Goal: Task Accomplishment & Management: Manage account settings

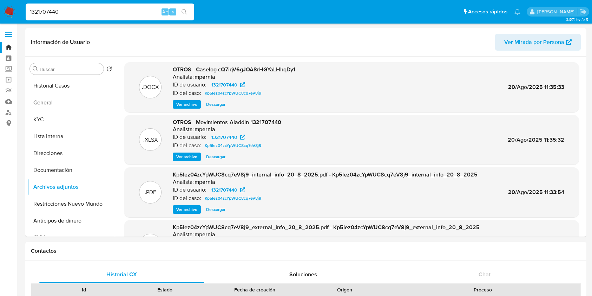
select select "10"
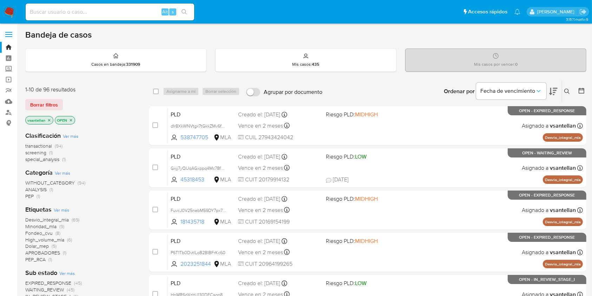
click at [569, 89] on icon at bounding box center [568, 92] width 6 height 6
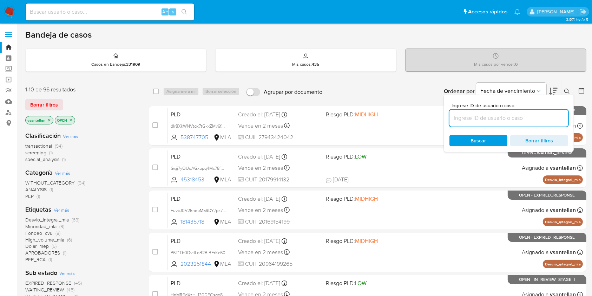
click at [541, 116] on input at bounding box center [509, 117] width 119 height 9
type input "214283787"
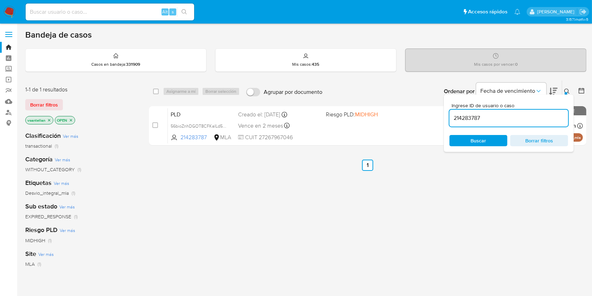
click at [567, 89] on icon at bounding box center [567, 91] width 5 height 5
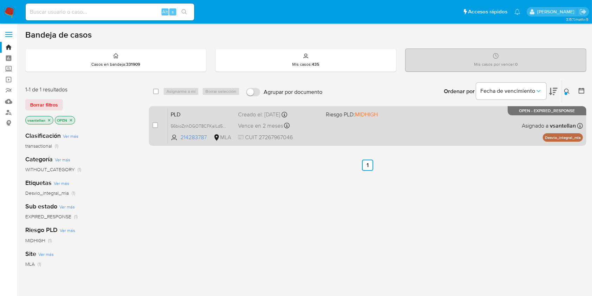
click at [381, 134] on div "PLD 56bioZnhDGOT8CFKaILd5ikQ 214283787 MLA Riesgo PLD: MIDHIGH Creado el: 12/08…" at bounding box center [375, 125] width 415 height 35
drag, startPoint x: 156, startPoint y: 126, endPoint x: 161, endPoint y: 119, distance: 8.8
click at [155, 126] on input "checkbox" at bounding box center [155, 125] width 6 height 6
checkbox input "true"
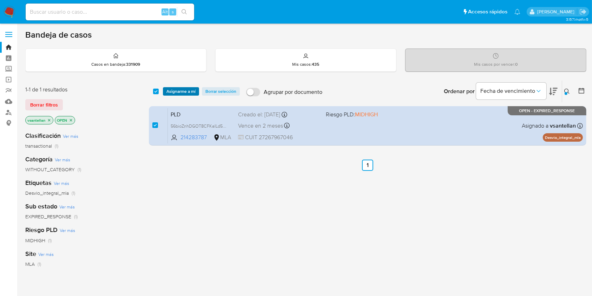
click at [173, 89] on span "Asignarme a mí" at bounding box center [181, 91] width 29 height 7
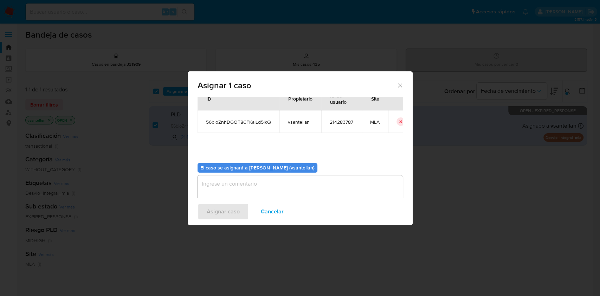
scroll to position [36, 0]
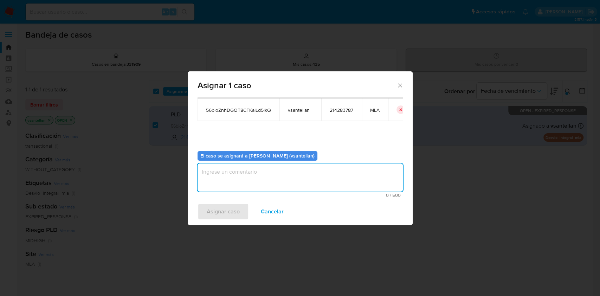
drag, startPoint x: 234, startPoint y: 182, endPoint x: 233, endPoint y: 200, distance: 17.7
click at [234, 182] on textarea "assign-modal" at bounding box center [299, 177] width 205 height 28
type textarea "1"
click at [225, 212] on span "Asignar caso" at bounding box center [223, 211] width 33 height 15
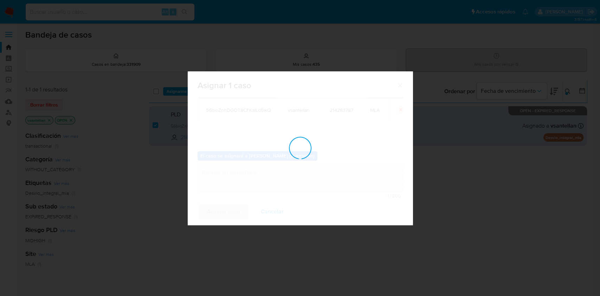
checkbox input "false"
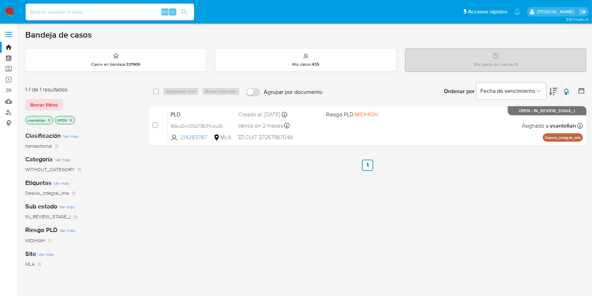
click at [569, 91] on icon at bounding box center [568, 92] width 6 height 6
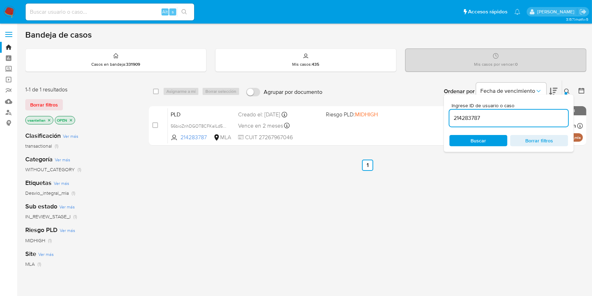
click at [517, 118] on input "214283787" at bounding box center [509, 117] width 119 height 9
click at [565, 89] on icon at bounding box center [568, 92] width 6 height 6
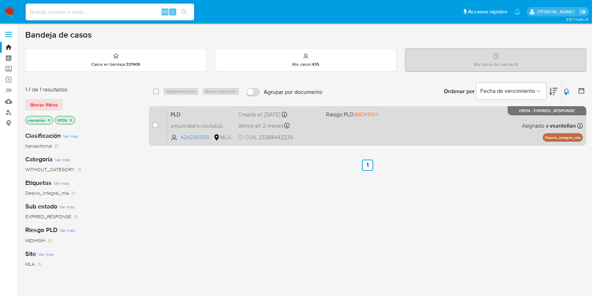
click at [434, 122] on div "PLD zHhpAYnBqK4xVQo3qEqGcBit 424290593 MLA Riesgo PLD: MIDHIGH Creado el: 12/08…" at bounding box center [375, 125] width 415 height 35
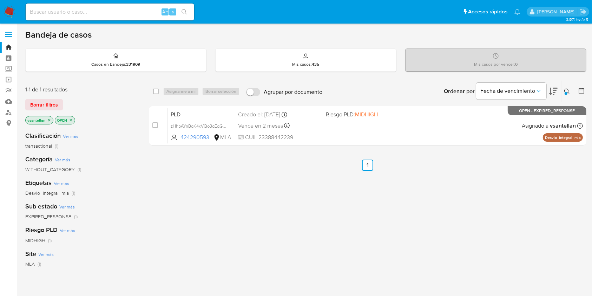
click at [571, 91] on button at bounding box center [569, 91] width 12 height 8
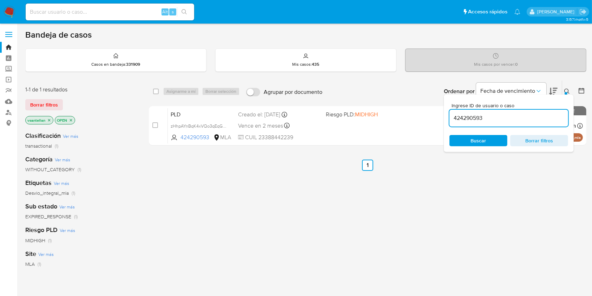
click at [498, 117] on input "424290593" at bounding box center [509, 117] width 119 height 9
type input "575715957"
click at [565, 85] on div "Ingrese ID de usuario o caso 575715957 Buscar Borrar filtros" at bounding box center [568, 91] width 12 height 22
click at [565, 90] on icon at bounding box center [568, 92] width 6 height 6
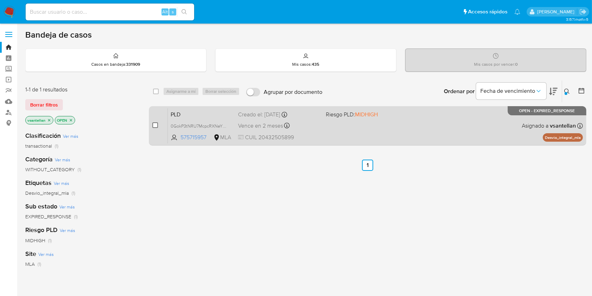
click at [155, 124] on input "checkbox" at bounding box center [155, 125] width 6 height 6
checkbox input "true"
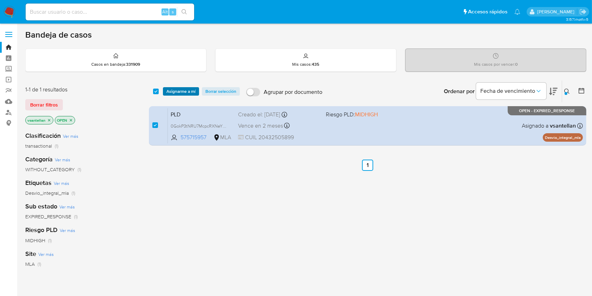
click at [182, 88] on span "Asignarme a mí" at bounding box center [181, 91] width 29 height 7
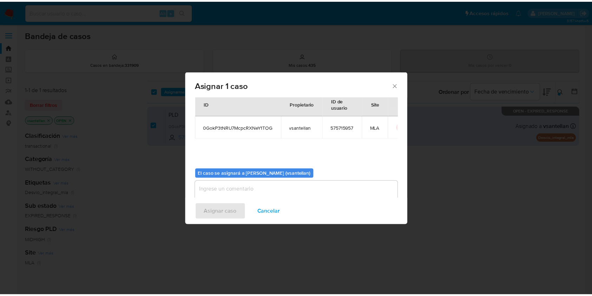
scroll to position [36, 0]
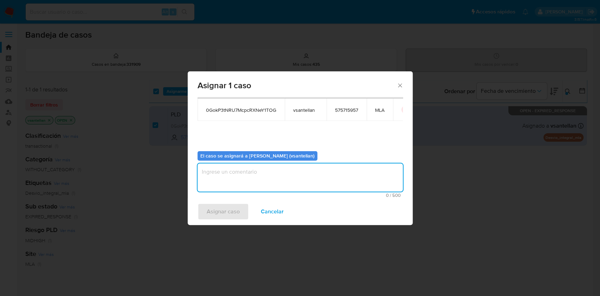
click at [227, 181] on textarea "assign-modal" at bounding box center [299, 177] width 205 height 28
type textarea "1"
click at [224, 212] on span "Asignar caso" at bounding box center [223, 211] width 33 height 15
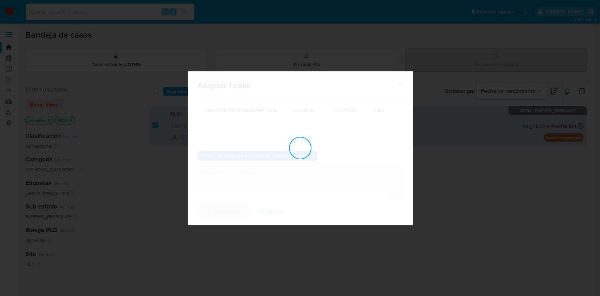
checkbox input "false"
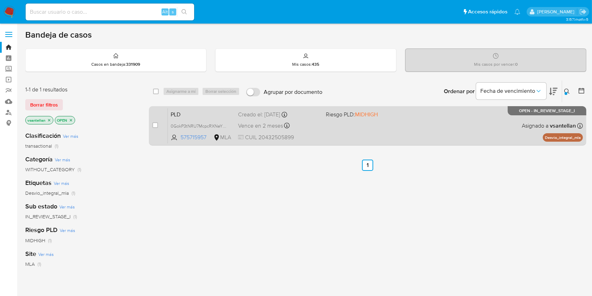
click at [391, 132] on div "PLD 0GokP3tNRU7McpcRXNeY1TOG 575715957 MLA Riesgo PLD: MIDHIGH Creado el: 12/08…" at bounding box center [375, 125] width 415 height 35
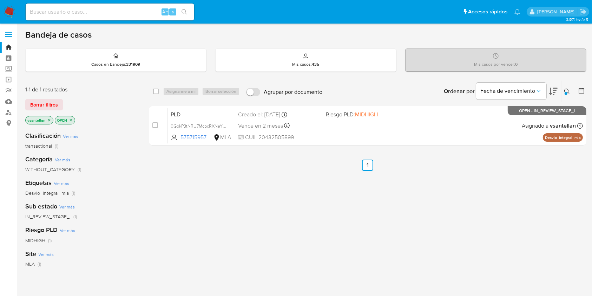
click at [8, 12] on img at bounding box center [10, 12] width 12 height 12
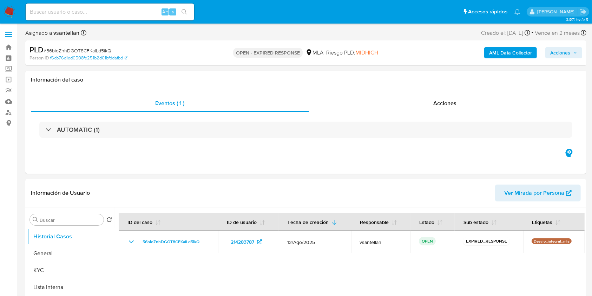
select select "10"
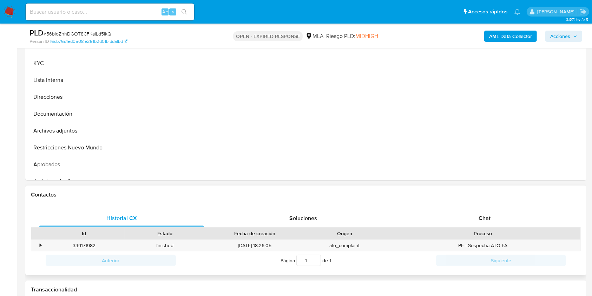
scroll to position [187, 0]
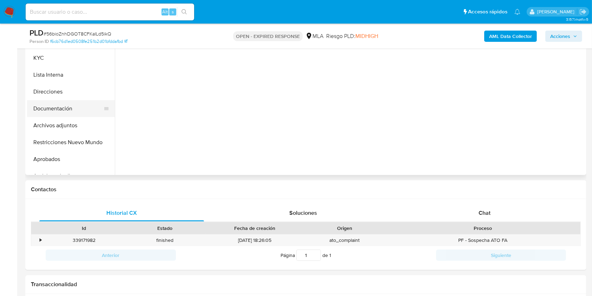
click at [84, 106] on button "Documentación" at bounding box center [68, 108] width 82 height 17
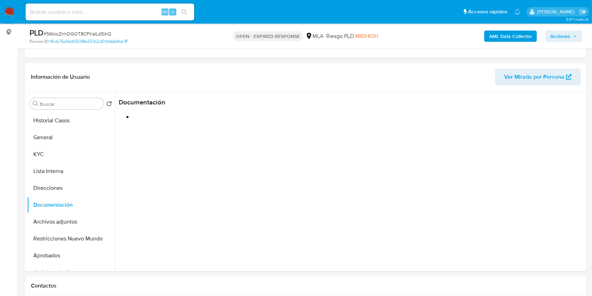
scroll to position [90, 0]
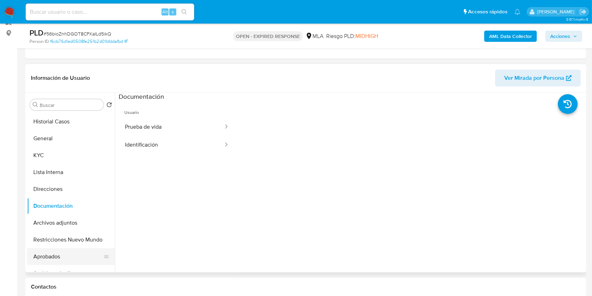
click at [60, 249] on button "Aprobados" at bounding box center [68, 256] width 82 height 17
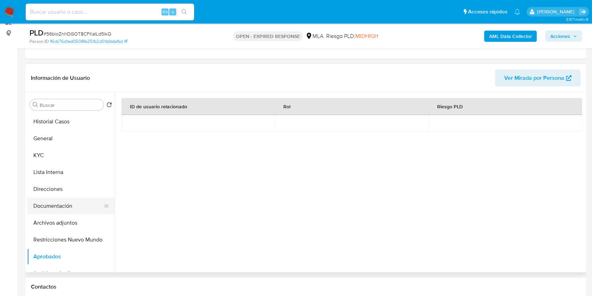
click at [51, 204] on button "Documentación" at bounding box center [68, 205] width 82 height 17
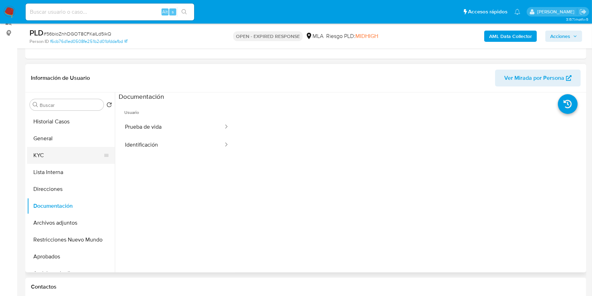
click at [50, 158] on button "KYC" at bounding box center [68, 155] width 82 height 17
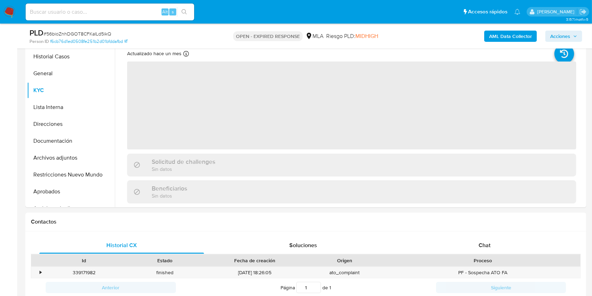
scroll to position [225, 0]
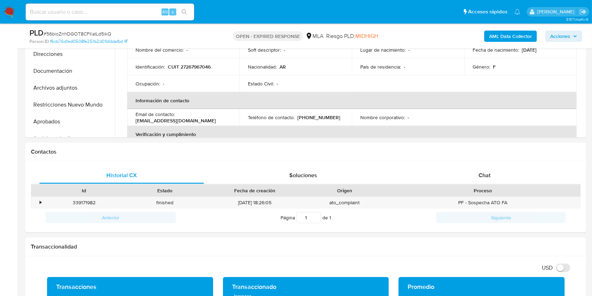
drag, startPoint x: 492, startPoint y: 174, endPoint x: 594, endPoint y: 138, distance: 107.6
click at [492, 174] on div "Chat" at bounding box center [485, 175] width 165 height 17
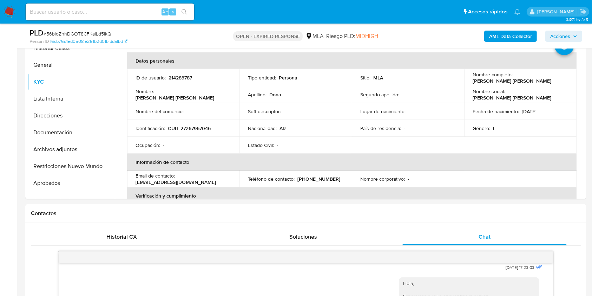
scroll to position [142, 0]
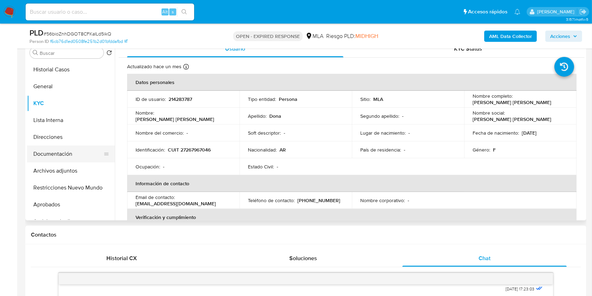
click at [73, 144] on button "Direcciones" at bounding box center [71, 137] width 88 height 17
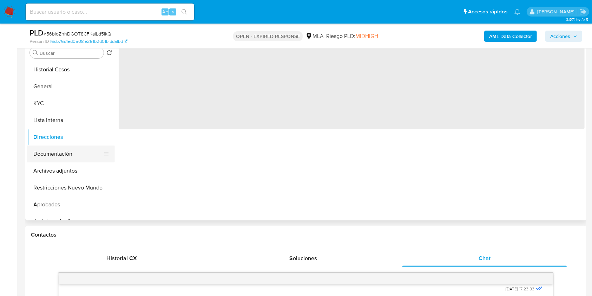
click at [75, 153] on button "Documentación" at bounding box center [68, 153] width 82 height 17
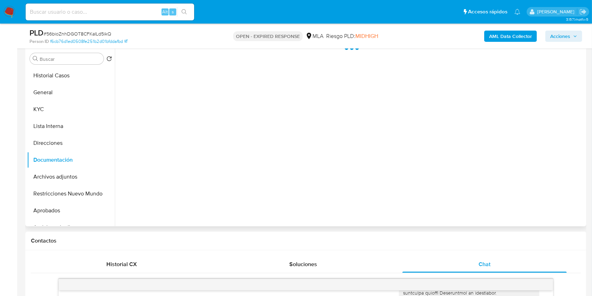
scroll to position [95, 0]
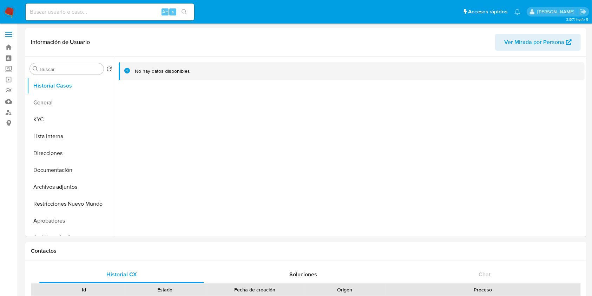
select select "10"
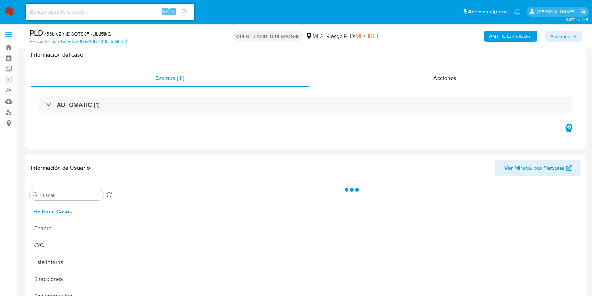
scroll to position [47, 0]
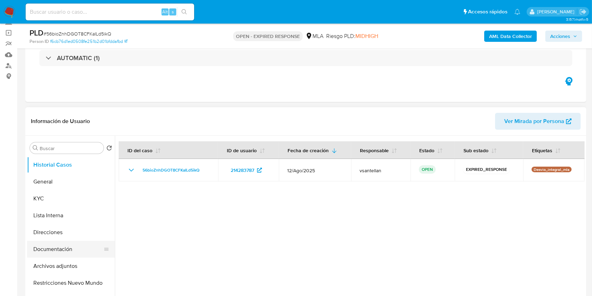
click at [60, 248] on button "Documentación" at bounding box center [68, 249] width 82 height 17
select select "10"
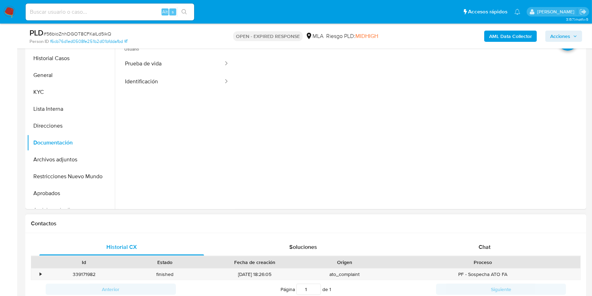
scroll to position [168, 0]
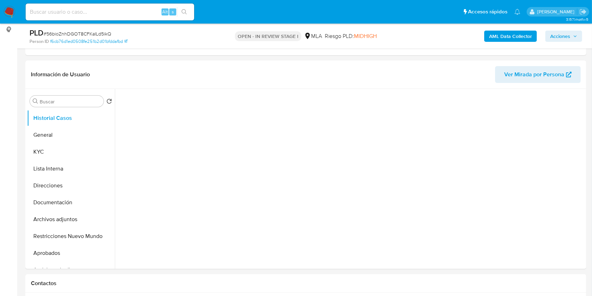
scroll to position [281, 0]
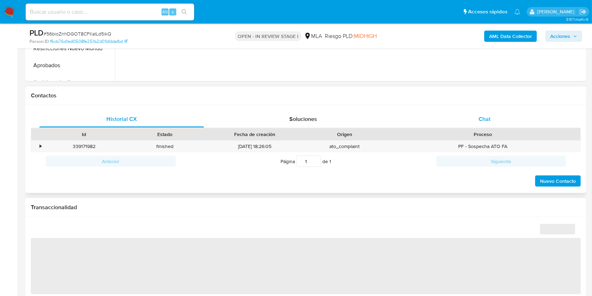
click at [468, 112] on div "Chat" at bounding box center [485, 119] width 165 height 17
select select "10"
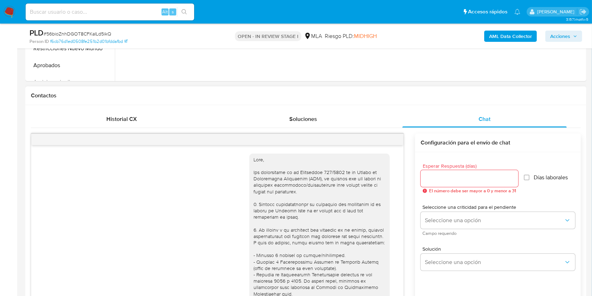
scroll to position [397, 0]
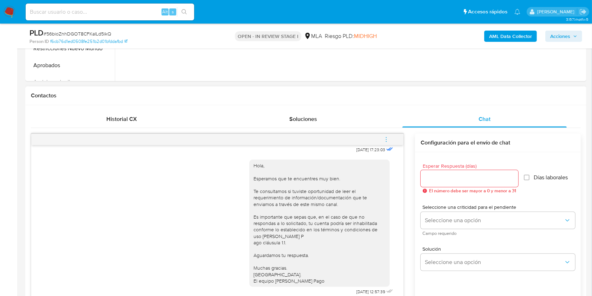
click at [395, 142] on button "menu-action" at bounding box center [386, 139] width 23 height 17
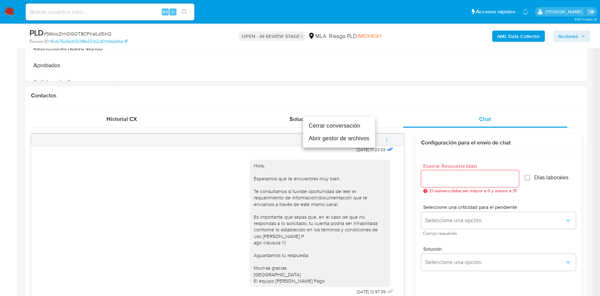
click at [340, 126] on li "Cerrar conversación" at bounding box center [339, 125] width 72 height 13
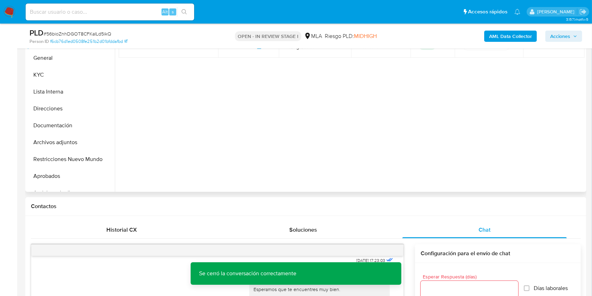
scroll to position [169, 0]
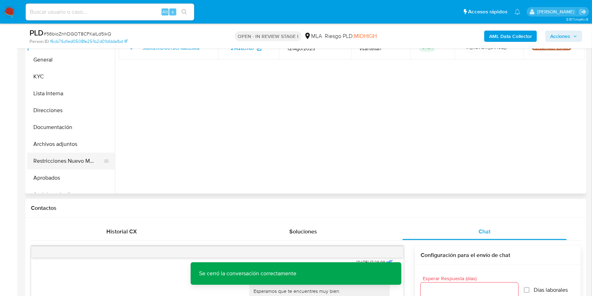
click at [87, 157] on button "Restricciones Nuevo Mundo" at bounding box center [68, 160] width 82 height 17
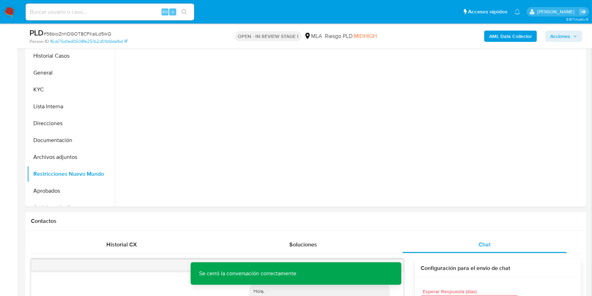
scroll to position [125, 0]
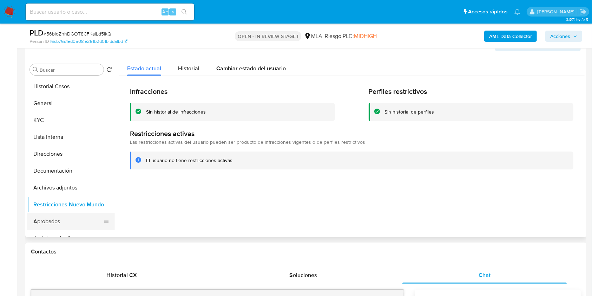
click at [70, 213] on button "Aprobados" at bounding box center [68, 221] width 82 height 17
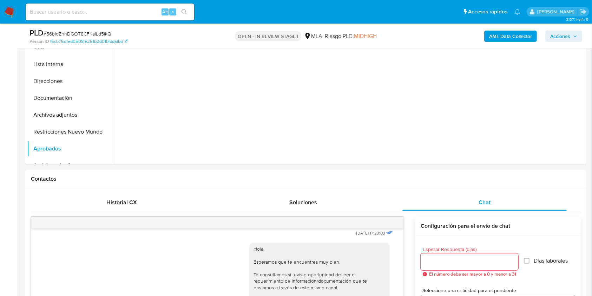
scroll to position [196, 0]
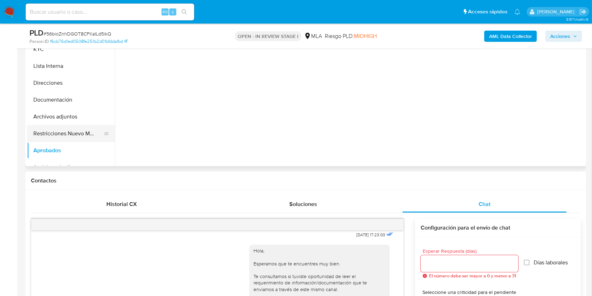
click at [79, 132] on button "Restricciones Nuevo Mundo" at bounding box center [68, 133] width 82 height 17
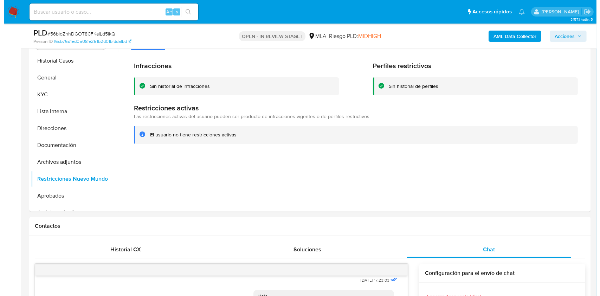
scroll to position [129, 0]
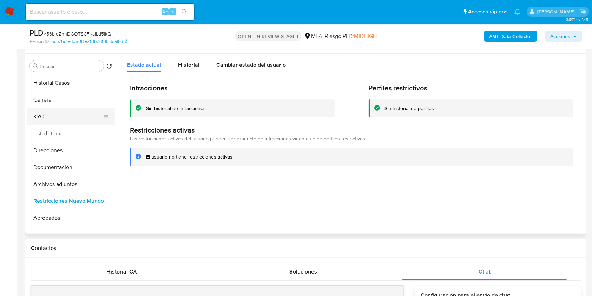
click at [42, 118] on button "KYC" at bounding box center [68, 116] width 82 height 17
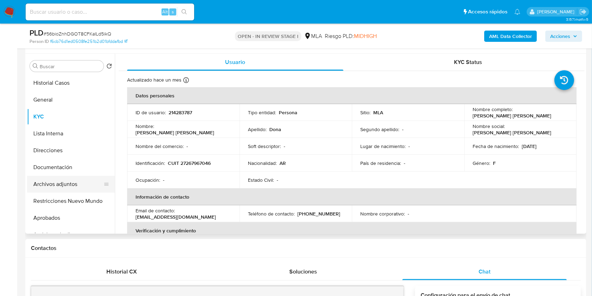
click at [66, 182] on button "Archivos adjuntos" at bounding box center [68, 184] width 82 height 17
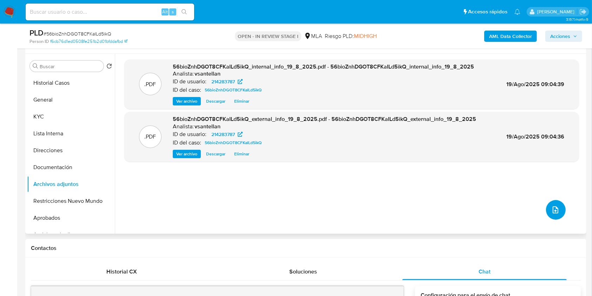
click at [548, 206] on button "upload-file" at bounding box center [556, 210] width 20 height 20
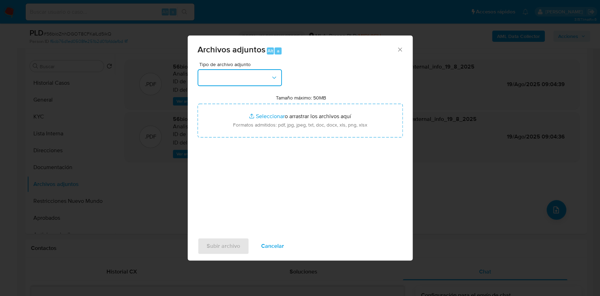
click at [228, 72] on button "button" at bounding box center [239, 77] width 84 height 17
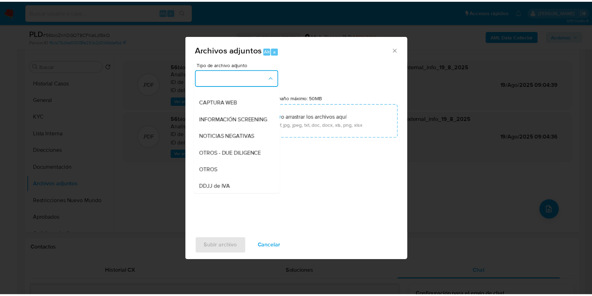
scroll to position [93, 0]
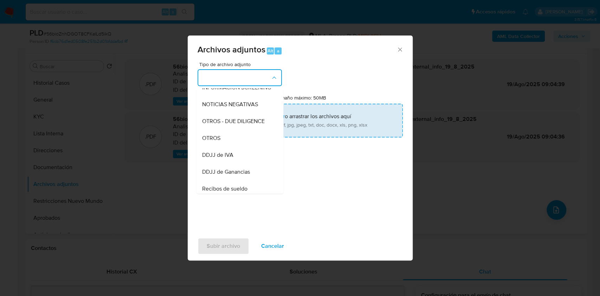
drag, startPoint x: 235, startPoint y: 146, endPoint x: 247, endPoint y: 126, distance: 22.7
click at [235, 145] on div "OTROS" at bounding box center [238, 138] width 72 height 17
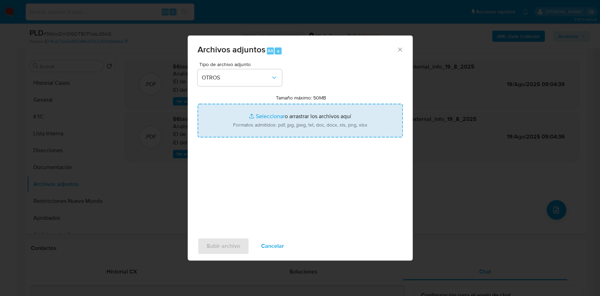
click at [248, 122] on input "Tamaño máximo: 50MB Seleccionar archivos" at bounding box center [299, 121] width 205 height 34
type input "C:\fakepath\Caselog-214283787- NO ROI.docx"
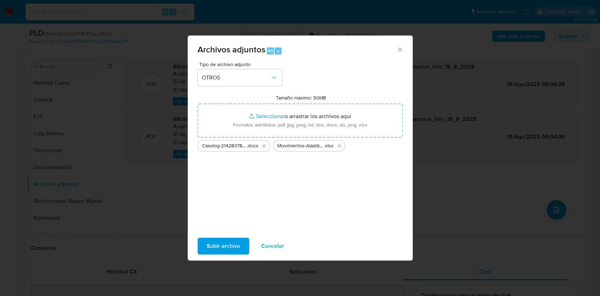
click at [214, 248] on span "Subir archivo" at bounding box center [223, 245] width 33 height 15
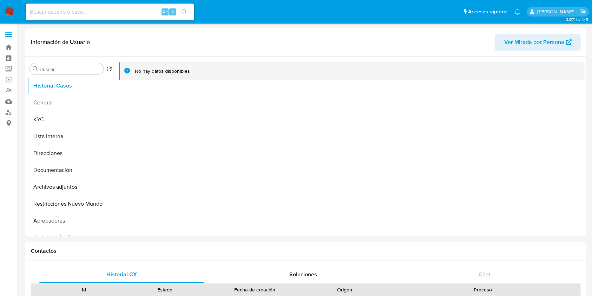
select select "10"
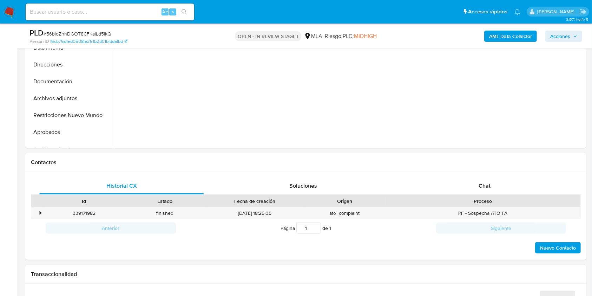
scroll to position [262, 0]
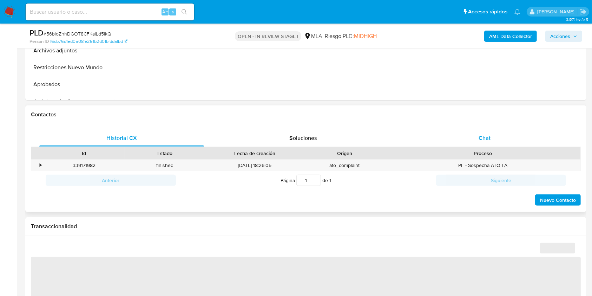
click at [470, 139] on div "Chat" at bounding box center [485, 138] width 165 height 17
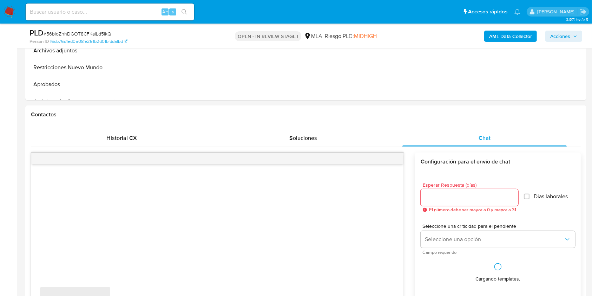
select select "10"
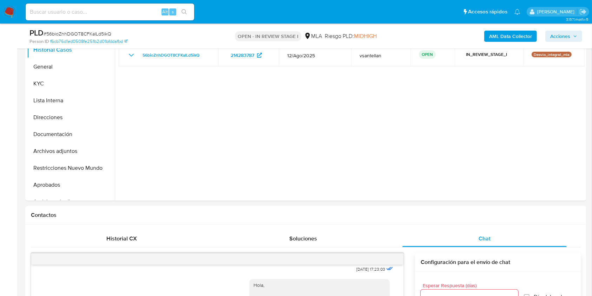
scroll to position [155, 0]
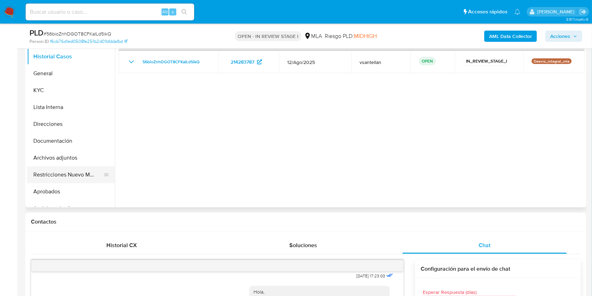
click at [91, 174] on button "Restricciones Nuevo Mundo" at bounding box center [68, 174] width 82 height 17
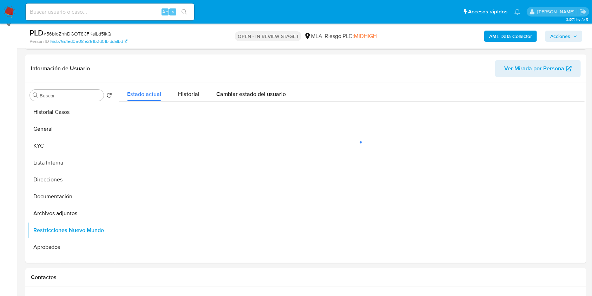
scroll to position [84, 0]
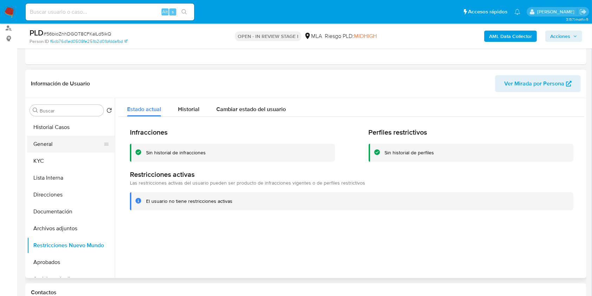
click at [64, 145] on button "General" at bounding box center [68, 144] width 82 height 17
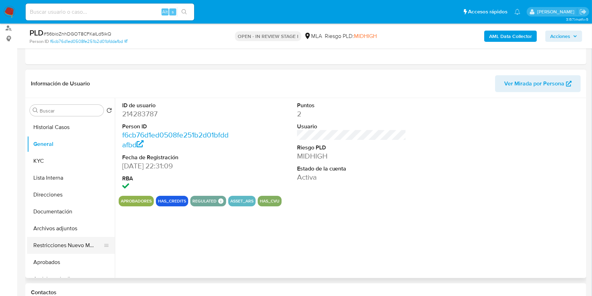
click at [72, 240] on button "Restricciones Nuevo Mundo" at bounding box center [68, 245] width 82 height 17
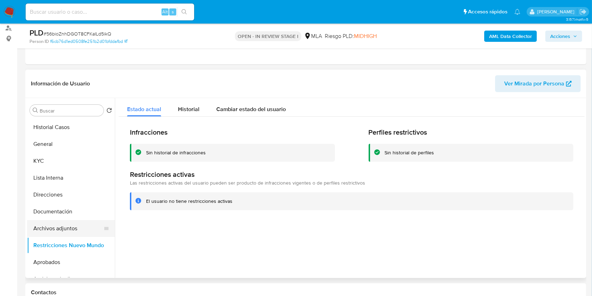
click at [64, 222] on button "Archivos adjuntos" at bounding box center [68, 228] width 82 height 17
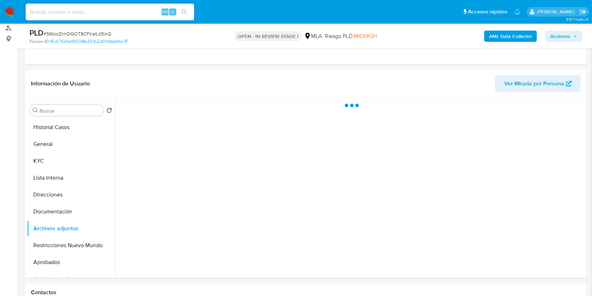
click at [552, 35] on span "Acciones" at bounding box center [561, 36] width 20 height 11
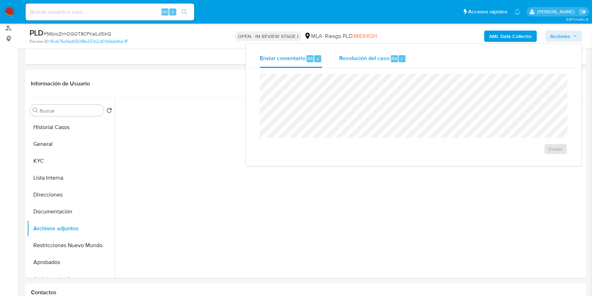
click at [375, 55] on span "Resolución del caso" at bounding box center [364, 58] width 50 height 8
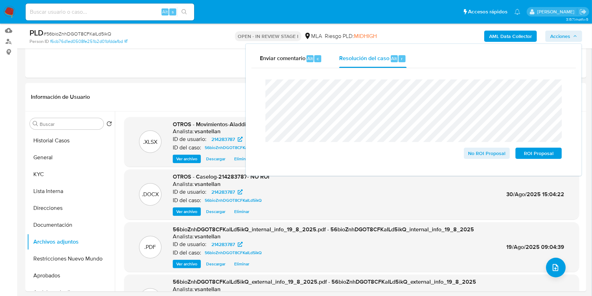
scroll to position [66, 0]
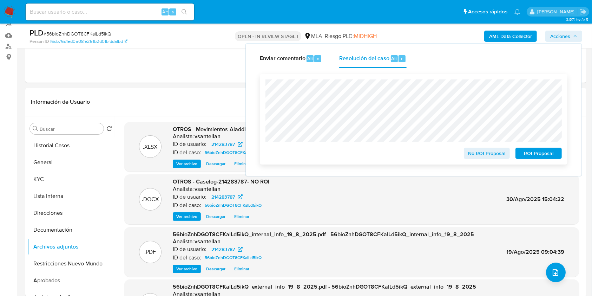
click at [488, 150] on span "No ROI Proposal" at bounding box center [487, 153] width 37 height 10
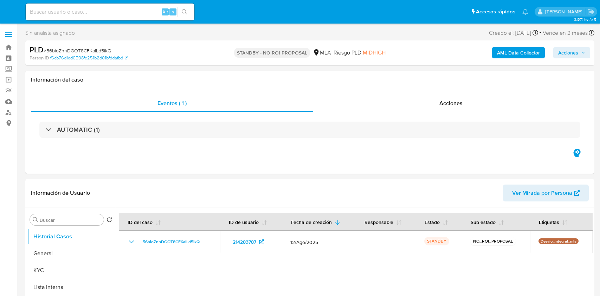
select select "10"
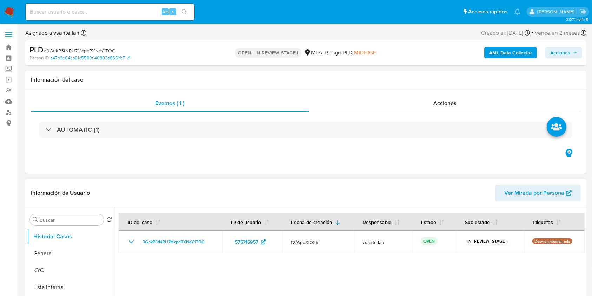
select select "10"
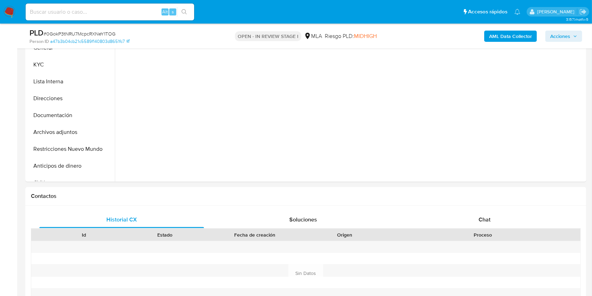
scroll to position [200, 0]
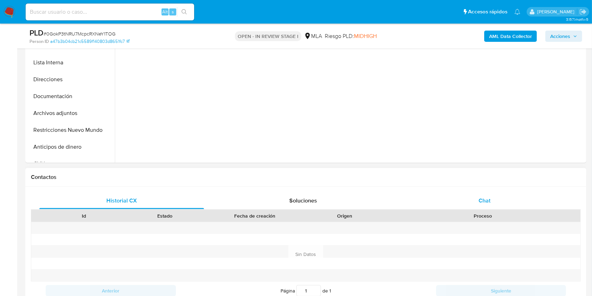
click at [539, 204] on div "Chat" at bounding box center [485, 200] width 165 height 17
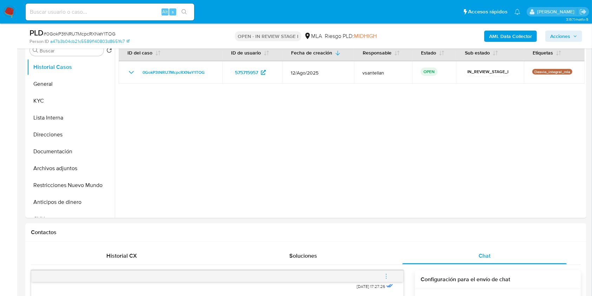
scroll to position [127, 0]
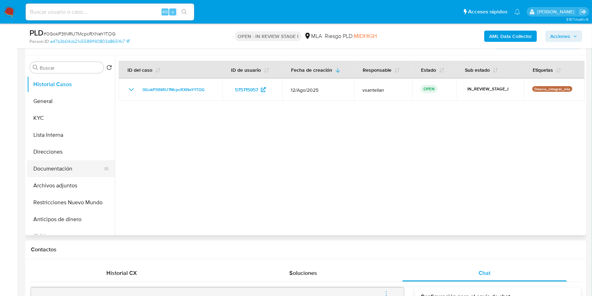
click at [75, 164] on button "Documentación" at bounding box center [68, 168] width 82 height 17
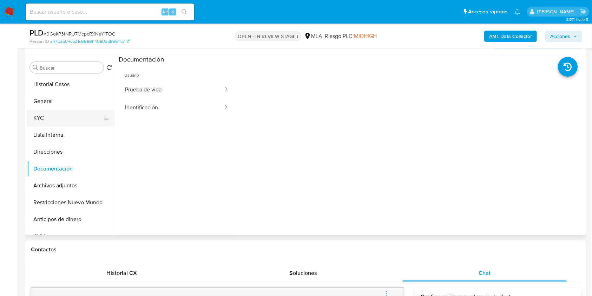
click at [60, 123] on button "KYC" at bounding box center [68, 118] width 82 height 17
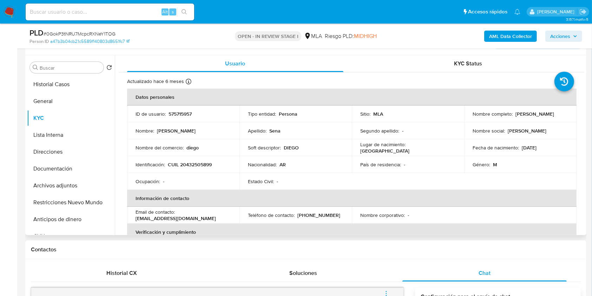
click at [208, 162] on p "CUIL 20432505899" at bounding box center [190, 164] width 44 height 6
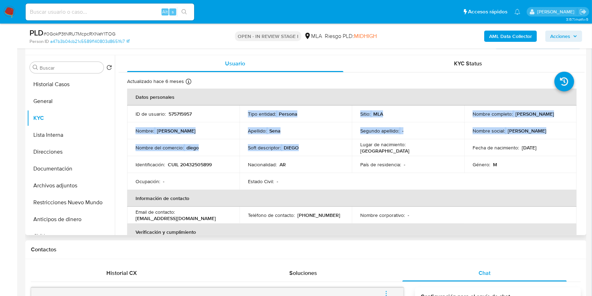
drag, startPoint x: 299, startPoint y: 145, endPoint x: 246, endPoint y: 116, distance: 59.9
click at [246, 116] on tbody "ID de usuario : 575715957 Tipo entidad : Persona Sitio : MLA Nombre completo : …" at bounding box center [352, 147] width 450 height 84
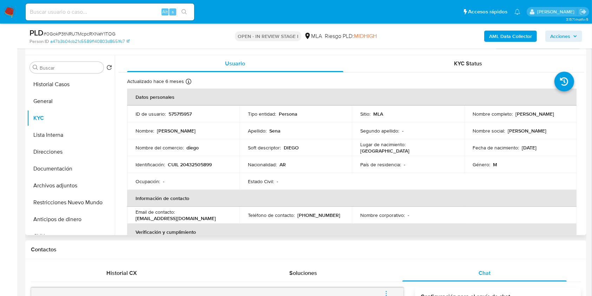
click at [300, 163] on div "Nacionalidad : AR" at bounding box center [296, 164] width 96 height 6
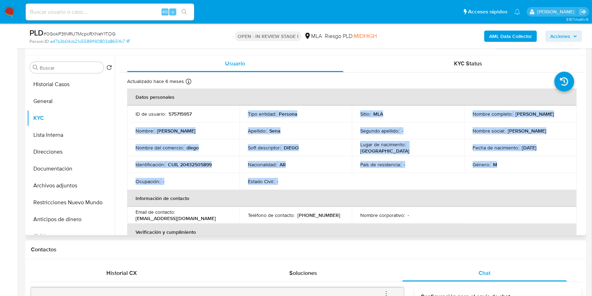
drag, startPoint x: 285, startPoint y: 184, endPoint x: 240, endPoint y: 115, distance: 82.4
click at [240, 115] on tbody "ID de usuario : 575715957 Tipo entidad : Persona Sitio : MLA Nombre completo : …" at bounding box center [352, 147] width 450 height 84
click at [292, 166] on div "Nacionalidad : AR" at bounding box center [296, 164] width 96 height 6
drag, startPoint x: 284, startPoint y: 187, endPoint x: 236, endPoint y: 110, distance: 91.2
click at [236, 110] on tbody "ID de usuario : 575715957 Tipo entidad : Persona Sitio : MLA Nombre completo : …" at bounding box center [352, 147] width 450 height 84
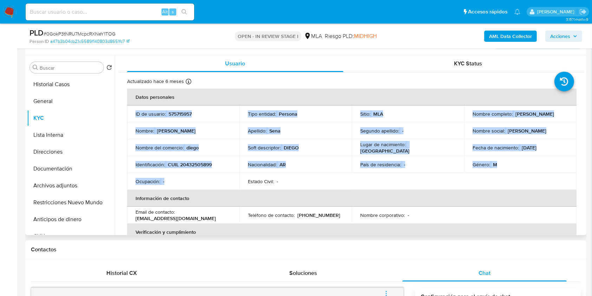
drag, startPoint x: 129, startPoint y: 105, endPoint x: 189, endPoint y: 181, distance: 96.3
click at [189, 181] on tbody "ID de usuario : 575715957 Tipo entidad : Persona Sitio : MLA Nombre completo : …" at bounding box center [352, 147] width 450 height 84
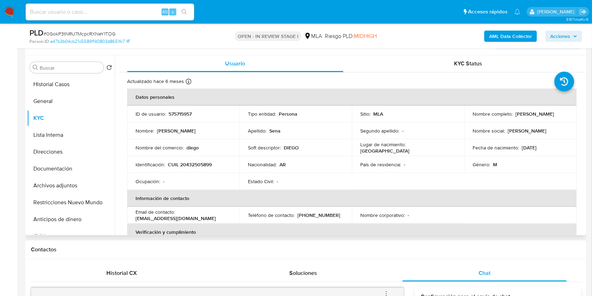
click at [189, 179] on div "Ocupación : -" at bounding box center [184, 181] width 96 height 6
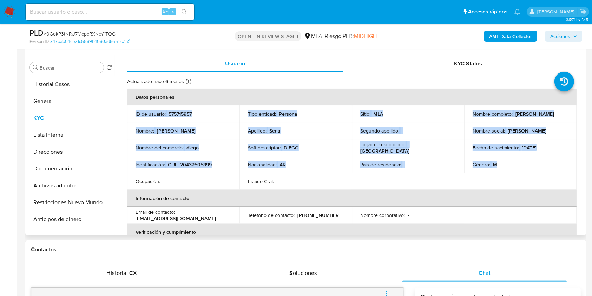
drag, startPoint x: 131, startPoint y: 110, endPoint x: 514, endPoint y: 171, distance: 388.1
click at [514, 171] on tbody "ID de usuario : 575715957 Tipo entidad : Persona Sitio : MLA Nombre completo : …" at bounding box center [352, 147] width 450 height 84
drag, startPoint x: 169, startPoint y: 188, endPoint x: 129, endPoint y: 114, distance: 84.1
click at [129, 114] on tbody "ID de usuario : 575715957 Tipo entidad : Persona Sitio : MLA Nombre completo : …" at bounding box center [352, 147] width 450 height 84
drag, startPoint x: 121, startPoint y: 78, endPoint x: 196, endPoint y: 185, distance: 131.1
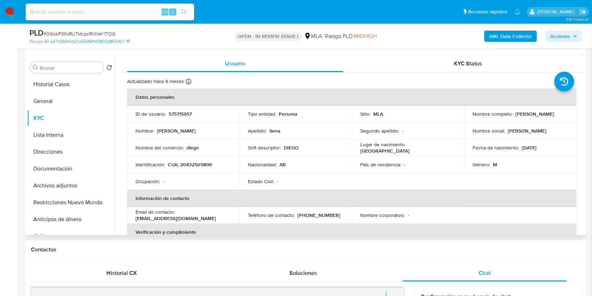
click at [198, 181] on div "Ocupación : -" at bounding box center [184, 181] width 96 height 6
drag, startPoint x: 299, startPoint y: 183, endPoint x: 242, endPoint y: 167, distance: 58.4
click at [243, 168] on tbody "ID de usuario : 575715957 Tipo entidad : Persona Sitio : MLA Nombre completo : …" at bounding box center [352, 147] width 450 height 84
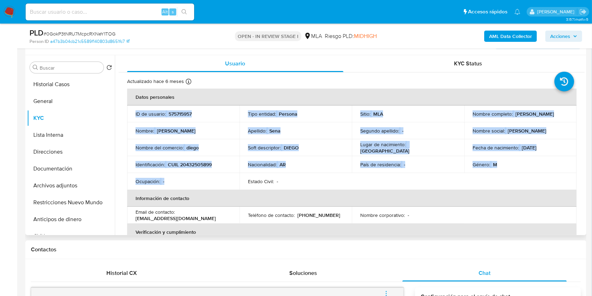
drag, startPoint x: 129, startPoint y: 113, endPoint x: 198, endPoint y: 181, distance: 96.4
click at [198, 181] on tbody "ID de usuario : 575715957 Tipo entidad : Persona Sitio : MLA Nombre completo : …" at bounding box center [352, 147] width 450 height 84
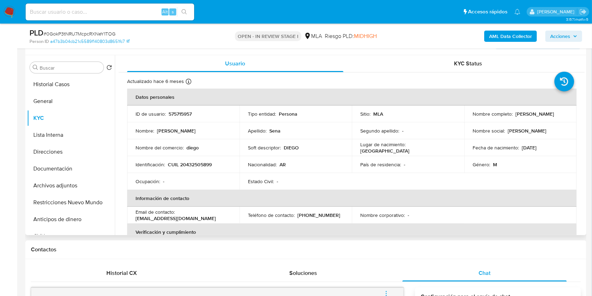
click at [284, 187] on td "Estado Civil : -" at bounding box center [296, 181] width 112 height 17
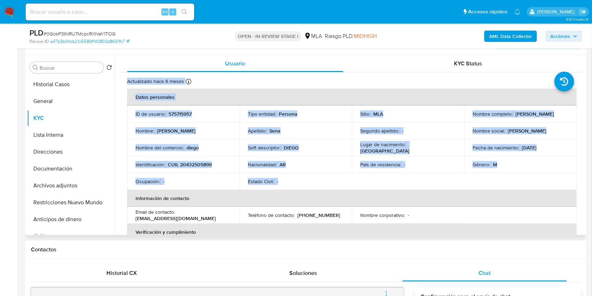
drag, startPoint x: 284, startPoint y: 184, endPoint x: 127, endPoint y: 80, distance: 188.6
click at [216, 153] on td "Nombre del comercio : diego" at bounding box center [183, 147] width 112 height 17
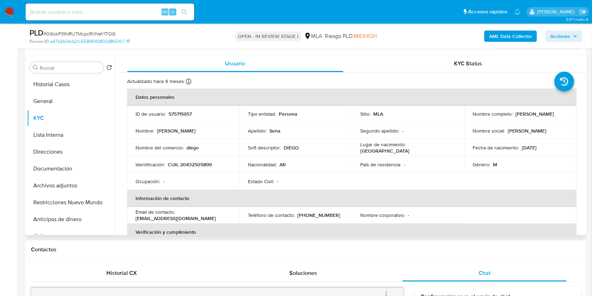
click at [209, 162] on p "CUIL 20432505899" at bounding box center [190, 164] width 44 height 6
click at [208, 166] on p "CUIL 20432505899" at bounding box center [190, 164] width 44 height 6
click at [216, 183] on div "Ocupación : -" at bounding box center [184, 181] width 96 height 6
click at [48, 99] on button "General" at bounding box center [68, 101] width 82 height 17
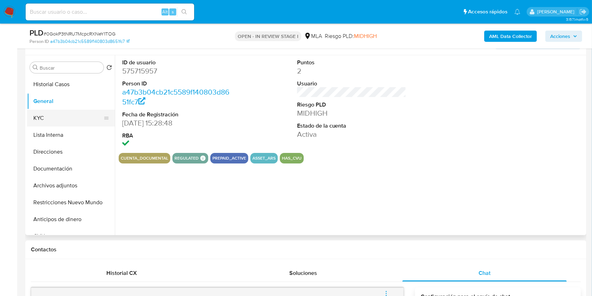
click at [58, 119] on button "KYC" at bounding box center [68, 118] width 82 height 17
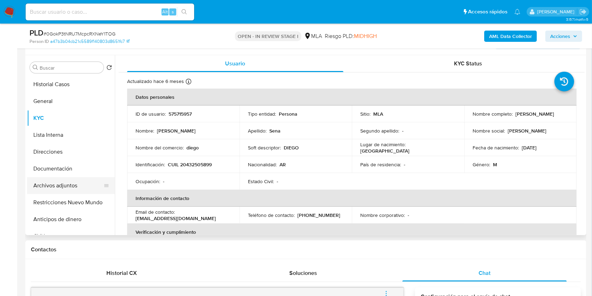
click at [77, 192] on button "Archivos adjuntos" at bounding box center [68, 185] width 82 height 17
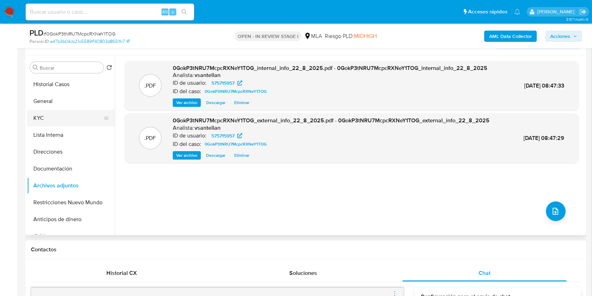
click at [51, 120] on button "KYC" at bounding box center [68, 118] width 82 height 17
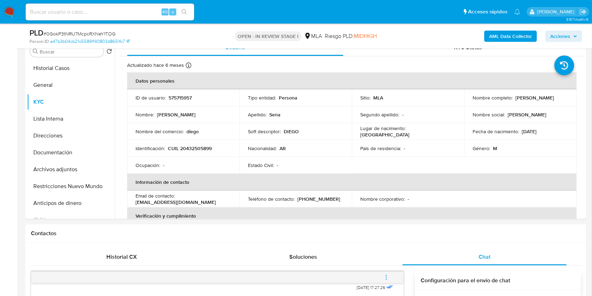
scroll to position [108, 0]
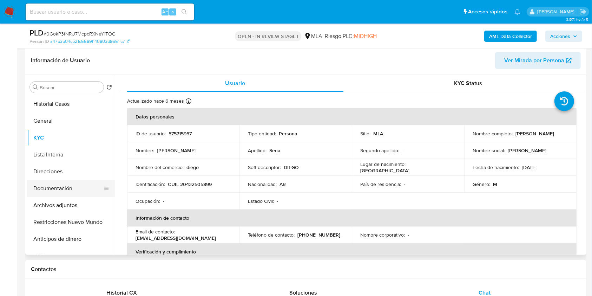
click at [76, 185] on button "Documentación" at bounding box center [68, 188] width 82 height 17
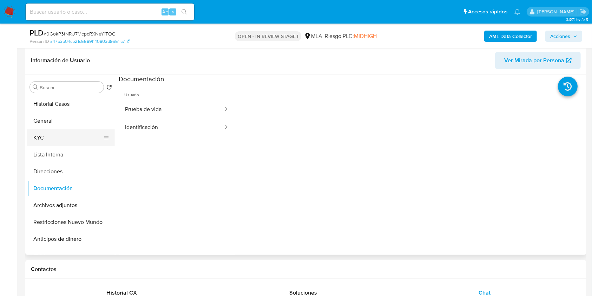
click at [57, 137] on button "KYC" at bounding box center [68, 137] width 82 height 17
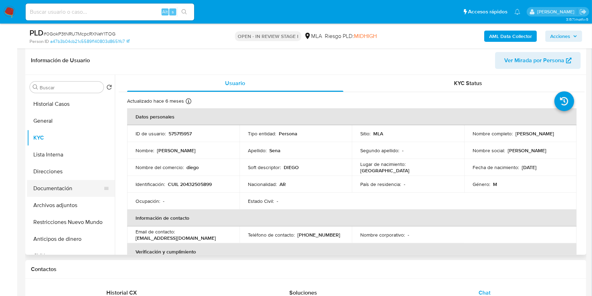
click at [71, 190] on button "Documentación" at bounding box center [68, 188] width 82 height 17
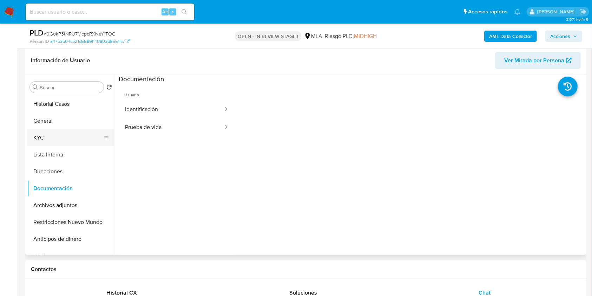
click at [51, 137] on button "KYC" at bounding box center [68, 137] width 82 height 17
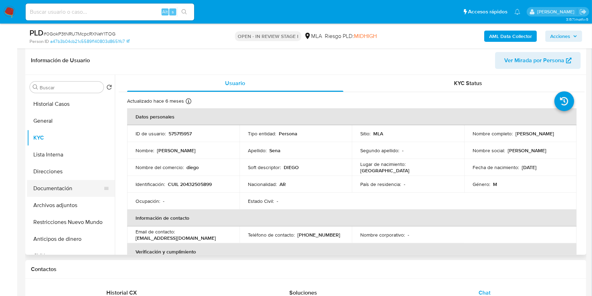
click at [77, 190] on button "Documentación" at bounding box center [68, 188] width 82 height 17
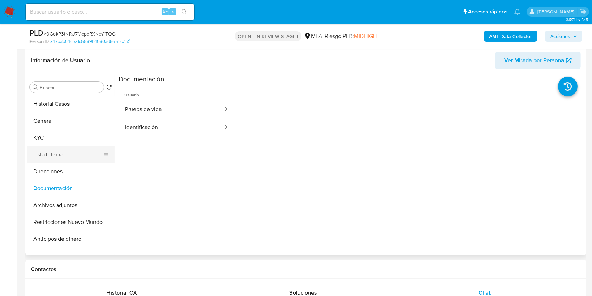
click at [61, 146] on button "Lista Interna" at bounding box center [68, 154] width 82 height 17
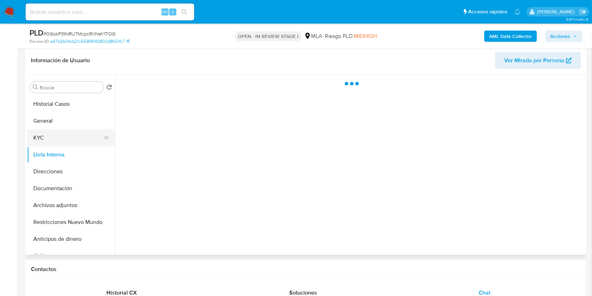
click at [61, 139] on button "KYC" at bounding box center [68, 137] width 82 height 17
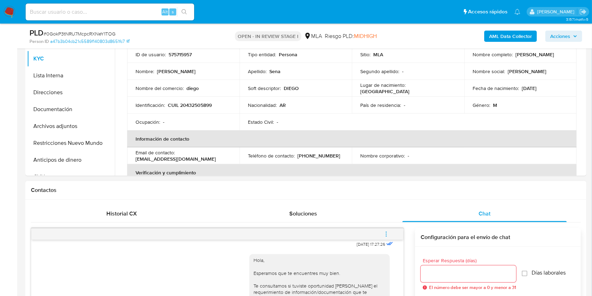
scroll to position [201, 0]
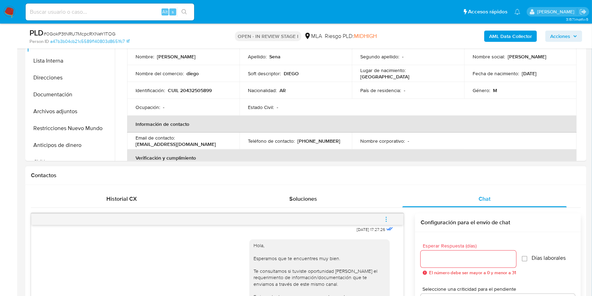
click at [388, 216] on icon "menu-action" at bounding box center [386, 219] width 6 height 6
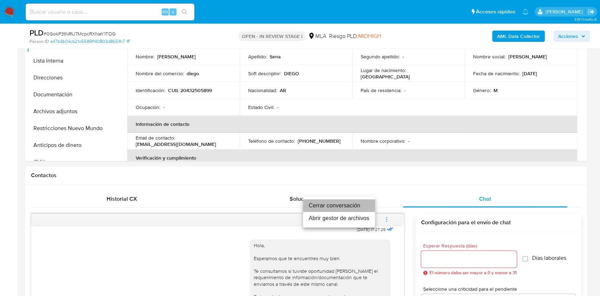
click at [358, 200] on li "Cerrar conversación" at bounding box center [339, 205] width 72 height 13
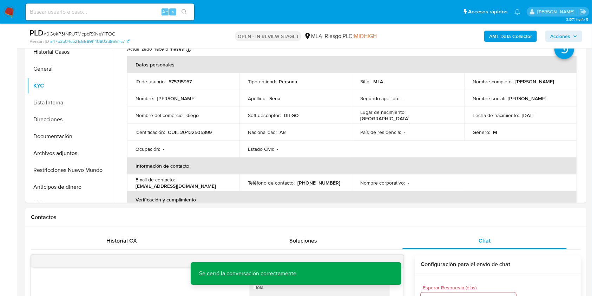
scroll to position [142, 0]
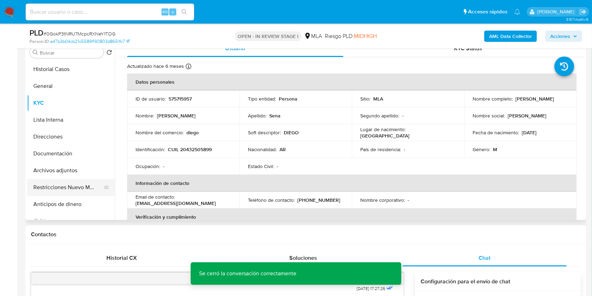
click at [86, 184] on button "Restricciones Nuevo Mundo" at bounding box center [68, 187] width 82 height 17
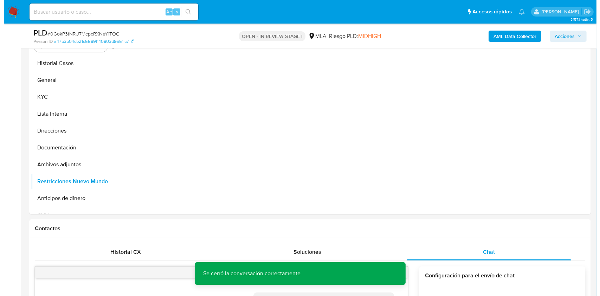
scroll to position [139, 0]
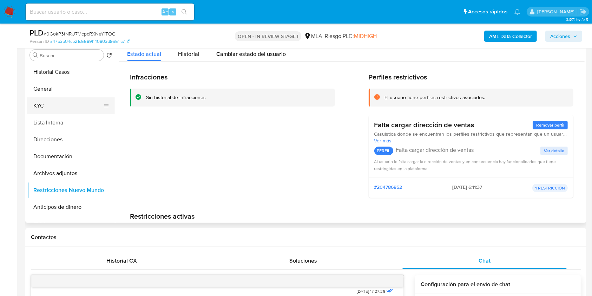
click at [45, 105] on button "KYC" at bounding box center [68, 105] width 82 height 17
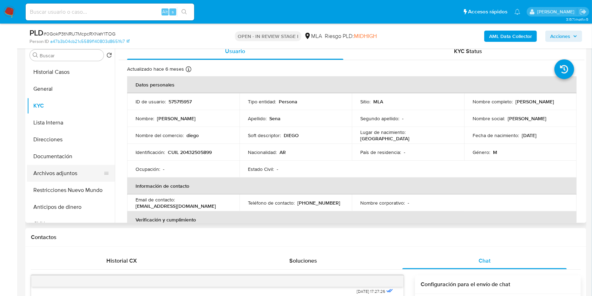
click at [89, 175] on button "Archivos adjuntos" at bounding box center [68, 173] width 82 height 17
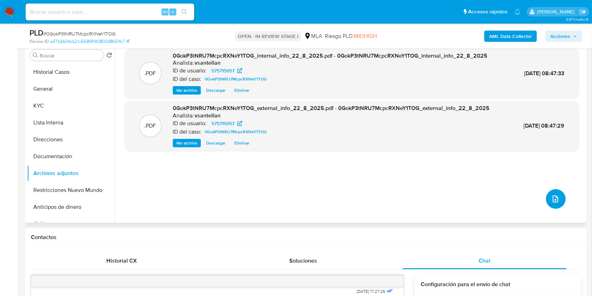
click at [552, 198] on icon "upload-file" at bounding box center [556, 199] width 8 height 8
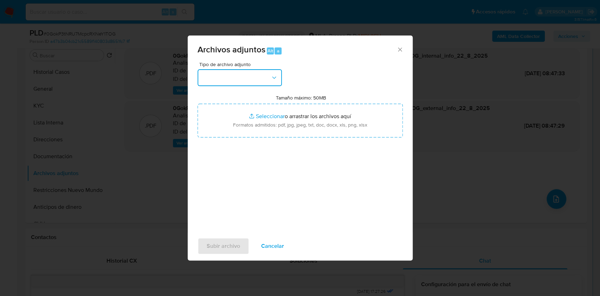
click at [247, 69] on button "button" at bounding box center [239, 77] width 84 height 17
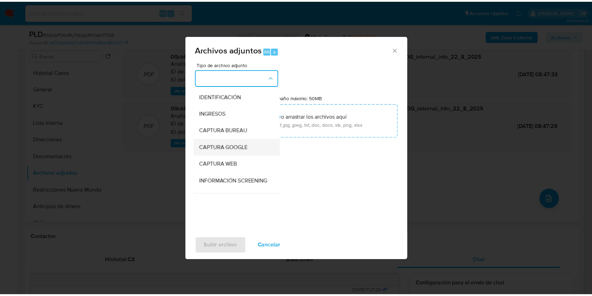
scroll to position [93, 0]
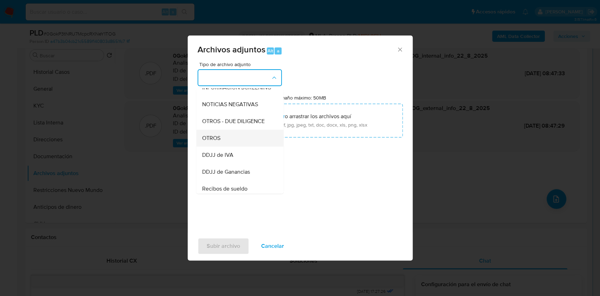
click at [226, 139] on div "OTROS" at bounding box center [238, 138] width 72 height 17
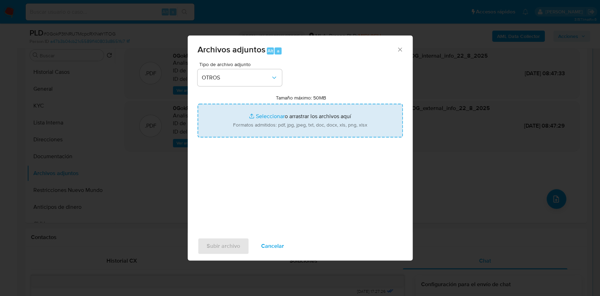
click at [292, 117] on input "Tamaño máximo: 50MB Seleccionar archivos" at bounding box center [299, 121] width 205 height 34
type input "C:\fakepath\Caselog-575715957- NO ROI.docx"
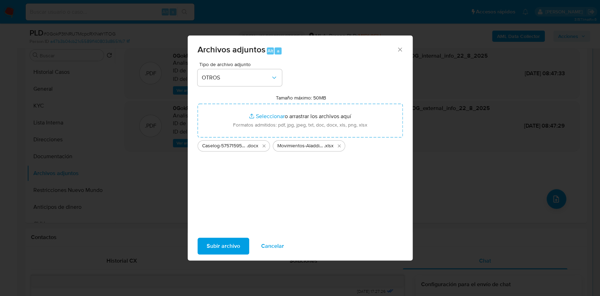
click at [220, 245] on span "Subir archivo" at bounding box center [223, 245] width 33 height 15
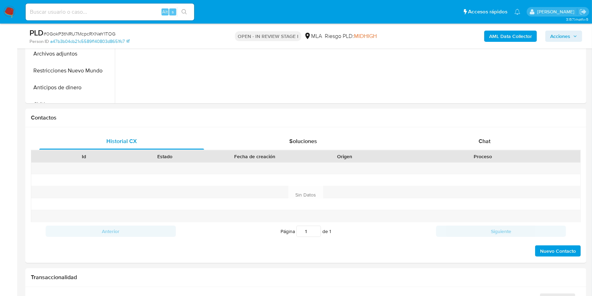
scroll to position [275, 0]
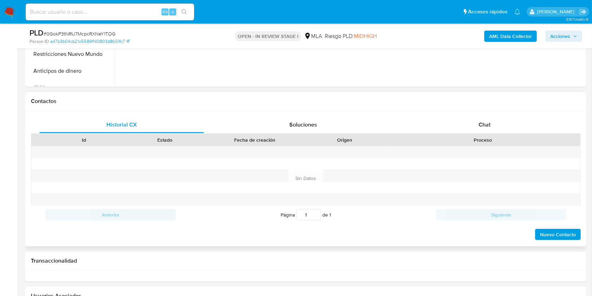
drag, startPoint x: 496, startPoint y: 105, endPoint x: 493, endPoint y: 115, distance: 10.4
click at [495, 107] on div "Contactos" at bounding box center [305, 101] width 561 height 19
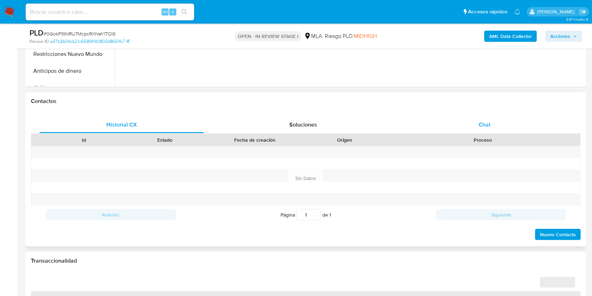
click at [493, 125] on div "Chat" at bounding box center [485, 124] width 165 height 17
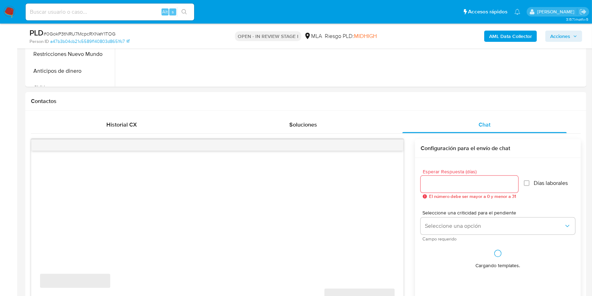
select select "10"
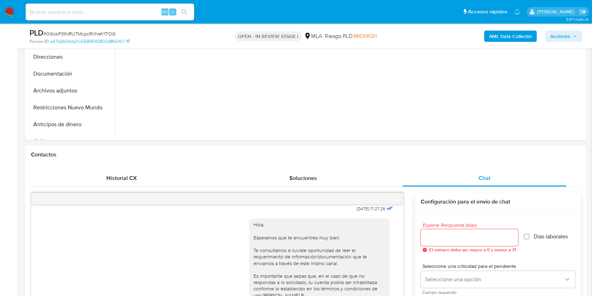
scroll to position [175, 0]
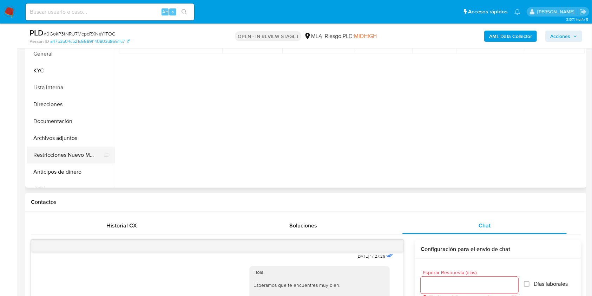
click at [66, 154] on button "Restricciones Nuevo Mundo" at bounding box center [68, 155] width 82 height 17
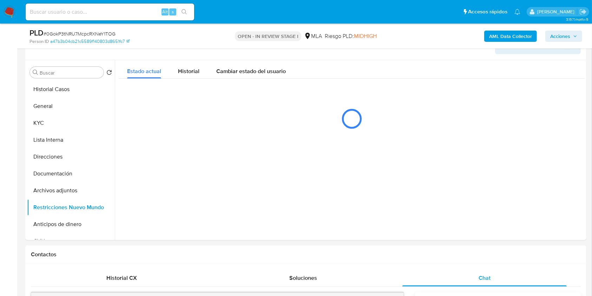
scroll to position [121, 0]
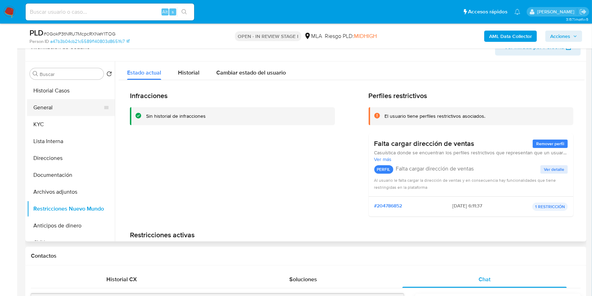
click at [80, 105] on button "General" at bounding box center [68, 107] width 82 height 17
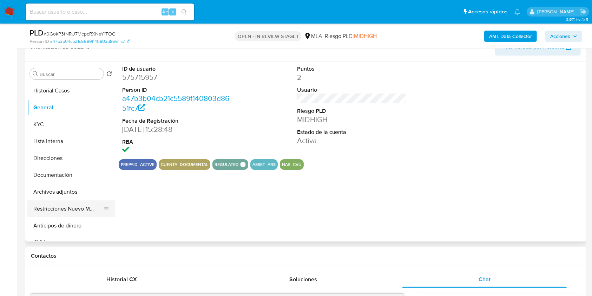
click at [76, 205] on button "Restricciones Nuevo Mundo" at bounding box center [68, 208] width 82 height 17
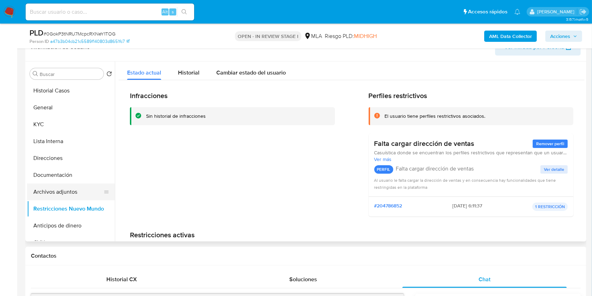
click at [77, 193] on button "Archivos adjuntos" at bounding box center [68, 191] width 82 height 17
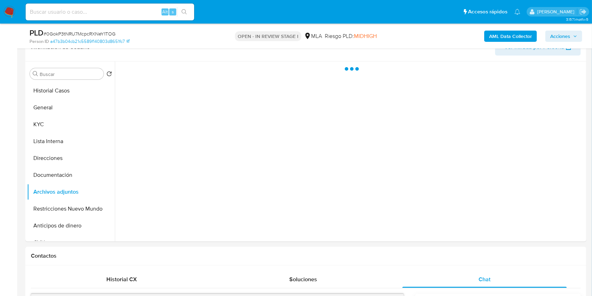
drag, startPoint x: 571, startPoint y: 38, endPoint x: 566, endPoint y: 42, distance: 6.5
click at [571, 38] on span "Acciones" at bounding box center [564, 36] width 27 height 10
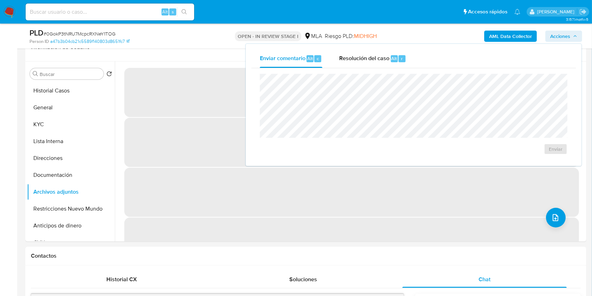
click at [375, 69] on div "Enviar" at bounding box center [414, 114] width 325 height 92
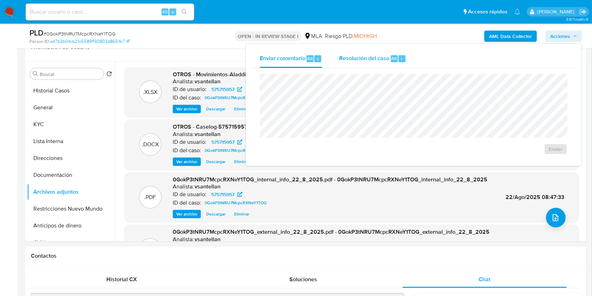
click at [374, 67] on div "Resolución del caso Alt r" at bounding box center [372, 59] width 67 height 18
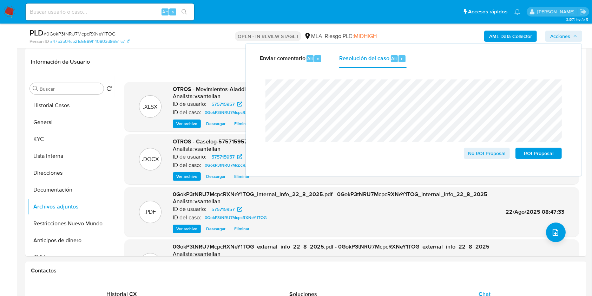
scroll to position [103, 0]
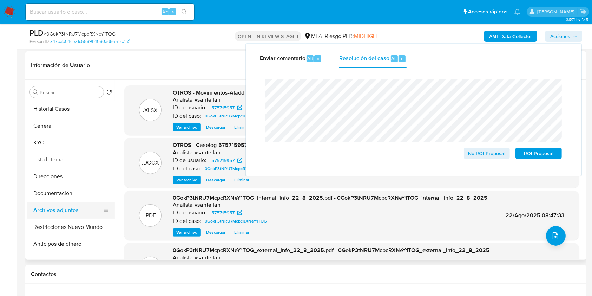
click at [39, 216] on button "Archivos adjuntos" at bounding box center [68, 210] width 82 height 17
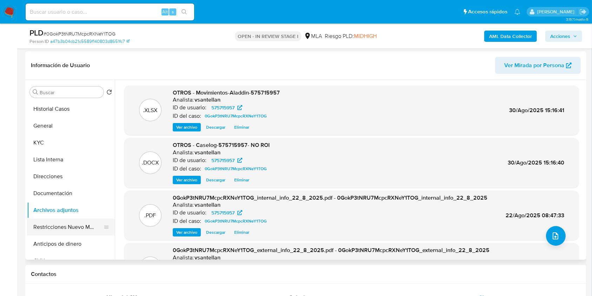
click at [49, 223] on button "Restricciones Nuevo Mundo" at bounding box center [68, 227] width 82 height 17
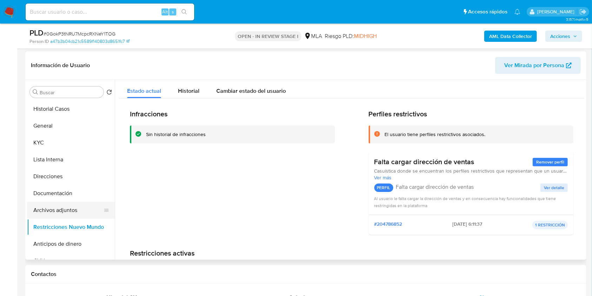
drag, startPoint x: 60, startPoint y: 211, endPoint x: 112, endPoint y: 207, distance: 52.1
click at [60, 211] on button "Archivos adjuntos" at bounding box center [68, 210] width 82 height 17
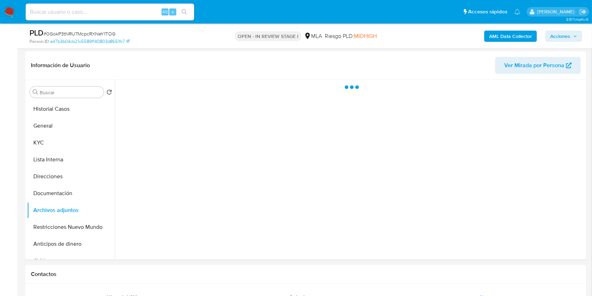
click at [576, 37] on icon "button" at bounding box center [575, 36] width 4 height 4
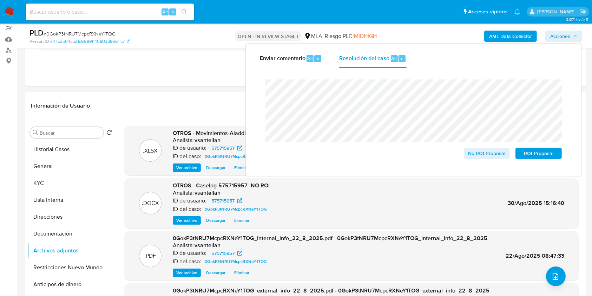
scroll to position [59, 0]
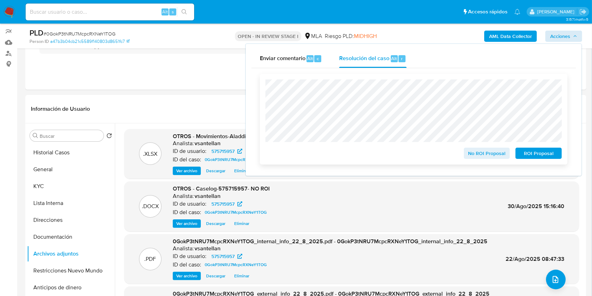
click at [484, 157] on span "No ROI Proposal" at bounding box center [487, 153] width 37 height 10
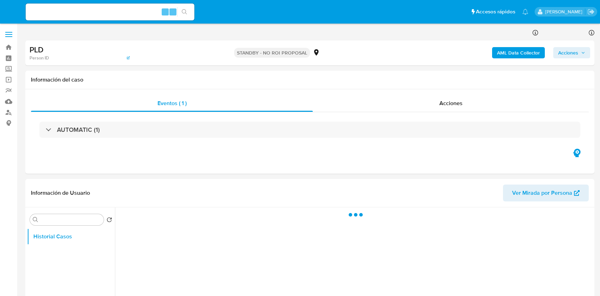
select select "10"
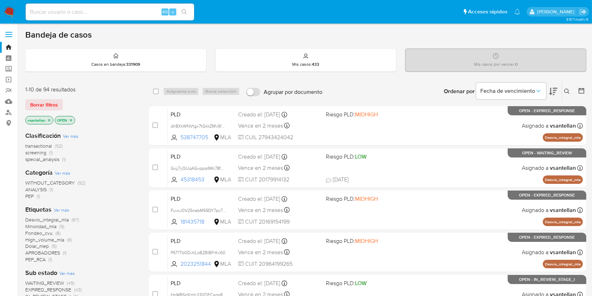
click at [567, 91] on icon at bounding box center [568, 92] width 6 height 6
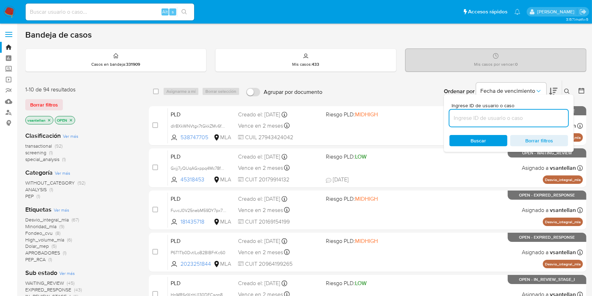
click at [521, 115] on input at bounding box center [509, 117] width 119 height 9
type input "96523747"
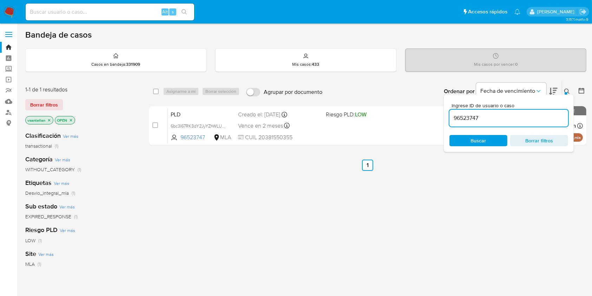
click at [568, 90] on icon at bounding box center [568, 92] width 6 height 6
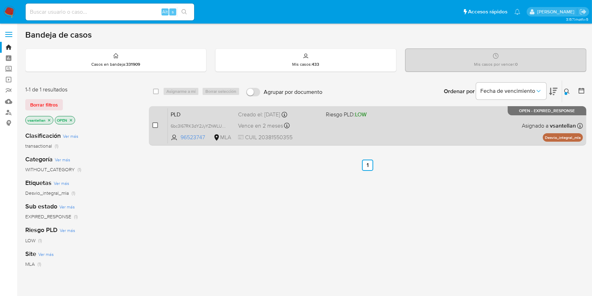
click at [155, 125] on input "checkbox" at bounding box center [155, 125] width 6 height 6
checkbox input "true"
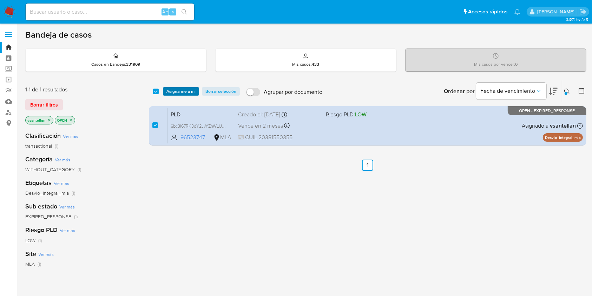
click at [175, 90] on span "Asignarme a mí" at bounding box center [181, 91] width 29 height 7
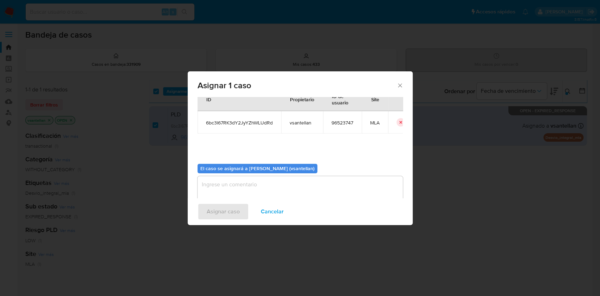
scroll to position [36, 0]
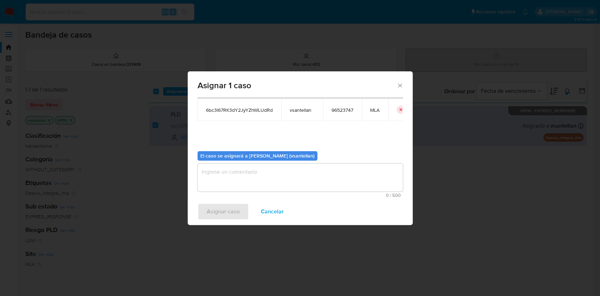
click at [218, 188] on textarea "assign-modal" at bounding box center [299, 177] width 205 height 28
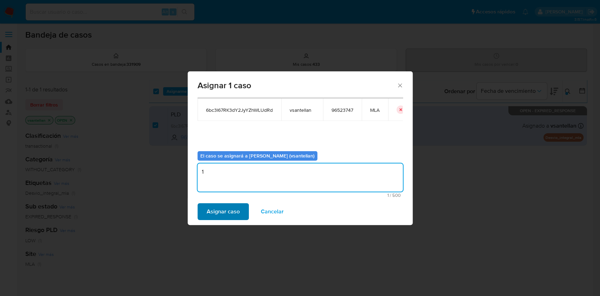
type textarea "1"
click at [224, 219] on span "Asignar caso" at bounding box center [223, 211] width 33 height 15
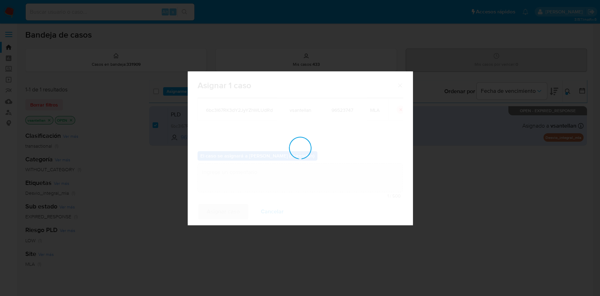
checkbox input "false"
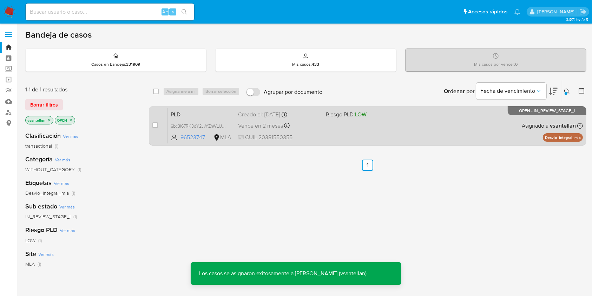
click at [466, 125] on div "PLD 6bc3l67RK3dY2JyYZhWLUdRd 96523747 MLA Riesgo PLD: LOW Creado el: 12/08/2025…" at bounding box center [375, 125] width 415 height 35
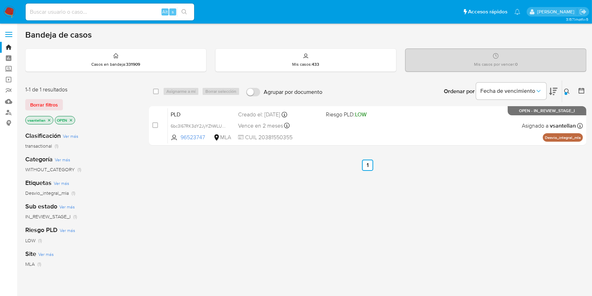
click at [567, 91] on icon at bounding box center [568, 92] width 6 height 6
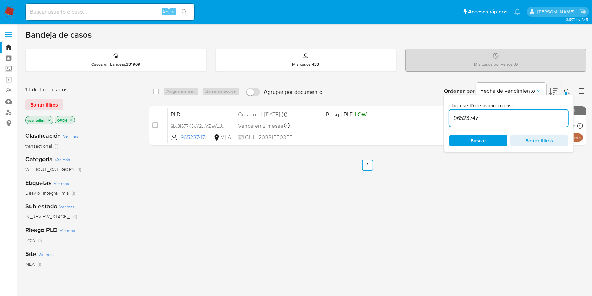
click at [529, 115] on input "96523747" at bounding box center [509, 117] width 119 height 9
type input "396681037"
click at [565, 92] on div at bounding box center [566, 93] width 3 height 3
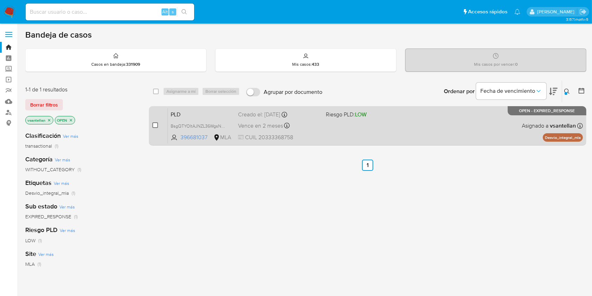
click at [155, 122] on input "checkbox" at bounding box center [155, 125] width 6 height 6
checkbox input "true"
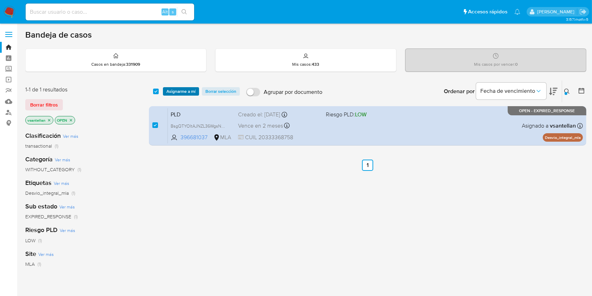
click at [183, 89] on span "Asignarme a mí" at bounding box center [181, 91] width 29 height 7
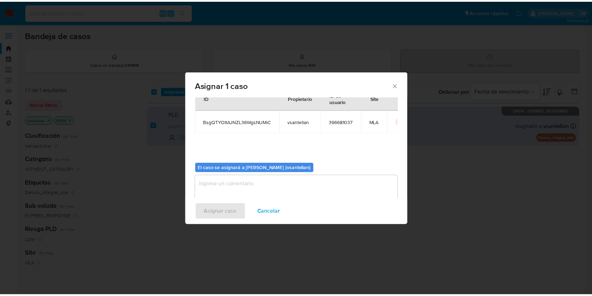
scroll to position [36, 0]
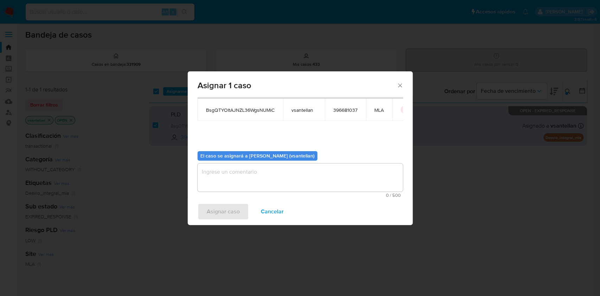
drag, startPoint x: 223, startPoint y: 193, endPoint x: 220, endPoint y: 184, distance: 9.3
click at [222, 191] on div "0 / 500 500 caracteres restantes" at bounding box center [299, 180] width 205 height 34
click at [220, 183] on textarea "assign-modal" at bounding box center [299, 177] width 205 height 28
click at [215, 171] on textarea "assign-modal" at bounding box center [299, 177] width 205 height 28
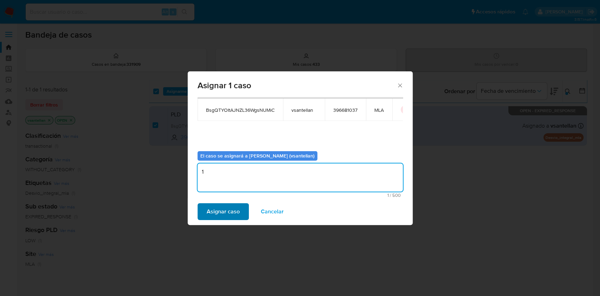
type textarea "1"
click at [226, 205] on span "Asignar caso" at bounding box center [223, 211] width 33 height 15
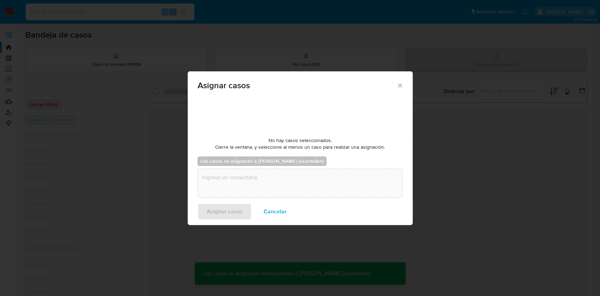
checkbox input "false"
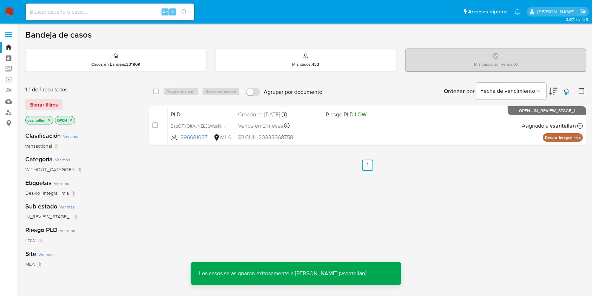
click at [352, 128] on div "PLD BsgQTYOItAJNZL36WgsNUMiC 396681037 MLA Riesgo PLD: LOW Creado el: 12/08/202…" at bounding box center [375, 125] width 415 height 35
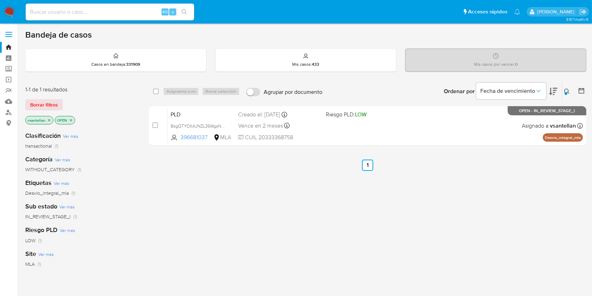
click at [15, 10] on img at bounding box center [10, 12] width 12 height 12
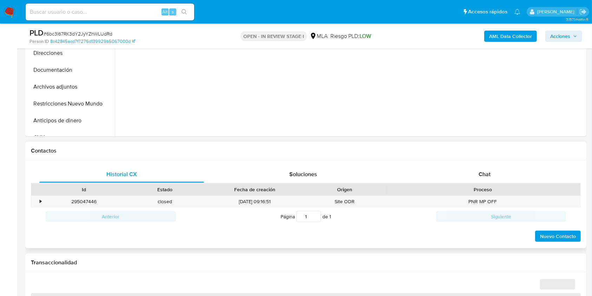
scroll to position [239, 0]
select select "10"
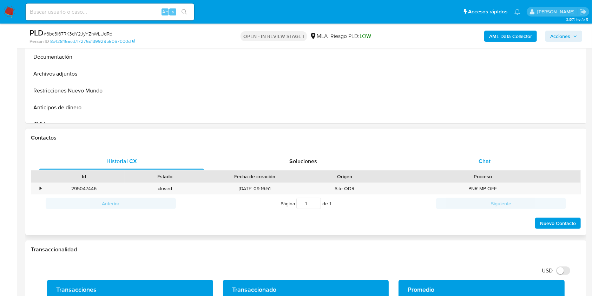
click at [513, 156] on div "Chat" at bounding box center [485, 161] width 165 height 17
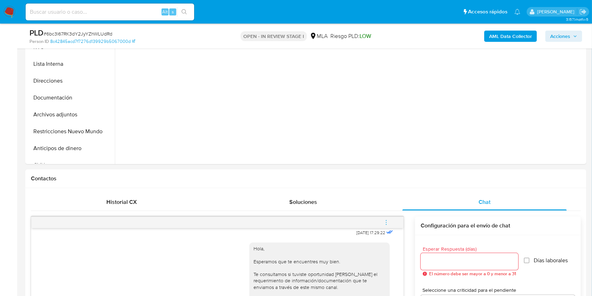
scroll to position [135, 0]
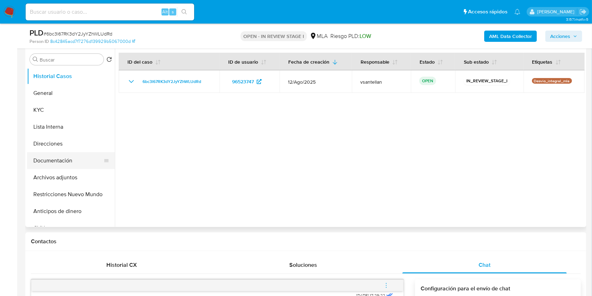
click at [50, 165] on button "Documentación" at bounding box center [68, 160] width 82 height 17
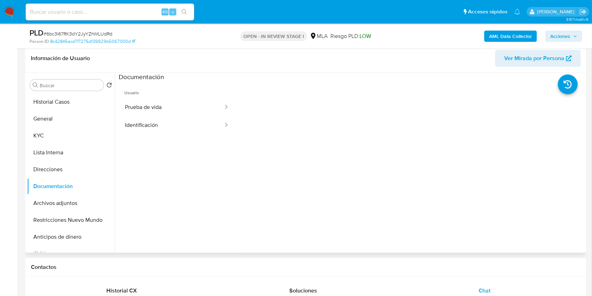
scroll to position [89, 0]
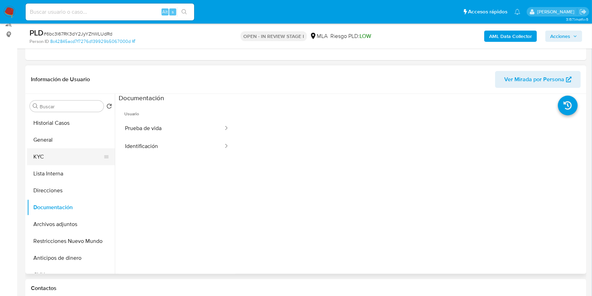
click at [49, 161] on button "KYC" at bounding box center [68, 156] width 82 height 17
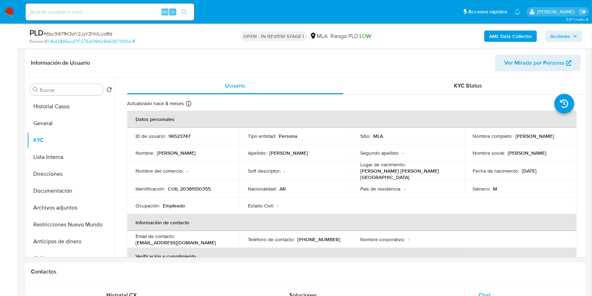
scroll to position [123, 0]
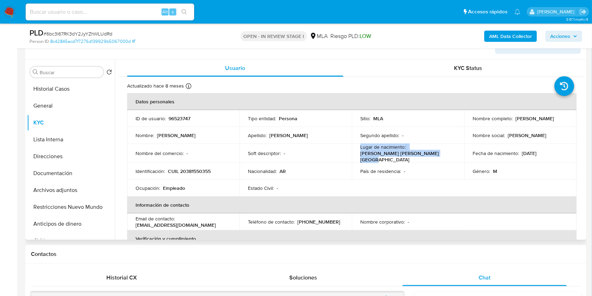
drag, startPoint x: 369, startPoint y: 155, endPoint x: 358, endPoint y: 150, distance: 12.1
click at [358, 150] on td "Lugar de nacimiento : AVELLANEDA AVELLANEDA BUENOS AIRES" at bounding box center [408, 153] width 112 height 19
click at [84, 169] on button "Documentación" at bounding box center [68, 173] width 82 height 17
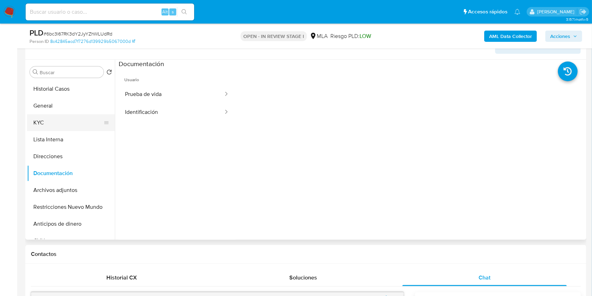
click at [64, 125] on button "KYC" at bounding box center [68, 122] width 82 height 17
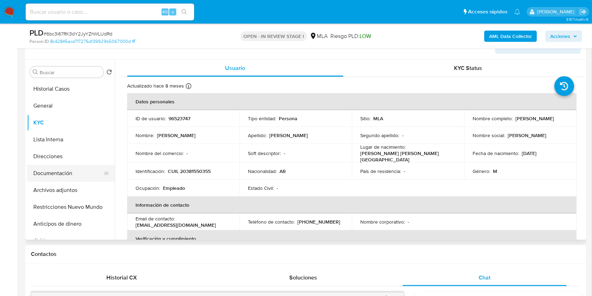
click at [73, 172] on button "Documentación" at bounding box center [68, 173] width 82 height 17
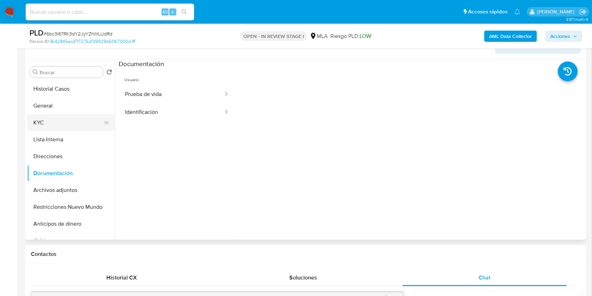
click at [57, 120] on button "KYC" at bounding box center [68, 122] width 82 height 17
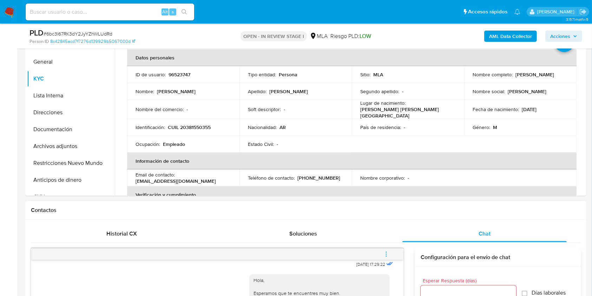
scroll to position [216, 0]
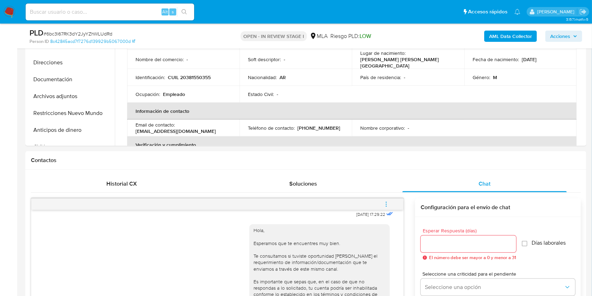
drag, startPoint x: 391, startPoint y: 200, endPoint x: 354, endPoint y: 182, distance: 40.7
click at [391, 200] on button "menu-action" at bounding box center [386, 204] width 23 height 17
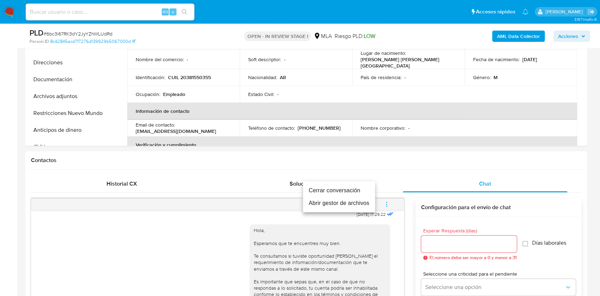
click at [340, 190] on li "Cerrar conversación" at bounding box center [339, 190] width 72 height 13
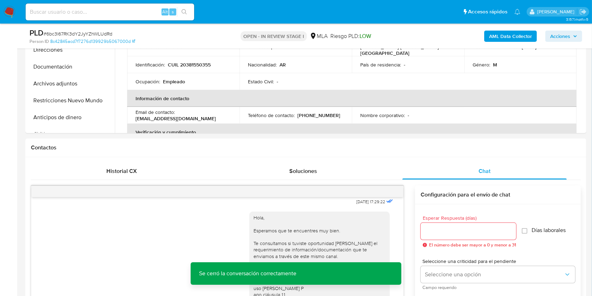
scroll to position [168, 0]
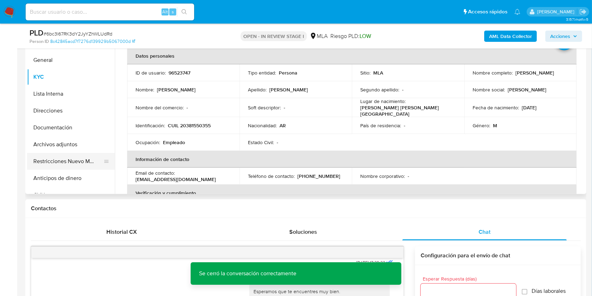
click at [45, 157] on button "Restricciones Nuevo Mundo" at bounding box center [68, 161] width 82 height 17
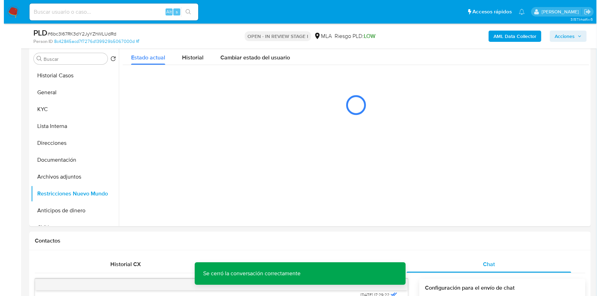
scroll to position [115, 0]
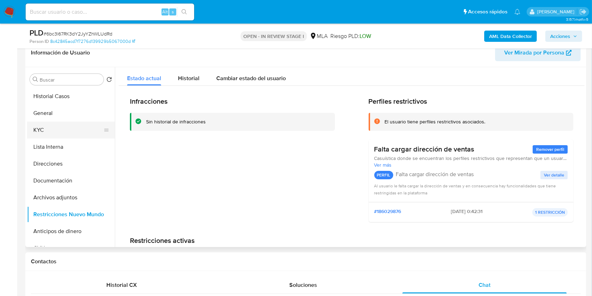
click at [50, 131] on button "KYC" at bounding box center [68, 130] width 82 height 17
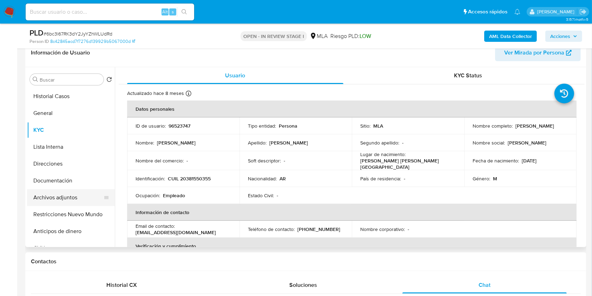
click at [61, 194] on button "Archivos adjuntos" at bounding box center [68, 197] width 82 height 17
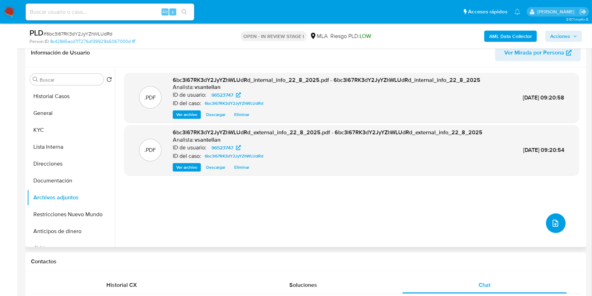
click at [554, 224] on icon "upload-file" at bounding box center [556, 223] width 8 height 8
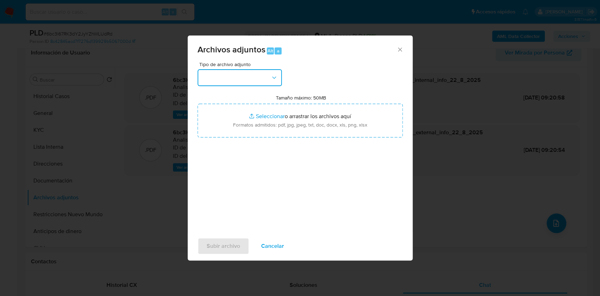
click at [265, 70] on button "button" at bounding box center [239, 77] width 84 height 17
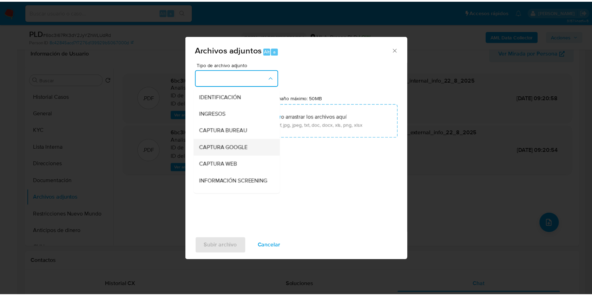
scroll to position [93, 0]
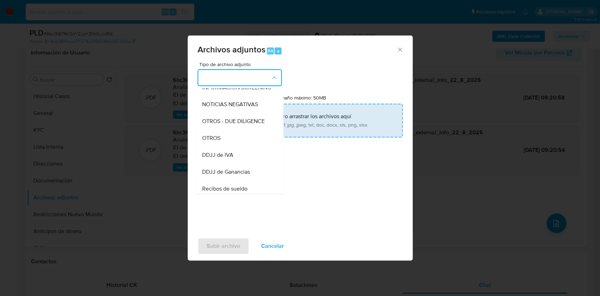
drag, startPoint x: 228, startPoint y: 145, endPoint x: 240, endPoint y: 131, distance: 18.4
click at [228, 144] on div "OTROS" at bounding box center [238, 138] width 72 height 17
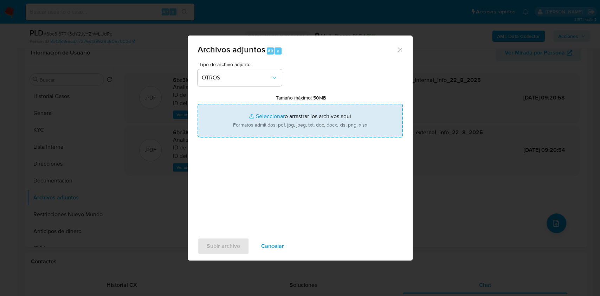
click at [250, 119] on input "Tamaño máximo: 50MB Seleccionar archivos" at bounding box center [299, 121] width 205 height 34
type input "C:\fakepath\Caselog-96523747- NO ROI.docx"
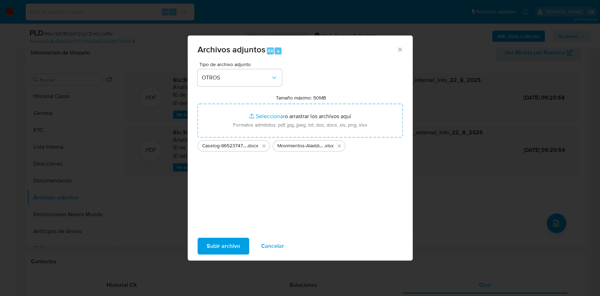
click at [240, 239] on button "Subir archivo" at bounding box center [223, 246] width 52 height 17
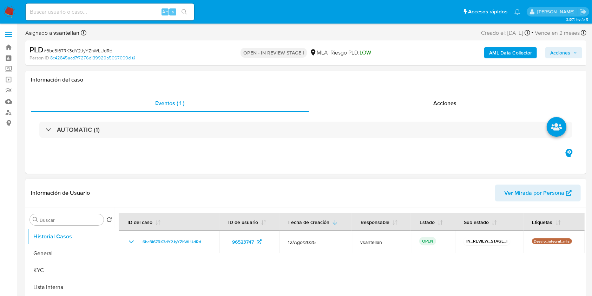
select select "10"
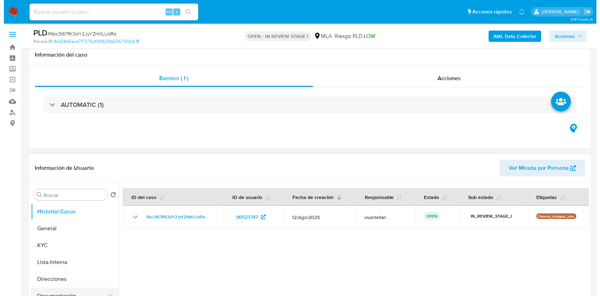
scroll to position [93, 0]
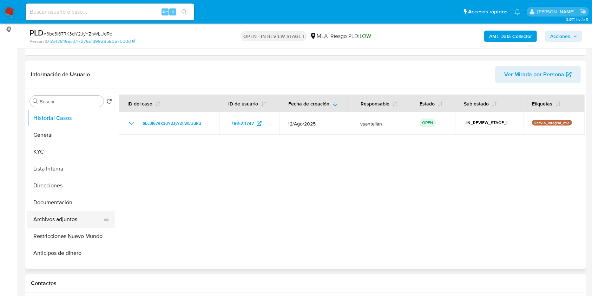
click at [47, 215] on button "Archivos adjuntos" at bounding box center [68, 219] width 82 height 17
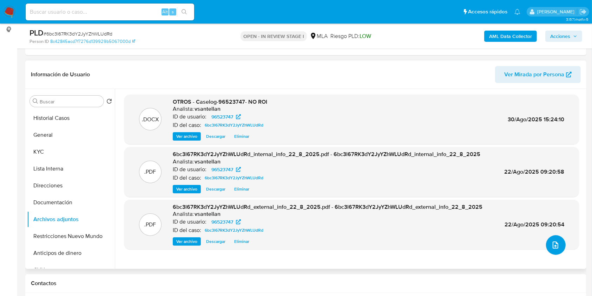
click at [554, 242] on icon "upload-file" at bounding box center [556, 244] width 6 height 7
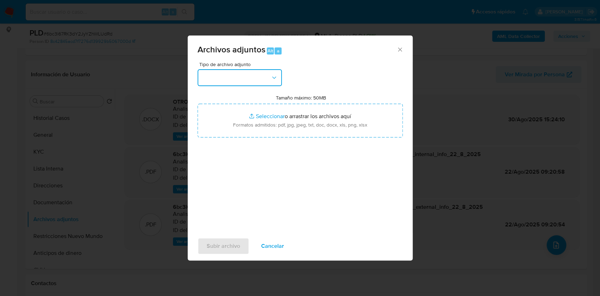
click at [242, 77] on button "button" at bounding box center [239, 77] width 84 height 17
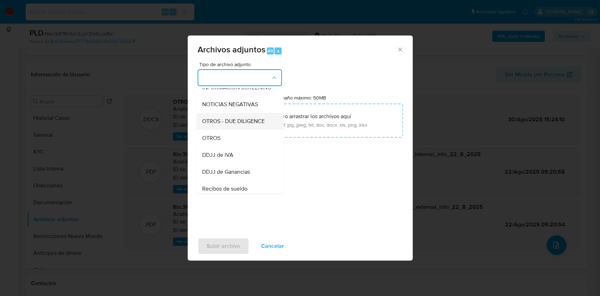
click at [223, 130] on div "OTROS - DUE DILIGENCE" at bounding box center [238, 121] width 72 height 17
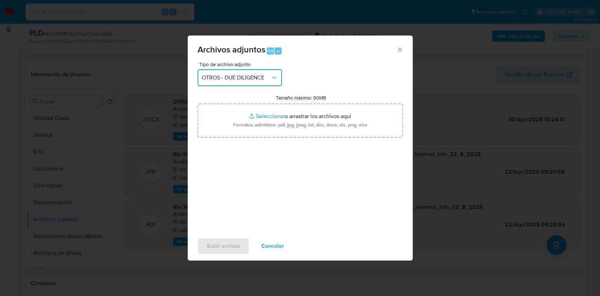
click at [240, 75] on span "OTROS - DUE DILIGENCE" at bounding box center [236, 77] width 69 height 7
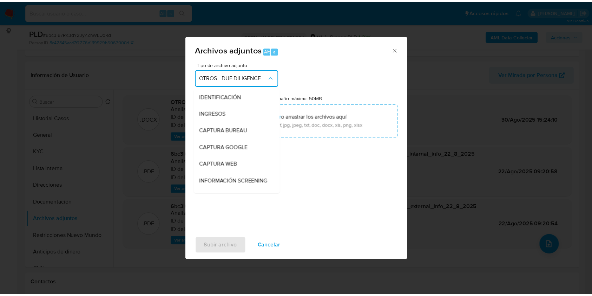
scroll to position [81, 0]
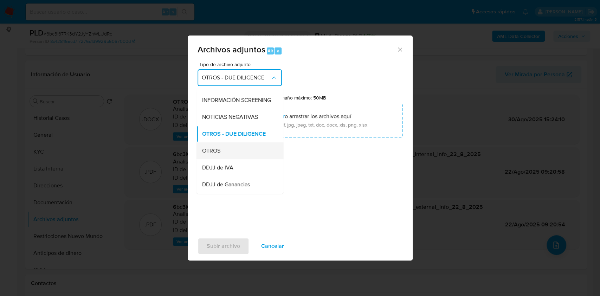
click at [221, 156] on div "OTROS" at bounding box center [238, 150] width 72 height 17
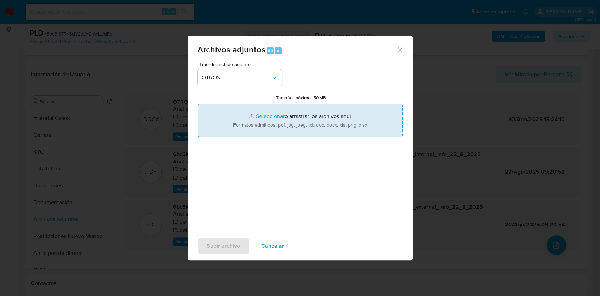
click at [238, 122] on input "Tamaño máximo: 50MB Seleccionar archivos" at bounding box center [299, 121] width 205 height 34
type input "C:\fakepath\Movimientos-Aladdin-96523747.xlsx"
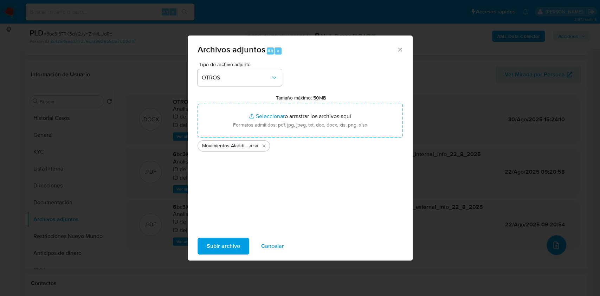
click at [223, 243] on span "Subir archivo" at bounding box center [223, 245] width 33 height 15
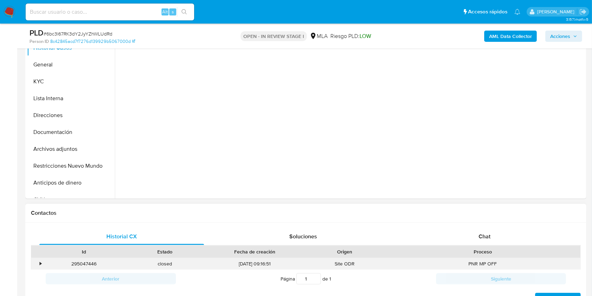
scroll to position [234, 0]
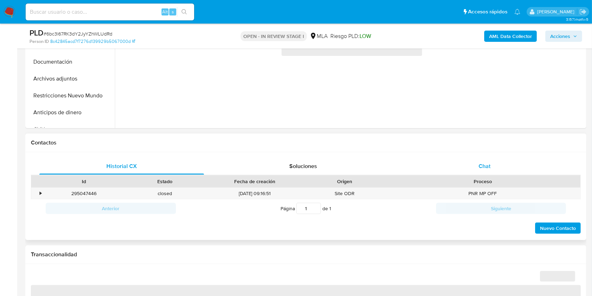
click at [497, 171] on div "Chat" at bounding box center [485, 166] width 165 height 17
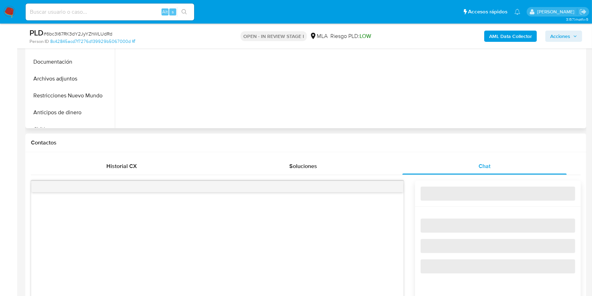
select select "10"
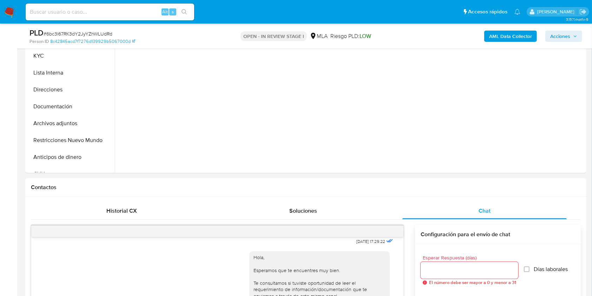
scroll to position [148, 0]
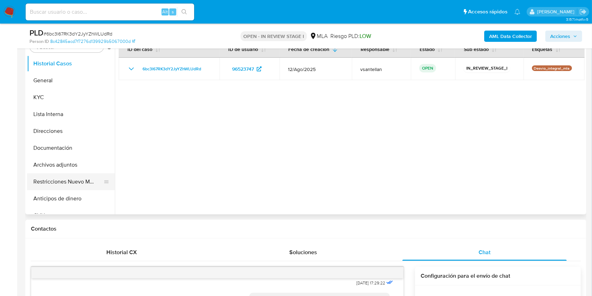
click at [80, 176] on button "Restricciones Nuevo Mundo" at bounding box center [68, 181] width 82 height 17
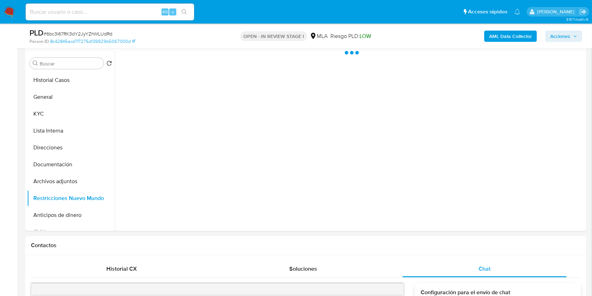
scroll to position [102, 0]
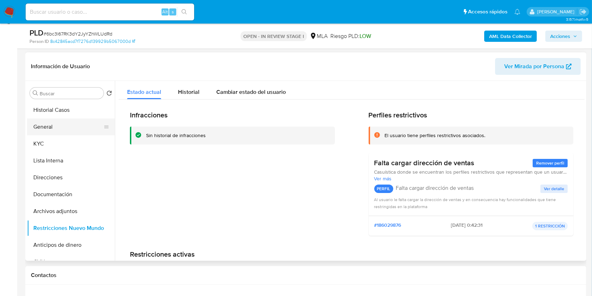
click at [63, 124] on button "General" at bounding box center [68, 126] width 82 height 17
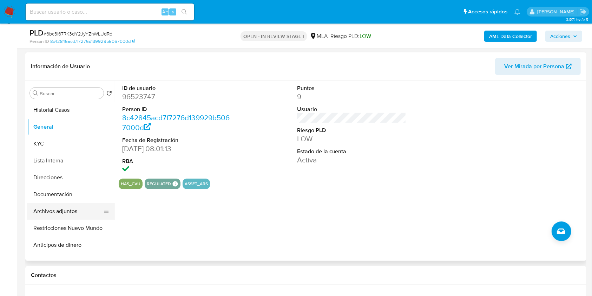
click at [76, 212] on button "Archivos adjuntos" at bounding box center [68, 211] width 82 height 17
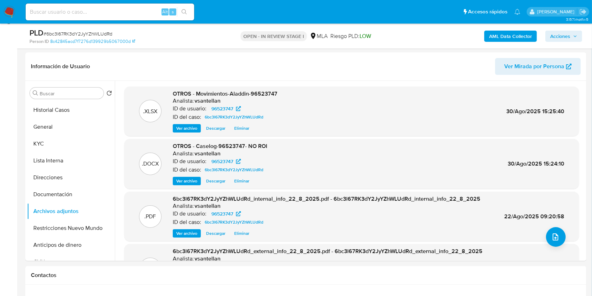
click at [572, 31] on span "Acciones" at bounding box center [564, 36] width 27 height 10
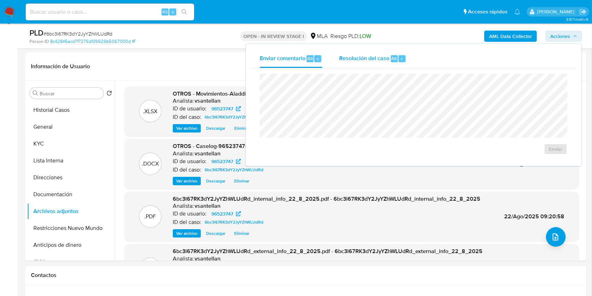
click at [385, 57] on span "Resolución del caso" at bounding box center [364, 58] width 50 height 8
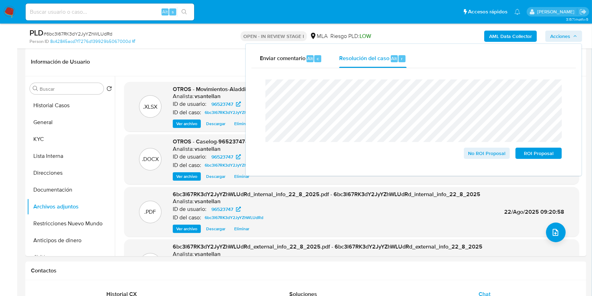
scroll to position [52, 0]
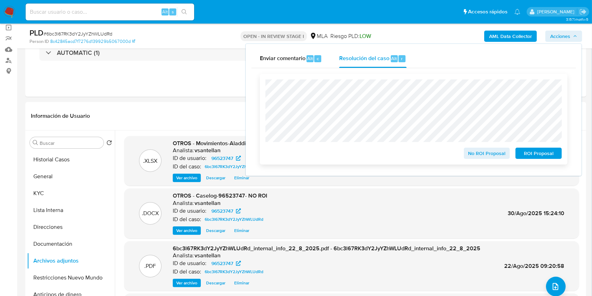
click at [475, 150] on span "No ROI Proposal" at bounding box center [487, 153] width 37 height 10
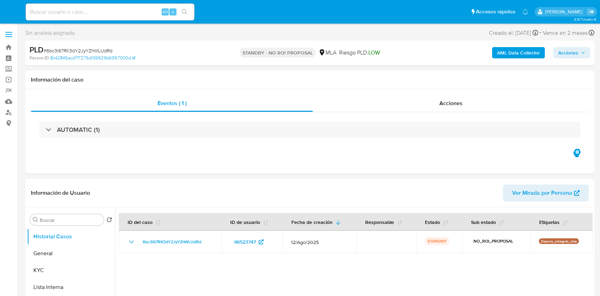
select select "10"
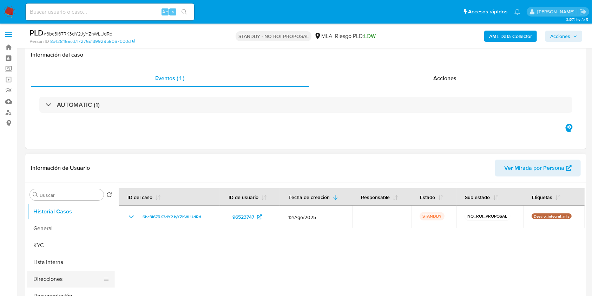
scroll to position [141, 0]
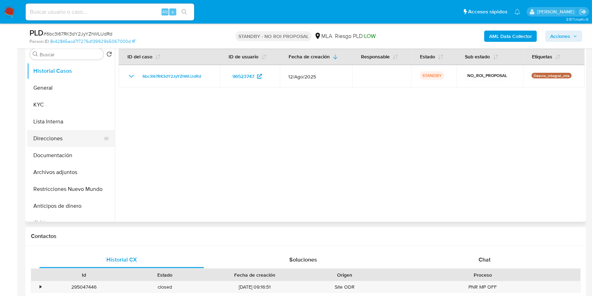
click at [58, 135] on button "Direcciones" at bounding box center [68, 138] width 82 height 17
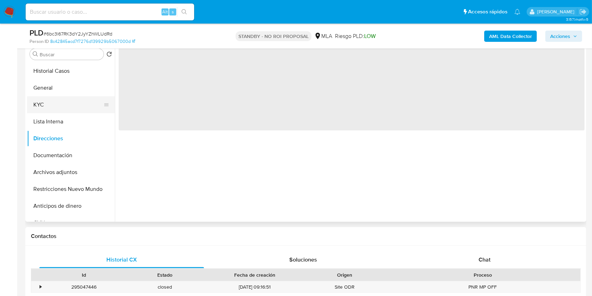
click at [59, 99] on button "KYC" at bounding box center [68, 104] width 82 height 17
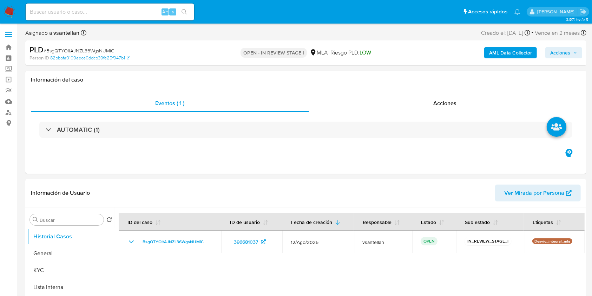
select select "10"
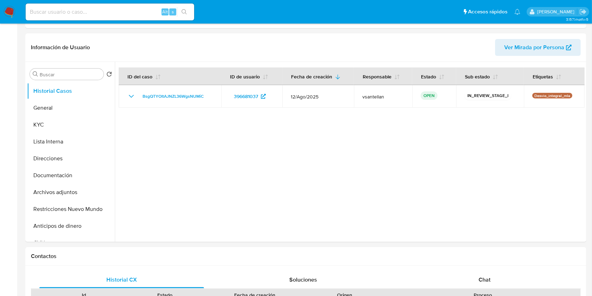
scroll to position [166, 0]
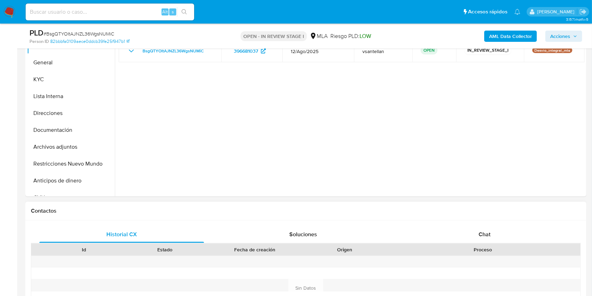
click at [515, 244] on div "Proceso" at bounding box center [482, 249] width 195 height 12
click at [512, 238] on div "Chat" at bounding box center [485, 234] width 165 height 17
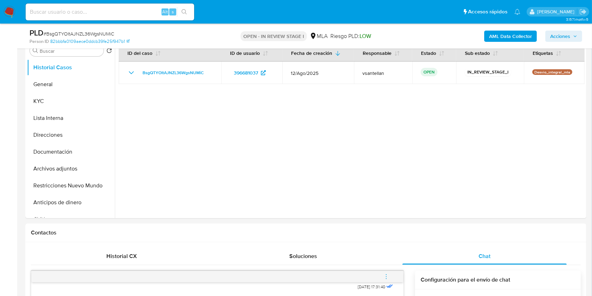
scroll to position [141, 0]
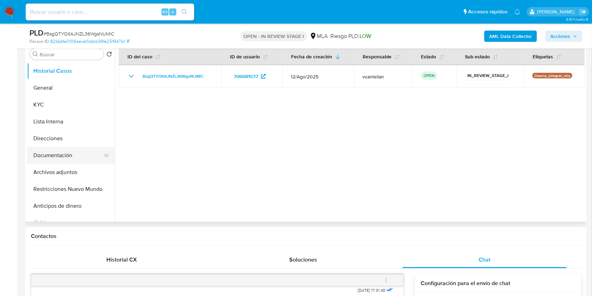
click at [65, 151] on button "Documentación" at bounding box center [68, 155] width 82 height 17
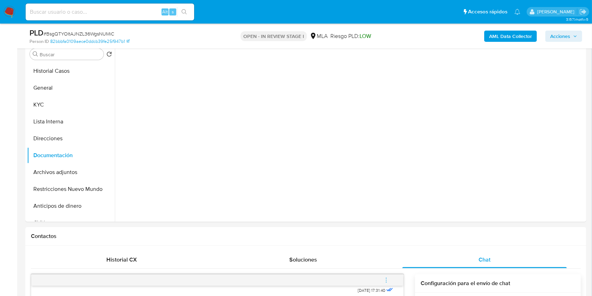
scroll to position [112, 0]
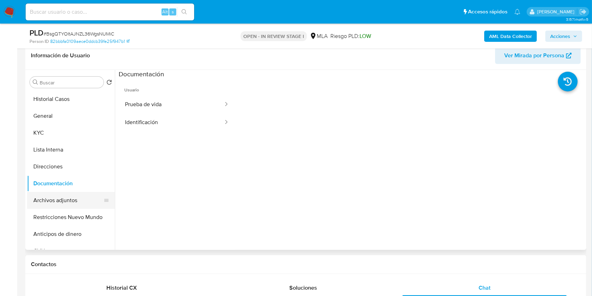
click at [75, 204] on button "Archivos adjuntos" at bounding box center [68, 200] width 82 height 17
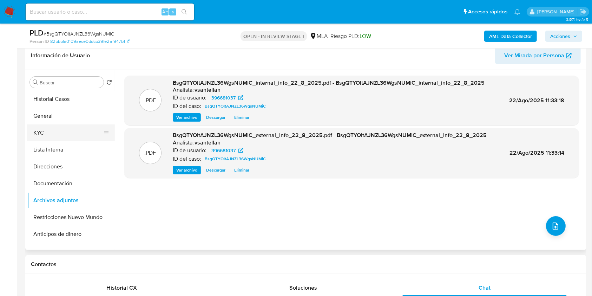
click at [65, 139] on button "KYC" at bounding box center [68, 132] width 82 height 17
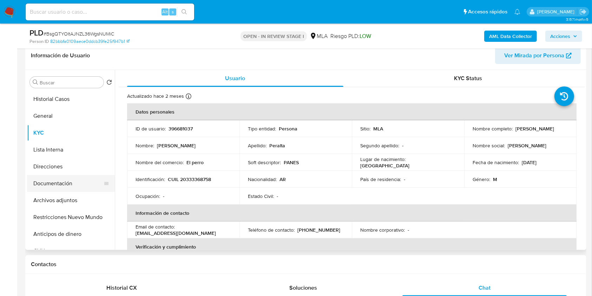
click at [70, 178] on button "Documentación" at bounding box center [68, 183] width 82 height 17
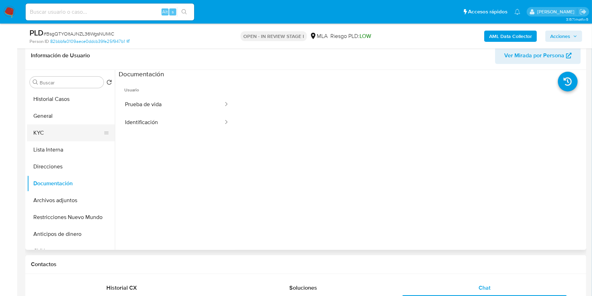
click at [70, 130] on button "KYC" at bounding box center [68, 132] width 82 height 17
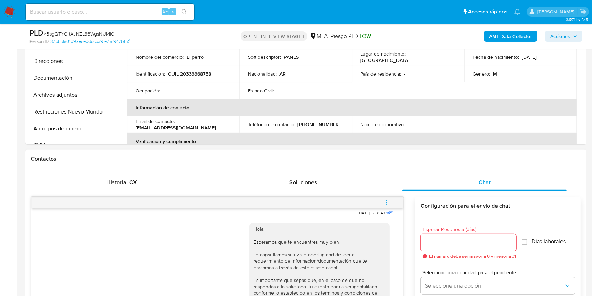
scroll to position [253, 0]
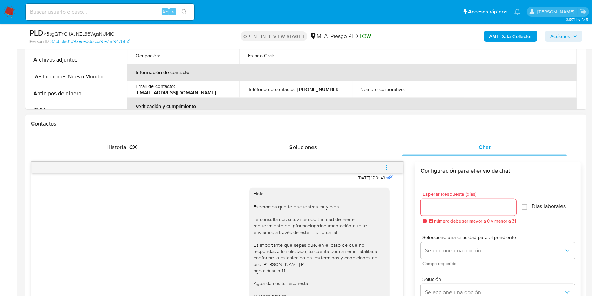
click at [389, 162] on span "menu-action" at bounding box center [386, 167] width 6 height 17
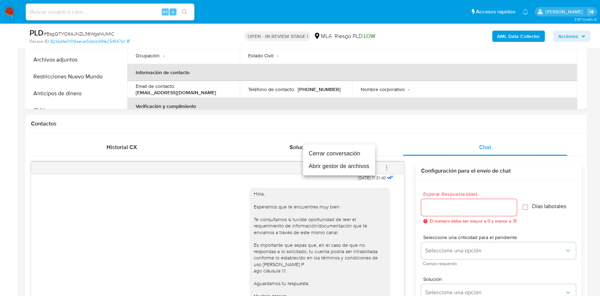
click at [359, 149] on li "Cerrar conversación" at bounding box center [339, 153] width 72 height 13
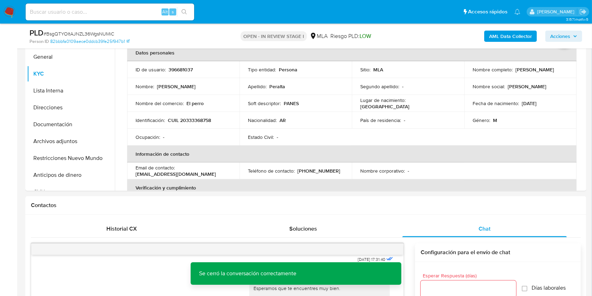
scroll to position [155, 0]
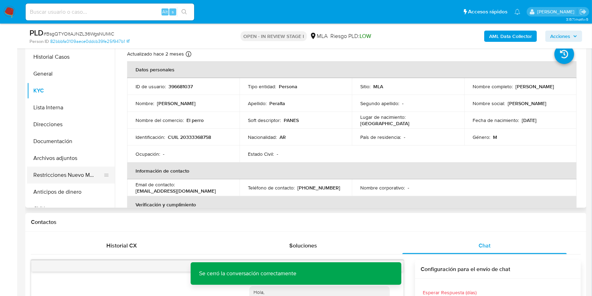
click at [68, 176] on button "Restricciones Nuevo Mundo" at bounding box center [68, 175] width 82 height 17
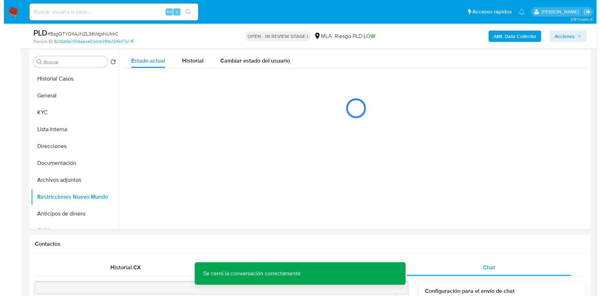
scroll to position [111, 0]
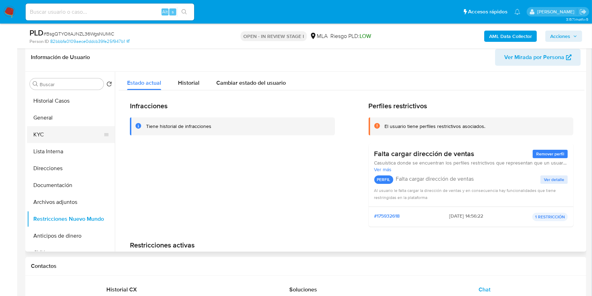
click at [47, 136] on button "KYC" at bounding box center [68, 134] width 82 height 17
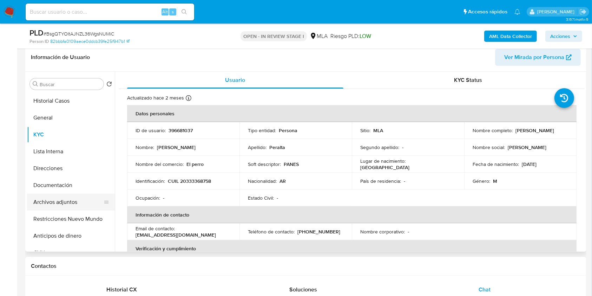
click at [62, 203] on button "Archivos adjuntos" at bounding box center [68, 202] width 82 height 17
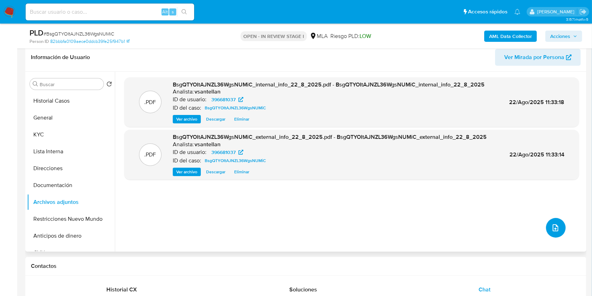
click at [554, 225] on icon "upload-file" at bounding box center [556, 227] width 6 height 7
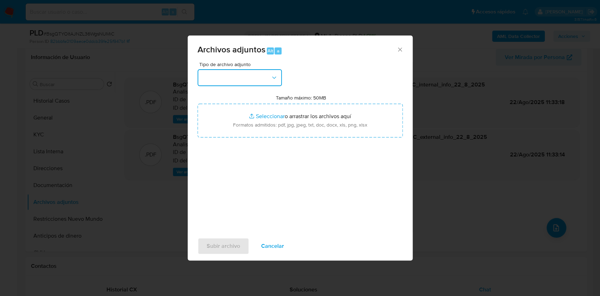
click at [272, 72] on button "button" at bounding box center [239, 77] width 84 height 17
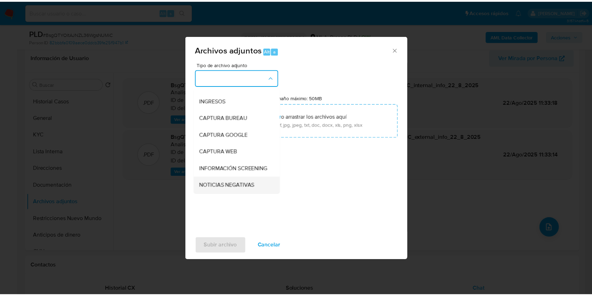
scroll to position [47, 0]
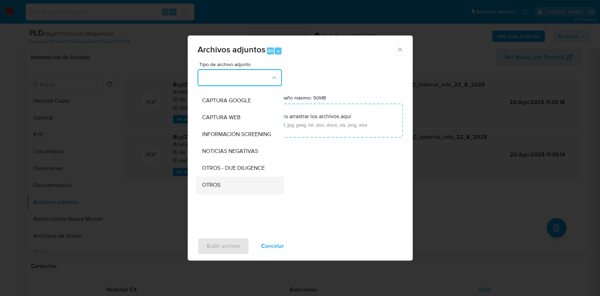
click at [229, 191] on div "OTROS" at bounding box center [238, 184] width 72 height 17
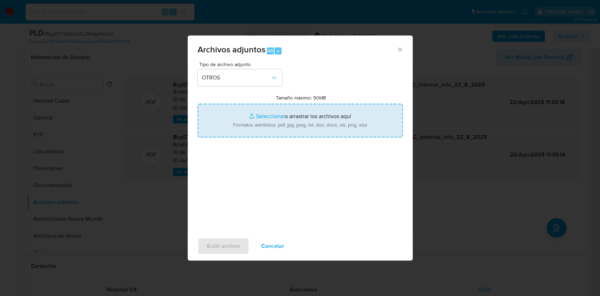
click at [270, 123] on input "Tamaño máximo: 50MB Seleccionar archivos" at bounding box center [299, 121] width 205 height 34
type input "C:\fakepath\Caselog-396681037- NO ROI.docx"
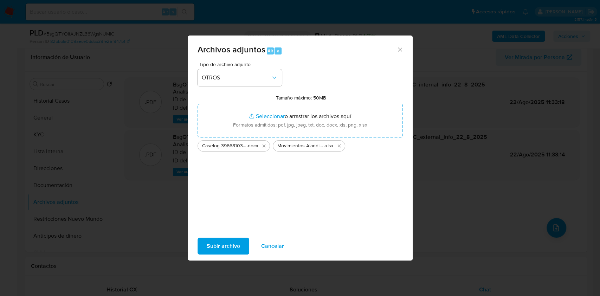
click at [223, 242] on span "Subir archivo" at bounding box center [223, 245] width 33 height 15
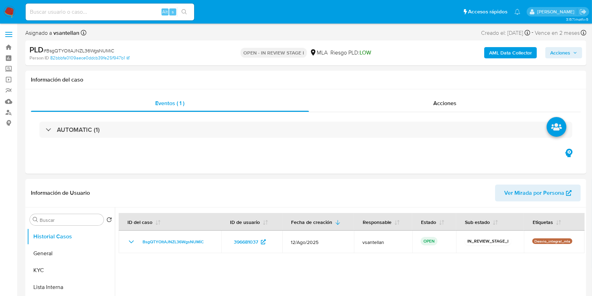
select select "10"
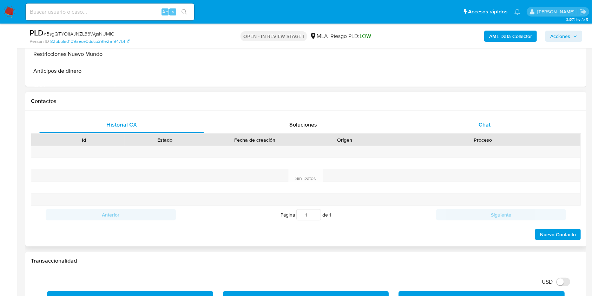
click at [467, 126] on div "Chat" at bounding box center [485, 124] width 165 height 17
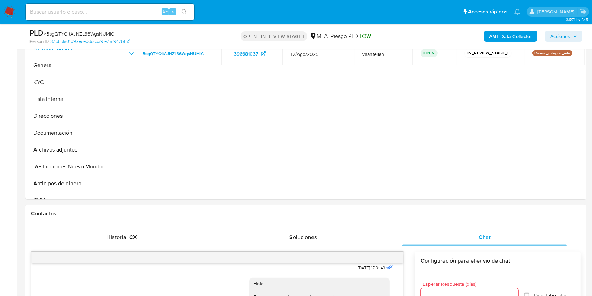
scroll to position [162, 0]
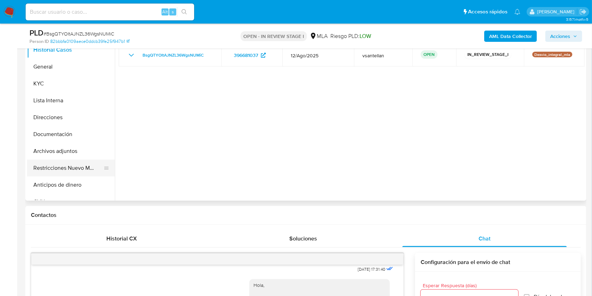
click at [65, 167] on button "Restricciones Nuevo Mundo" at bounding box center [68, 168] width 82 height 17
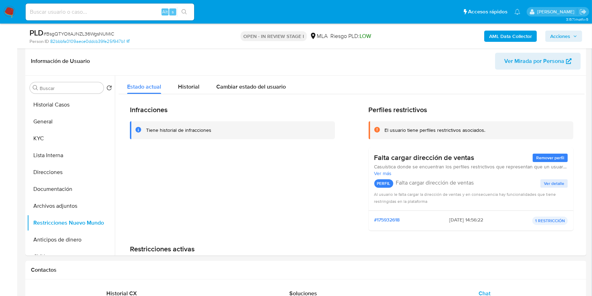
scroll to position [102, 0]
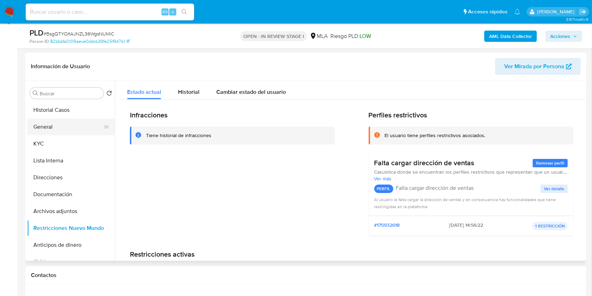
click at [38, 129] on button "General" at bounding box center [68, 126] width 82 height 17
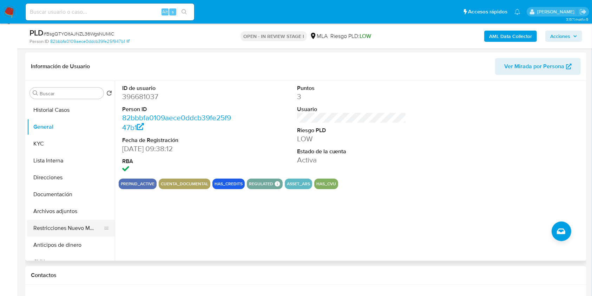
click at [69, 221] on button "Restricciones Nuevo Mundo" at bounding box center [68, 228] width 82 height 17
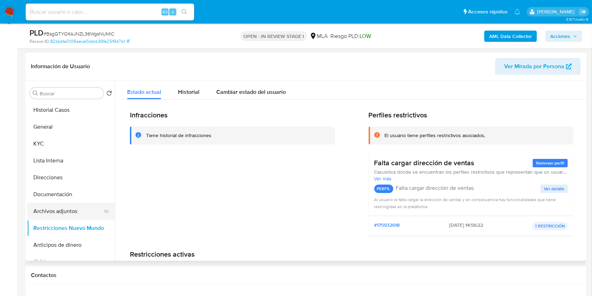
drag, startPoint x: 73, startPoint y: 208, endPoint x: 82, endPoint y: 207, distance: 8.6
click at [73, 209] on button "Archivos adjuntos" at bounding box center [68, 211] width 82 height 17
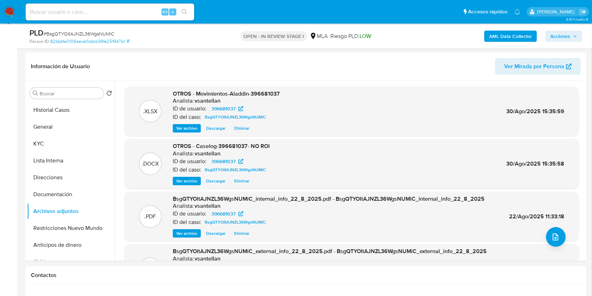
click at [564, 37] on span "Acciones" at bounding box center [561, 36] width 20 height 11
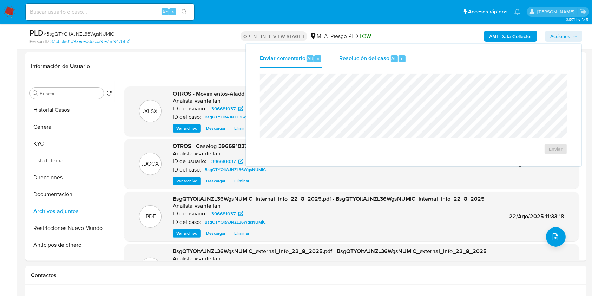
click at [377, 52] on div "Resolución del caso Alt r" at bounding box center [372, 59] width 67 height 18
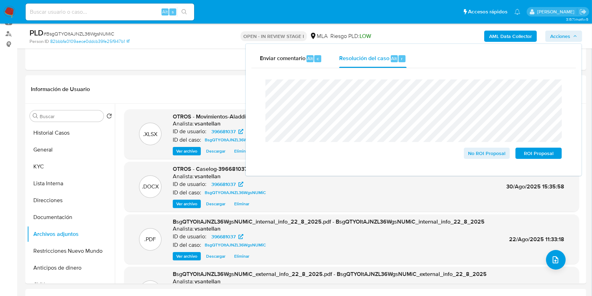
scroll to position [68, 0]
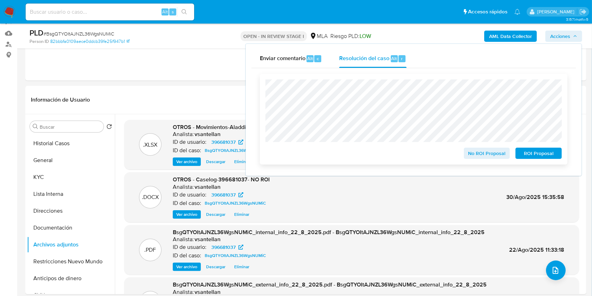
click at [486, 157] on span "No ROI Proposal" at bounding box center [487, 153] width 37 height 10
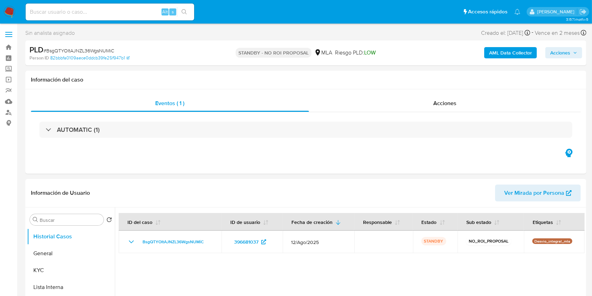
select select "10"
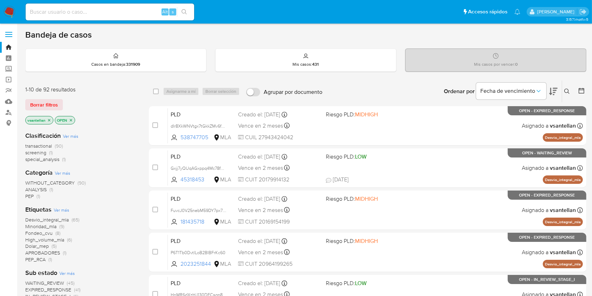
click at [568, 90] on icon at bounding box center [568, 92] width 6 height 6
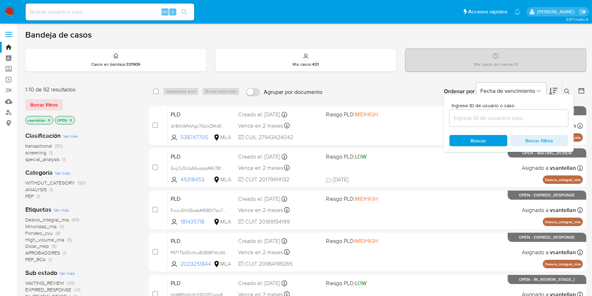
drag, startPoint x: 547, startPoint y: 112, endPoint x: 549, endPoint y: 118, distance: 7.1
click at [547, 113] on div at bounding box center [509, 118] width 119 height 17
click at [550, 119] on input at bounding box center [509, 117] width 119 height 9
click at [478, 113] on input at bounding box center [509, 117] width 119 height 9
paste input "98923676"
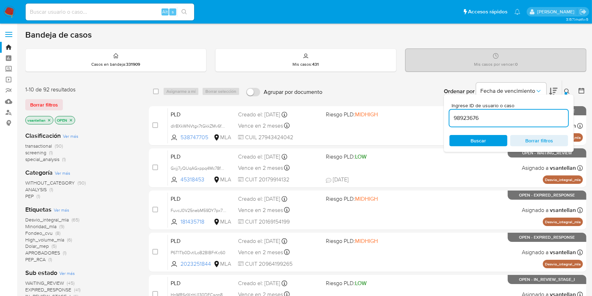
type input "98923676"
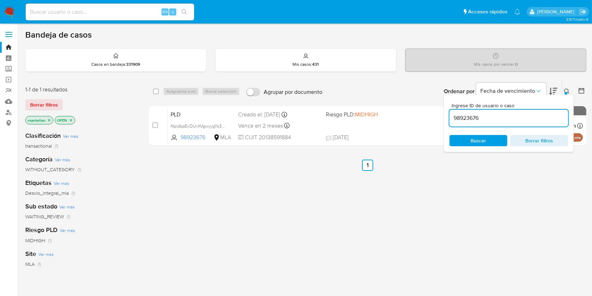
click at [567, 86] on div "Ingrese ID de usuario o caso 98923676 Buscar Borrar filtros" at bounding box center [568, 91] width 12 height 22
click at [569, 89] on icon at bounding box center [567, 91] width 5 height 5
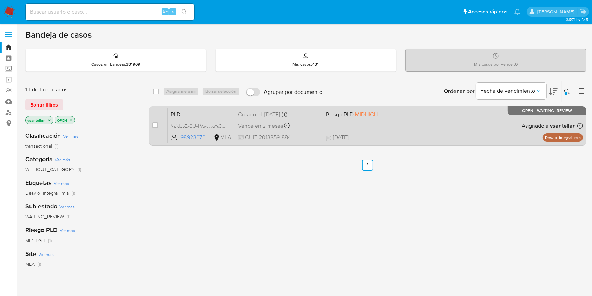
click at [436, 125] on div "PLD NpidbpExOUvhVgwyygYs3Haa 98923676 MLA Riesgo PLD: MIDHIGH Creado el: [DATE]…" at bounding box center [375, 125] width 415 height 35
click at [155, 126] on input "checkbox" at bounding box center [155, 125] width 6 height 6
checkbox input "true"
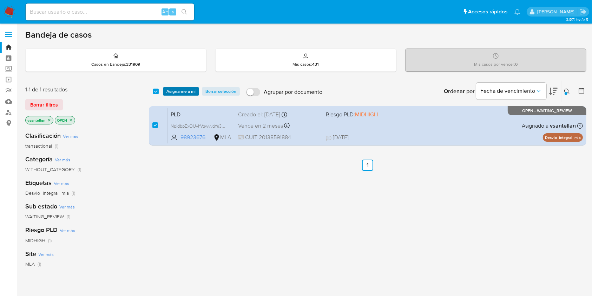
click at [178, 89] on span "Asignarme a mí" at bounding box center [181, 91] width 29 height 7
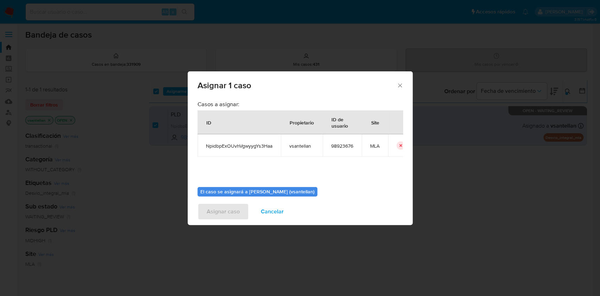
scroll to position [36, 0]
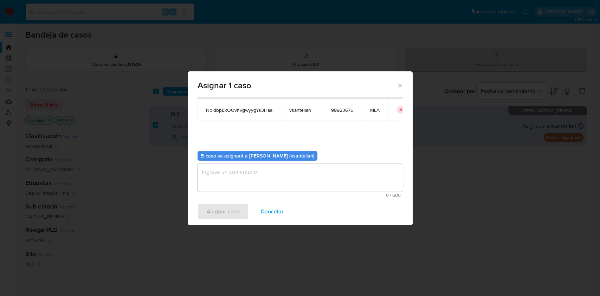
click at [221, 175] on textarea "assign-modal" at bounding box center [299, 177] width 205 height 28
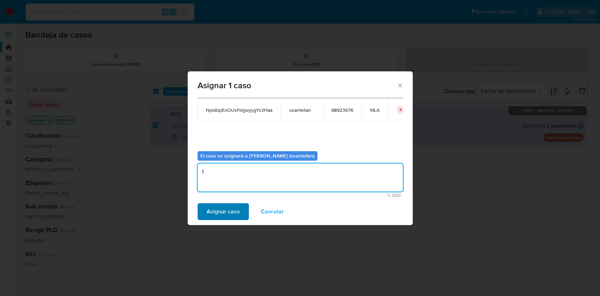
type textarea "1"
click at [224, 209] on span "Asignar caso" at bounding box center [223, 211] width 33 height 15
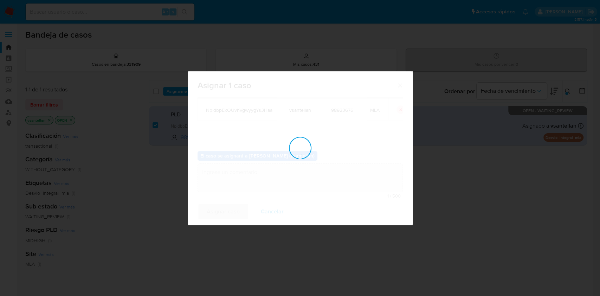
checkbox input "false"
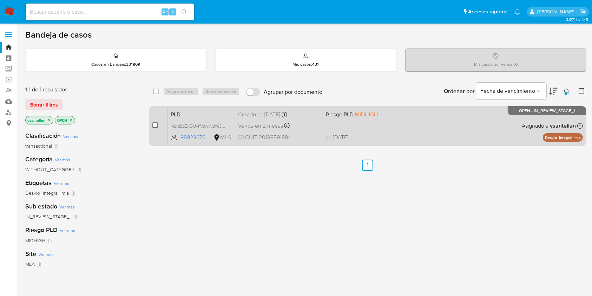
click at [156, 123] on input "checkbox" at bounding box center [155, 125] width 6 height 6
checkbox input "true"
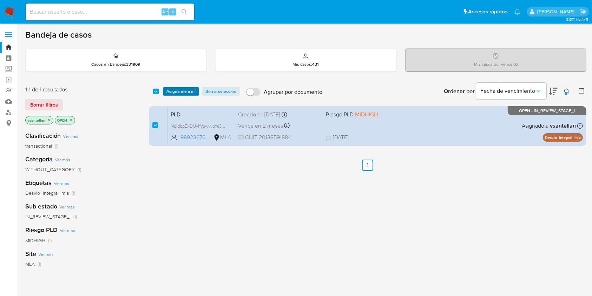
click at [178, 91] on span "Asignarme a mí" at bounding box center [181, 91] width 29 height 7
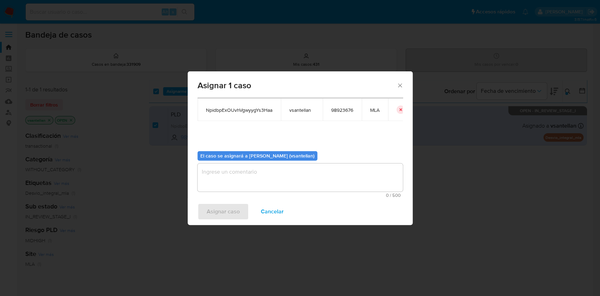
click at [223, 183] on textarea "assign-modal" at bounding box center [299, 177] width 205 height 28
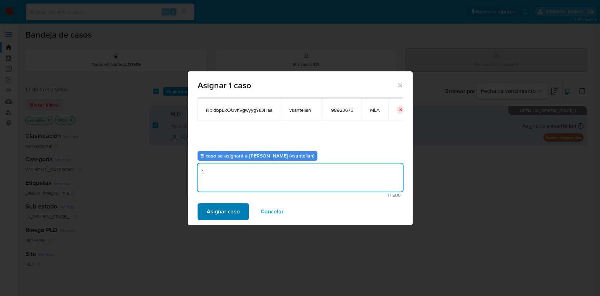
type textarea "1"
click at [222, 212] on span "Asignar caso" at bounding box center [223, 211] width 33 height 15
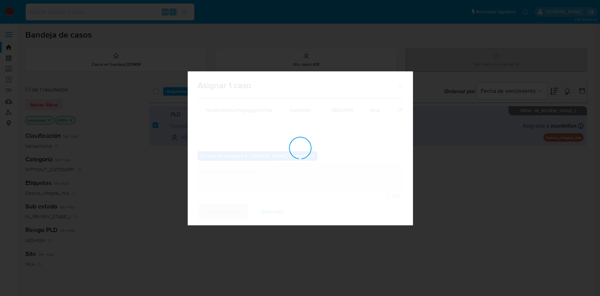
checkbox input "false"
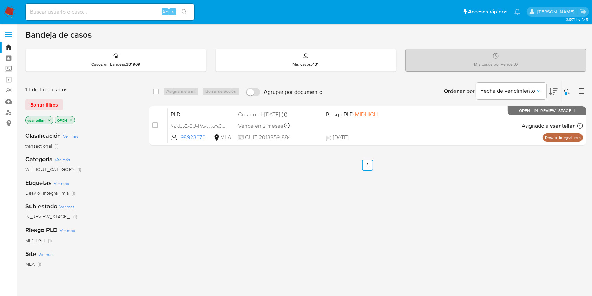
click at [569, 89] on icon at bounding box center [568, 92] width 6 height 6
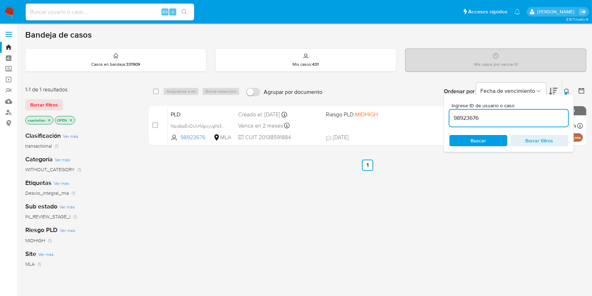
click at [533, 114] on input "98923676" at bounding box center [509, 117] width 119 height 9
type input "9915048"
click at [566, 90] on icon at bounding box center [568, 92] width 6 height 6
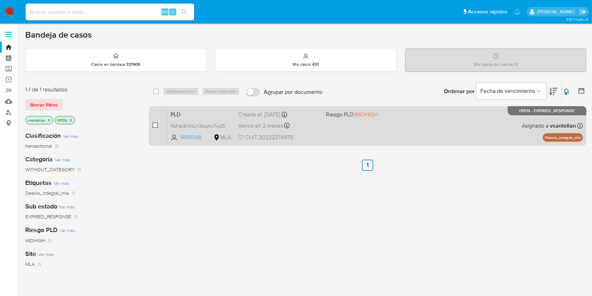
click at [157, 124] on input "checkbox" at bounding box center [155, 125] width 6 height 6
checkbox input "true"
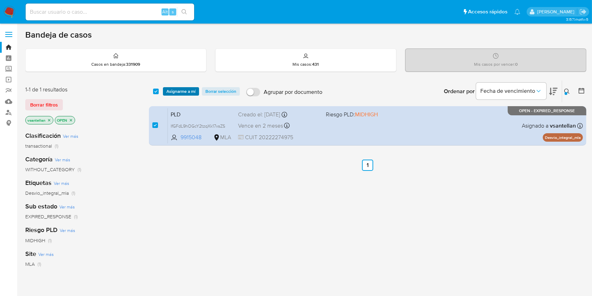
click at [173, 90] on span "Asignarme a mí" at bounding box center [181, 91] width 29 height 7
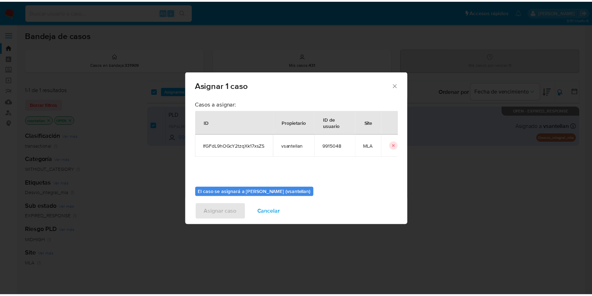
scroll to position [36, 0]
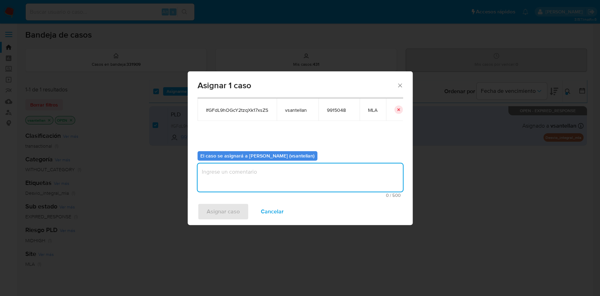
click at [208, 181] on textarea "assign-modal" at bounding box center [299, 177] width 205 height 28
type textarea "1"
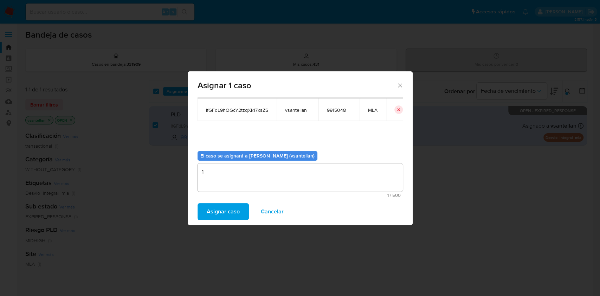
click at [221, 212] on span "Asignar caso" at bounding box center [223, 211] width 33 height 15
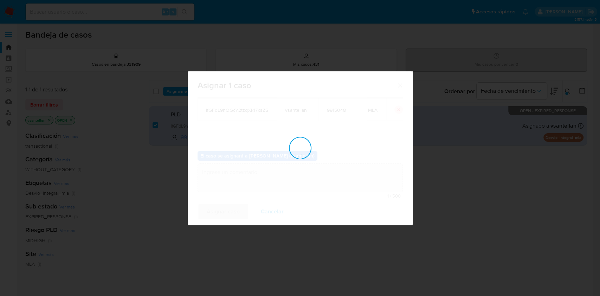
checkbox input "false"
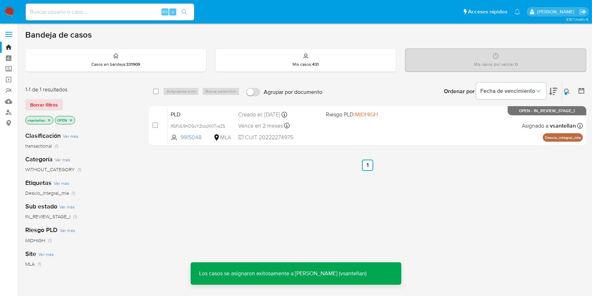
click at [343, 126] on div "PLD IfGFdL9hOGcY2tzqXk17xsZS 9915048 MLA Riesgo PLD: MIDHIGH Creado el: 12/08/2…" at bounding box center [375, 125] width 415 height 35
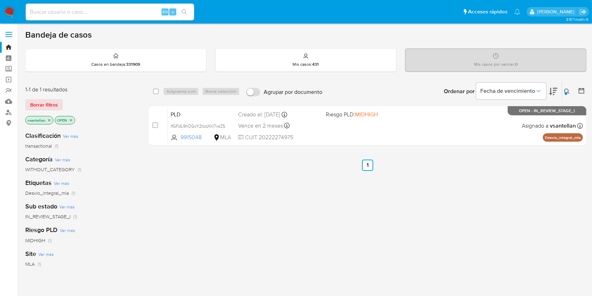
click at [8, 9] on img at bounding box center [10, 12] width 12 height 12
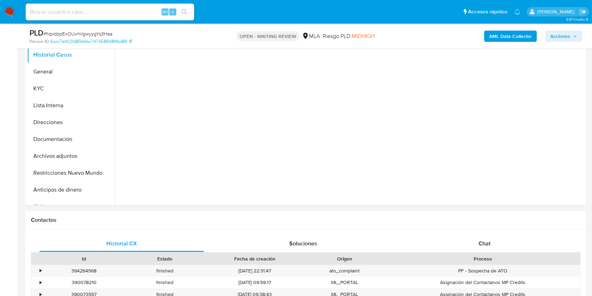
scroll to position [180, 0]
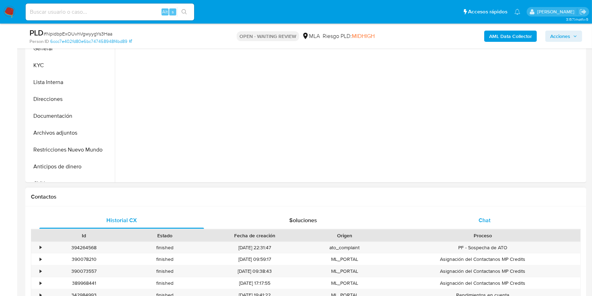
click at [502, 223] on div "Chat" at bounding box center [485, 220] width 165 height 17
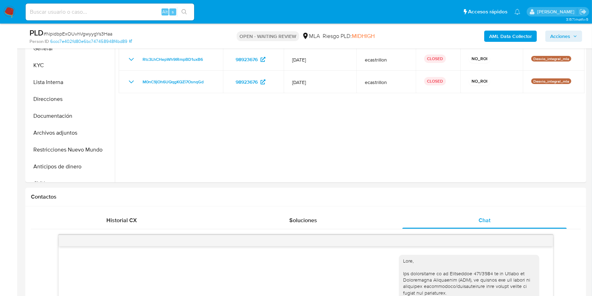
select select "10"
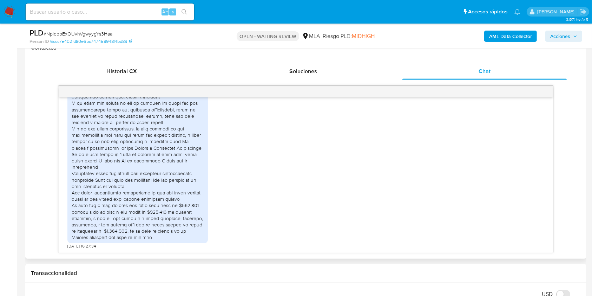
scroll to position [475, 0]
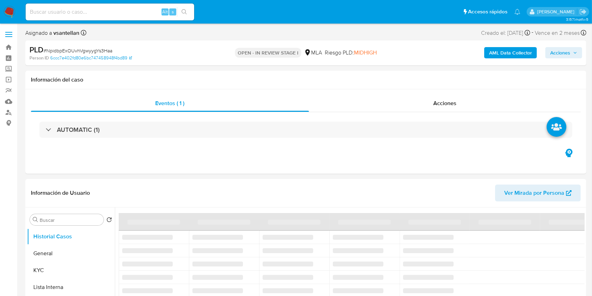
select select "10"
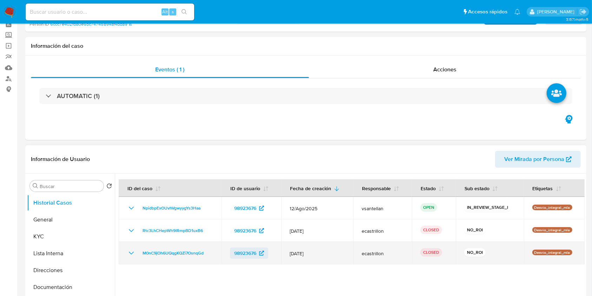
scroll to position [47, 0]
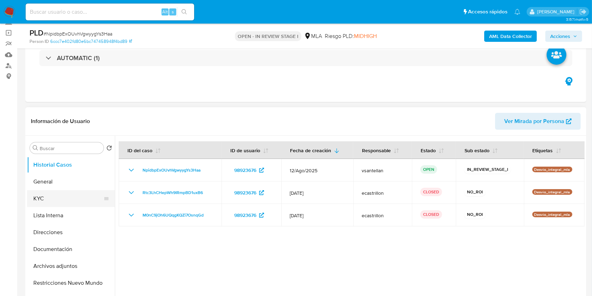
click at [55, 204] on button "KYC" at bounding box center [68, 198] width 82 height 17
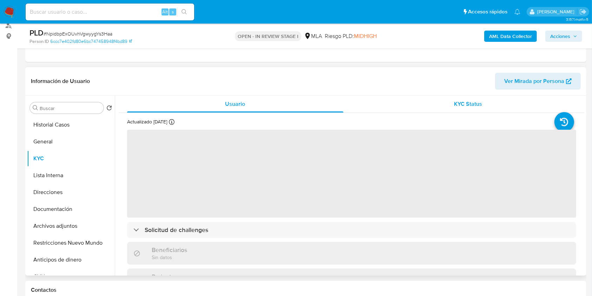
scroll to position [141, 0]
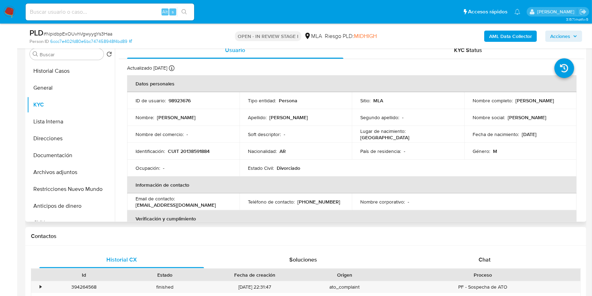
drag, startPoint x: 499, startPoint y: 102, endPoint x: 526, endPoint y: 102, distance: 26.4
click at [526, 102] on div "Nombre completo : [PERSON_NAME]" at bounding box center [521, 100] width 96 height 6
copy p "[PERSON_NAME]"
click at [501, 266] on div "Chat" at bounding box center [485, 259] width 165 height 17
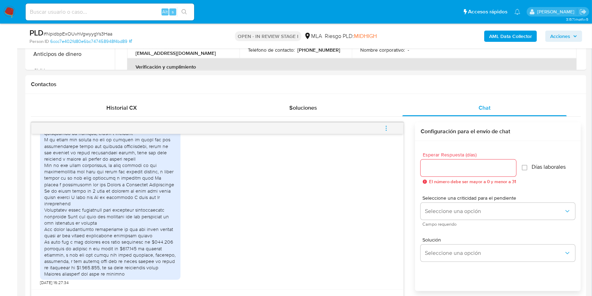
scroll to position [376, 0]
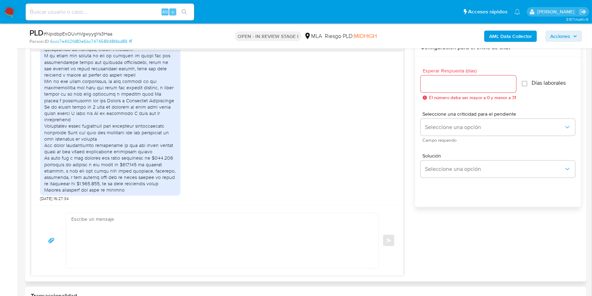
click at [263, 241] on textarea at bounding box center [220, 240] width 299 height 55
paste textarea "Hola Eduardo Oscar Diconza, Muchas gracias por la respuesta. Te confirmamos la …"
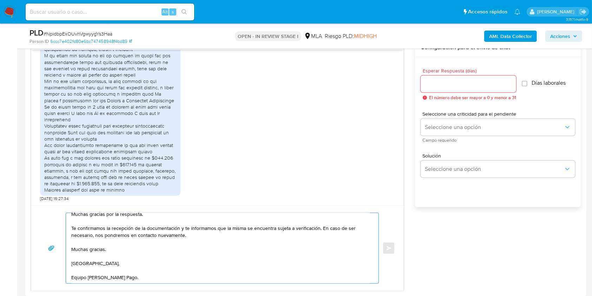
scroll to position [0, 0]
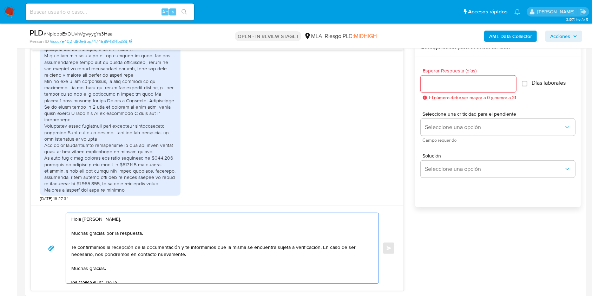
drag, startPoint x: 151, startPoint y: 247, endPoint x: 180, endPoint y: 249, distance: 28.9
click at [180, 249] on textarea "Hola Eduardo Oscar Diconza, Muchas gracias por la respuesta. Te confirmamos la …" at bounding box center [220, 248] width 299 height 70
type textarea "Hola Eduardo Oscar Diconza, Muchas gracias por la respuesta. Te confirmamos la …"
click at [459, 85] on input "Esperar Respuesta (días)" at bounding box center [469, 83] width 96 height 9
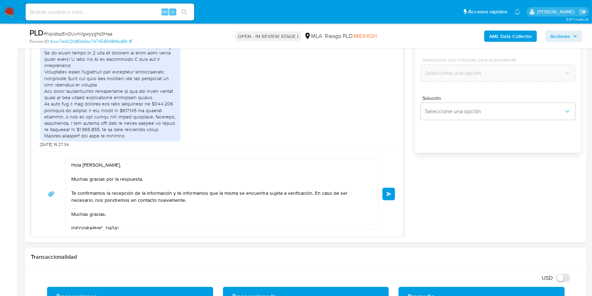
scroll to position [408, 0]
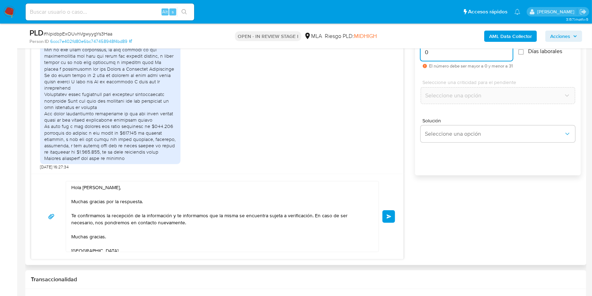
type input "0"
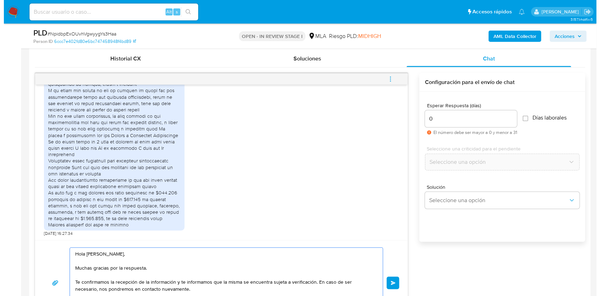
scroll to position [359, 0]
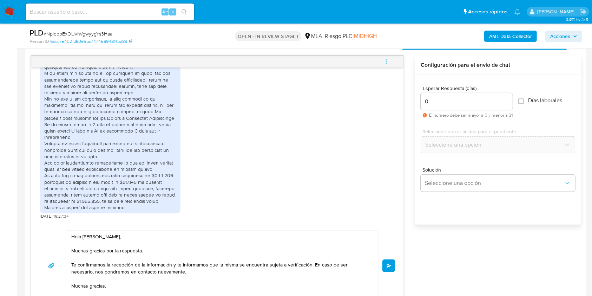
click at [387, 266] on span "Enviar" at bounding box center [389, 266] width 5 height 4
click at [388, 63] on icon "menu-action" at bounding box center [386, 62] width 6 height 6
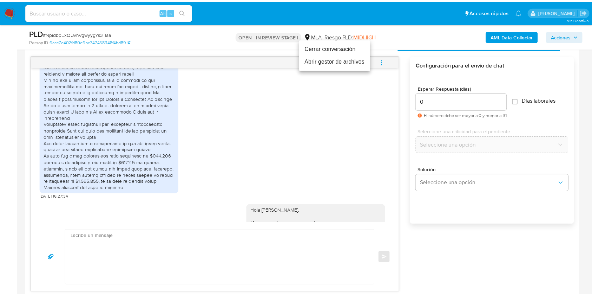
scroll to position [585, 0]
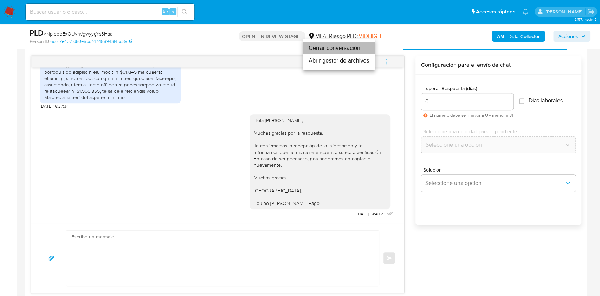
click at [361, 49] on li "Cerrar conversación" at bounding box center [339, 48] width 72 height 13
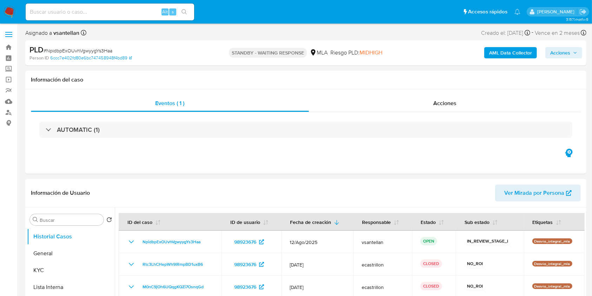
select select "10"
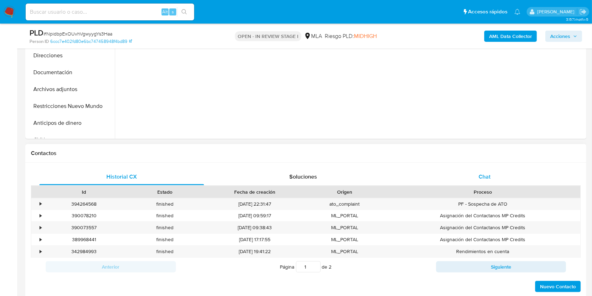
scroll to position [226, 0]
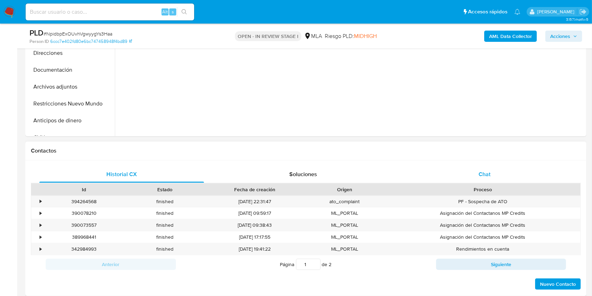
click at [521, 169] on div "Chat" at bounding box center [485, 174] width 165 height 17
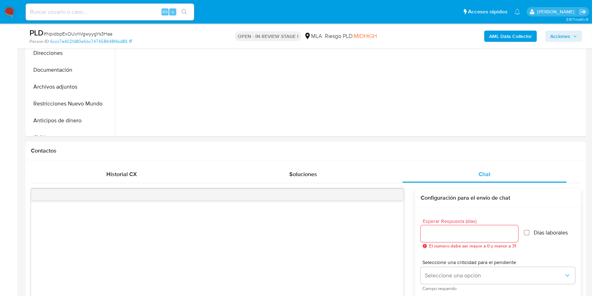
select select "10"
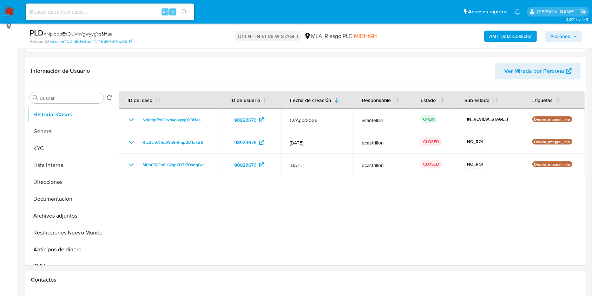
scroll to position [102, 0]
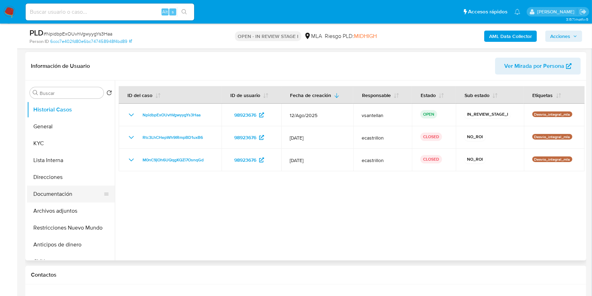
click at [73, 191] on button "Documentación" at bounding box center [68, 194] width 82 height 17
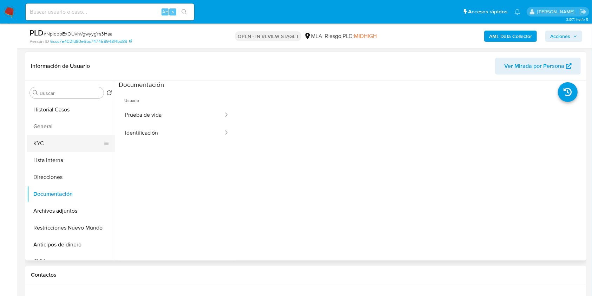
click at [64, 139] on button "KYC" at bounding box center [68, 143] width 82 height 17
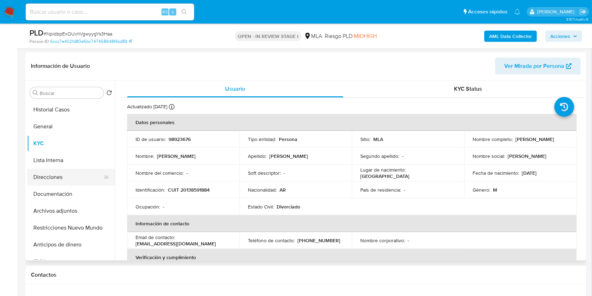
drag, startPoint x: 82, startPoint y: 212, endPoint x: 65, endPoint y: 168, distance: 47.3
click at [82, 212] on button "Archivos adjuntos" at bounding box center [71, 210] width 88 height 17
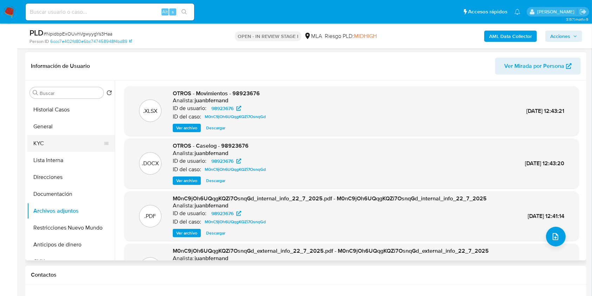
click at [55, 144] on button "KYC" at bounding box center [68, 143] width 82 height 17
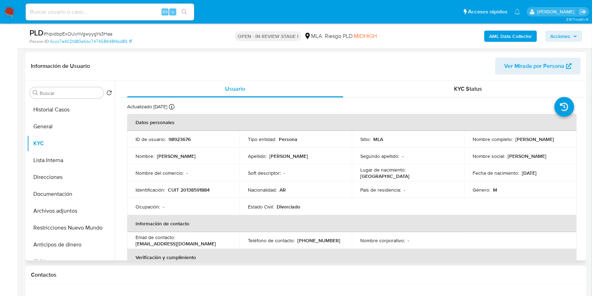
click at [205, 187] on p "CUIT 20138591884" at bounding box center [189, 190] width 42 height 6
copy p "20138591884"
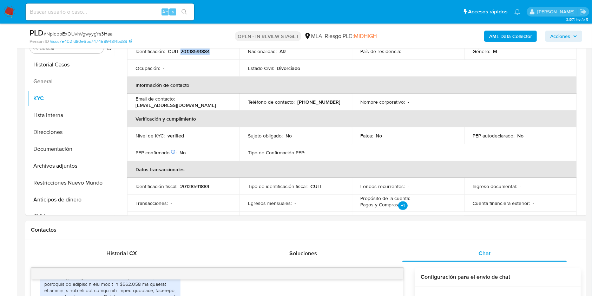
scroll to position [135, 0]
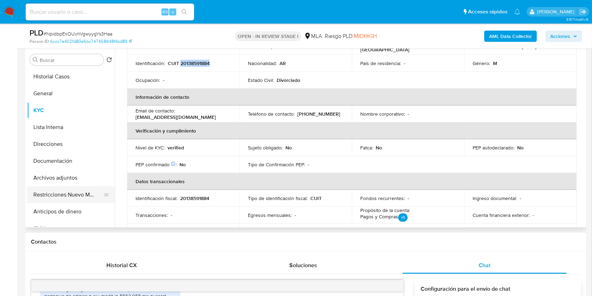
click at [72, 192] on button "Restricciones Nuevo Mundo" at bounding box center [68, 194] width 82 height 17
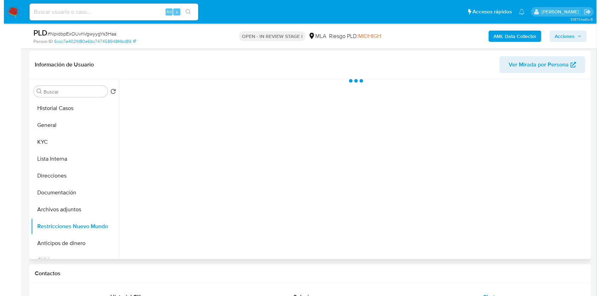
scroll to position [102, 0]
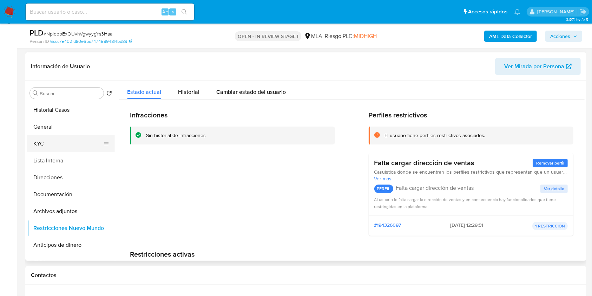
click at [56, 143] on button "KYC" at bounding box center [68, 143] width 82 height 17
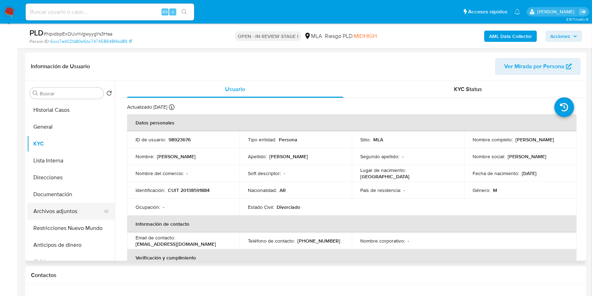
click at [70, 212] on button "Archivos adjuntos" at bounding box center [68, 211] width 82 height 17
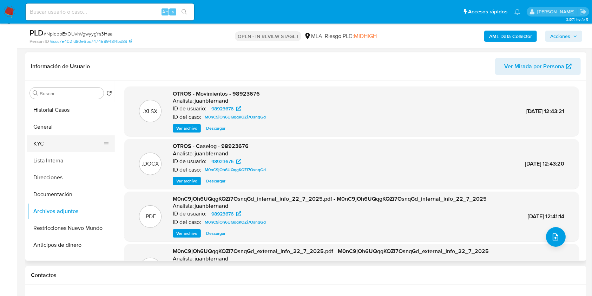
click at [54, 139] on button "KYC" at bounding box center [68, 143] width 82 height 17
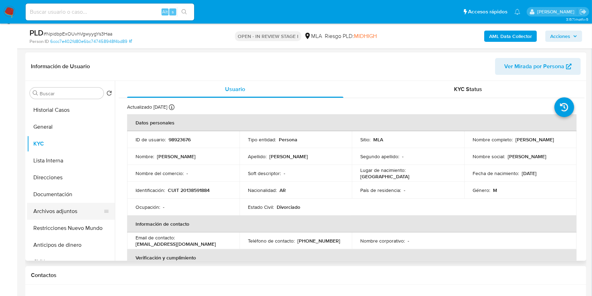
click at [74, 215] on button "Archivos adjuntos" at bounding box center [68, 211] width 82 height 17
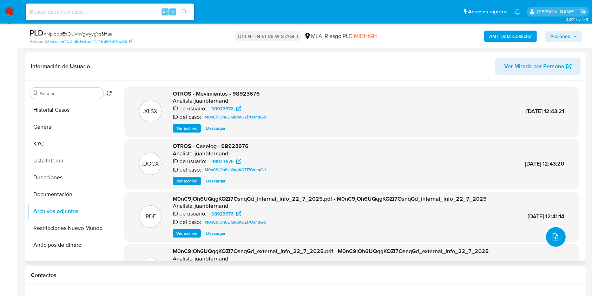
click at [557, 238] on icon "upload-file" at bounding box center [556, 237] width 8 height 8
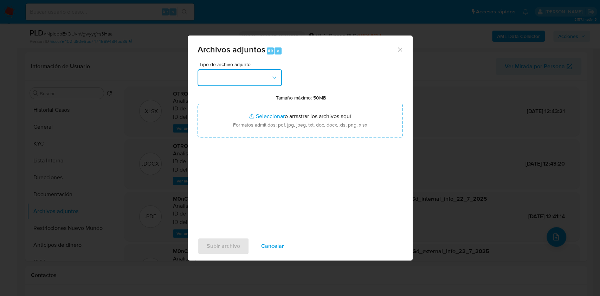
click at [264, 81] on button "button" at bounding box center [239, 77] width 84 height 17
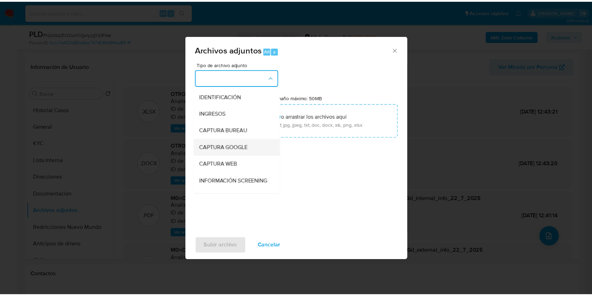
scroll to position [93, 0]
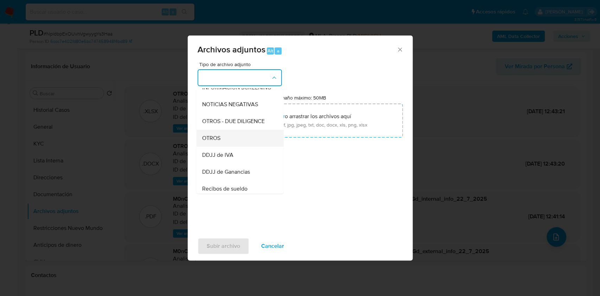
click at [221, 147] on div "OTROS" at bounding box center [238, 138] width 72 height 17
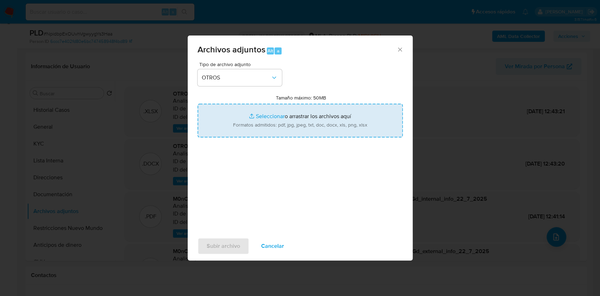
click at [249, 122] on input "Tamaño máximo: 50MB Seleccionar archivos" at bounding box center [299, 121] width 205 height 34
type input "C:\fakepath\Caselog-98923676- NO ROI.docx"
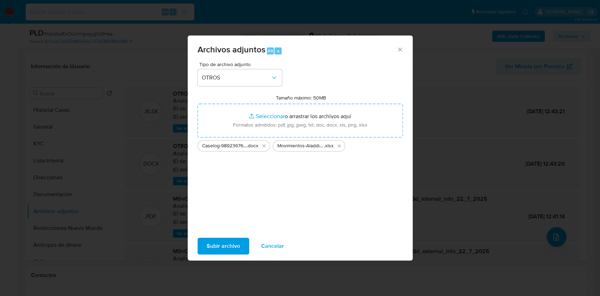
click at [230, 243] on span "Subir archivo" at bounding box center [223, 245] width 33 height 15
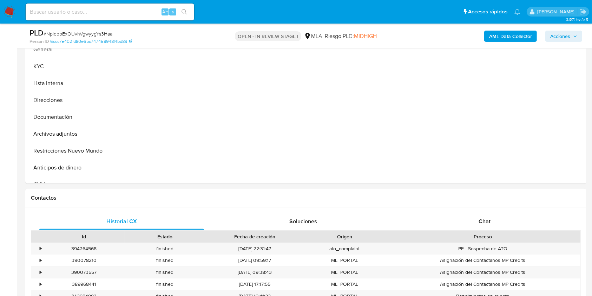
scroll to position [259, 0]
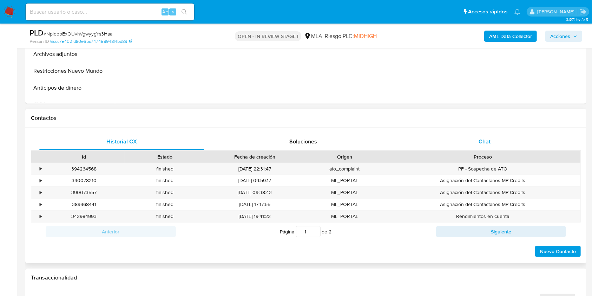
click at [504, 139] on div "Chat" at bounding box center [485, 141] width 165 height 17
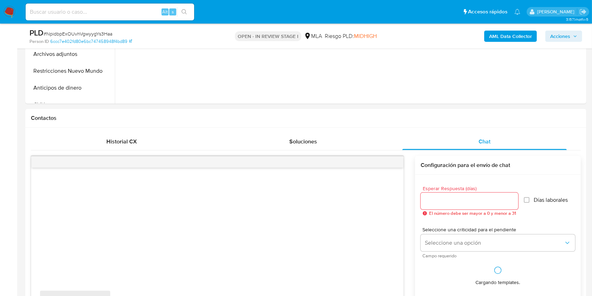
select select "10"
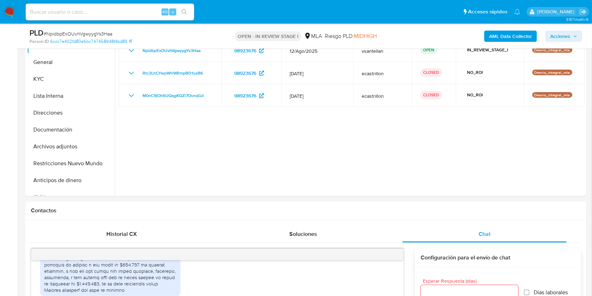
scroll to position [138, 0]
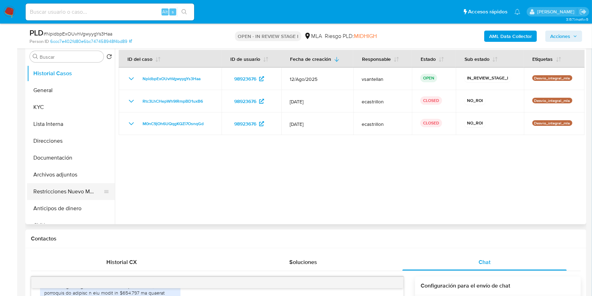
click at [70, 185] on button "Restricciones Nuevo Mundo" at bounding box center [68, 191] width 82 height 17
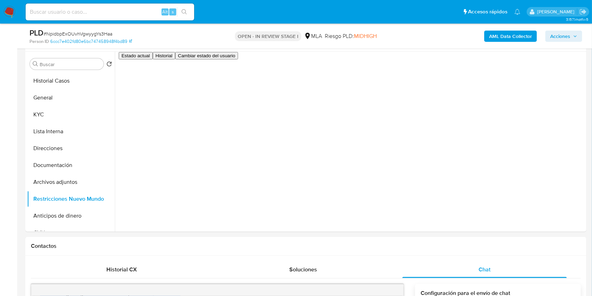
scroll to position [122, 0]
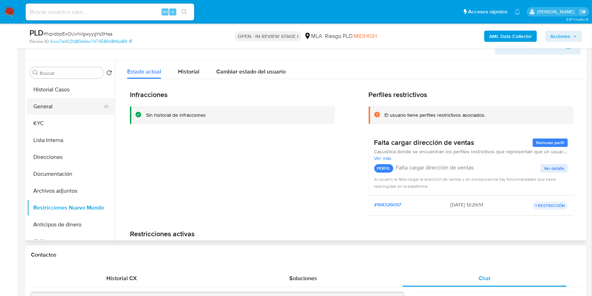
click at [52, 108] on button "General" at bounding box center [68, 106] width 82 height 17
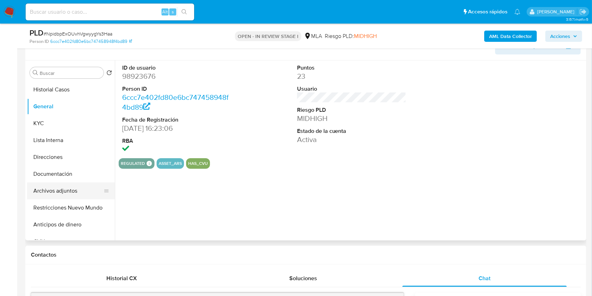
click at [71, 188] on button "Archivos adjuntos" at bounding box center [68, 190] width 82 height 17
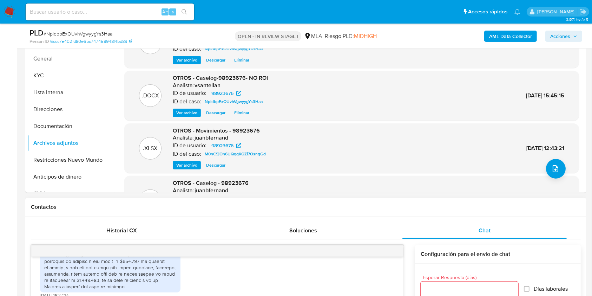
scroll to position [216, 0]
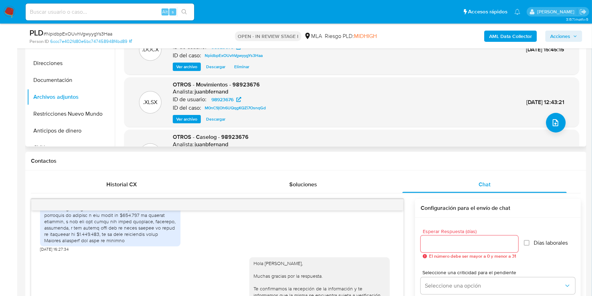
drag, startPoint x: 59, startPoint y: 109, endPoint x: 257, endPoint y: 119, distance: 198.1
click at [59, 109] on button "Restricciones Nuevo Mundo" at bounding box center [71, 113] width 88 height 17
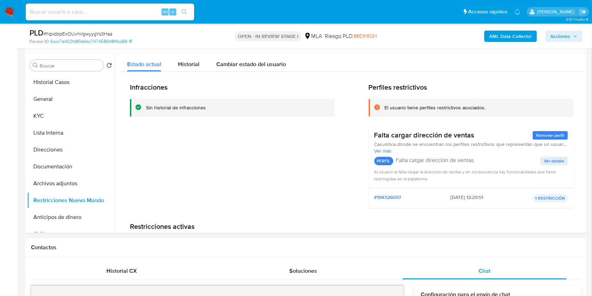
scroll to position [119, 0]
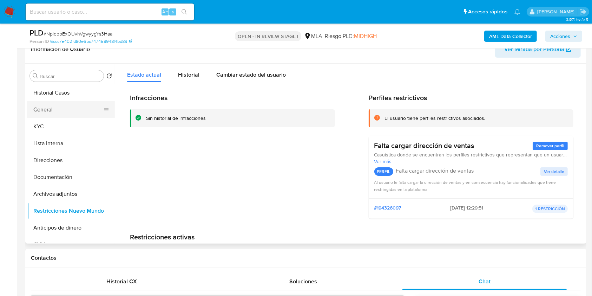
click at [55, 111] on button "General" at bounding box center [68, 109] width 82 height 17
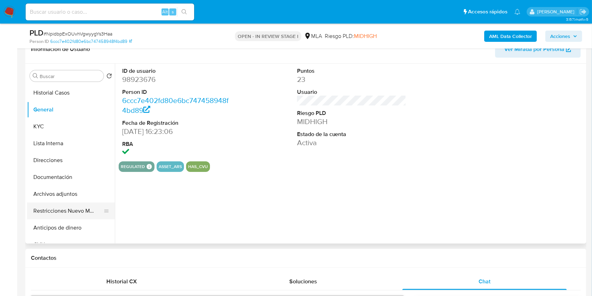
click at [69, 209] on button "Restricciones Nuevo Mundo" at bounding box center [68, 210] width 82 height 17
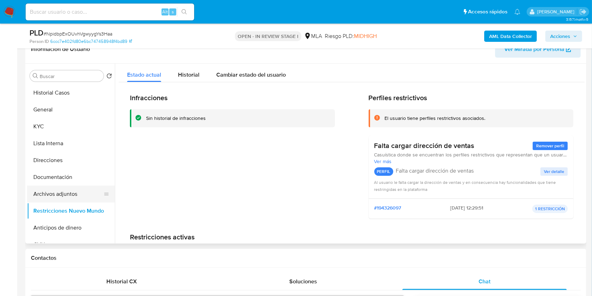
click at [74, 195] on button "Archivos adjuntos" at bounding box center [68, 194] width 82 height 17
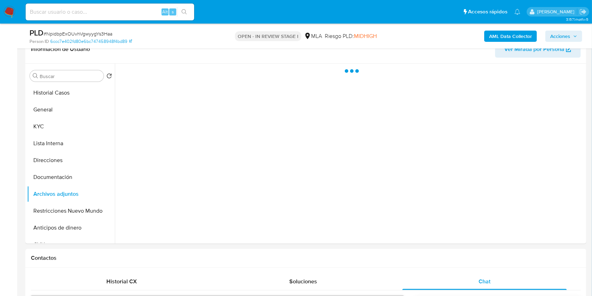
click at [575, 40] on span "Acciones" at bounding box center [564, 36] width 27 height 10
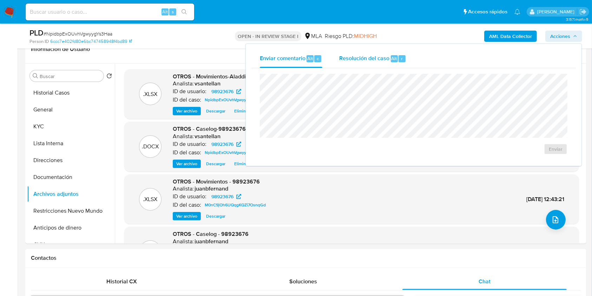
click at [357, 60] on span "Resolución del caso" at bounding box center [364, 58] width 50 height 8
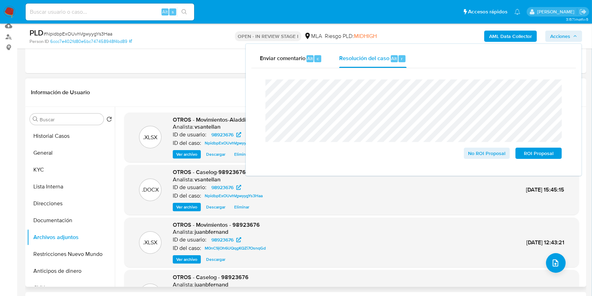
scroll to position [61, 0]
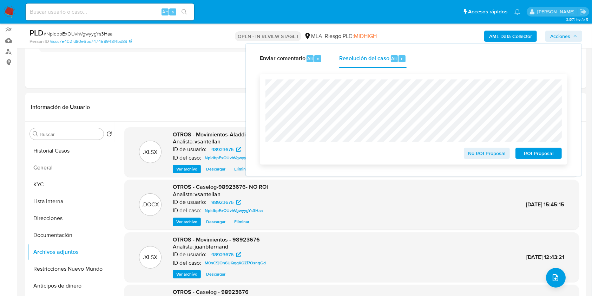
click at [475, 155] on span "No ROI Proposal" at bounding box center [487, 153] width 37 height 10
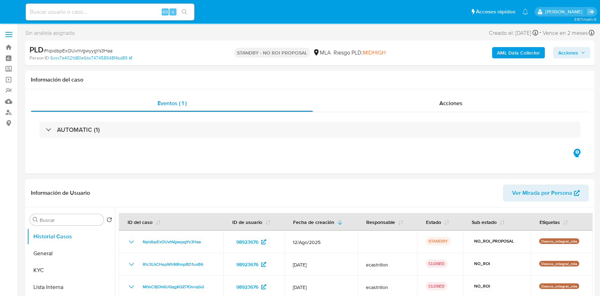
select select "10"
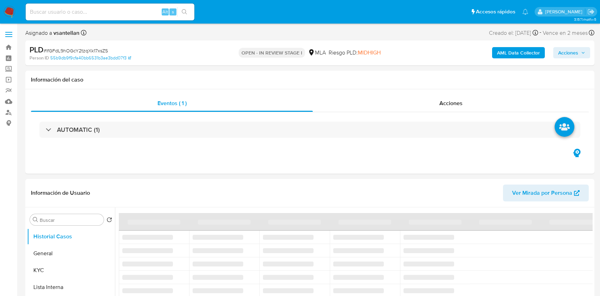
select select "10"
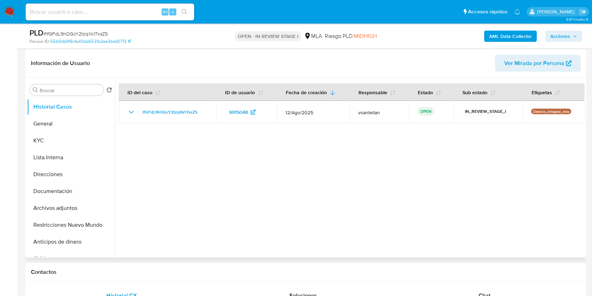
scroll to position [141, 0]
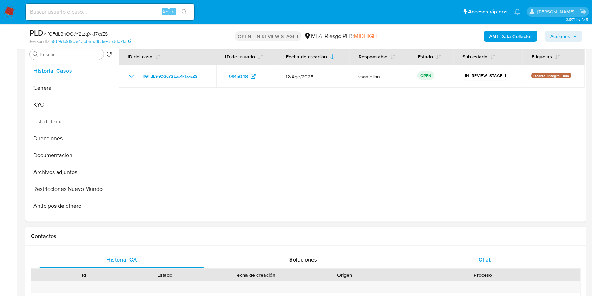
click at [502, 265] on div "Chat" at bounding box center [485, 259] width 165 height 17
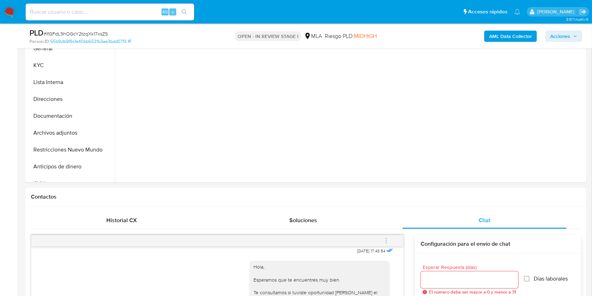
scroll to position [144, 0]
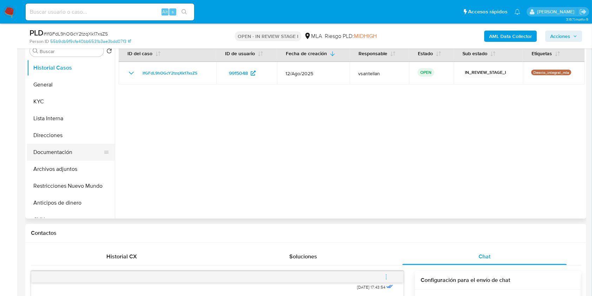
click at [78, 155] on button "Documentación" at bounding box center [68, 152] width 82 height 17
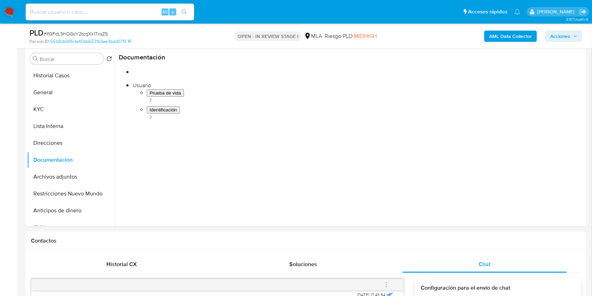
scroll to position [119, 0]
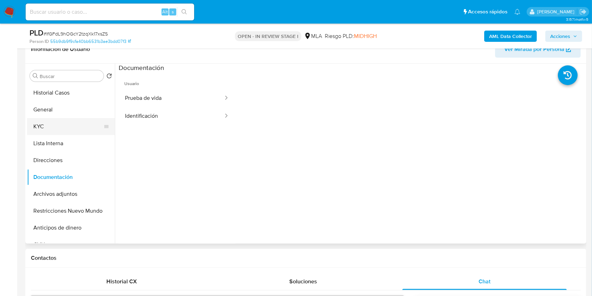
click at [45, 126] on button "KYC" at bounding box center [68, 126] width 82 height 17
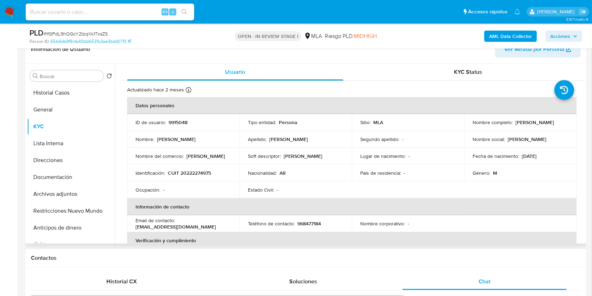
click at [200, 173] on p "CUIT 20222274975" at bounding box center [189, 173] width 43 height 6
copy p "20222274975"
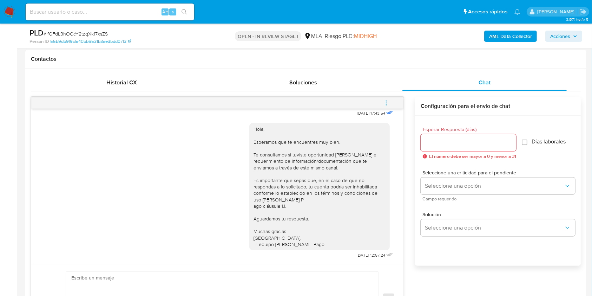
scroll to position [290, 0]
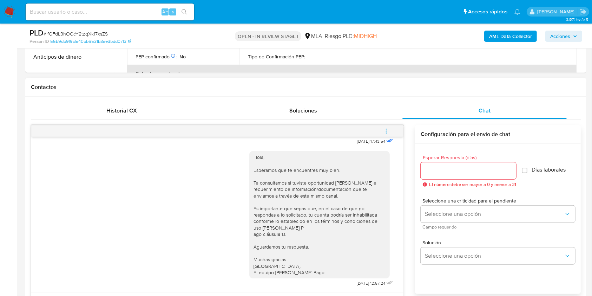
click at [387, 128] on icon "menu-action" at bounding box center [386, 131] width 6 height 6
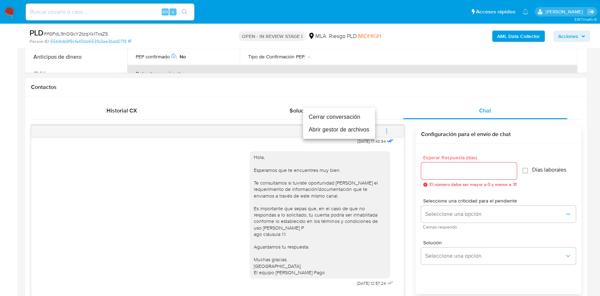
click at [351, 119] on li "Cerrar conversación" at bounding box center [339, 117] width 72 height 13
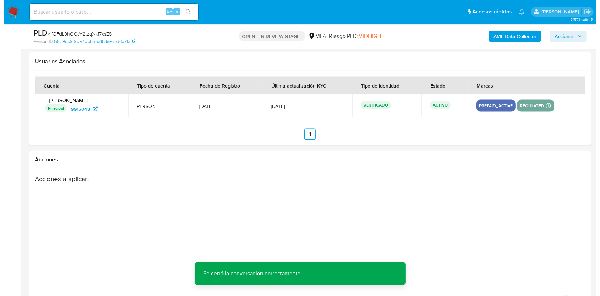
scroll to position [1249, 0]
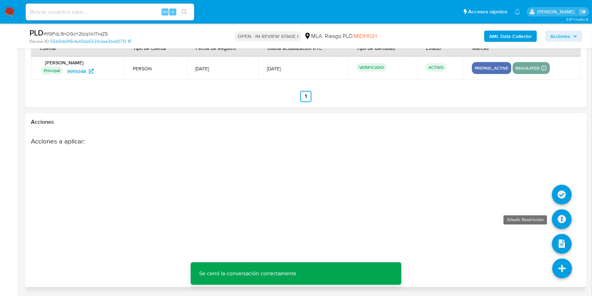
click at [560, 220] on icon at bounding box center [562, 219] width 20 height 20
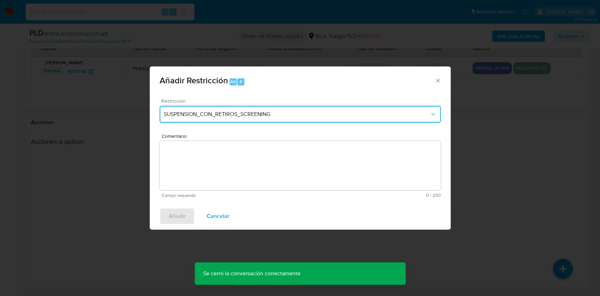
click at [255, 117] on span "SUSPENSION_CON_RETIROS_SCREENING" at bounding box center [297, 114] width 266 height 7
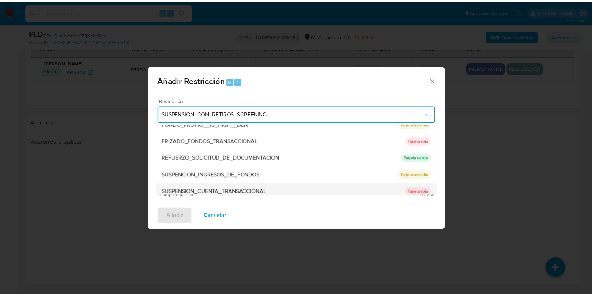
scroll to position [149, 0]
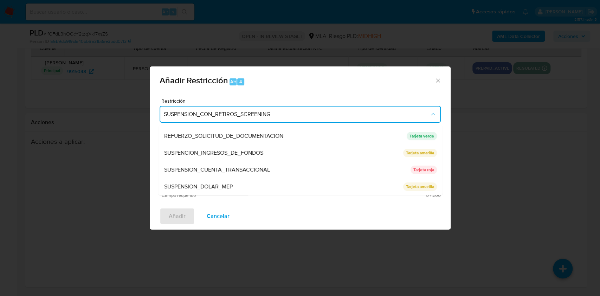
drag, startPoint x: 280, startPoint y: 172, endPoint x: 276, endPoint y: 172, distance: 3.9
click at [279, 172] on div "SUSPENSION_CUENTA_TRANSACCIONAL" at bounding box center [287, 169] width 246 height 17
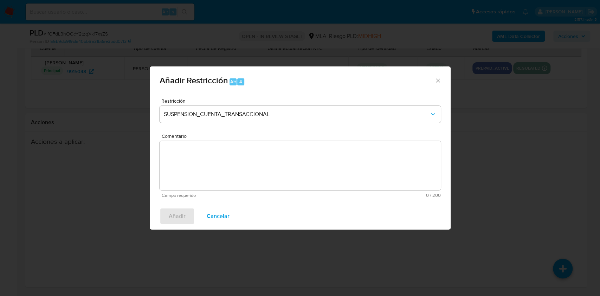
click at [259, 172] on textarea "Comentario" at bounding box center [300, 165] width 281 height 49
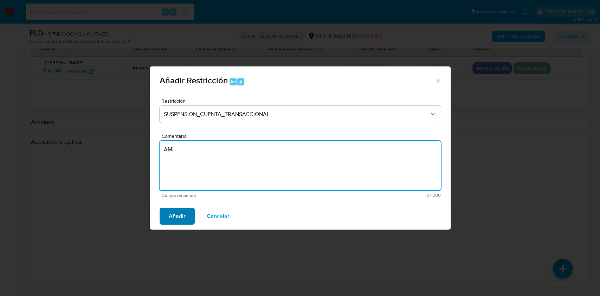
type textarea "AML"
click at [177, 211] on span "Añadir" at bounding box center [177, 215] width 17 height 15
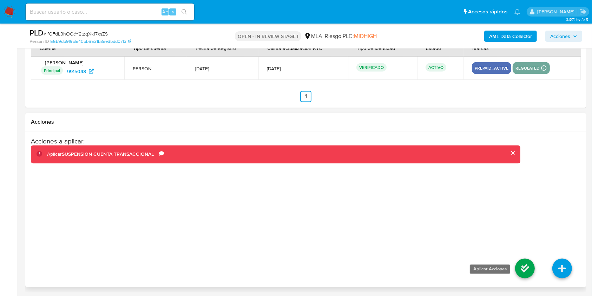
click at [527, 267] on icon at bounding box center [525, 269] width 20 height 20
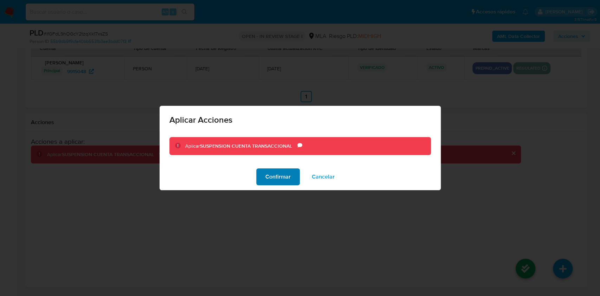
click at [280, 176] on span "Confirmar" at bounding box center [277, 176] width 25 height 15
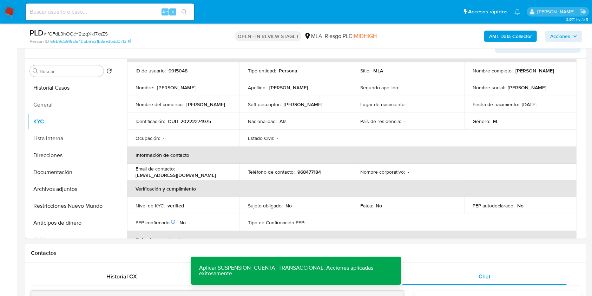
scroll to position [113, 0]
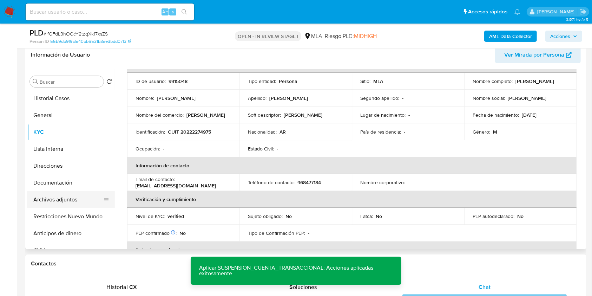
click at [72, 200] on button "Archivos adjuntos" at bounding box center [68, 199] width 82 height 17
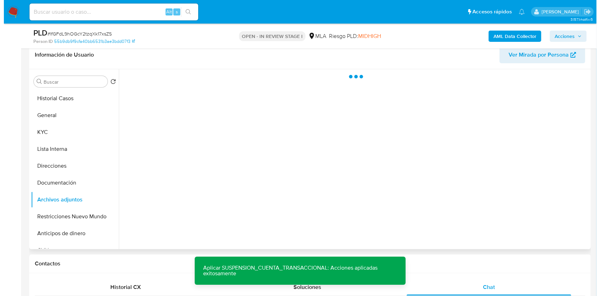
scroll to position [0, 0]
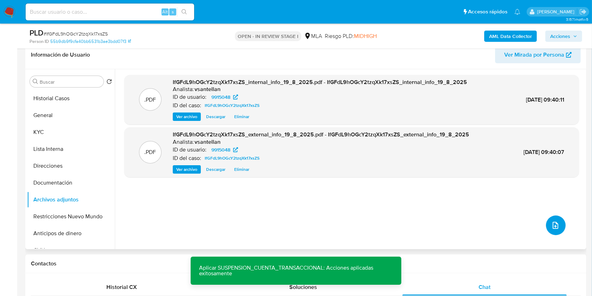
click at [552, 226] on icon "upload-file" at bounding box center [556, 225] width 8 height 8
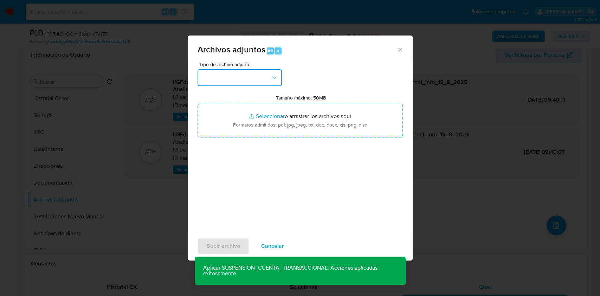
click at [228, 73] on button "button" at bounding box center [239, 77] width 84 height 17
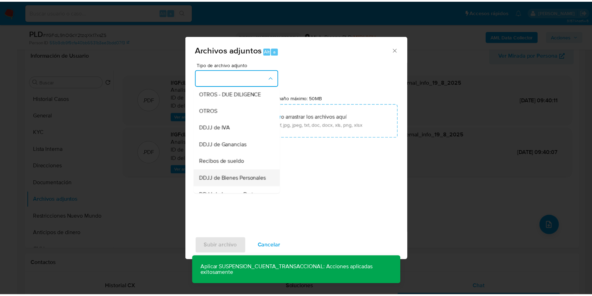
scroll to position [141, 0]
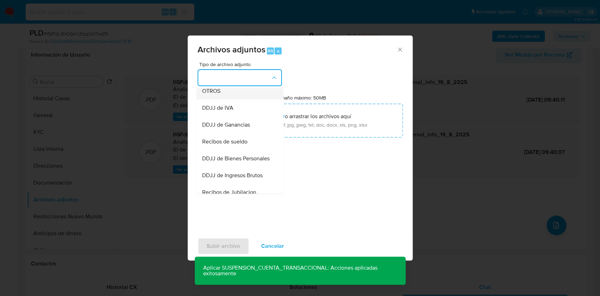
click at [203, 95] on span "OTROS" at bounding box center [211, 90] width 18 height 7
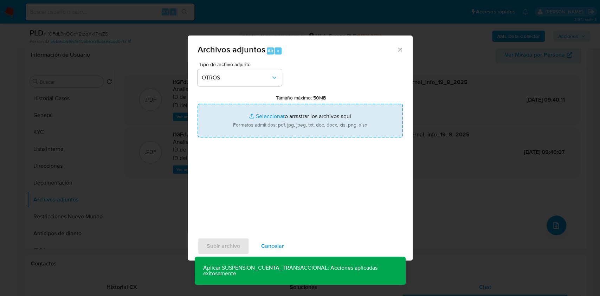
click at [270, 137] on input "Tamaño máximo: 50MB Seleccionar archivos" at bounding box center [299, 121] width 205 height 34
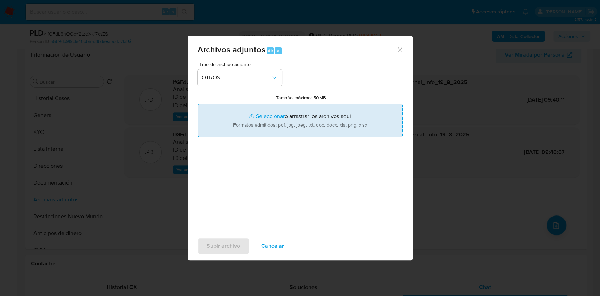
type input "C:\fakepath\Caselog IfGFdL9hOGcY2tzqXk17xsZS_2025_08_19_08_16_19.docx"
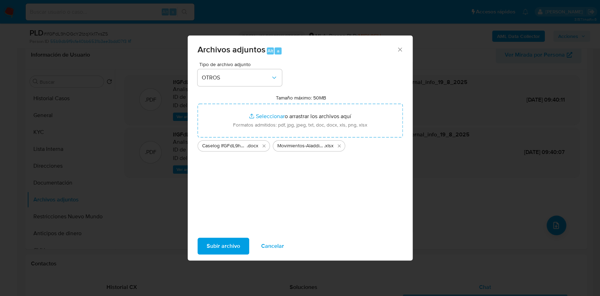
drag, startPoint x: 270, startPoint y: 137, endPoint x: 224, endPoint y: 244, distance: 116.6
click at [224, 244] on span "Subir archivo" at bounding box center [223, 245] width 33 height 15
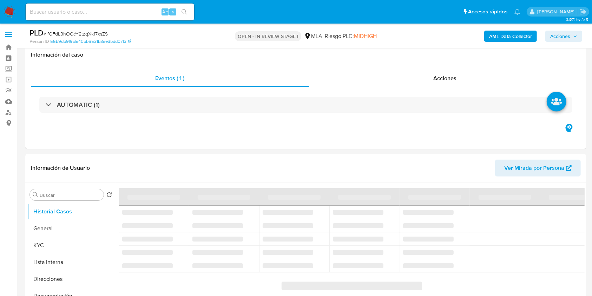
scroll to position [184, 0]
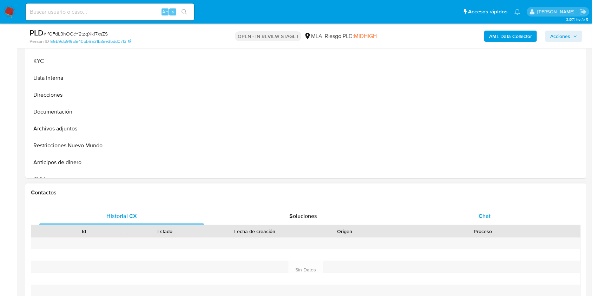
click at [487, 223] on div "Chat" at bounding box center [485, 216] width 165 height 17
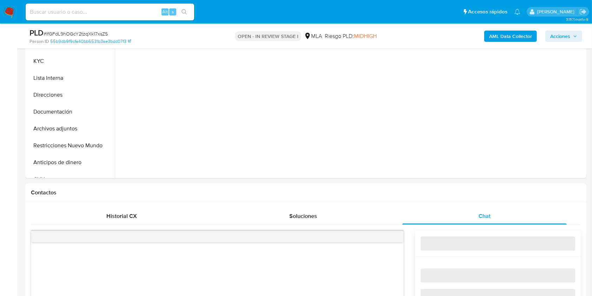
select select "10"
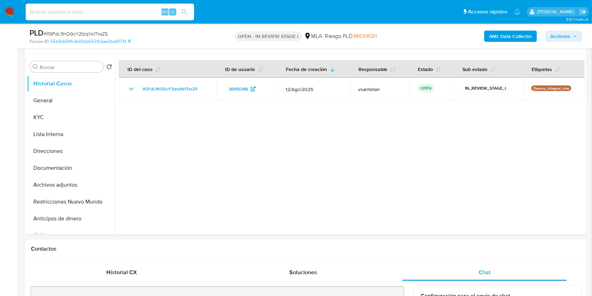
scroll to position [143, 0]
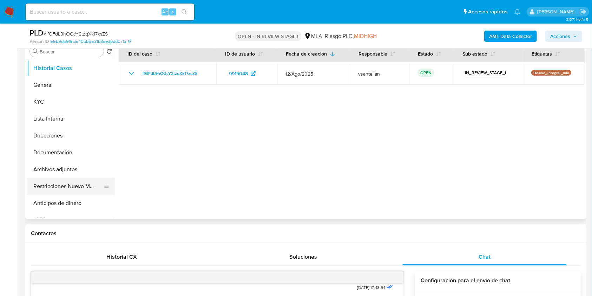
click at [66, 190] on button "Restricciones Nuevo Mundo" at bounding box center [68, 186] width 82 height 17
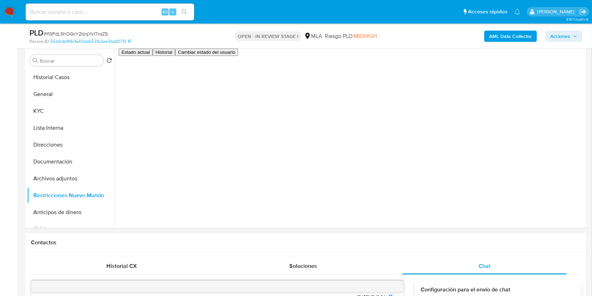
scroll to position [113, 0]
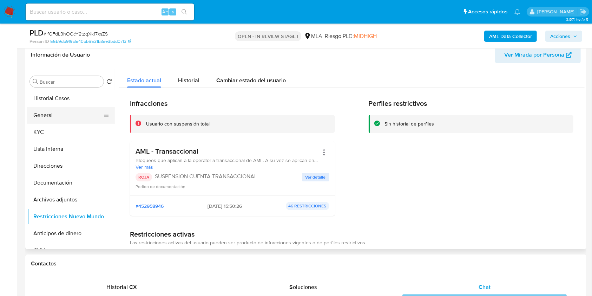
click at [43, 114] on button "General" at bounding box center [68, 115] width 82 height 17
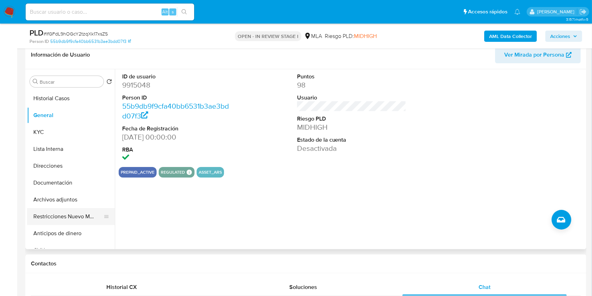
click at [66, 215] on button "Restricciones Nuevo Mundo" at bounding box center [68, 216] width 82 height 17
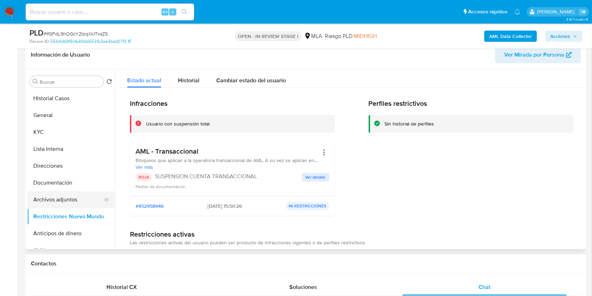
click at [73, 198] on button "Archivos adjuntos" at bounding box center [68, 199] width 82 height 17
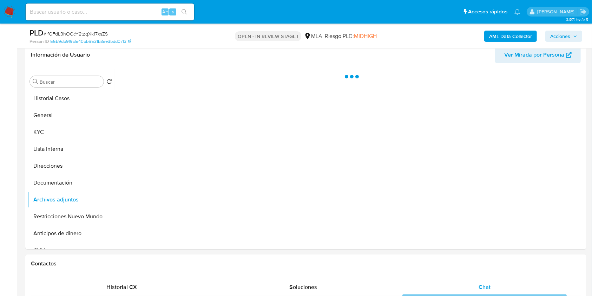
click at [576, 32] on span "Acciones" at bounding box center [564, 36] width 27 height 10
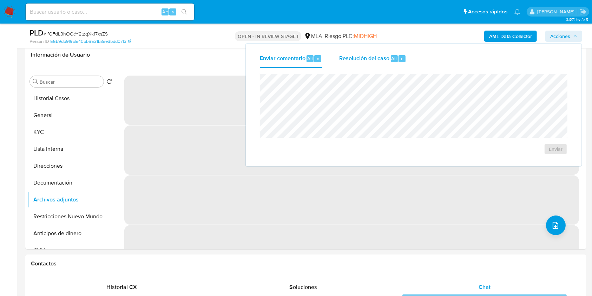
click at [346, 61] on span "Resolución del caso" at bounding box center [364, 58] width 50 height 8
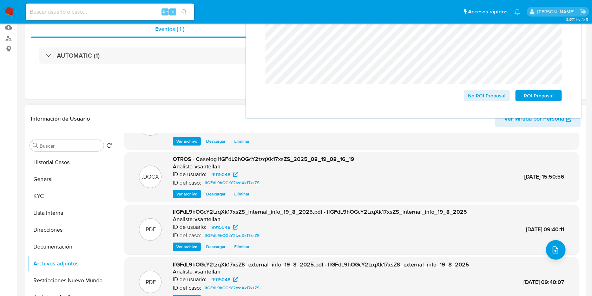
scroll to position [93, 0]
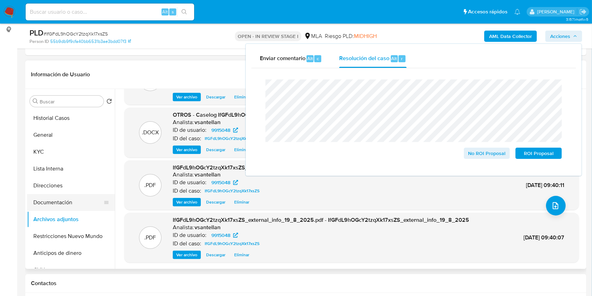
click at [79, 206] on button "Documentación" at bounding box center [68, 202] width 82 height 17
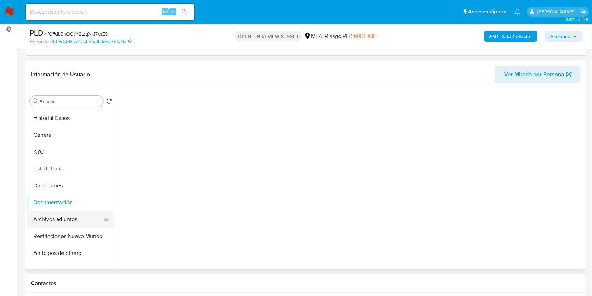
scroll to position [0, 0]
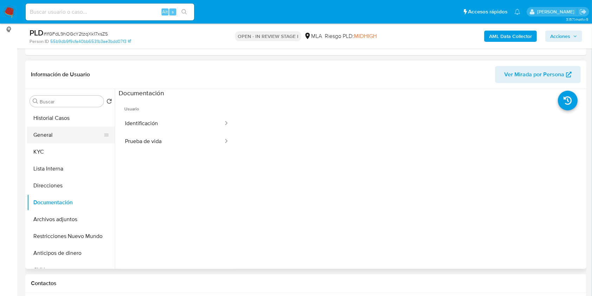
click at [56, 133] on button "General" at bounding box center [68, 134] width 82 height 17
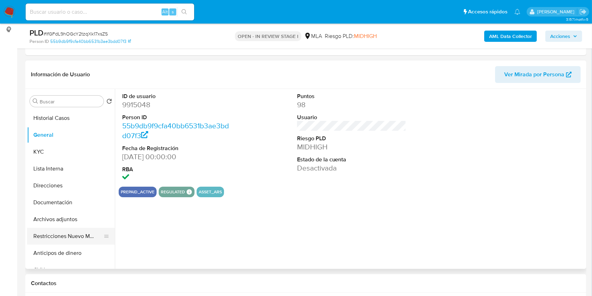
click at [60, 230] on button "Restricciones Nuevo Mundo" at bounding box center [68, 236] width 82 height 17
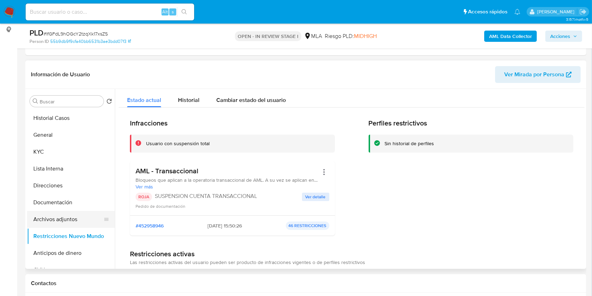
click at [65, 215] on button "Archivos adjuntos" at bounding box center [68, 219] width 82 height 17
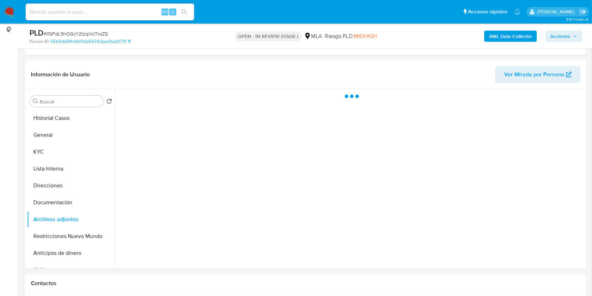
click at [562, 38] on span "Acciones" at bounding box center [561, 36] width 20 height 11
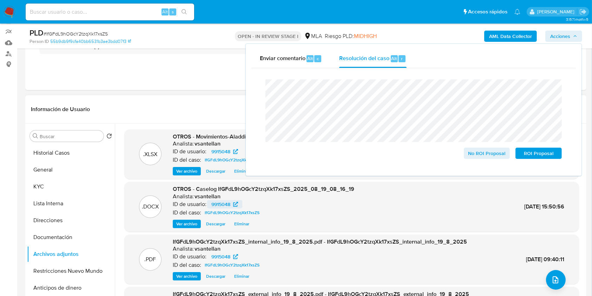
scroll to position [47, 0]
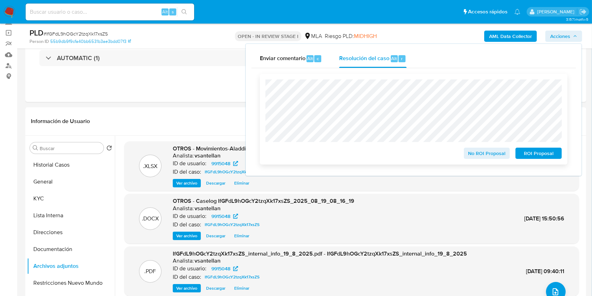
click at [542, 154] on span "ROI Proposal" at bounding box center [539, 153] width 37 height 10
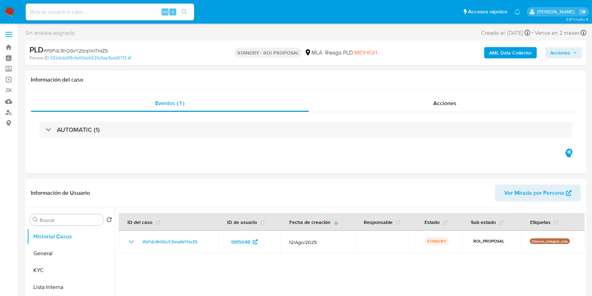
select select "10"
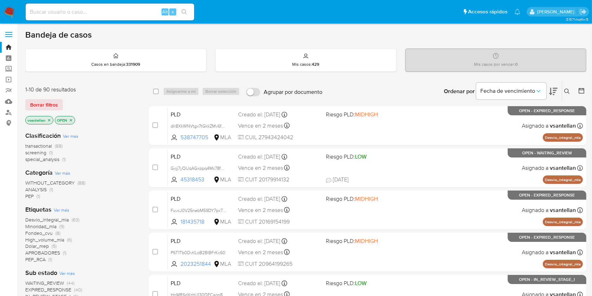
click at [568, 91] on icon at bounding box center [568, 92] width 6 height 6
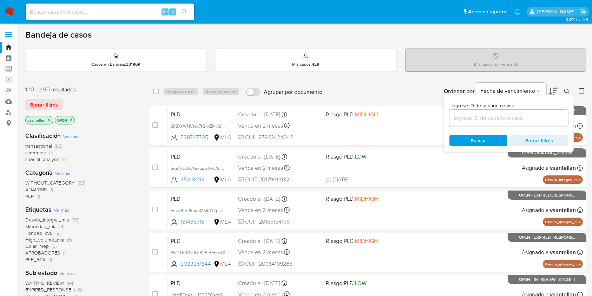
click at [512, 117] on input at bounding box center [509, 117] width 119 height 9
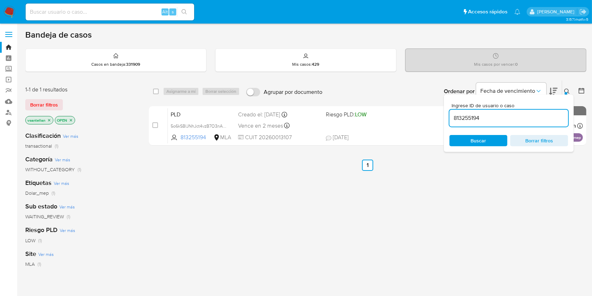
click at [568, 92] on icon at bounding box center [568, 92] width 6 height 6
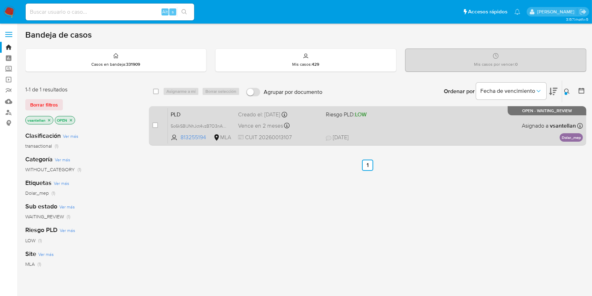
click at [449, 137] on span "[DATE] [DATE] 12:44" at bounding box center [411, 138] width 170 height 8
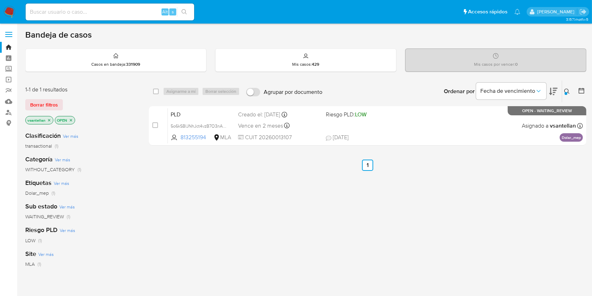
click at [571, 94] on button at bounding box center [569, 91] width 12 height 8
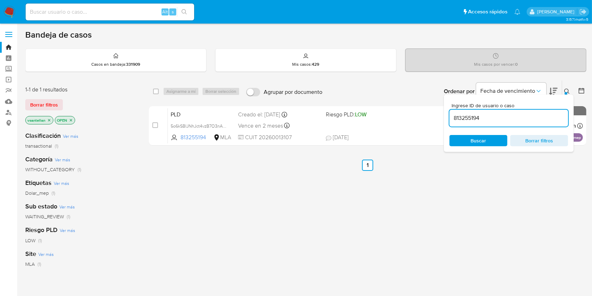
click at [537, 118] on input "813255194" at bounding box center [509, 117] width 119 height 9
type input "1908528356"
click at [570, 89] on icon at bounding box center [568, 92] width 6 height 6
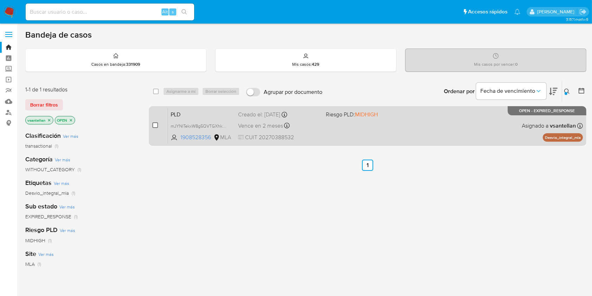
click at [154, 124] on input "checkbox" at bounding box center [155, 125] width 6 height 6
checkbox input "true"
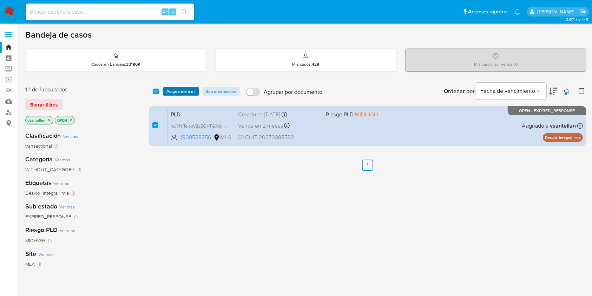
click at [177, 90] on span "Asignarme a mí" at bounding box center [181, 91] width 29 height 7
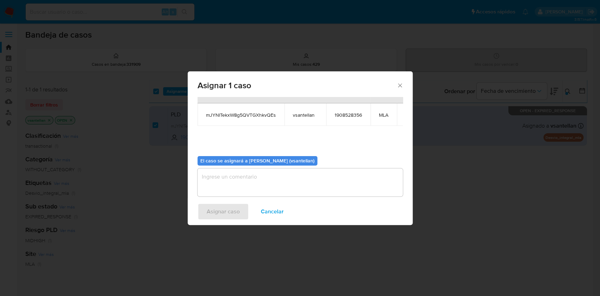
scroll to position [43, 0]
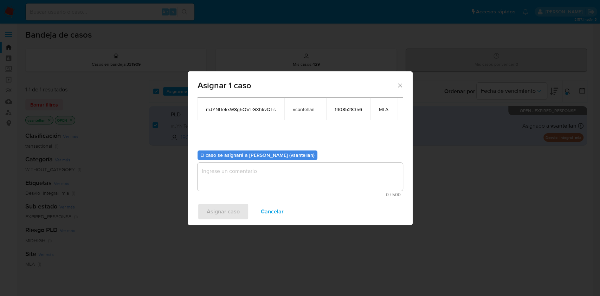
click at [227, 176] on textarea "assign-modal" at bounding box center [299, 177] width 205 height 28
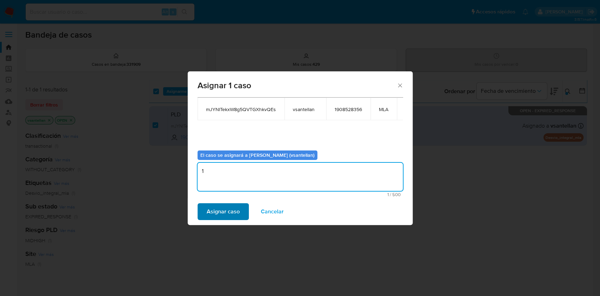
type textarea "1"
click at [215, 205] on span "Asignar caso" at bounding box center [223, 211] width 33 height 15
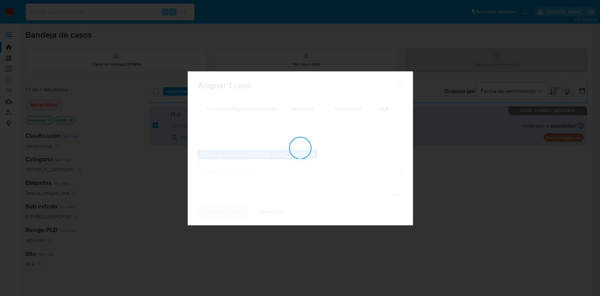
checkbox input "false"
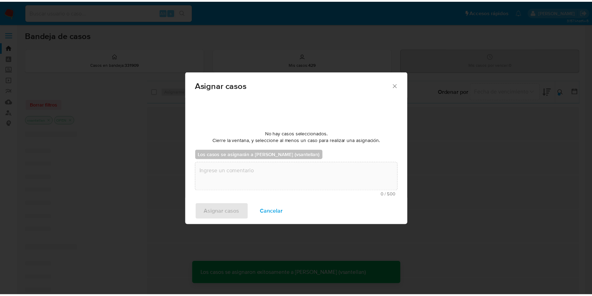
scroll to position [42, 0]
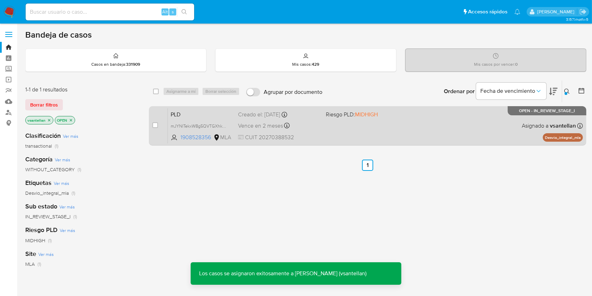
click at [340, 136] on div "PLD mJYNITekxW8g5QVTGXhkvQEs 1908528356 MLA Riesgo PLD: MIDHIGH Creado el: [DAT…" at bounding box center [375, 125] width 415 height 35
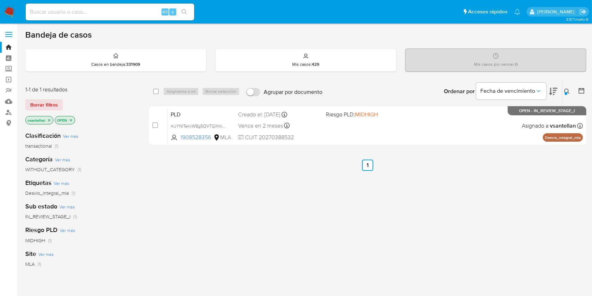
click at [11, 14] on img at bounding box center [10, 12] width 12 height 12
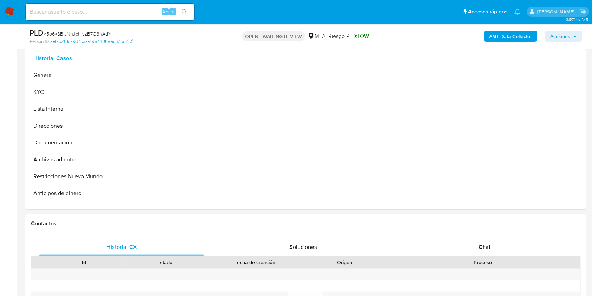
scroll to position [247, 0]
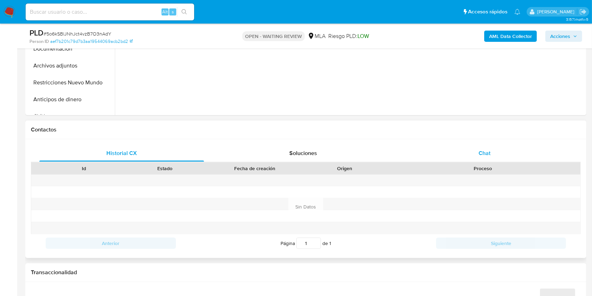
click at [498, 157] on div "Chat" at bounding box center [485, 153] width 165 height 17
select select "10"
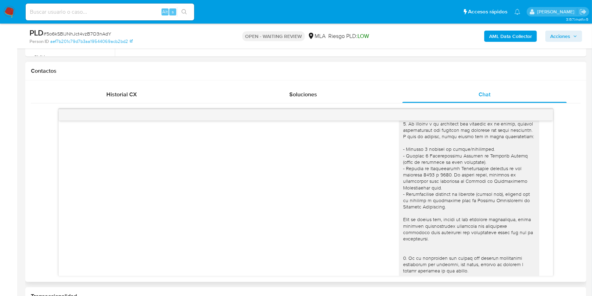
scroll to position [0, 0]
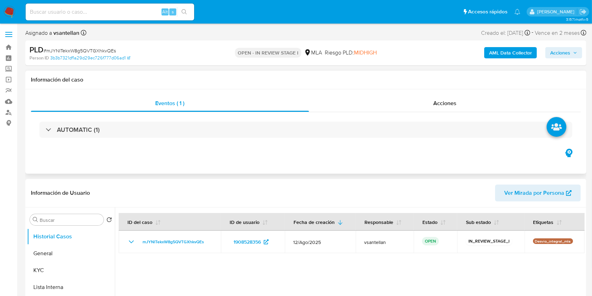
select select "10"
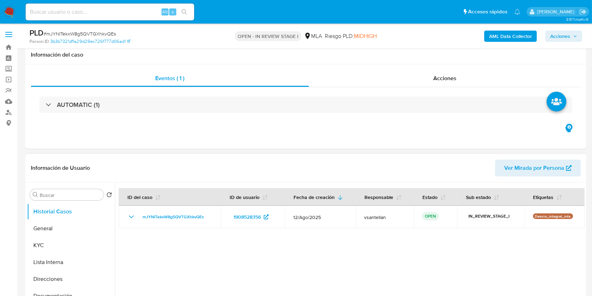
scroll to position [141, 0]
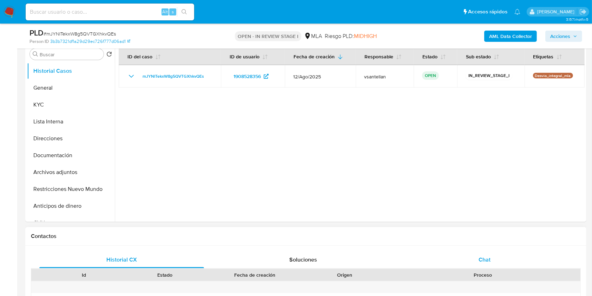
click at [513, 266] on div "Chat" at bounding box center [485, 259] width 165 height 17
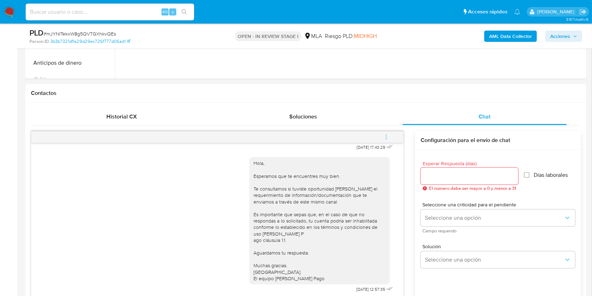
scroll to position [292, 0]
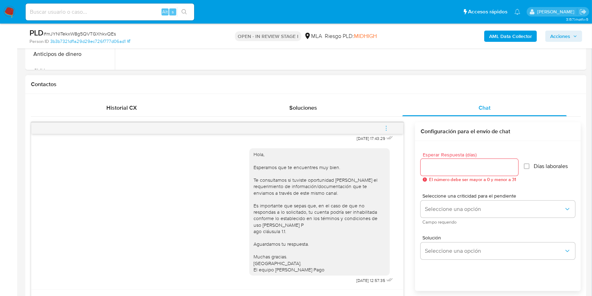
click at [385, 124] on span "menu-action" at bounding box center [386, 128] width 6 height 17
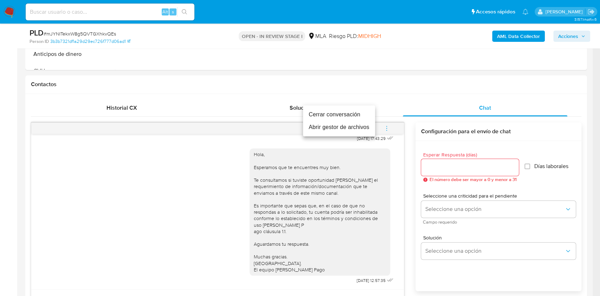
click at [365, 113] on li "Cerrar conversación" at bounding box center [339, 114] width 72 height 13
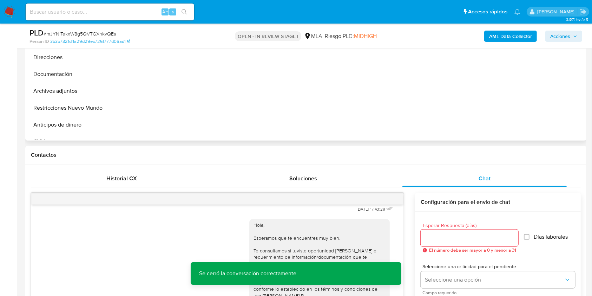
scroll to position [128, 0]
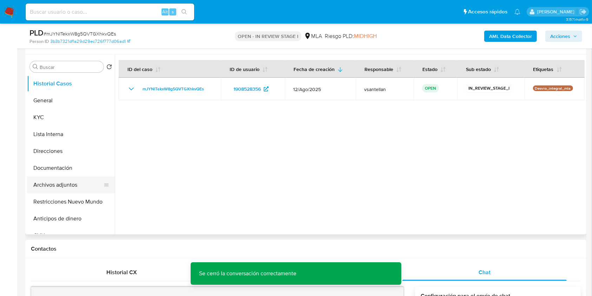
click at [69, 187] on button "Archivos adjuntos" at bounding box center [68, 184] width 82 height 17
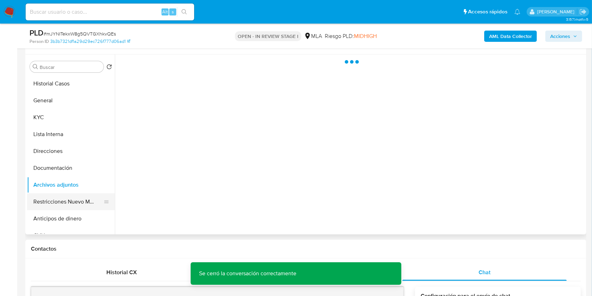
click at [76, 198] on button "Restricciones Nuevo Mundo" at bounding box center [68, 201] width 82 height 17
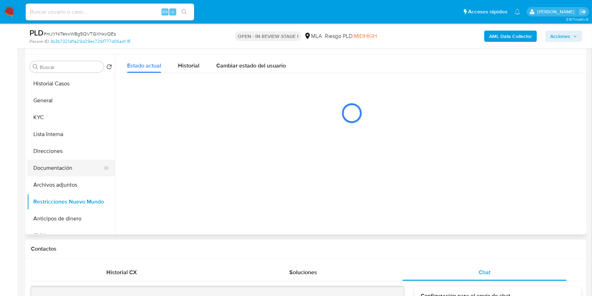
click at [70, 169] on button "Documentación" at bounding box center [68, 168] width 82 height 17
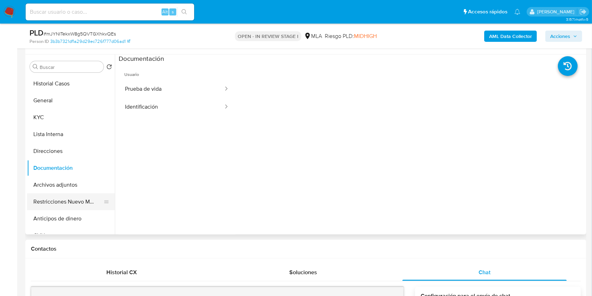
click at [70, 201] on button "Restricciones Nuevo Mundo" at bounding box center [68, 201] width 82 height 17
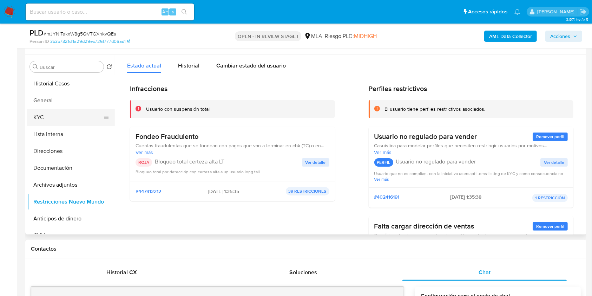
click at [66, 120] on button "KYC" at bounding box center [68, 117] width 82 height 17
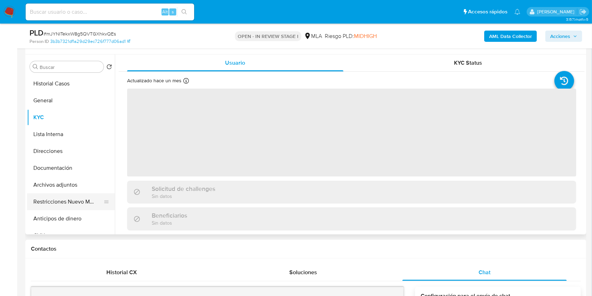
click at [74, 201] on button "Restricciones Nuevo Mundo" at bounding box center [68, 201] width 82 height 17
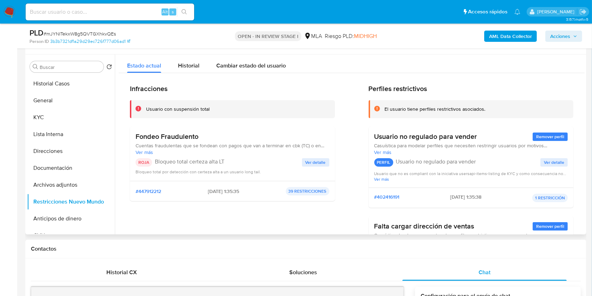
click at [149, 150] on span "Ver más" at bounding box center [233, 152] width 194 height 6
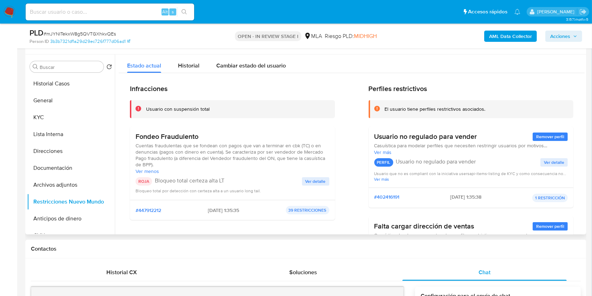
click at [304, 180] on button "Ver detalle" at bounding box center [315, 181] width 27 height 8
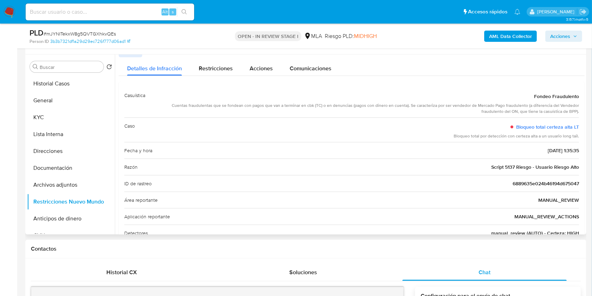
scroll to position [0, 0]
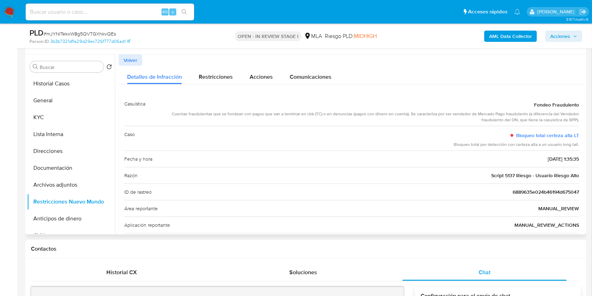
click at [135, 62] on span "Volver" at bounding box center [131, 60] width 14 height 10
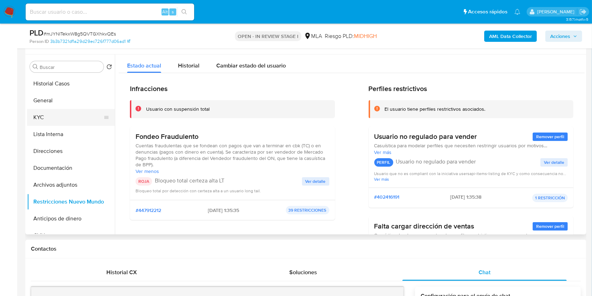
click at [64, 115] on button "KYC" at bounding box center [68, 117] width 82 height 17
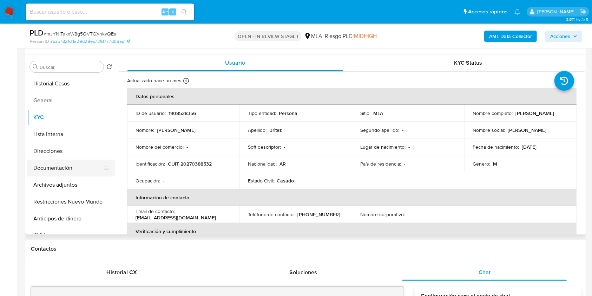
click at [62, 172] on button "Documentación" at bounding box center [68, 168] width 82 height 17
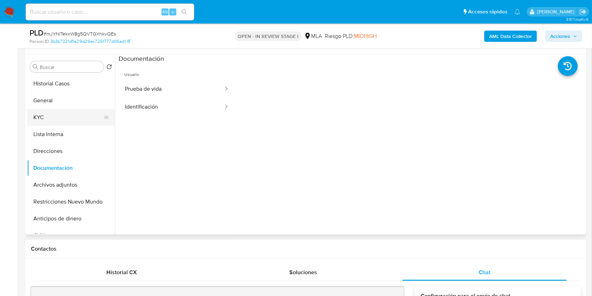
click at [60, 113] on button "KYC" at bounding box center [68, 117] width 82 height 17
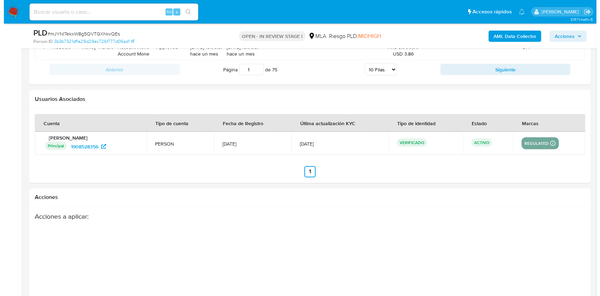
scroll to position [1236, 0]
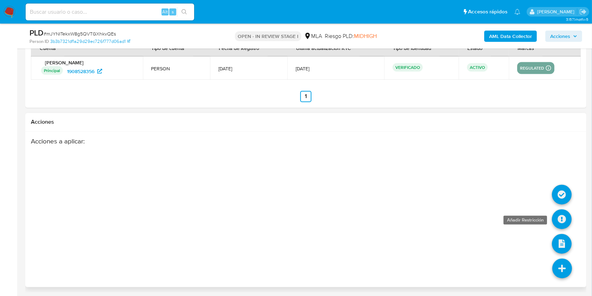
click at [559, 221] on icon at bounding box center [562, 219] width 20 height 20
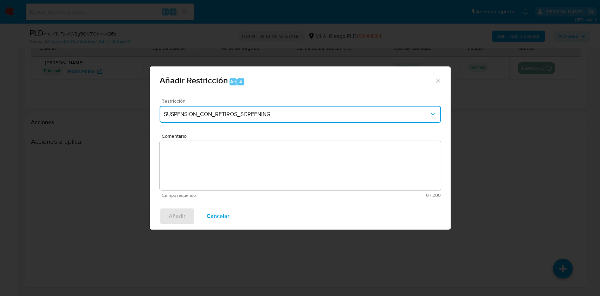
click at [224, 110] on button "SUSPENSION_CON_RETIROS_SCREENING" at bounding box center [300, 114] width 281 height 17
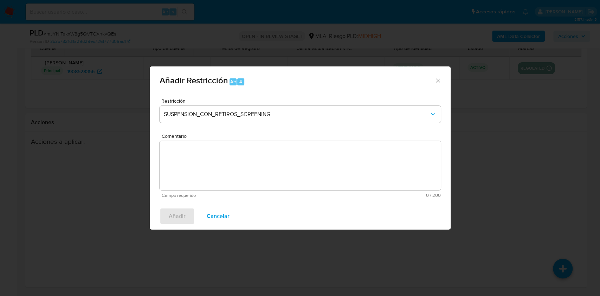
drag, startPoint x: 442, startPoint y: 141, endPoint x: 441, endPoint y: 180, distance: 39.0
click at [441, 181] on div "Restricción SUSPENSION_CON_RETIROS_SCREENING Comentario Campo requerido 0 / 200…" at bounding box center [300, 148] width 301 height 110
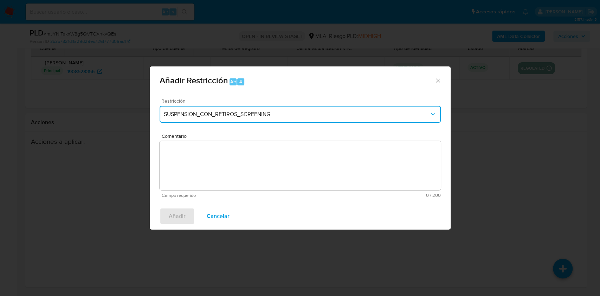
click at [422, 117] on span "SUSPENSION_CON_RETIROS_SCREENING" at bounding box center [297, 114] width 266 height 7
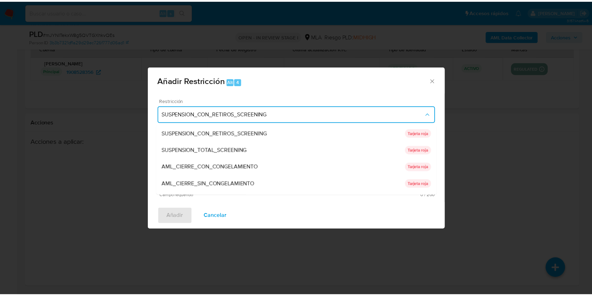
scroll to position [149, 0]
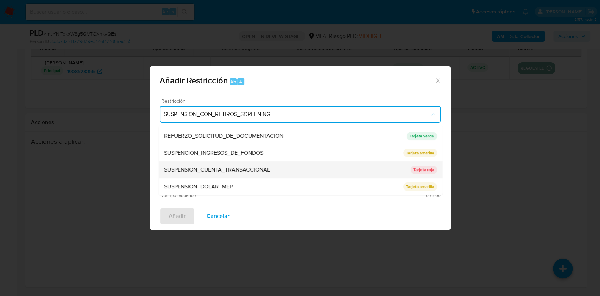
click at [325, 170] on div "SUSPENSION_CUENTA_TRANSACCIONAL" at bounding box center [287, 169] width 246 height 17
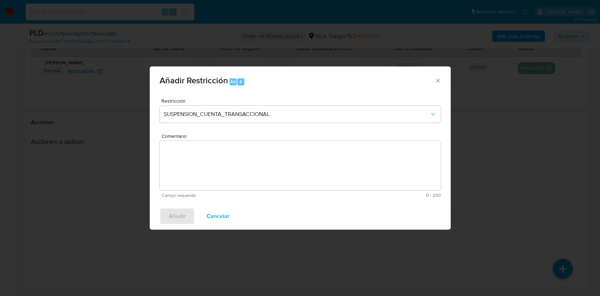
click at [273, 167] on textarea "Comentario" at bounding box center [300, 165] width 281 height 49
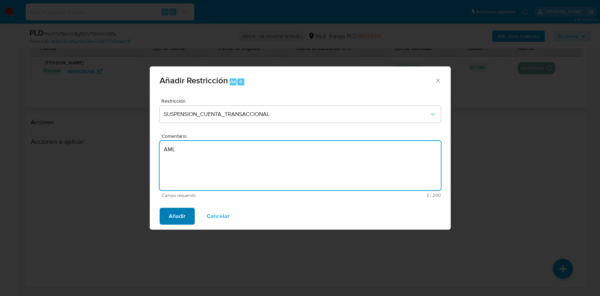
type textarea "AML"
click at [173, 219] on span "Añadir" at bounding box center [177, 215] width 17 height 15
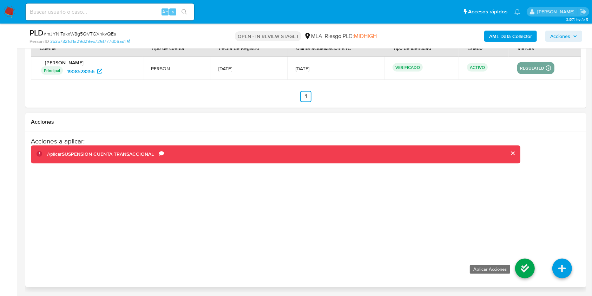
click at [523, 266] on icon at bounding box center [525, 269] width 20 height 20
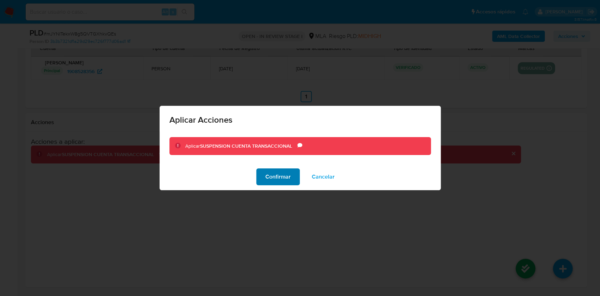
click at [290, 178] on span "Confirmar" at bounding box center [277, 176] width 25 height 15
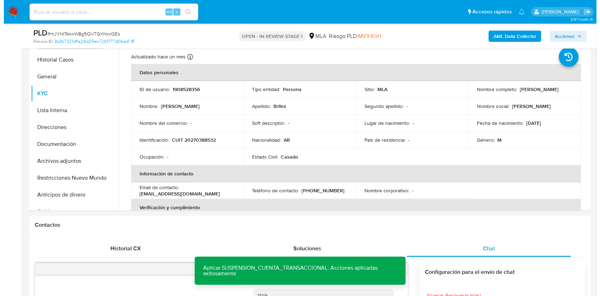
scroll to position [141, 0]
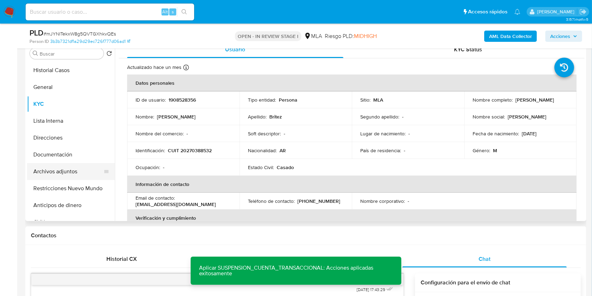
click at [69, 172] on button "Archivos adjuntos" at bounding box center [68, 171] width 82 height 17
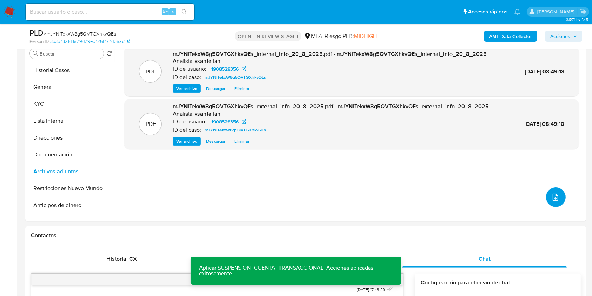
click at [559, 199] on button "upload-file" at bounding box center [556, 197] width 20 height 20
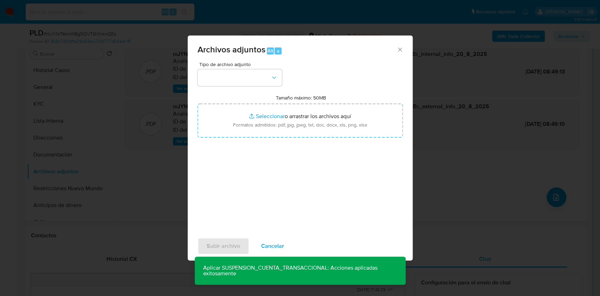
click at [228, 86] on div "Tipo de archivo adjunto Tamaño máximo: 50MB Seleccionar archivos Seleccionar o …" at bounding box center [299, 145] width 205 height 166
click at [232, 75] on button "button" at bounding box center [239, 77] width 84 height 17
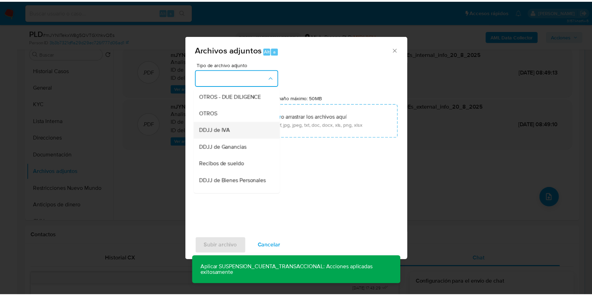
scroll to position [93, 0]
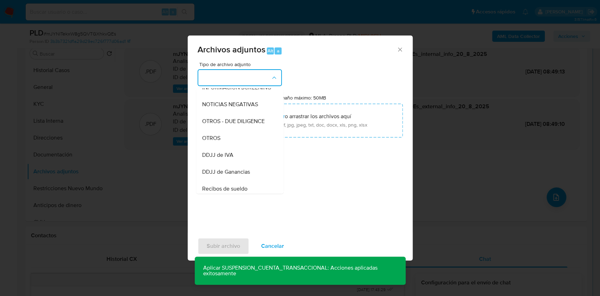
click at [242, 147] on div "OTROS" at bounding box center [238, 138] width 72 height 17
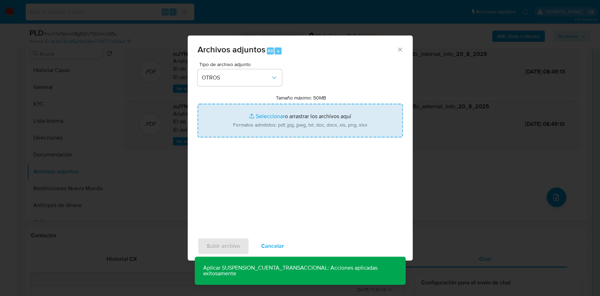
click at [268, 111] on input "Tamaño máximo: 50MB Seleccionar archivos" at bounding box center [299, 121] width 205 height 34
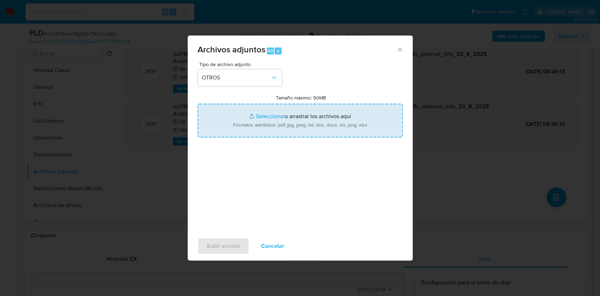
type input "C:\fakepath\Caselog mJYNITekxW8g5QVTGXhkvQEs_2025_08_19_14_11_22.docx"
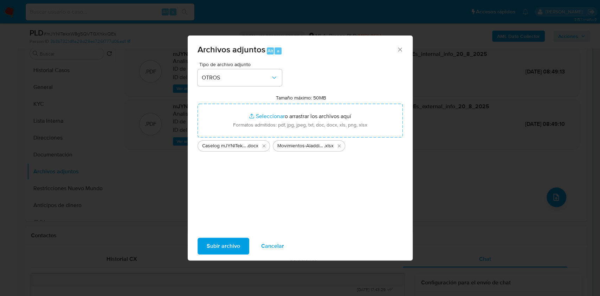
click at [227, 249] on span "Subir archivo" at bounding box center [223, 245] width 33 height 15
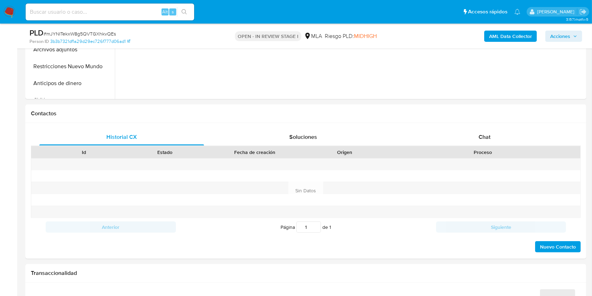
scroll to position [266, 0]
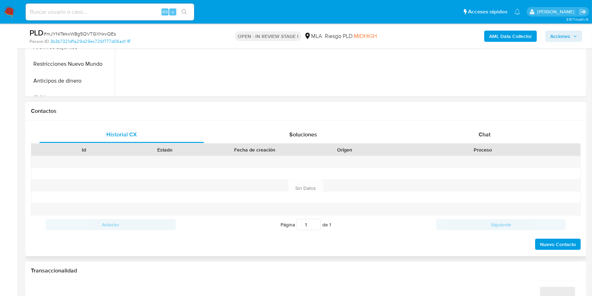
click at [483, 121] on div "Historial CX Soluciones Chat Id Estado Fecha de creación Origen Proceso Anterio…" at bounding box center [305, 189] width 561 height 136
click at [486, 139] on div "Chat" at bounding box center [485, 134] width 165 height 17
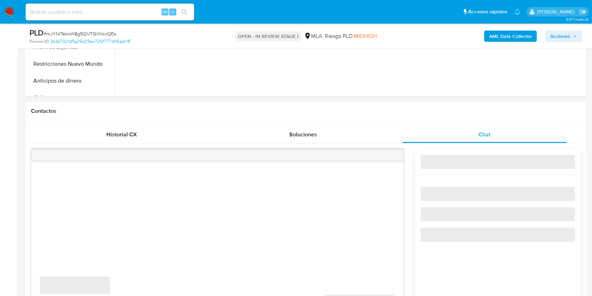
select select "10"
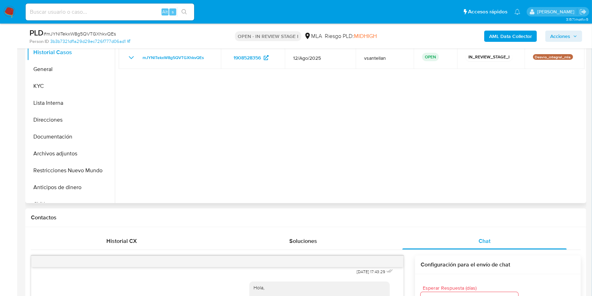
scroll to position [157, 0]
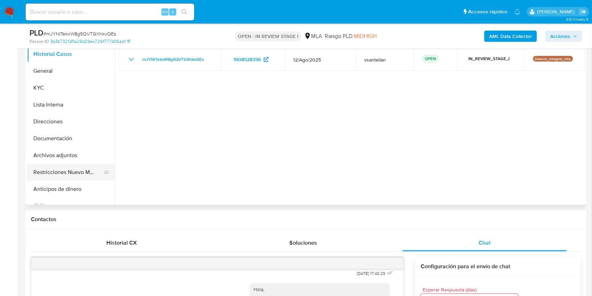
click at [74, 177] on button "Restricciones Nuevo Mundo" at bounding box center [68, 172] width 82 height 17
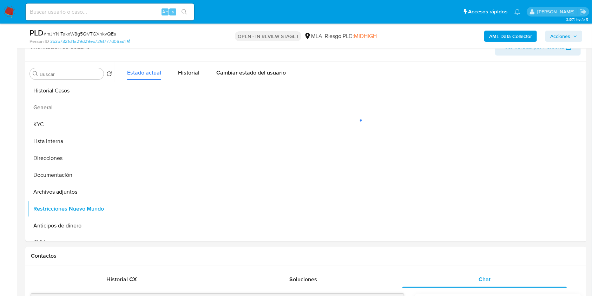
scroll to position [119, 0]
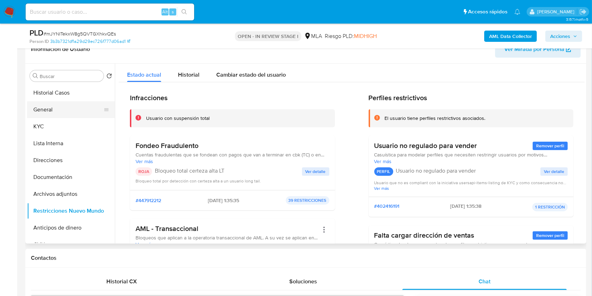
click at [63, 108] on button "General" at bounding box center [68, 109] width 82 height 17
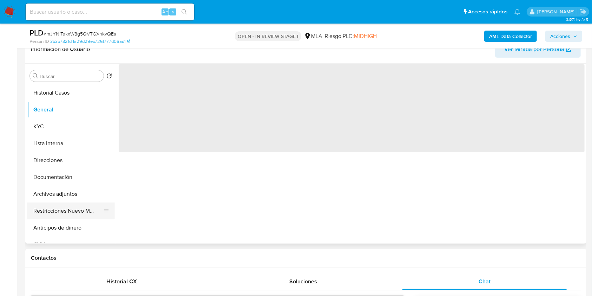
click at [76, 213] on button "Restricciones Nuevo Mundo" at bounding box center [68, 210] width 82 height 17
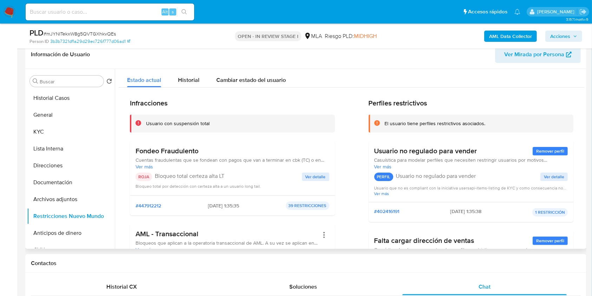
scroll to position [72, 0]
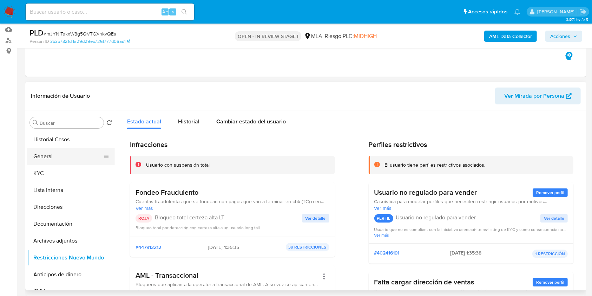
click at [65, 152] on button "General" at bounding box center [68, 156] width 82 height 17
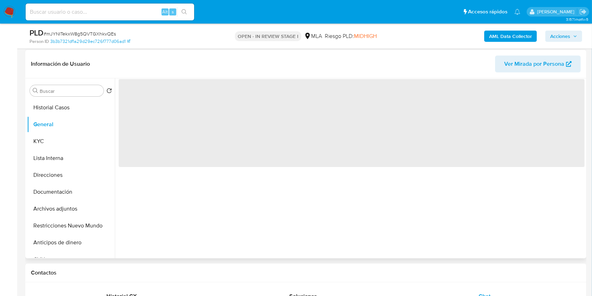
scroll to position [119, 0]
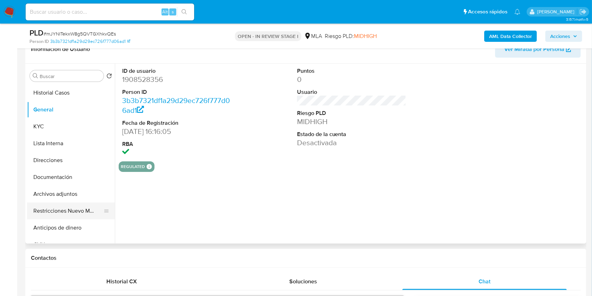
click at [79, 206] on button "Restricciones Nuevo Mundo" at bounding box center [68, 210] width 82 height 17
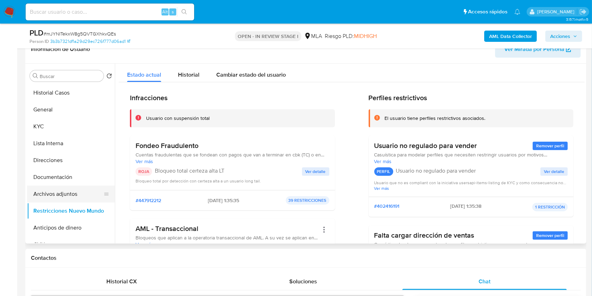
click at [78, 196] on button "Archivos adjuntos" at bounding box center [68, 194] width 82 height 17
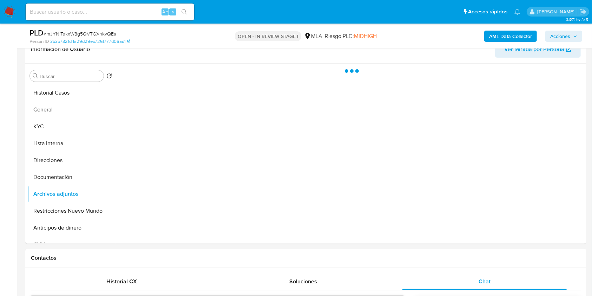
click at [569, 32] on span "Acciones" at bounding box center [561, 36] width 20 height 11
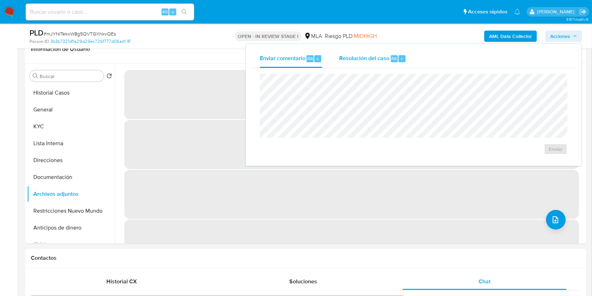
click at [344, 54] on div "Resolución del caso Alt r" at bounding box center [372, 59] width 67 height 18
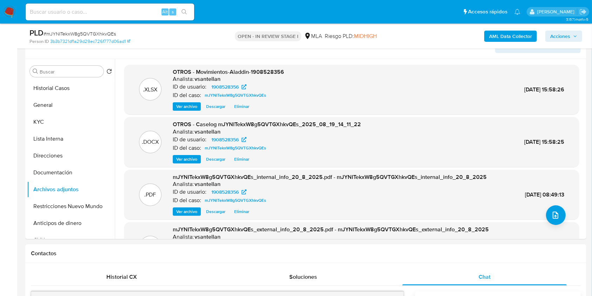
scroll to position [110, 0]
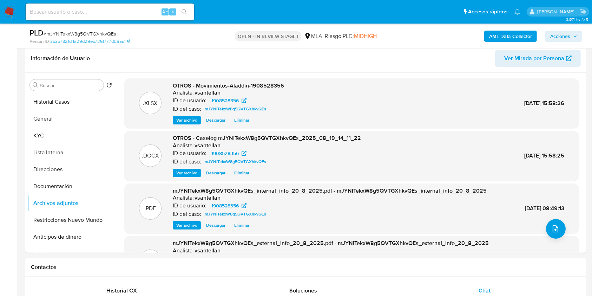
drag, startPoint x: 562, startPoint y: 34, endPoint x: 572, endPoint y: 41, distance: 12.2
click at [562, 35] on span "Acciones" at bounding box center [561, 36] width 20 height 11
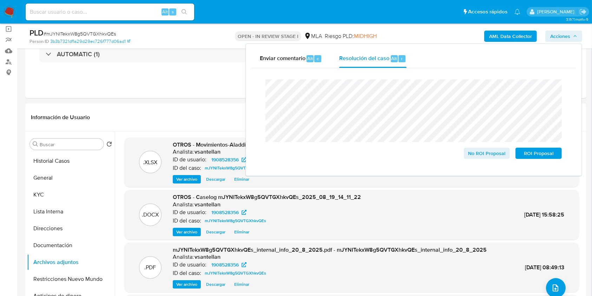
scroll to position [47, 0]
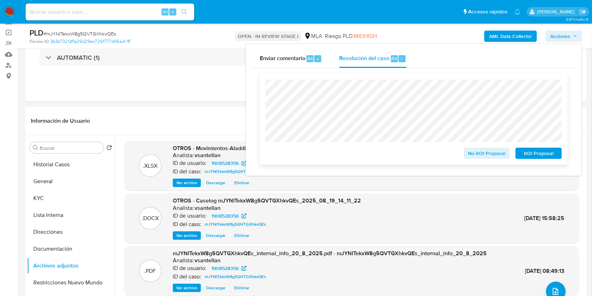
click at [551, 156] on span "ROI Proposal" at bounding box center [539, 153] width 37 height 10
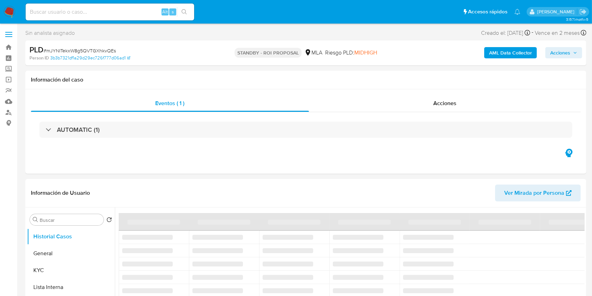
select select "10"
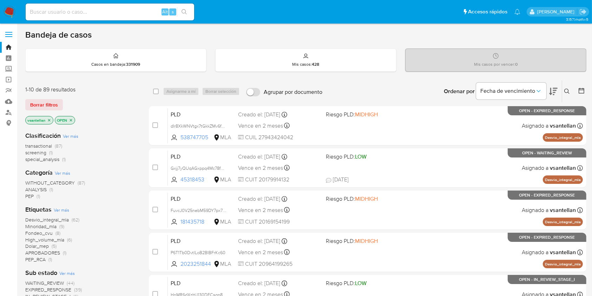
click at [564, 89] on button at bounding box center [569, 91] width 12 height 8
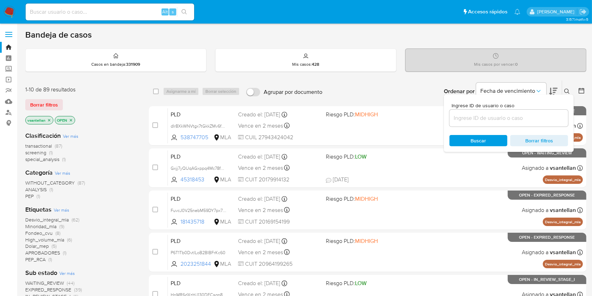
click at [520, 121] on input at bounding box center [509, 117] width 119 height 9
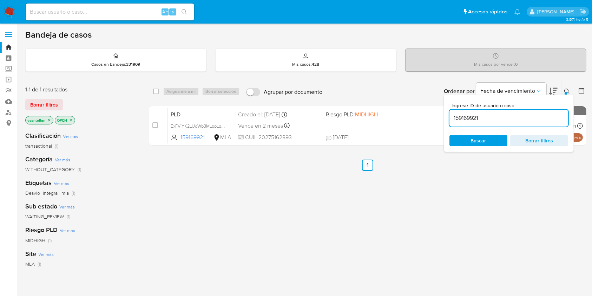
click at [566, 90] on icon at bounding box center [568, 92] width 6 height 6
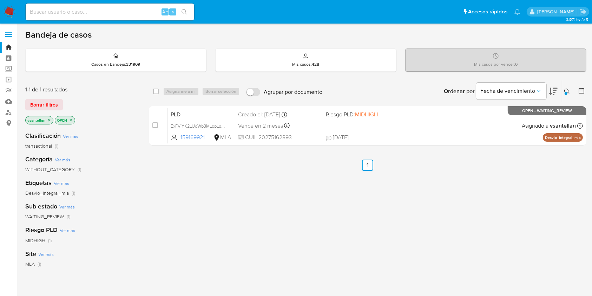
click at [567, 91] on icon at bounding box center [568, 92] width 6 height 6
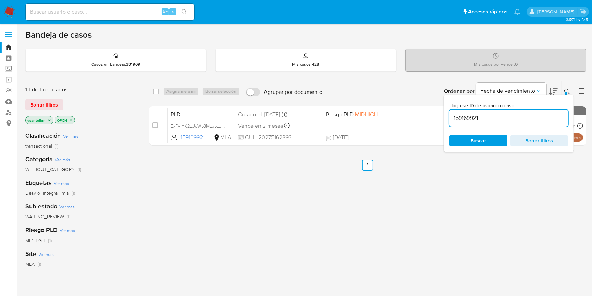
click at [548, 119] on input "159169921" at bounding box center [509, 117] width 119 height 9
type input "162182854"
click at [569, 87] on button at bounding box center [569, 91] width 12 height 8
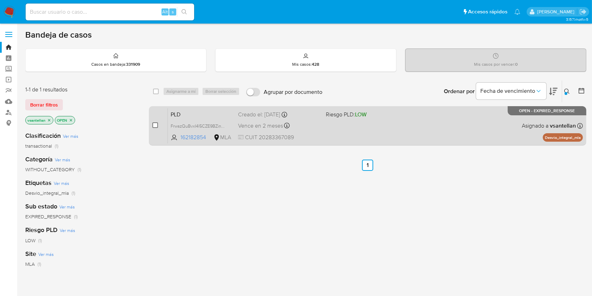
click at [157, 123] on input "checkbox" at bounding box center [155, 125] width 6 height 6
checkbox input "true"
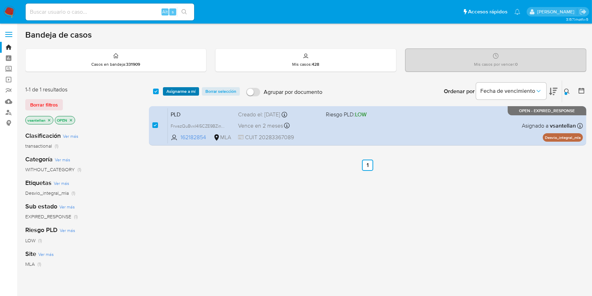
click at [186, 89] on span "Asignarme a mí" at bounding box center [181, 91] width 29 height 7
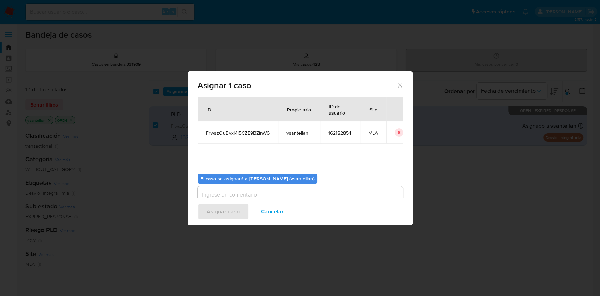
scroll to position [36, 0]
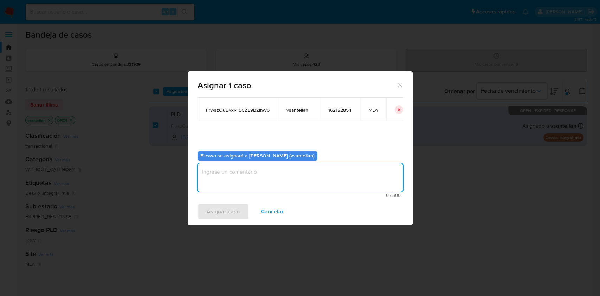
click at [225, 184] on textarea "assign-modal" at bounding box center [299, 177] width 205 height 28
type textarea "1"
click at [217, 214] on span "Asignar caso" at bounding box center [223, 211] width 33 height 15
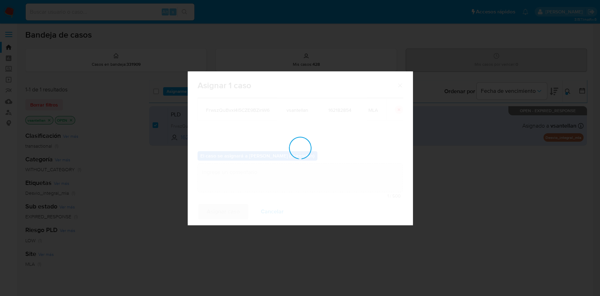
checkbox input "false"
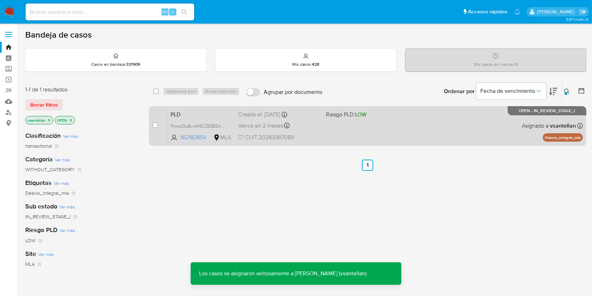
click at [444, 128] on div "PLD FrwszQuBvxI4l5CZE9BZinW6 162182854 MLA Riesgo PLD: LOW Creado el: 12/08/202…" at bounding box center [375, 125] width 415 height 35
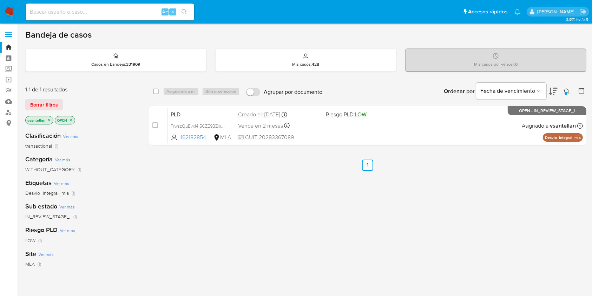
click at [569, 91] on icon at bounding box center [568, 92] width 6 height 6
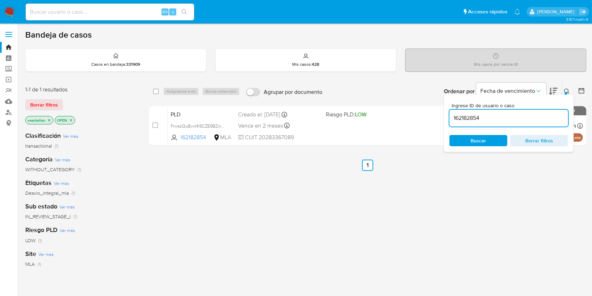
click at [536, 117] on input "162182854" at bounding box center [509, 117] width 119 height 9
click at [569, 90] on icon at bounding box center [568, 92] width 6 height 6
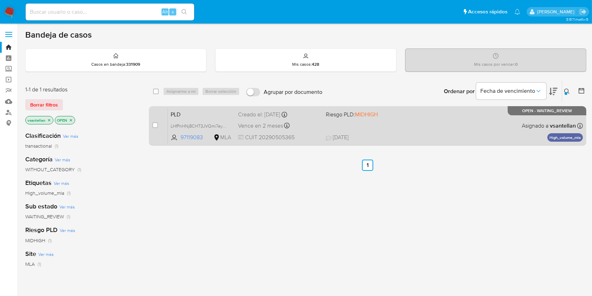
click at [506, 132] on div "PLD LHfPnHNj8CHT3JVQmi7eyf5I 97119083 MLA Riesgo PLD: MIDHIGH Creado el: 12/08/…" at bounding box center [375, 125] width 415 height 35
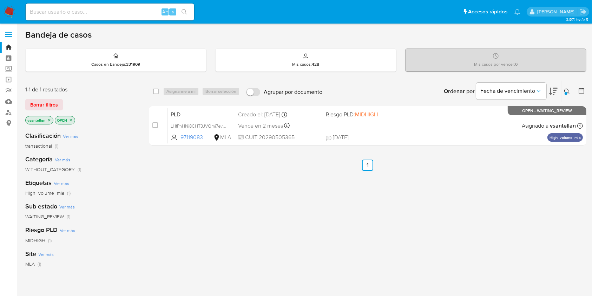
click at [568, 89] on icon at bounding box center [568, 92] width 6 height 6
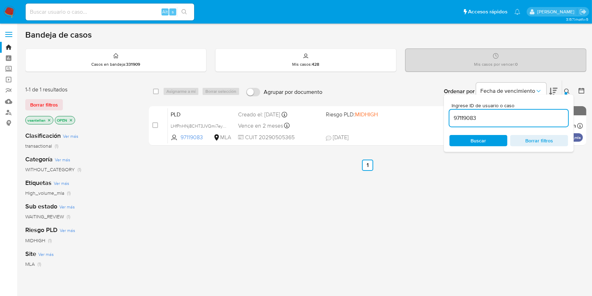
click at [504, 120] on input "97119083" at bounding box center [509, 117] width 119 height 9
type input "261257167"
click at [565, 87] on button at bounding box center [569, 91] width 12 height 8
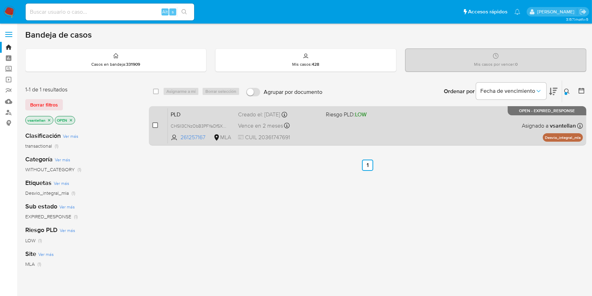
click at [155, 125] on input "checkbox" at bounding box center [155, 125] width 6 height 6
checkbox input "true"
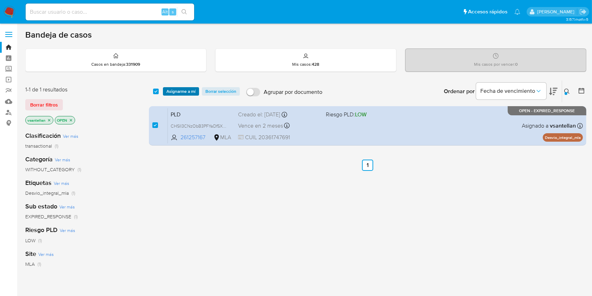
click at [187, 89] on span "Asignarme a mí" at bounding box center [181, 91] width 29 height 7
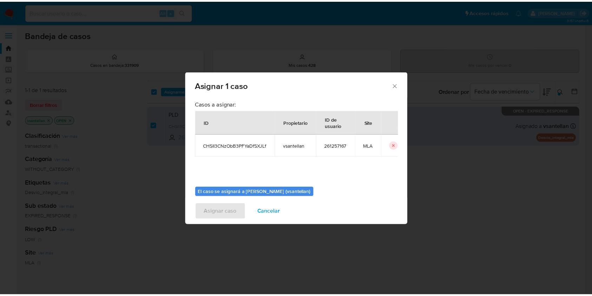
scroll to position [36, 0]
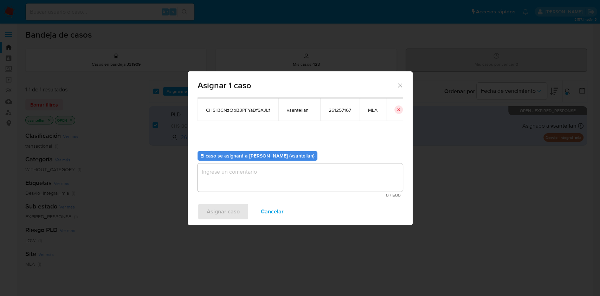
click at [226, 180] on textarea "assign-modal" at bounding box center [299, 177] width 205 height 28
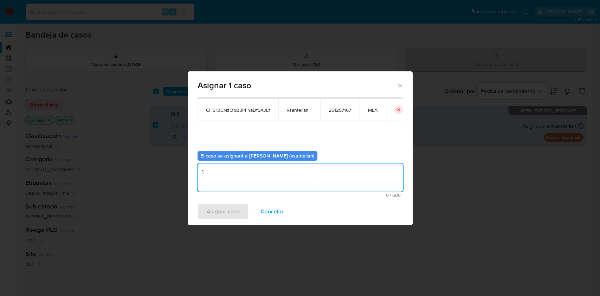
type textarea "1"
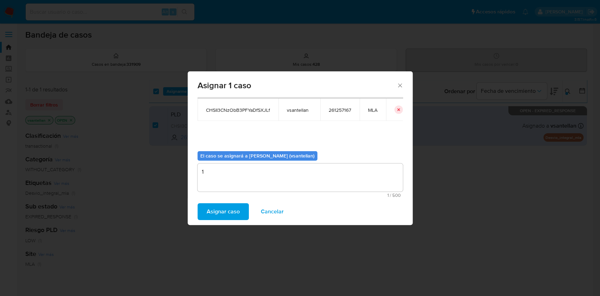
click at [239, 209] on span "Asignar caso" at bounding box center [223, 211] width 33 height 15
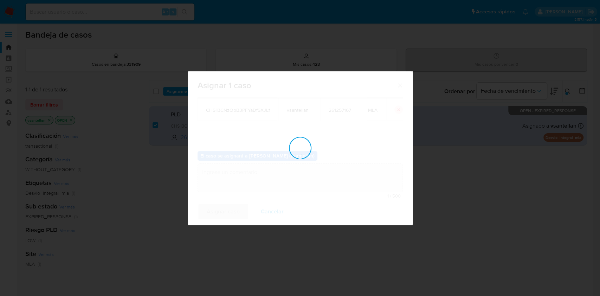
checkbox input "false"
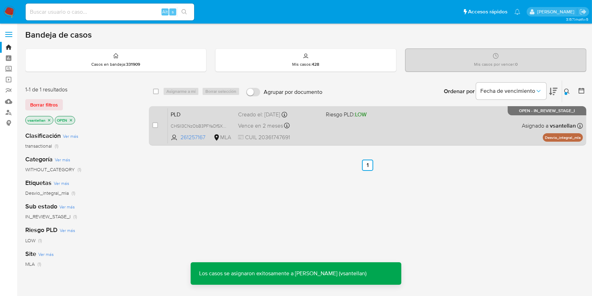
click at [360, 128] on div "PLD CHSII3CNzObB3PFYaDfSXJLf 261257167 MLA Riesgo PLD: LOW Creado el: 12/08/202…" at bounding box center [375, 125] width 415 height 35
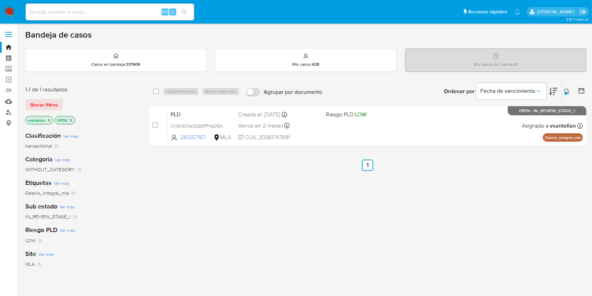
click at [10, 10] on img at bounding box center [10, 12] width 12 height 12
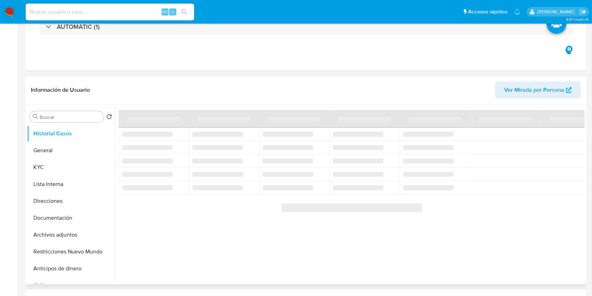
select select "10"
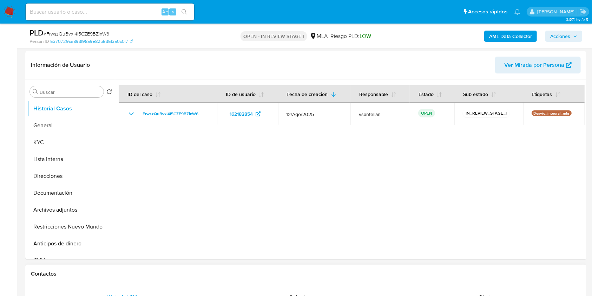
scroll to position [141, 0]
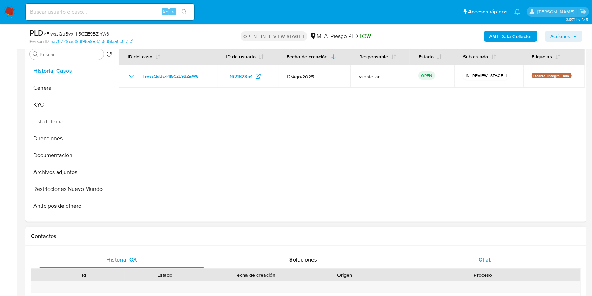
click at [484, 255] on div "Chat" at bounding box center [485, 259] width 165 height 17
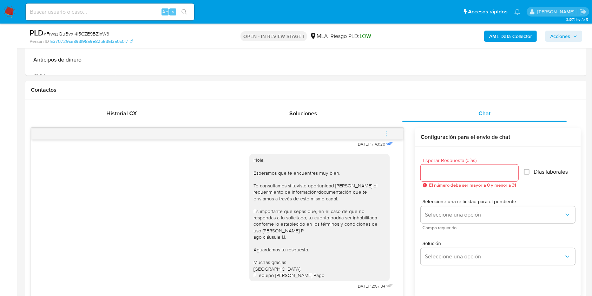
scroll to position [313, 0]
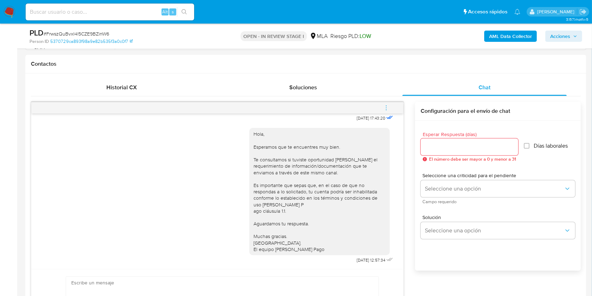
drag, startPoint x: 385, startPoint y: 103, endPoint x: 377, endPoint y: 100, distance: 8.7
click at [385, 103] on span "menu-action" at bounding box center [386, 107] width 6 height 17
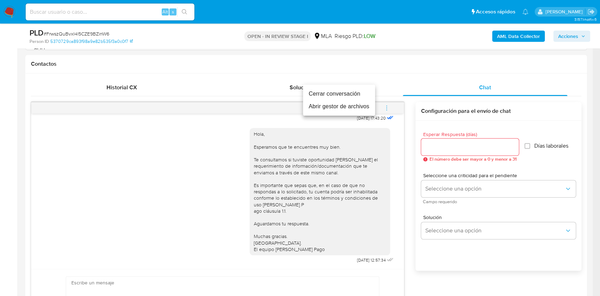
click at [363, 93] on li "Cerrar conversación" at bounding box center [339, 93] width 72 height 13
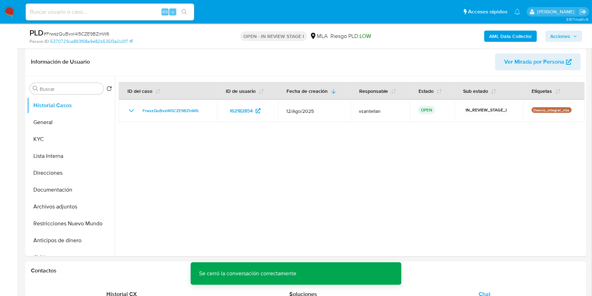
scroll to position [89, 0]
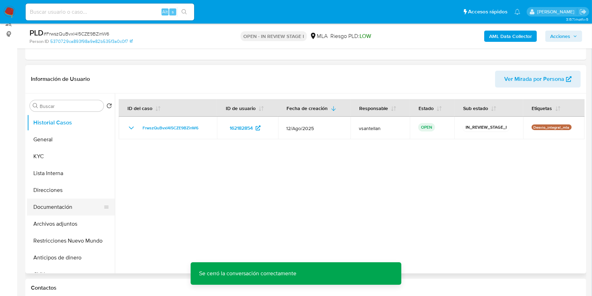
click at [52, 201] on button "Documentación" at bounding box center [68, 207] width 82 height 17
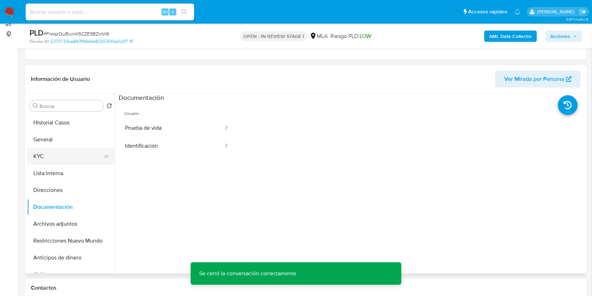
click at [64, 155] on button "KYC" at bounding box center [68, 156] width 82 height 17
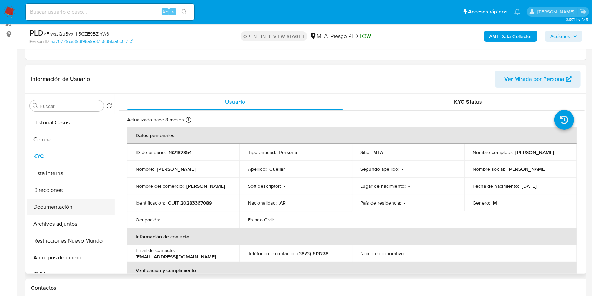
click at [60, 202] on button "Documentación" at bounding box center [68, 207] width 82 height 17
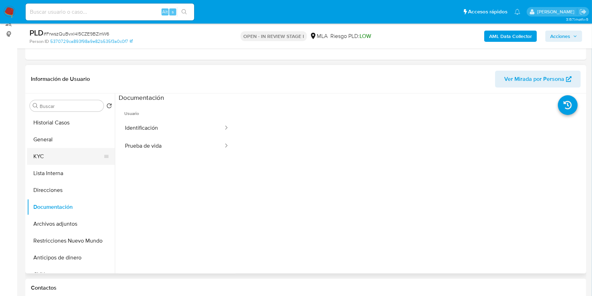
click at [54, 157] on button "KYC" at bounding box center [68, 156] width 82 height 17
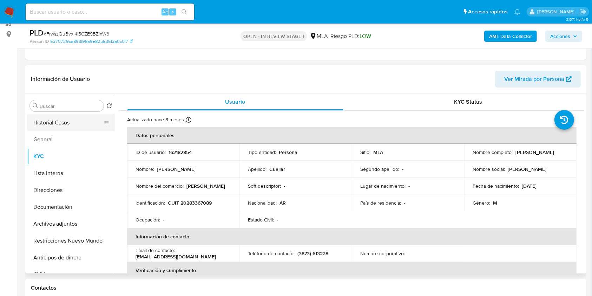
click at [68, 126] on button "Historial Casos" at bounding box center [68, 122] width 82 height 17
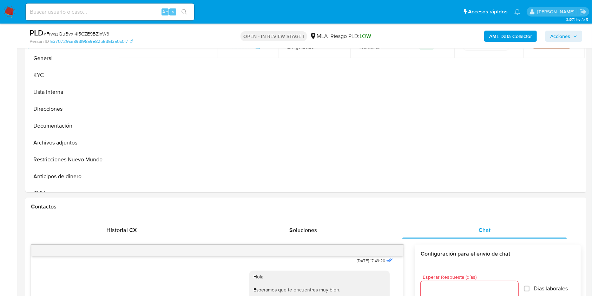
scroll to position [167, 0]
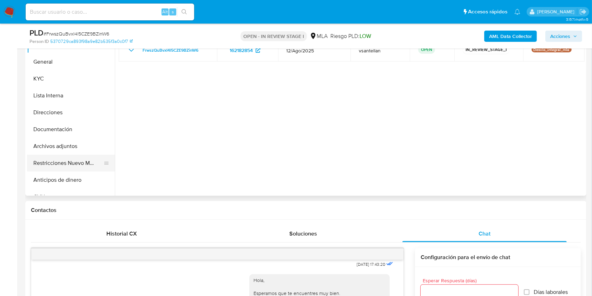
click at [86, 158] on button "Restricciones Nuevo Mundo" at bounding box center [68, 163] width 82 height 17
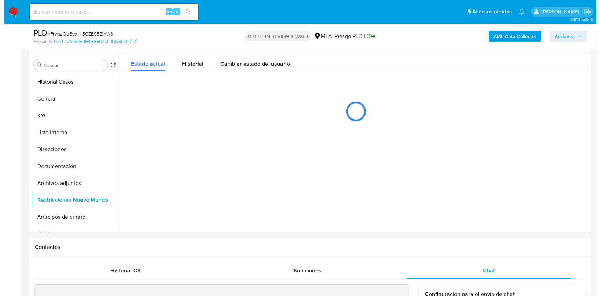
scroll to position [126, 0]
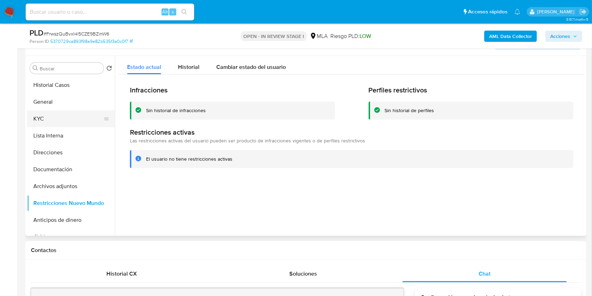
click at [64, 117] on button "KYC" at bounding box center [68, 118] width 82 height 17
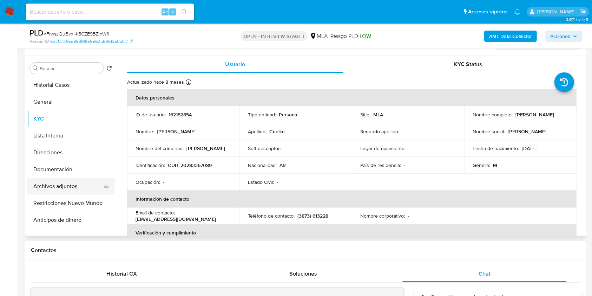
click at [53, 184] on button "Archivos adjuntos" at bounding box center [68, 186] width 82 height 17
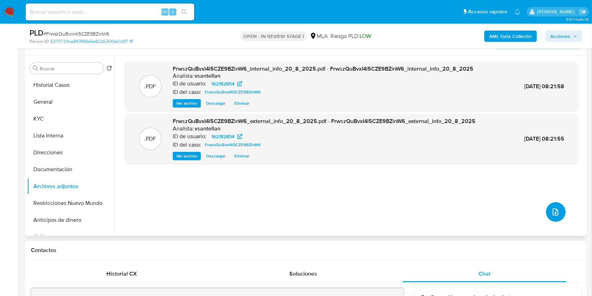
click at [558, 215] on button "upload-file" at bounding box center [556, 212] width 20 height 20
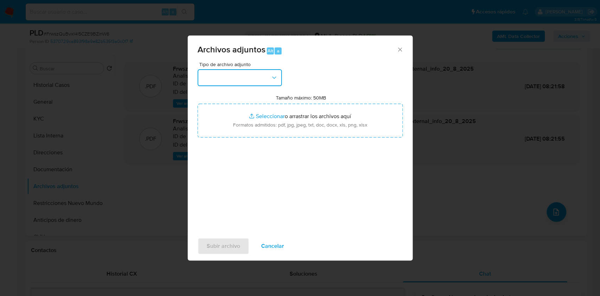
click at [251, 80] on button "button" at bounding box center [239, 77] width 84 height 17
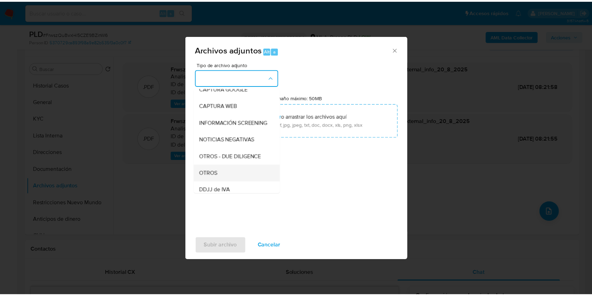
scroll to position [93, 0]
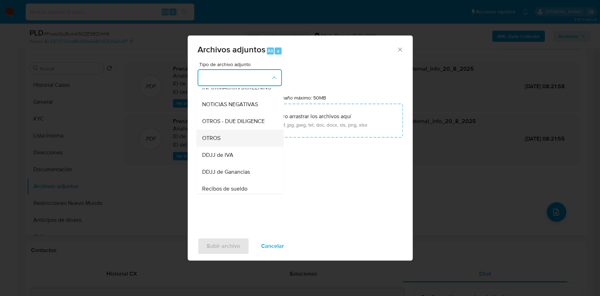
click at [219, 142] on span "OTROS" at bounding box center [211, 138] width 18 height 7
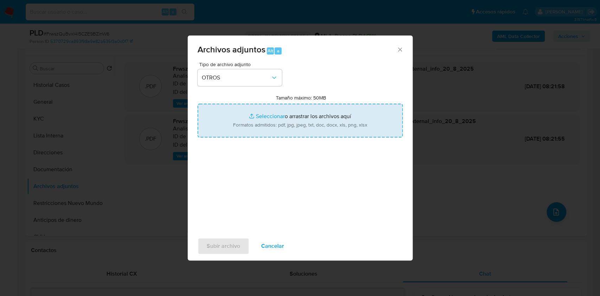
click at [242, 122] on input "Tamaño máximo: 50MB Seleccionar archivos" at bounding box center [299, 121] width 205 height 34
type input "C:\fakepath\Caselog-162182854- NO ROI.docx"
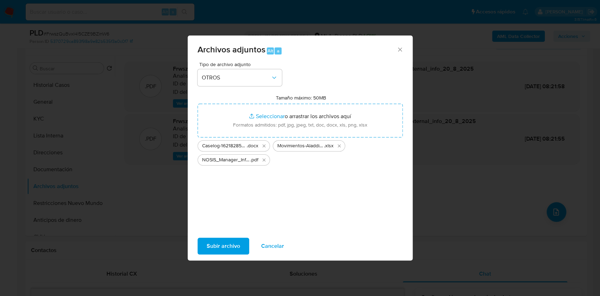
click at [220, 240] on span "Subir archivo" at bounding box center [223, 245] width 33 height 15
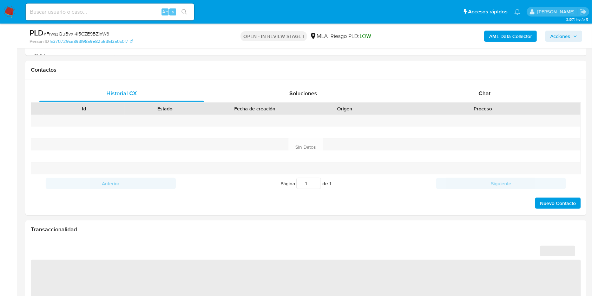
scroll to position [323, 0]
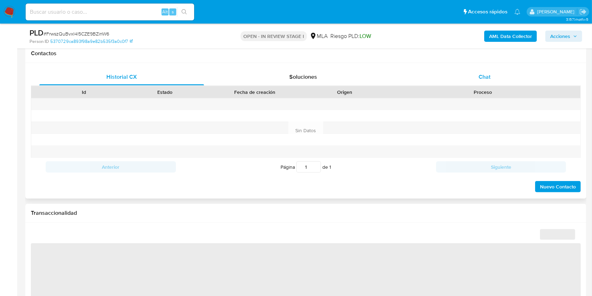
click at [506, 75] on div "Chat" at bounding box center [485, 77] width 165 height 17
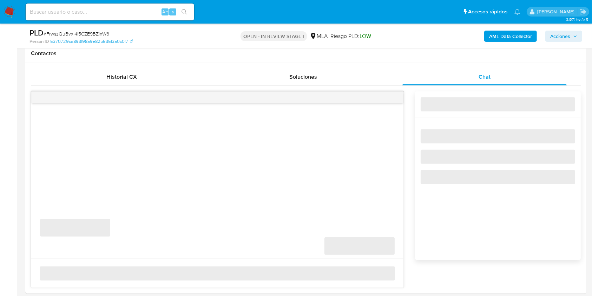
select select "10"
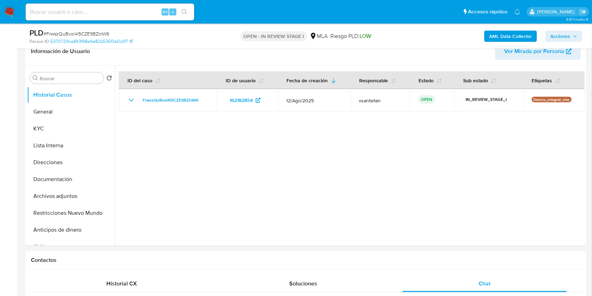
scroll to position [152, 0]
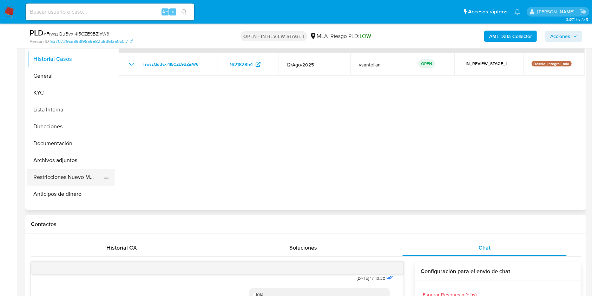
click at [73, 171] on button "Restricciones Nuevo Mundo" at bounding box center [68, 177] width 82 height 17
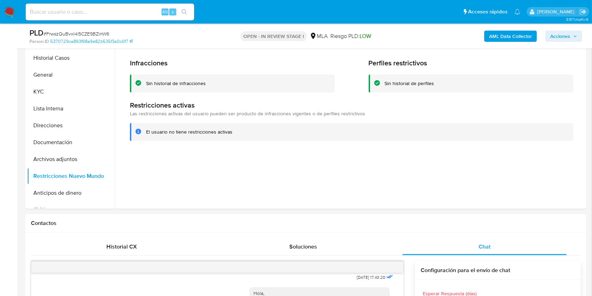
scroll to position [119, 0]
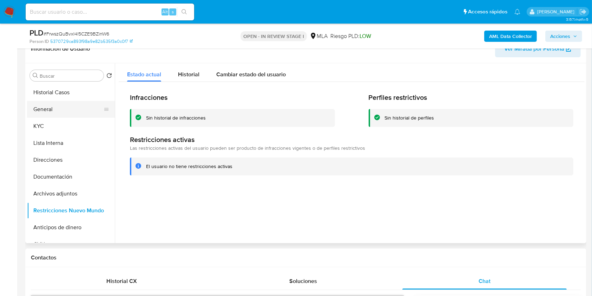
click at [60, 102] on button "General" at bounding box center [68, 109] width 82 height 17
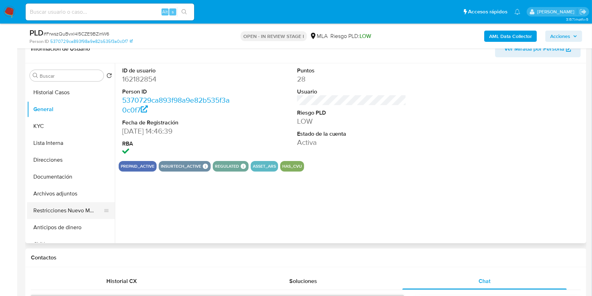
click at [59, 212] on button "Restricciones Nuevo Mundo" at bounding box center [68, 210] width 82 height 17
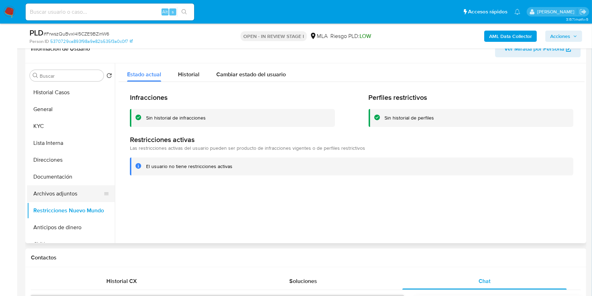
click at [68, 193] on button "Archivos adjuntos" at bounding box center [68, 193] width 82 height 17
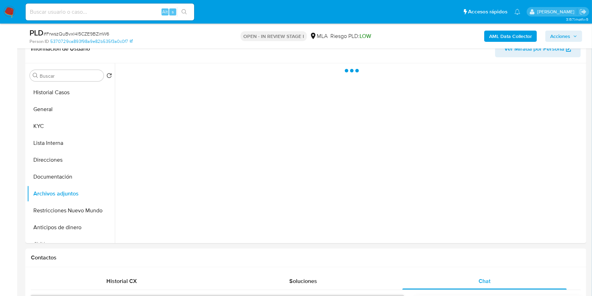
click at [556, 34] on span "Acciones" at bounding box center [561, 36] width 20 height 11
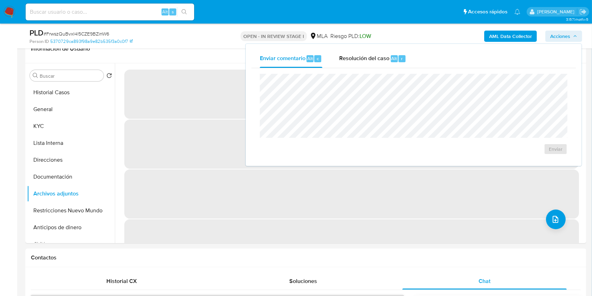
click at [392, 49] on div "Enviar comentario Alt c Resolución del caso Alt r Enviar" at bounding box center [414, 105] width 336 height 122
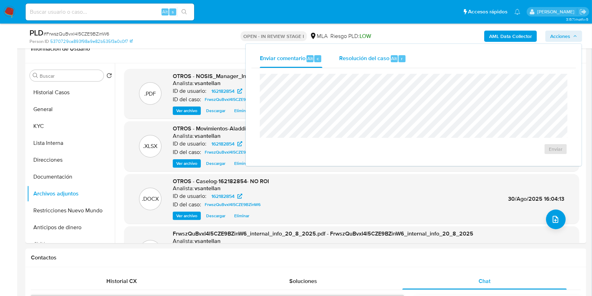
click at [382, 57] on span "Resolución del caso" at bounding box center [364, 58] width 50 height 8
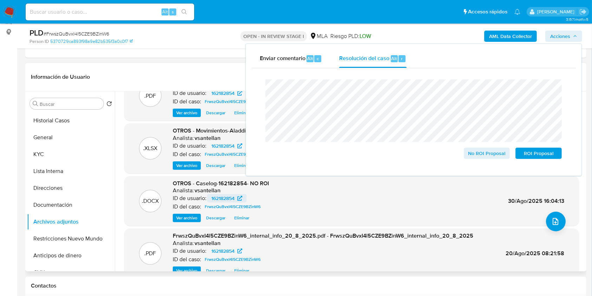
scroll to position [12, 0]
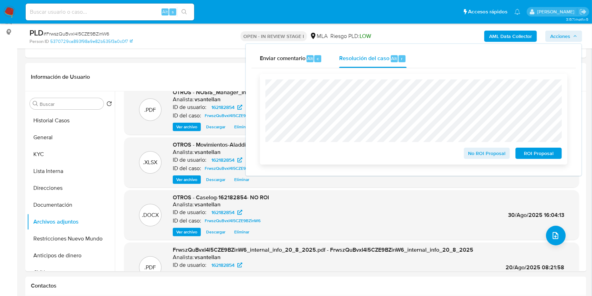
click at [475, 152] on span "No ROI Proposal" at bounding box center [487, 153] width 37 height 10
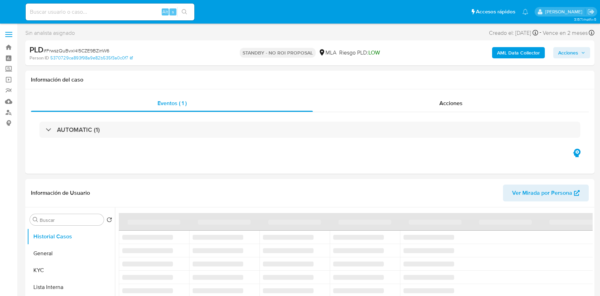
select select "10"
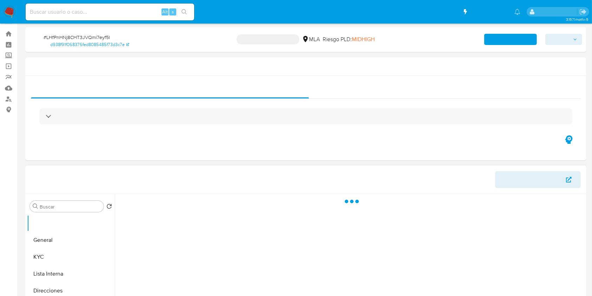
scroll to position [187, 0]
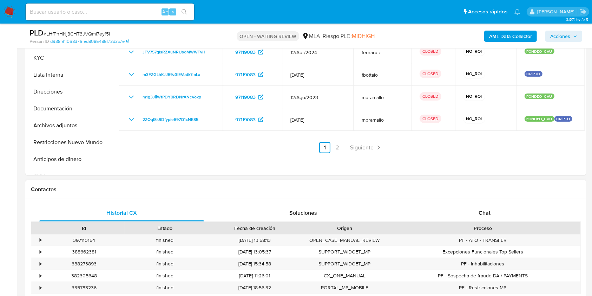
drag, startPoint x: 492, startPoint y: 212, endPoint x: 534, endPoint y: 196, distance: 44.8
click at [492, 211] on div "Chat" at bounding box center [485, 212] width 165 height 17
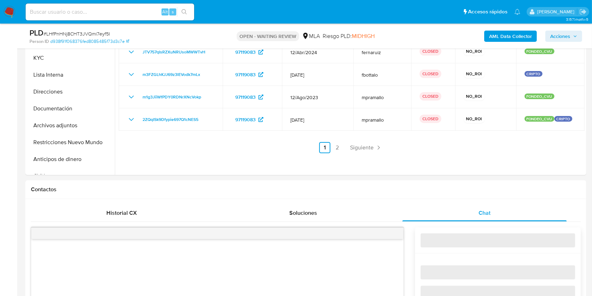
select select "10"
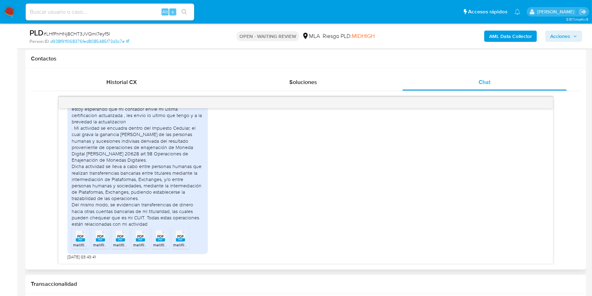
scroll to position [416, 0]
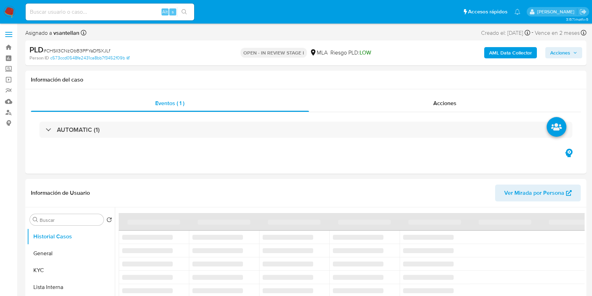
select select "10"
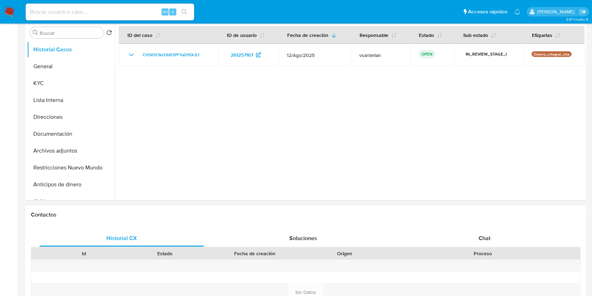
scroll to position [187, 0]
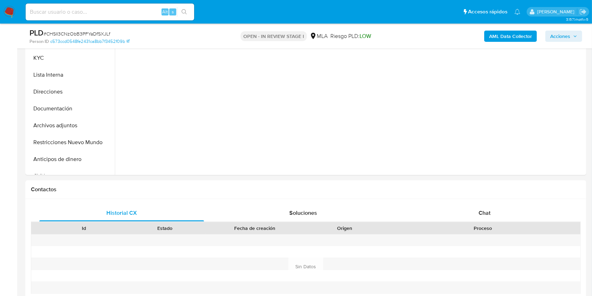
drag, startPoint x: 487, startPoint y: 214, endPoint x: 591, endPoint y: 87, distance: 163.7
click at [487, 214] on span "Chat" at bounding box center [485, 213] width 12 height 8
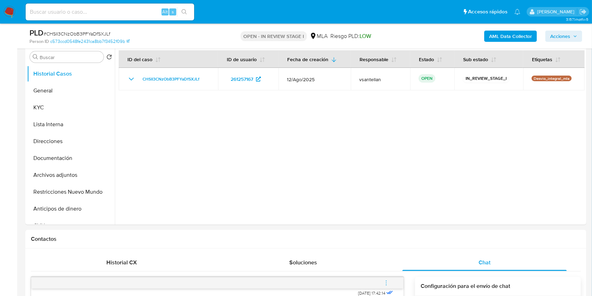
scroll to position [131, 0]
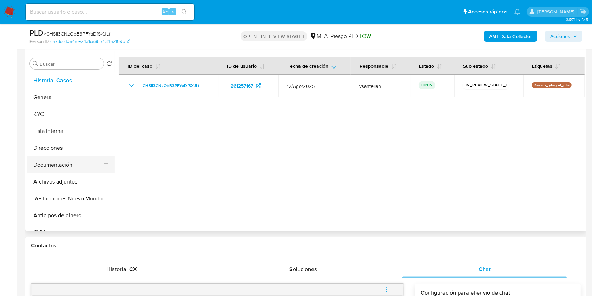
click at [75, 164] on button "Documentación" at bounding box center [68, 164] width 82 height 17
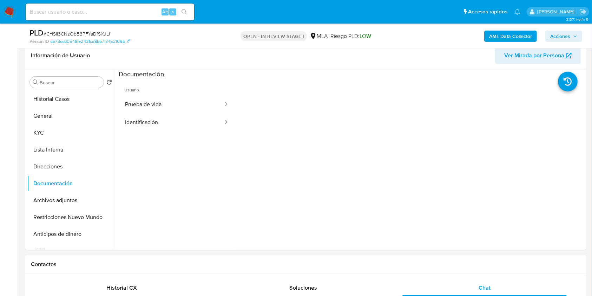
scroll to position [105, 0]
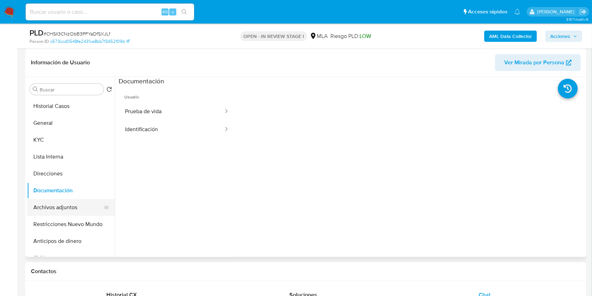
click at [74, 208] on button "Archivos adjuntos" at bounding box center [68, 207] width 82 height 17
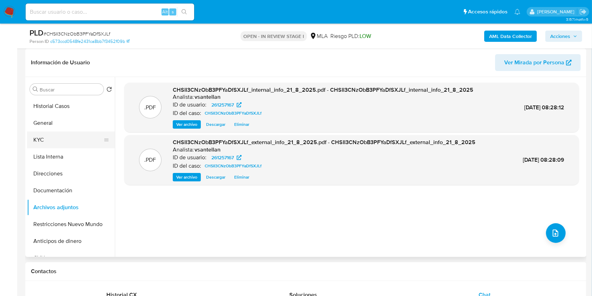
click at [53, 139] on button "KYC" at bounding box center [68, 139] width 82 height 17
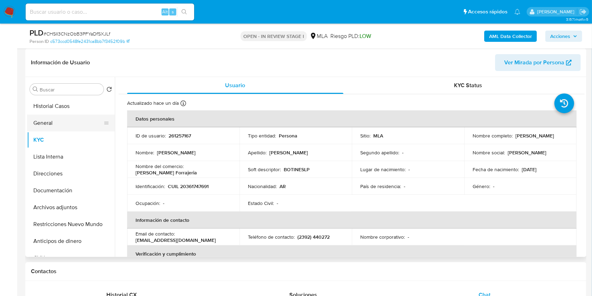
click at [69, 125] on button "General" at bounding box center [68, 123] width 82 height 17
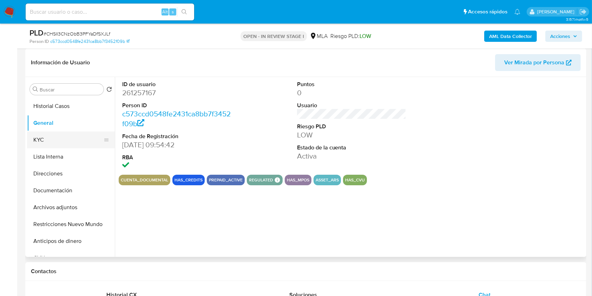
click at [60, 144] on button "KYC" at bounding box center [68, 139] width 82 height 17
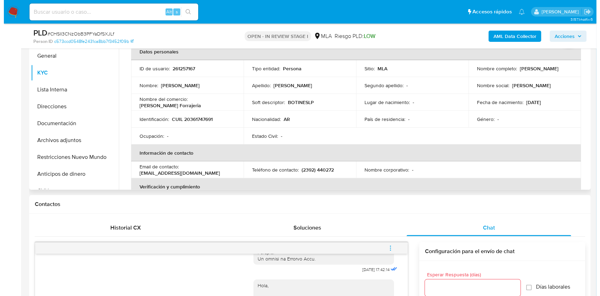
scroll to position [79, 0]
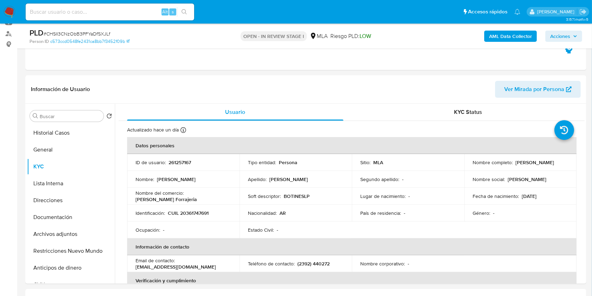
click at [506, 36] on b "AML Data Collector" at bounding box center [510, 36] width 43 height 11
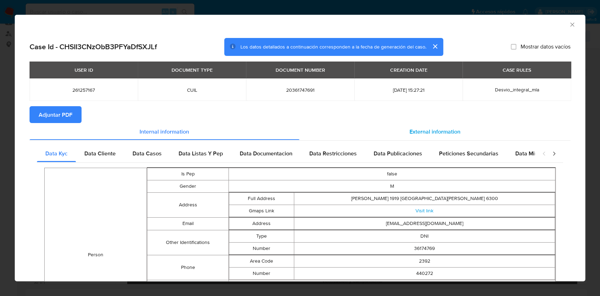
click at [417, 132] on span "External information" at bounding box center [434, 131] width 51 height 8
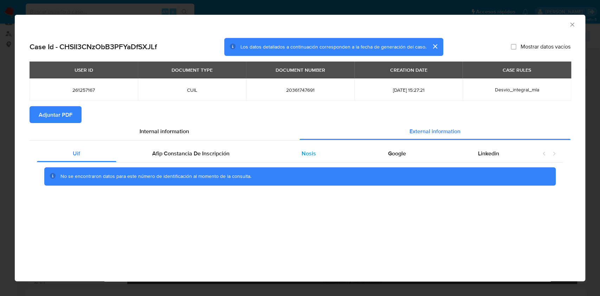
click at [338, 151] on div "Nosis" at bounding box center [309, 153] width 86 height 17
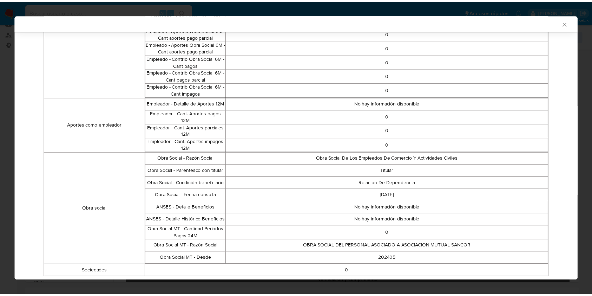
scroll to position [468, 0]
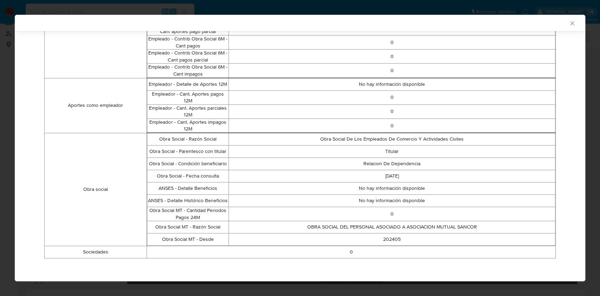
click at [565, 18] on div "AML Data Collector" at bounding box center [300, 23] width 570 height 16
click at [569, 23] on icon "Cerrar ventana" at bounding box center [572, 23] width 7 height 7
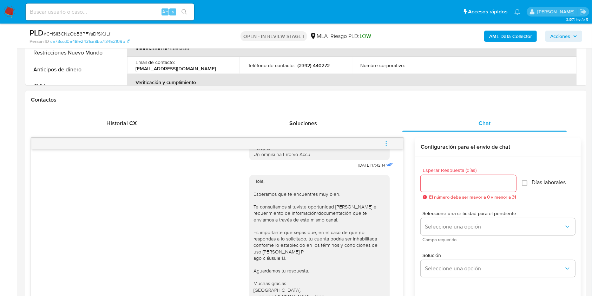
scroll to position [397, 0]
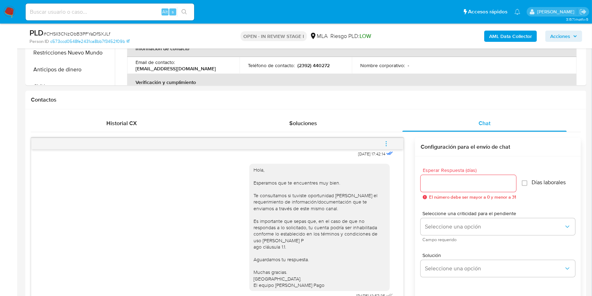
drag, startPoint x: 388, startPoint y: 145, endPoint x: 360, endPoint y: 134, distance: 30.4
click at [388, 146] on icon "menu-action" at bounding box center [386, 144] width 6 height 6
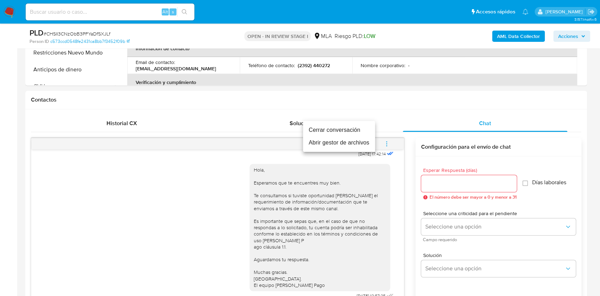
click at [349, 129] on li "Cerrar conversación" at bounding box center [339, 130] width 72 height 13
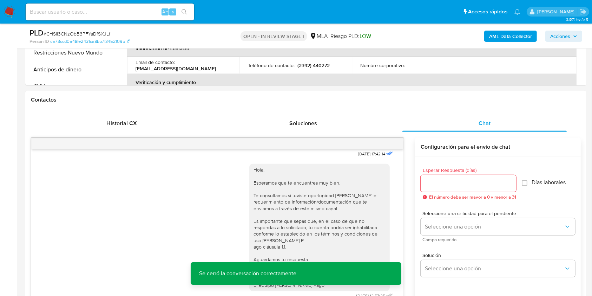
drag, startPoint x: 590, startPoint y: 99, endPoint x: 595, endPoint y: 94, distance: 6.7
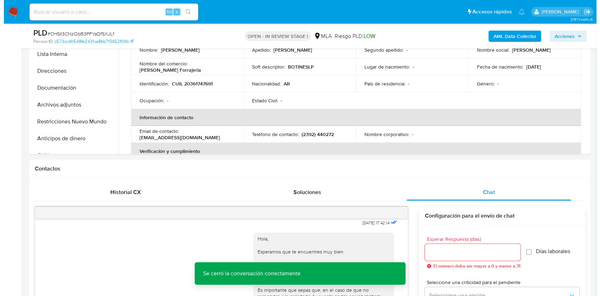
scroll to position [1274, 0]
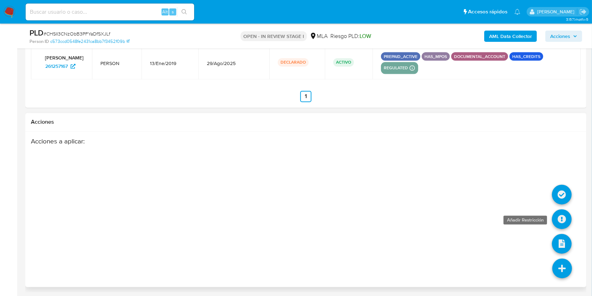
click at [560, 224] on icon at bounding box center [562, 219] width 20 height 20
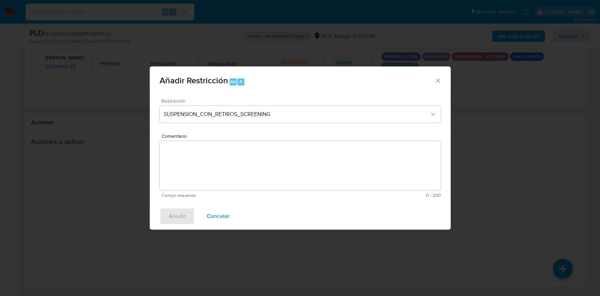
click at [278, 103] on span "Restricción" at bounding box center [301, 100] width 281 height 5
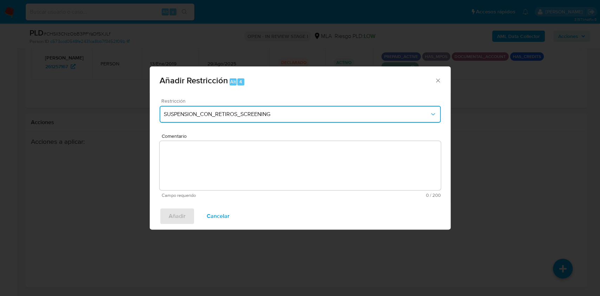
click at [279, 108] on button "SUSPENSION_CON_RETIROS_SCREENING" at bounding box center [300, 114] width 281 height 17
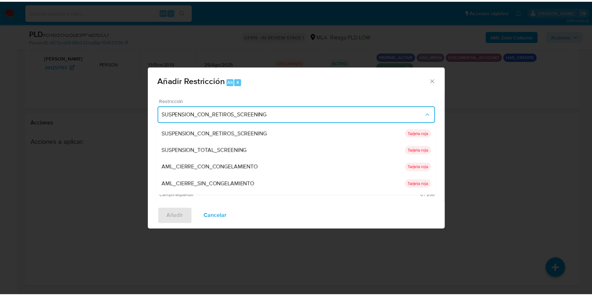
scroll to position [149, 0]
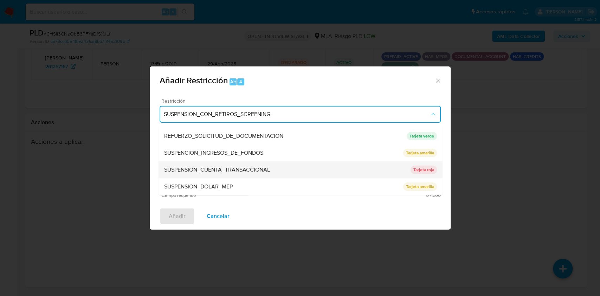
click at [390, 163] on div "SUSPENSION_CUENTA_TRANSACCIONAL" at bounding box center [287, 169] width 246 height 17
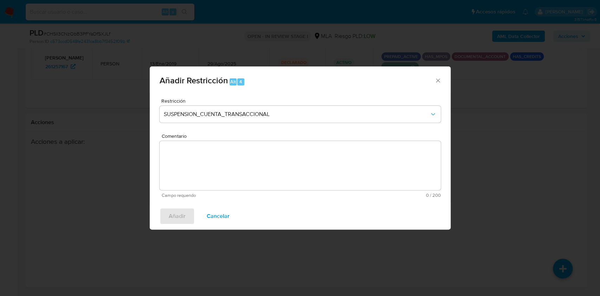
click at [300, 164] on textarea "Comentario" at bounding box center [300, 165] width 281 height 49
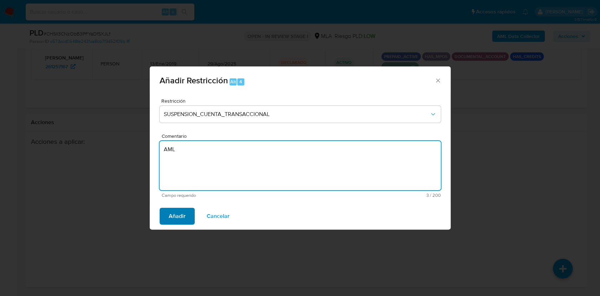
type textarea "AML"
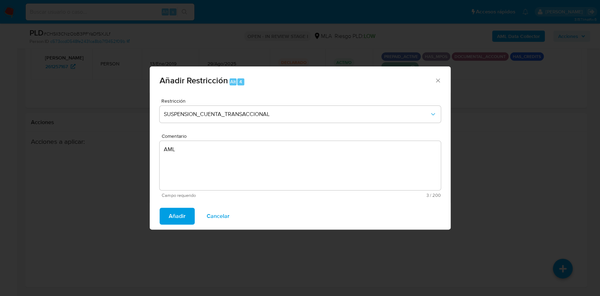
click at [168, 218] on button "Añadir" at bounding box center [177, 216] width 35 height 17
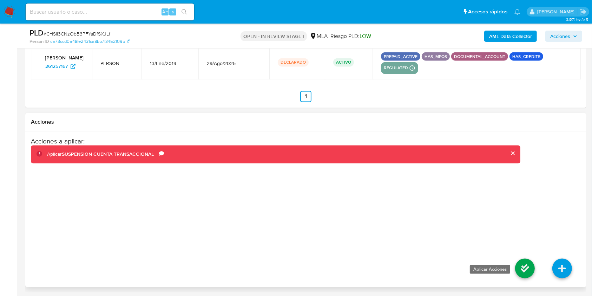
click at [528, 275] on icon at bounding box center [525, 269] width 20 height 20
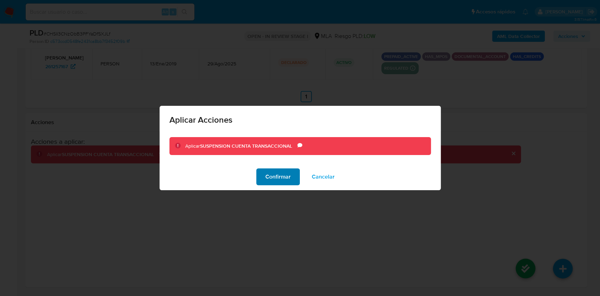
click at [281, 179] on span "Confirmar" at bounding box center [277, 176] width 25 height 15
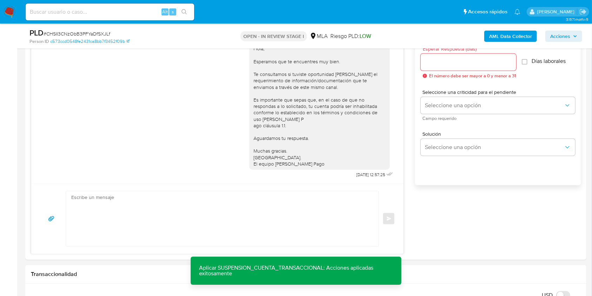
scroll to position [175, 0]
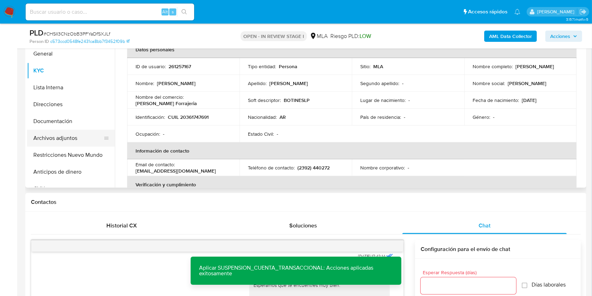
click at [82, 137] on button "Archivos adjuntos" at bounding box center [68, 138] width 82 height 17
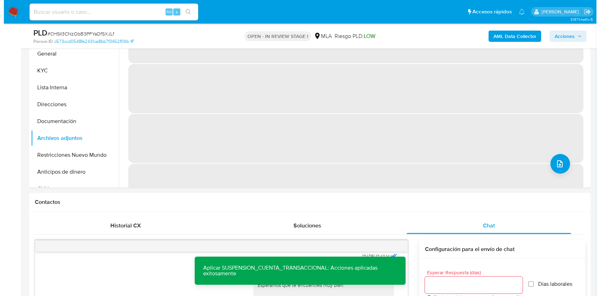
scroll to position [130, 0]
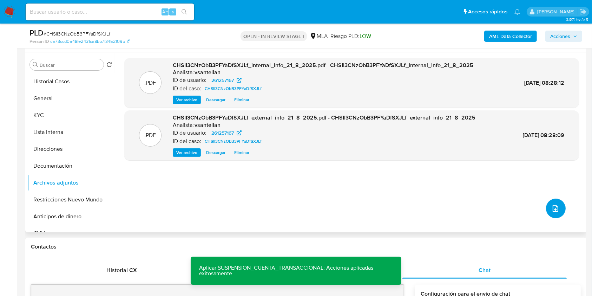
click at [547, 207] on button "upload-file" at bounding box center [556, 209] width 20 height 20
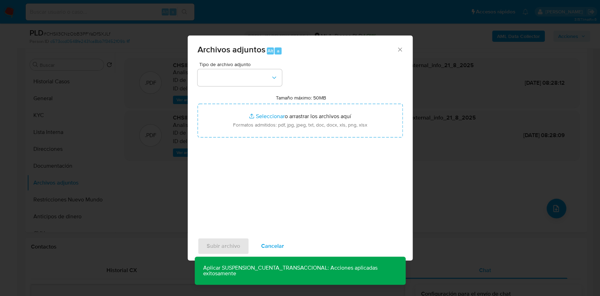
click at [243, 91] on div "Tipo de archivo adjunto Tamaño máximo: 50MB Seleccionar archivos Seleccionar o …" at bounding box center [299, 145] width 205 height 166
drag, startPoint x: 236, startPoint y: 77, endPoint x: 237, endPoint y: 85, distance: 7.8
click at [236, 77] on button "button" at bounding box center [239, 77] width 84 height 17
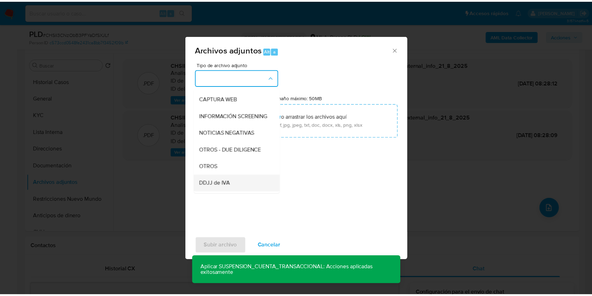
scroll to position [93, 0]
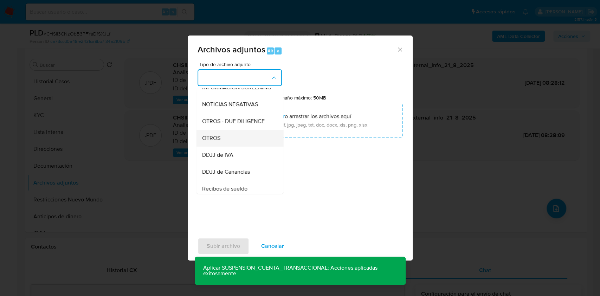
click at [229, 142] on div "OTROS" at bounding box center [238, 138] width 72 height 17
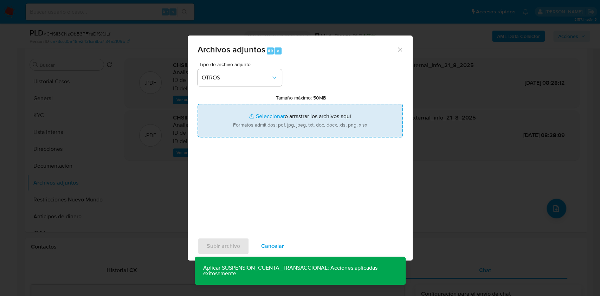
click at [239, 130] on input "Tamaño máximo: 50MB Seleccionar archivos" at bounding box center [299, 121] width 205 height 34
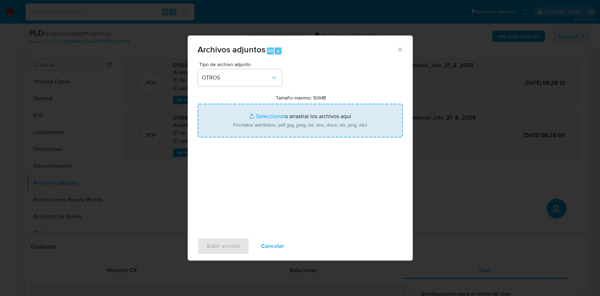
type input "C:\fakepath\Caselog CHSII3CNzObB3PFYaDfSXJLf_2025_08_19_01_09_55.docx"
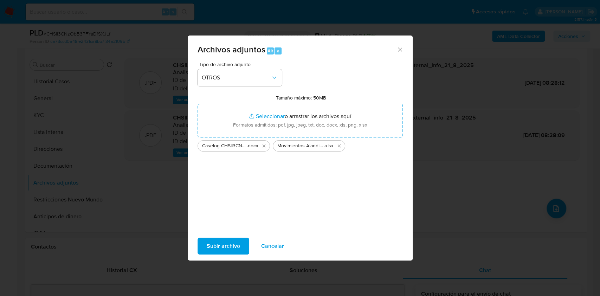
click at [222, 242] on span "Subir archivo" at bounding box center [223, 245] width 33 height 15
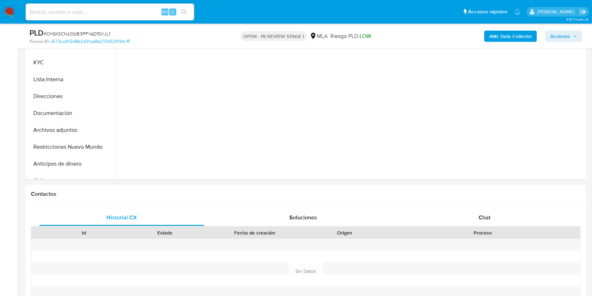
scroll to position [197, 0]
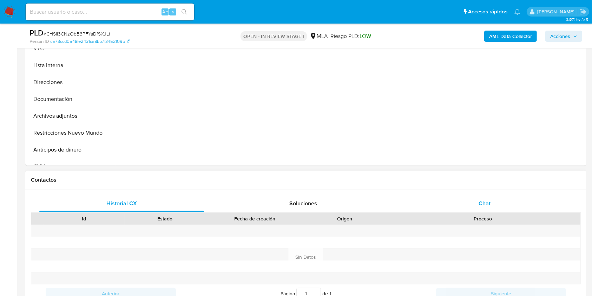
click at [533, 210] on div "Chat" at bounding box center [485, 203] width 165 height 17
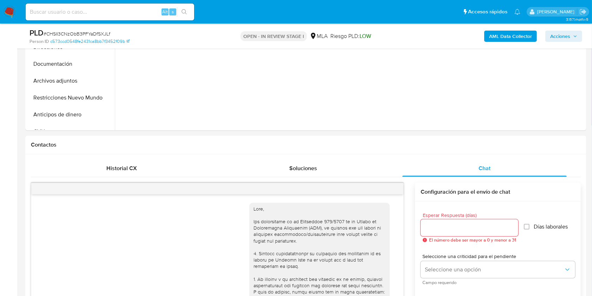
scroll to position [397, 0]
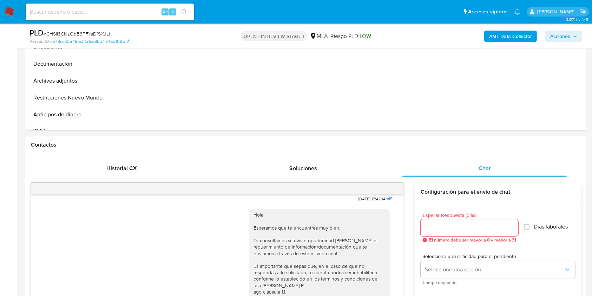
select select "10"
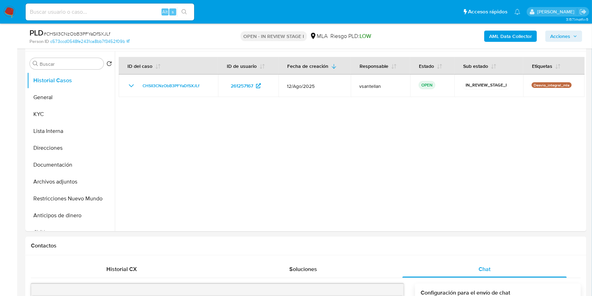
scroll to position [123, 0]
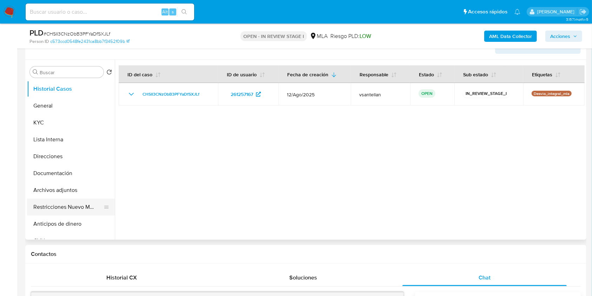
click at [65, 206] on button "Restricciones Nuevo Mundo" at bounding box center [68, 207] width 82 height 17
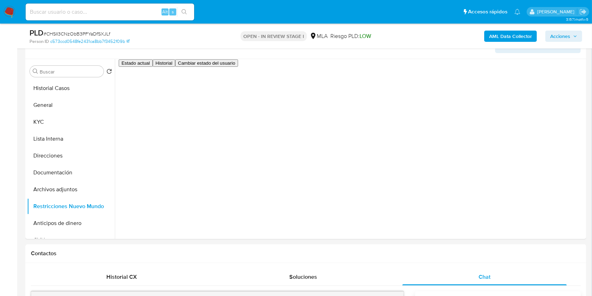
scroll to position [115, 0]
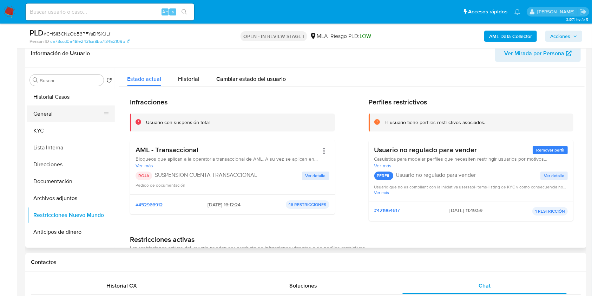
click at [43, 116] on button "General" at bounding box center [68, 113] width 82 height 17
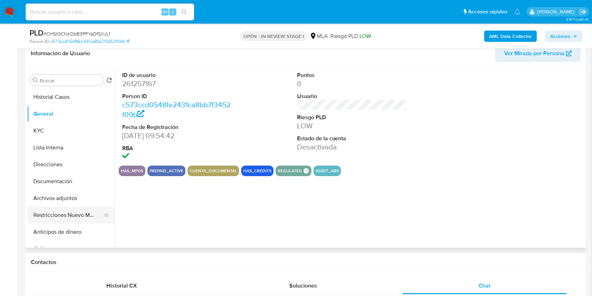
click at [71, 214] on button "Restricciones Nuevo Mundo" at bounding box center [68, 215] width 82 height 17
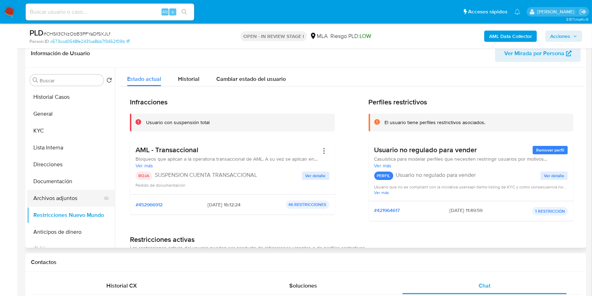
click at [77, 196] on button "Archivos adjuntos" at bounding box center [68, 198] width 82 height 17
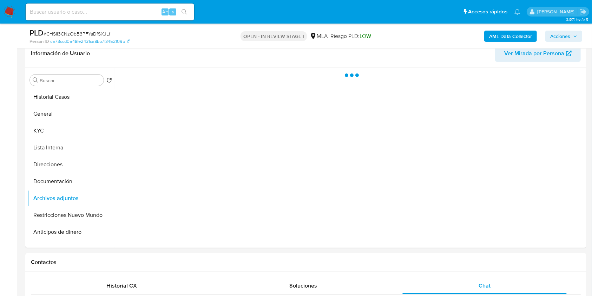
click at [576, 39] on span "Acciones" at bounding box center [564, 36] width 27 height 10
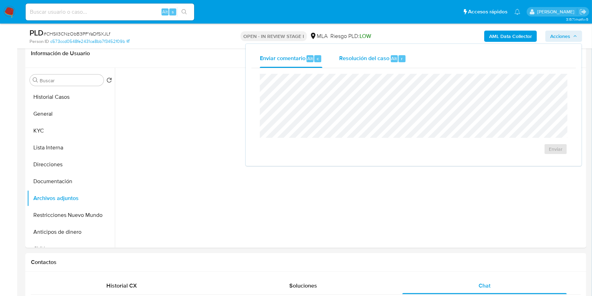
click at [408, 55] on button "Resolución del caso Alt r" at bounding box center [373, 59] width 84 height 18
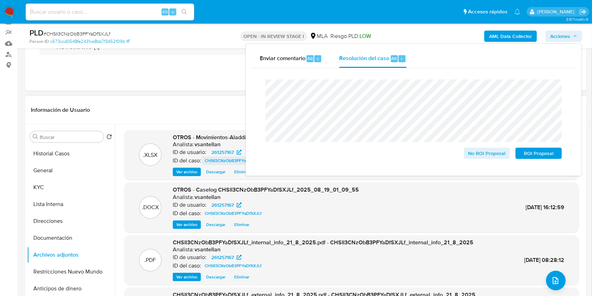
scroll to position [73, 0]
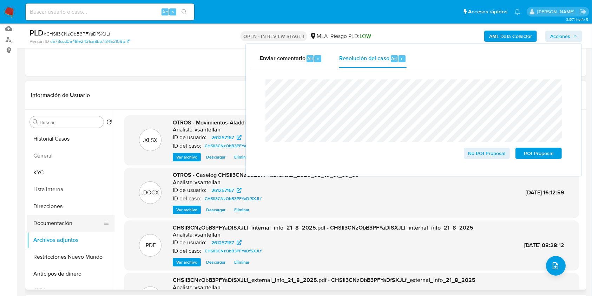
click at [53, 229] on button "Documentación" at bounding box center [68, 223] width 82 height 17
click at [56, 220] on button "Documentación" at bounding box center [68, 223] width 82 height 17
click at [59, 215] on button "Documentación" at bounding box center [68, 223] width 82 height 17
click at [578, 32] on button "Acciones" at bounding box center [564, 36] width 37 height 11
click at [571, 38] on span "Acciones" at bounding box center [564, 36] width 27 height 10
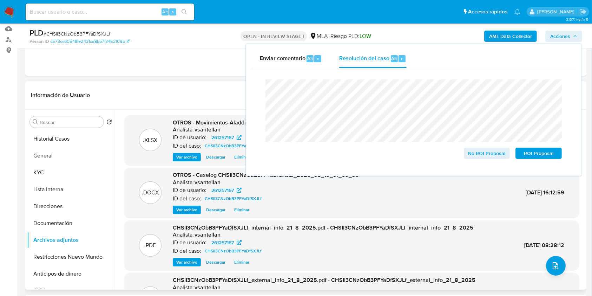
click at [115, 96] on header "Información de Usuario Ver Mirada por Persona" at bounding box center [306, 95] width 550 height 17
click at [41, 254] on button "Restricciones Nuevo Mundo" at bounding box center [68, 256] width 82 height 17
click at [53, 259] on button "Restricciones Nuevo Mundo" at bounding box center [68, 256] width 82 height 17
click at [56, 237] on button "Archivos adjuntos" at bounding box center [68, 240] width 82 height 17
click at [57, 233] on button "Archivos adjuntos" at bounding box center [68, 240] width 82 height 17
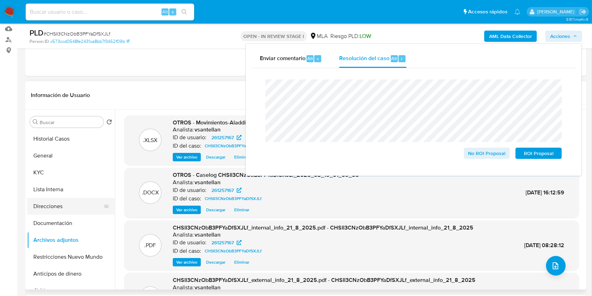
click at [59, 204] on button "Direcciones" at bounding box center [68, 206] width 82 height 17
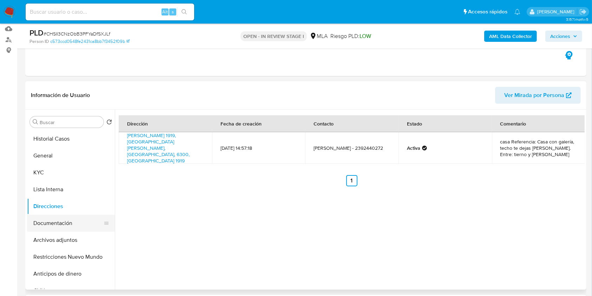
click at [58, 221] on button "Documentación" at bounding box center [68, 223] width 82 height 17
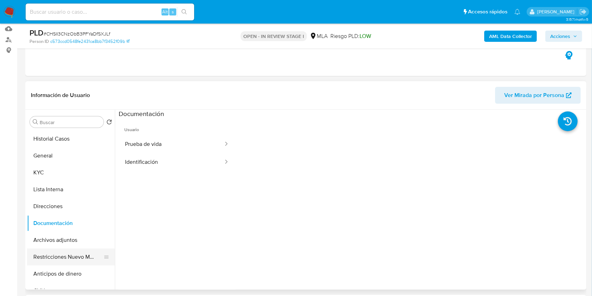
click at [73, 258] on button "Restricciones Nuevo Mundo" at bounding box center [68, 256] width 82 height 17
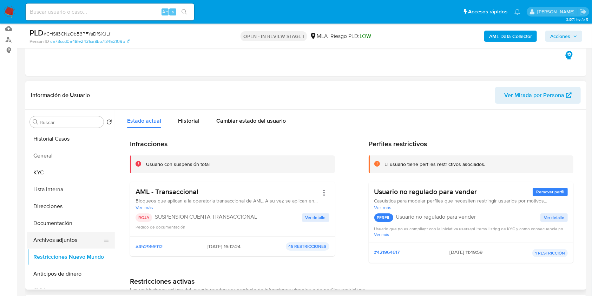
click at [66, 239] on button "Archivos adjuntos" at bounding box center [68, 240] width 82 height 17
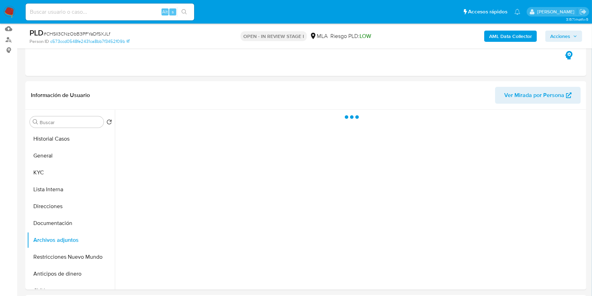
drag, startPoint x: 579, startPoint y: 33, endPoint x: 598, endPoint y: 44, distance: 21.3
click at [583, 34] on div "PLD # CHSII3CNzObB3PFYaDfSXJLf Person ID c573ccd0548fe2431ca8bb7f3452f09b OPEN …" at bounding box center [305, 36] width 561 height 25
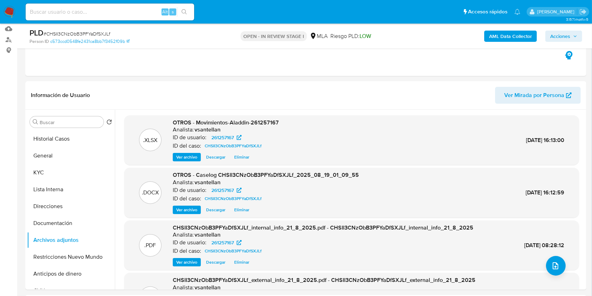
click at [560, 31] on span "Acciones" at bounding box center [561, 36] width 20 height 11
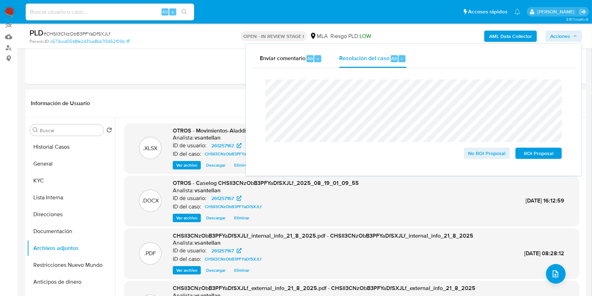
scroll to position [67, 0]
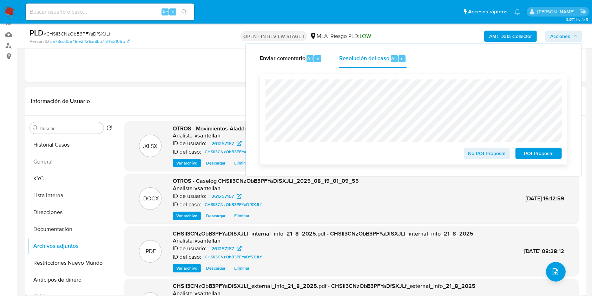
click at [547, 152] on span "ROI Proposal" at bounding box center [539, 153] width 37 height 10
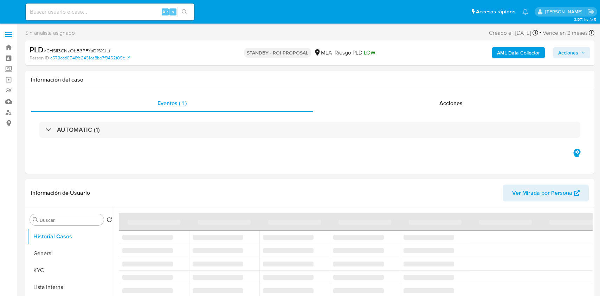
select select "10"
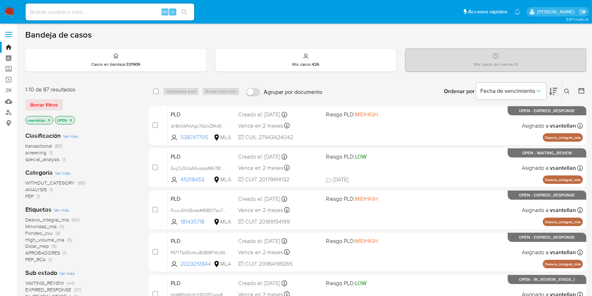
click at [568, 89] on icon at bounding box center [568, 92] width 6 height 6
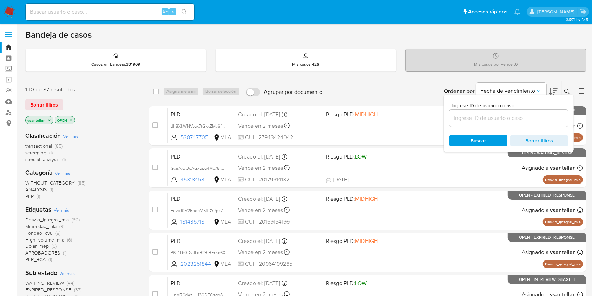
click at [514, 116] on input at bounding box center [509, 117] width 119 height 9
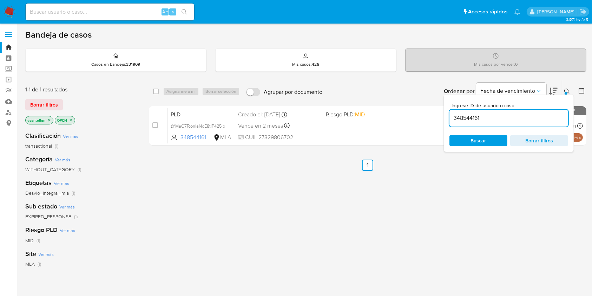
click at [566, 89] on icon at bounding box center [568, 92] width 6 height 6
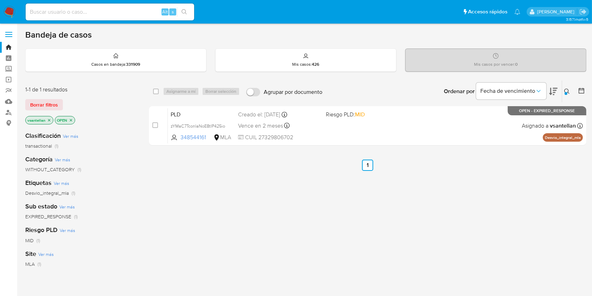
click at [566, 87] on button at bounding box center [569, 91] width 12 height 8
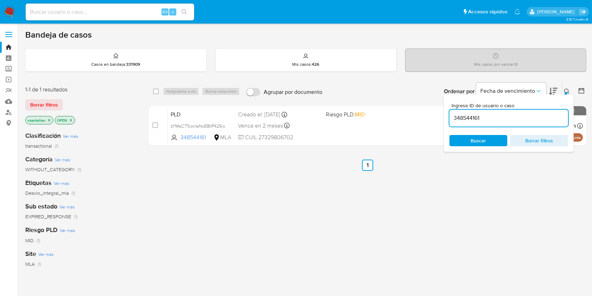
click at [531, 118] on input "348544161" at bounding box center [509, 117] width 119 height 9
click at [567, 89] on icon at bounding box center [568, 92] width 6 height 6
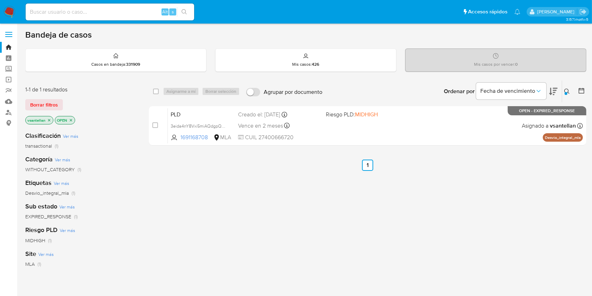
click at [568, 93] on icon at bounding box center [568, 92] width 6 height 6
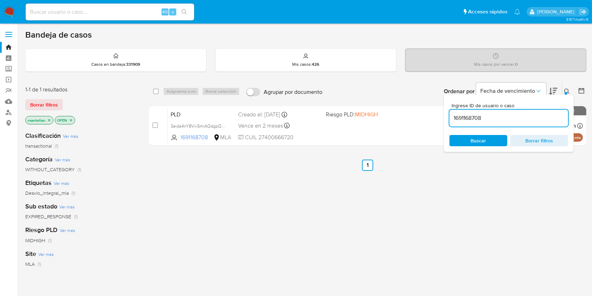
click at [518, 118] on input "1691168708" at bounding box center [509, 117] width 119 height 9
type input "538747705"
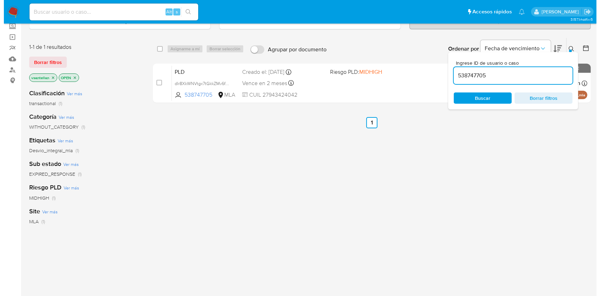
scroll to position [43, 0]
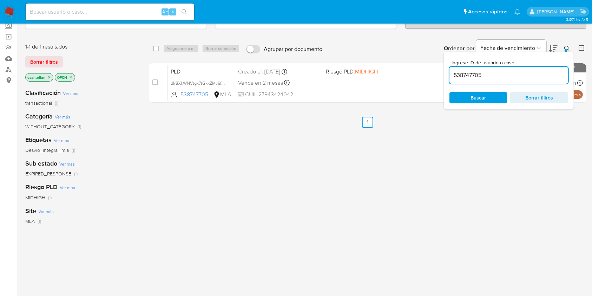
click at [385, 178] on div "select-all-cases-checkbox Asignarme a mí Borrar selección Agrupar por documento…" at bounding box center [368, 196] width 438 height 318
click at [568, 47] on icon at bounding box center [568, 49] width 6 height 6
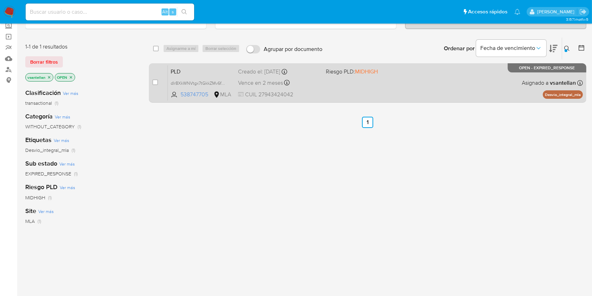
click at [498, 77] on div "PLD dIr8XkWNVtgx7tGkkZMv6fOM 538747705 MLA Riesgo PLD: MIDHIGH Creado el: 12/08…" at bounding box center [375, 82] width 415 height 35
click at [158, 80] on input "checkbox" at bounding box center [155, 82] width 6 height 6
checkbox input "true"
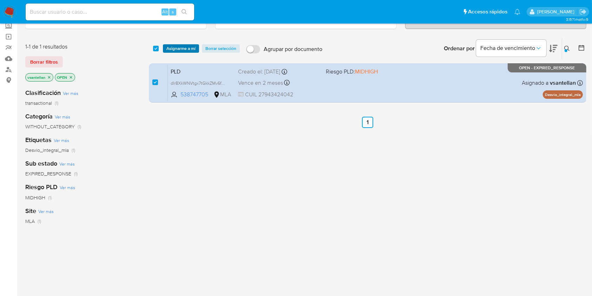
click at [175, 45] on span "Asignarme a mí" at bounding box center [181, 48] width 29 height 7
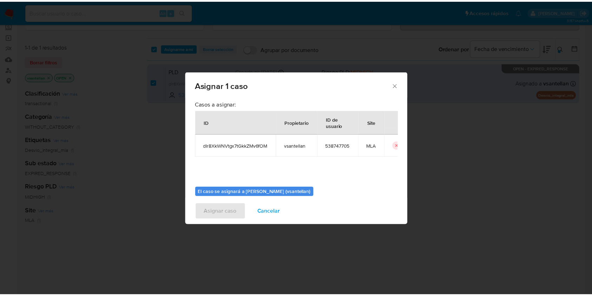
scroll to position [36, 0]
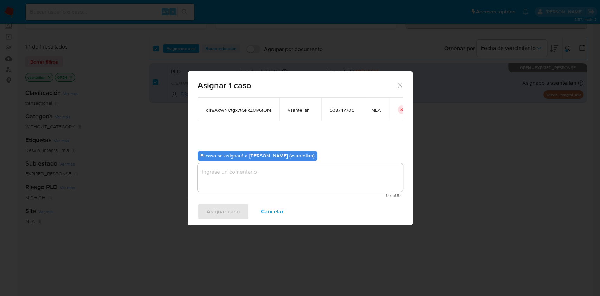
click at [222, 173] on textarea "assign-modal" at bounding box center [299, 177] width 205 height 28
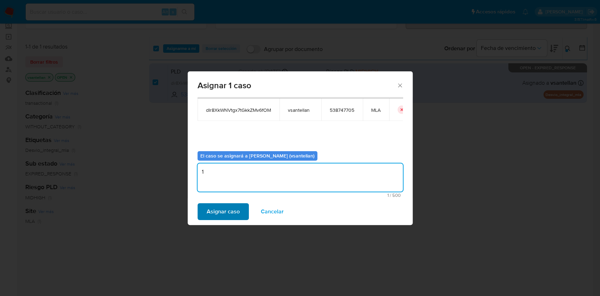
type textarea "1"
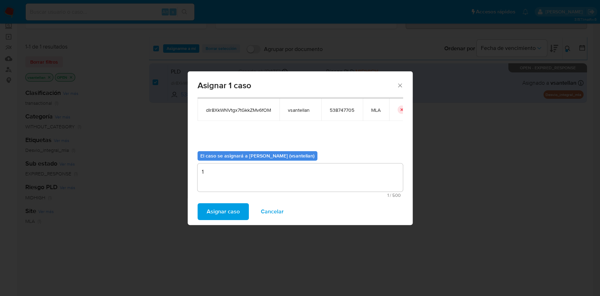
click at [210, 204] on span "Asignar caso" at bounding box center [223, 211] width 33 height 15
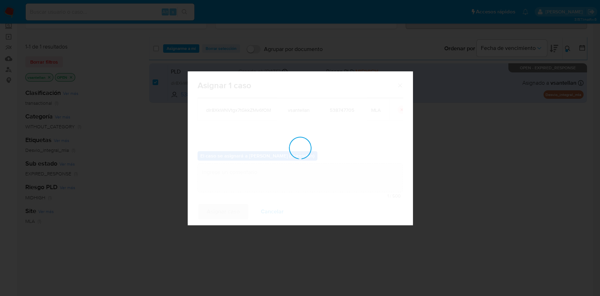
checkbox input "false"
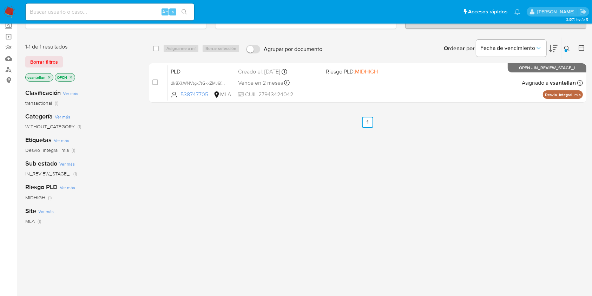
click at [13, 16] on img at bounding box center [10, 12] width 12 height 12
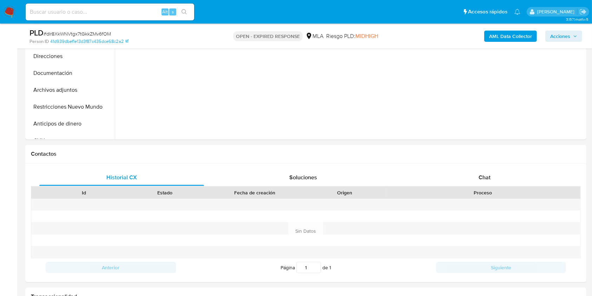
scroll to position [228, 0]
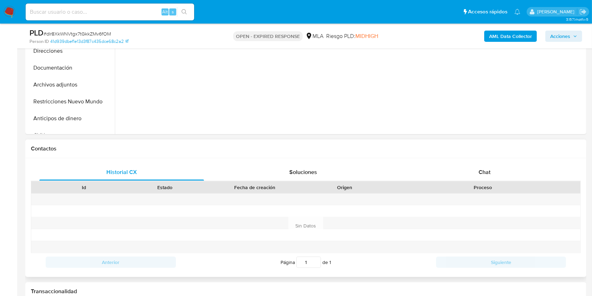
click at [522, 181] on div "Id Estado Fecha de creación Origen Proceso" at bounding box center [306, 187] width 550 height 12
select select "10"
click at [519, 175] on div "Chat" at bounding box center [485, 172] width 165 height 17
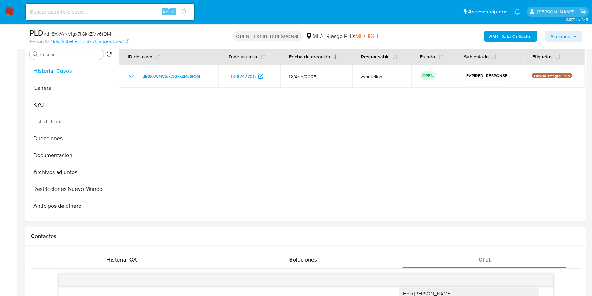
scroll to position [116, 0]
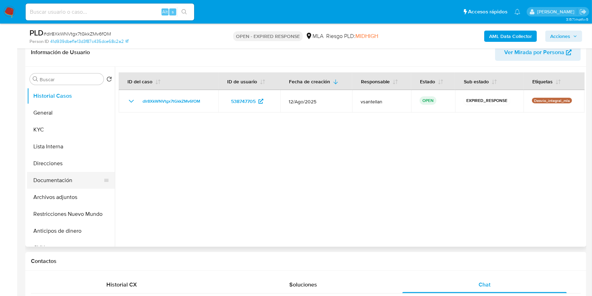
click at [62, 182] on button "Documentación" at bounding box center [68, 180] width 82 height 17
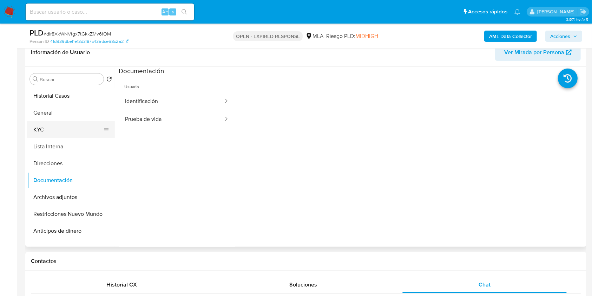
click at [62, 128] on button "KYC" at bounding box center [68, 129] width 82 height 17
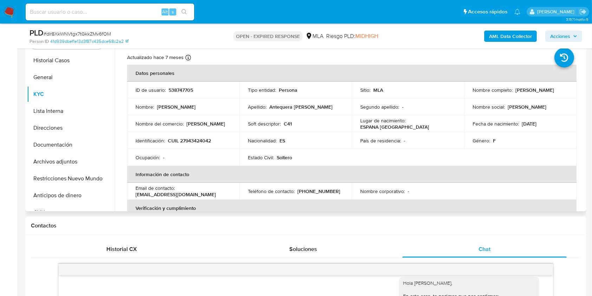
scroll to position [130, 0]
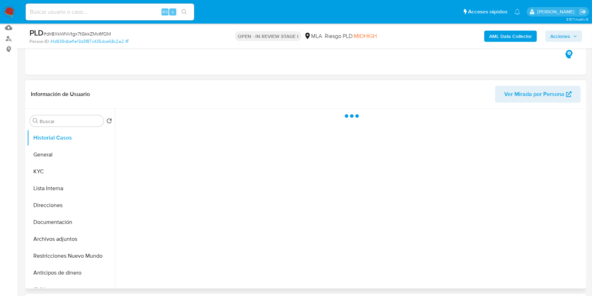
scroll to position [93, 0]
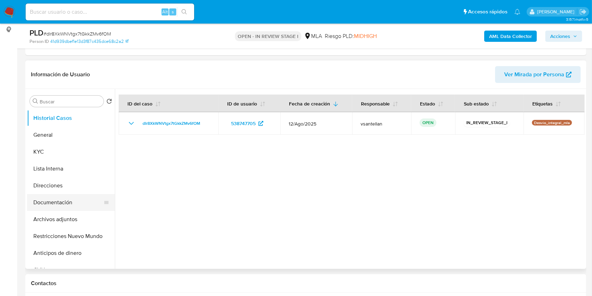
click at [71, 205] on button "Documentación" at bounding box center [68, 202] width 82 height 17
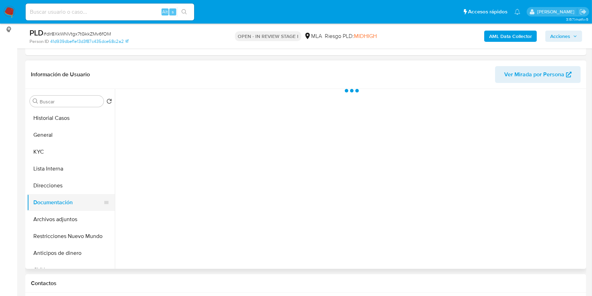
select select "10"
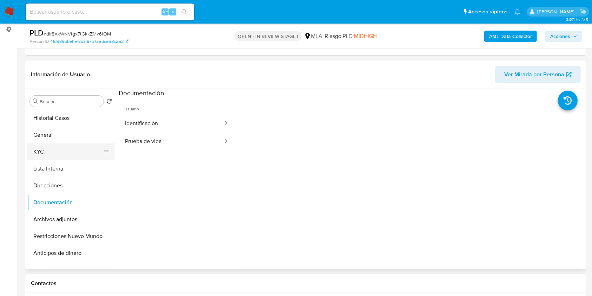
click at [51, 155] on button "KYC" at bounding box center [68, 151] width 82 height 17
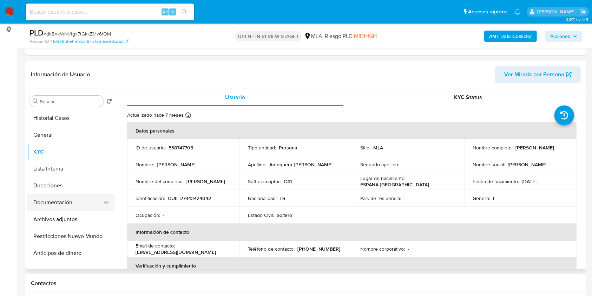
click at [83, 207] on button "Documentación" at bounding box center [68, 202] width 82 height 17
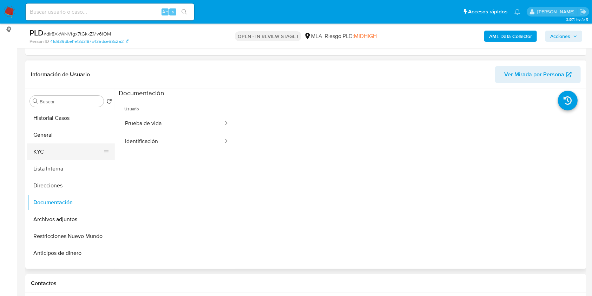
click at [55, 155] on button "KYC" at bounding box center [68, 151] width 82 height 17
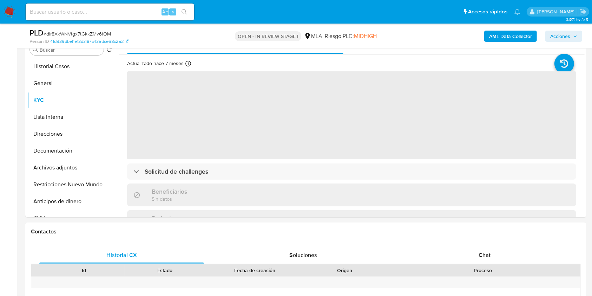
scroll to position [194, 0]
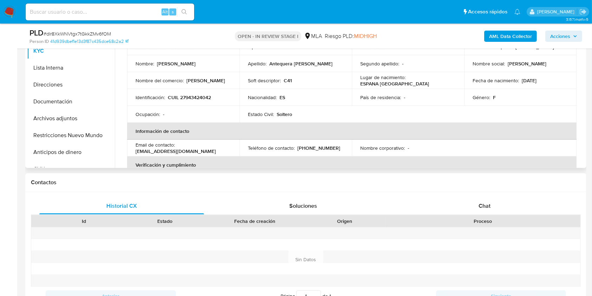
drag, startPoint x: 516, startPoint y: 205, endPoint x: 560, endPoint y: 163, distance: 61.4
click at [515, 205] on div "Chat" at bounding box center [485, 205] width 165 height 17
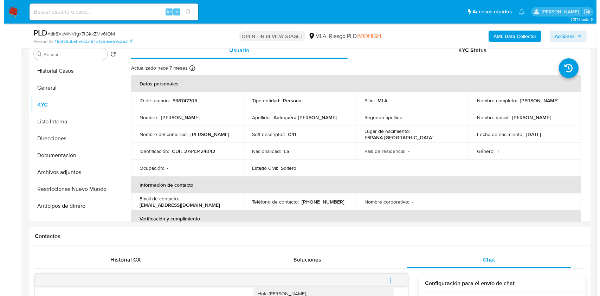
scroll to position [128, 0]
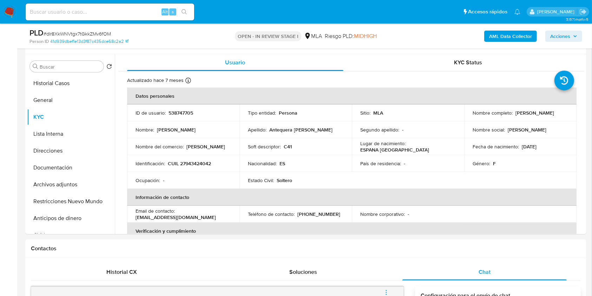
click at [528, 29] on div "AML Data Collector Acciones" at bounding box center [491, 36] width 182 height 17
click at [530, 34] on b "AML Data Collector" at bounding box center [510, 36] width 43 height 11
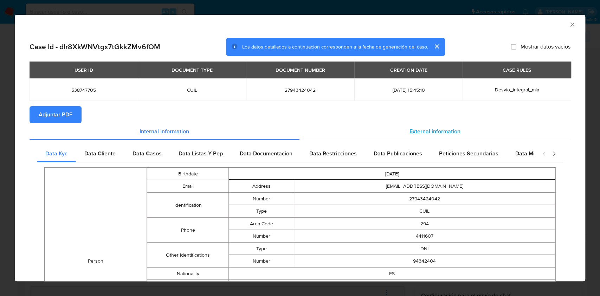
click at [409, 131] on span "External information" at bounding box center [434, 131] width 51 height 8
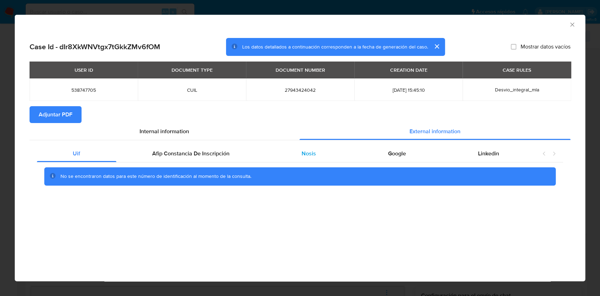
click at [301, 152] on span "Nosis" at bounding box center [308, 153] width 14 height 8
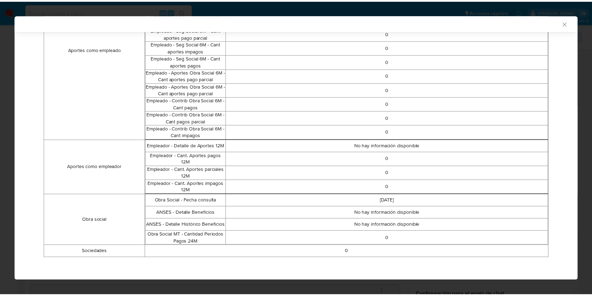
scroll to position [0, 0]
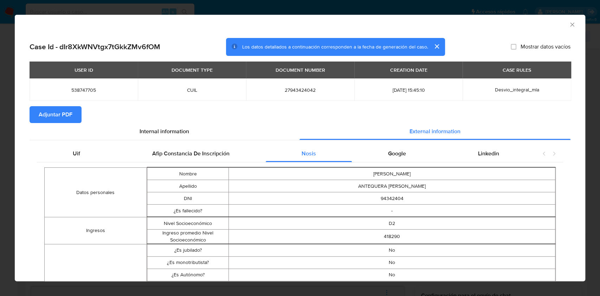
click at [569, 27] on icon "Cerrar ventana" at bounding box center [572, 24] width 7 height 7
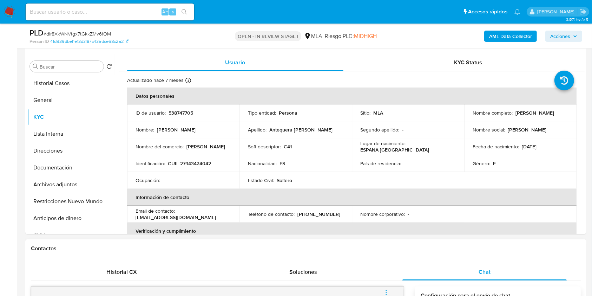
scroll to position [222, 0]
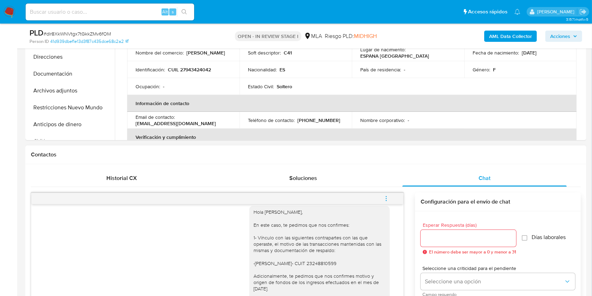
click at [388, 199] on icon "menu-action" at bounding box center [386, 198] width 6 height 6
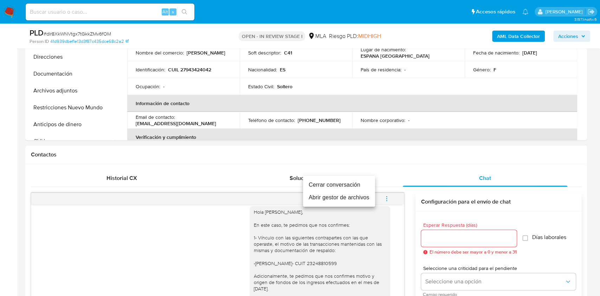
click at [343, 178] on li "Cerrar conversación" at bounding box center [339, 184] width 72 height 13
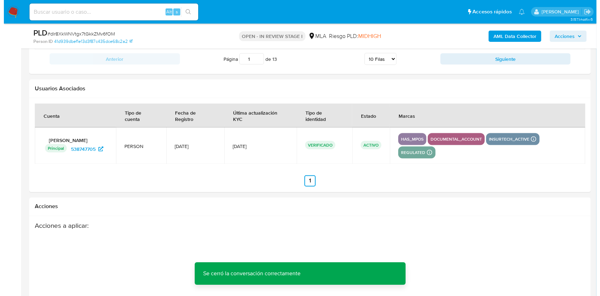
scroll to position [1255, 0]
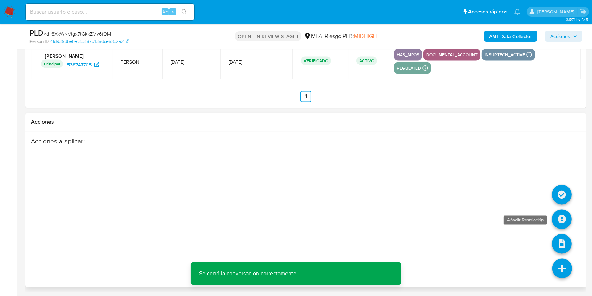
click at [555, 213] on icon at bounding box center [562, 219] width 20 height 20
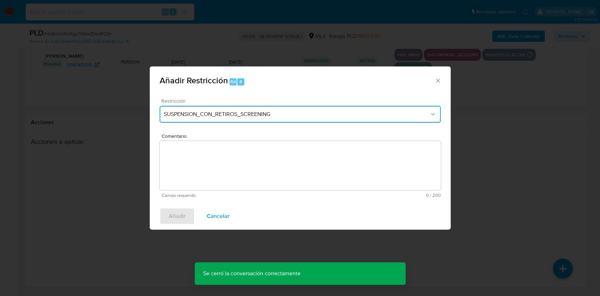
click at [218, 115] on span "SUSPENSION_CON_RETIROS_SCREENING" at bounding box center [297, 114] width 266 height 7
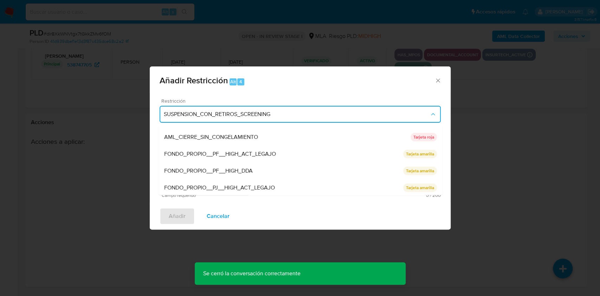
scroll to position [149, 0]
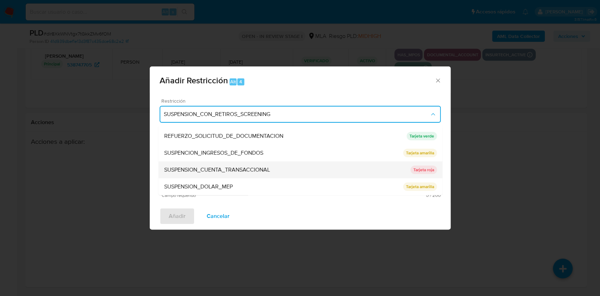
click at [381, 166] on div "SUSPENSION_CUENTA_TRANSACCIONAL" at bounding box center [287, 169] width 246 height 17
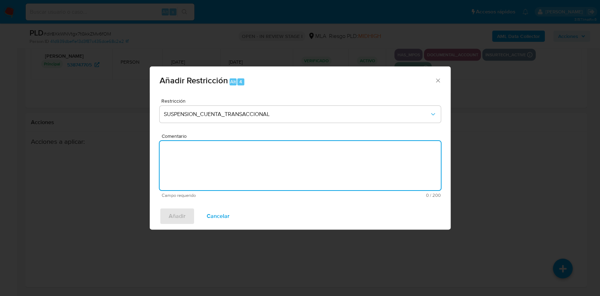
click at [329, 169] on textarea "Comentario" at bounding box center [300, 165] width 281 height 49
type textarea "AML"
click at [179, 222] on span "Añadir" at bounding box center [177, 215] width 17 height 15
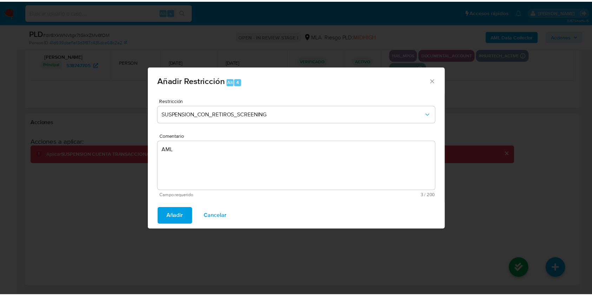
scroll to position [1236, 0]
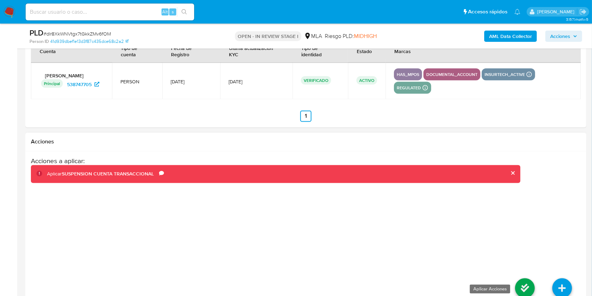
click at [523, 279] on icon at bounding box center [525, 288] width 20 height 20
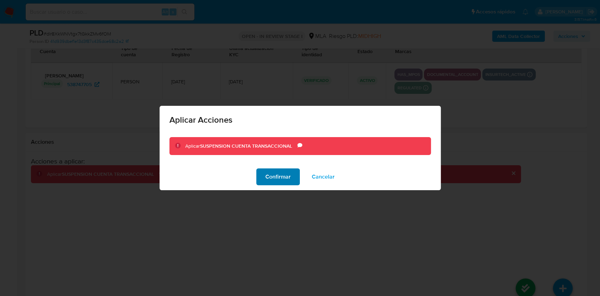
click at [286, 178] on span "Confirmar" at bounding box center [277, 176] width 25 height 15
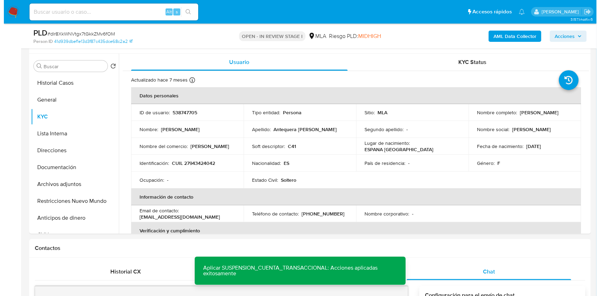
scroll to position [118, 0]
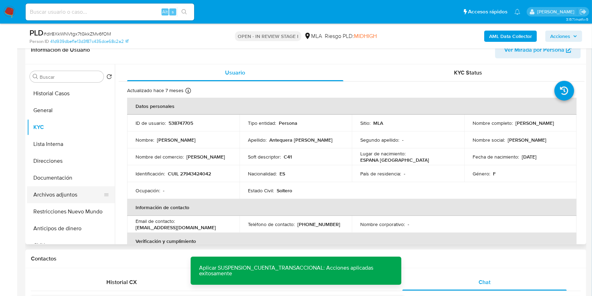
click at [50, 201] on button "Archivos adjuntos" at bounding box center [68, 194] width 82 height 17
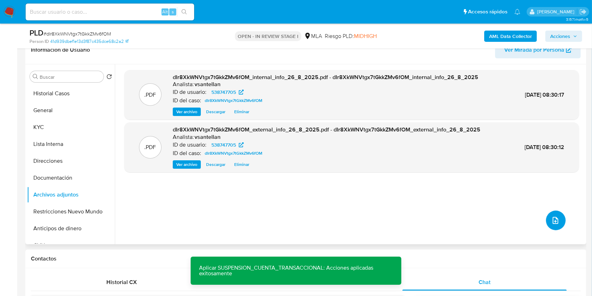
click at [552, 220] on icon "upload-file" at bounding box center [556, 220] width 8 height 8
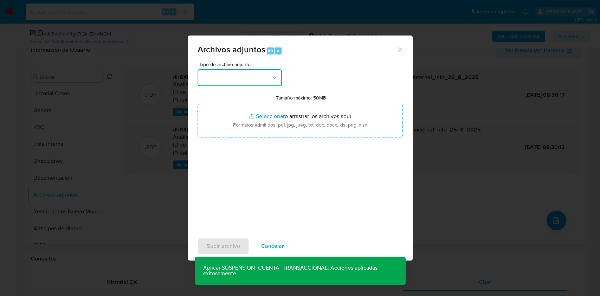
click at [212, 79] on button "button" at bounding box center [239, 77] width 84 height 17
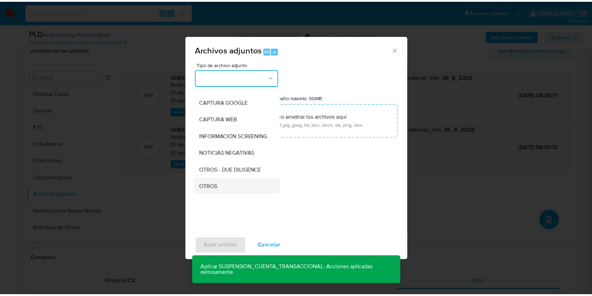
scroll to position [93, 0]
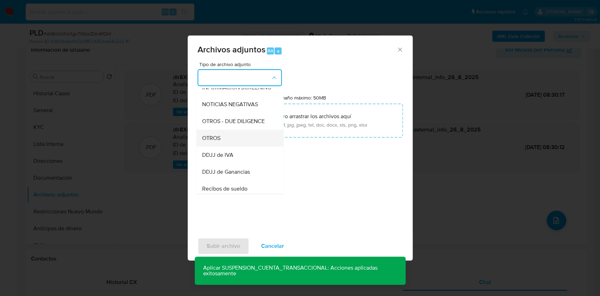
click at [236, 147] on div "OTROS" at bounding box center [238, 138] width 72 height 17
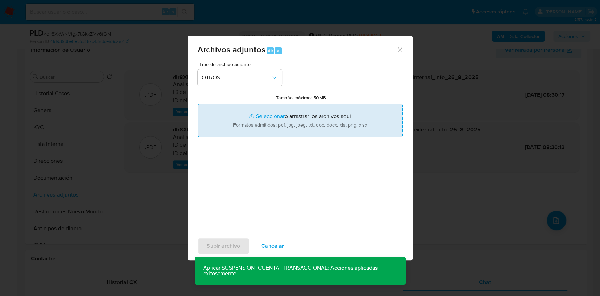
click at [244, 125] on input "Tamaño máximo: 50MB Seleccionar archivos" at bounding box center [299, 121] width 205 height 34
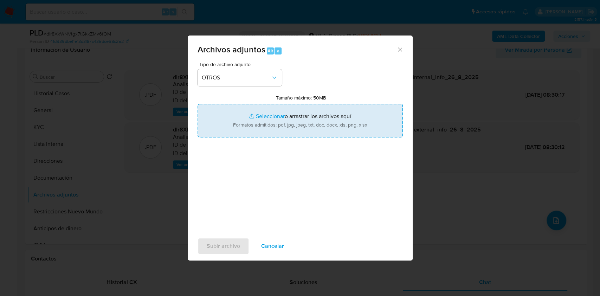
type input "C:\fakepath\Caselog dIr8XkWNVtgx7tGkkZMv6fOM_2025_08_18_23_30_14.docx"
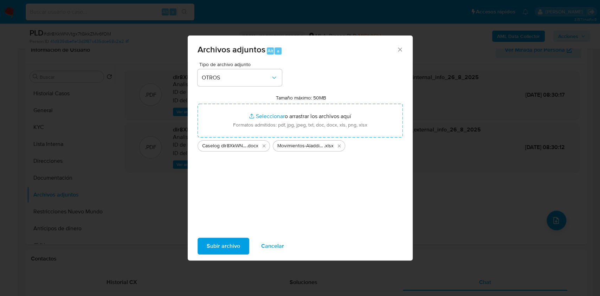
click at [232, 247] on span "Subir archivo" at bounding box center [223, 245] width 33 height 15
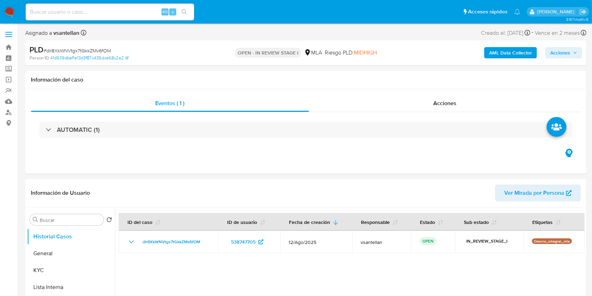
select select "10"
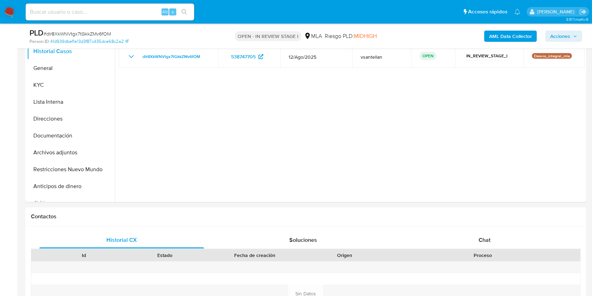
scroll to position [254, 0]
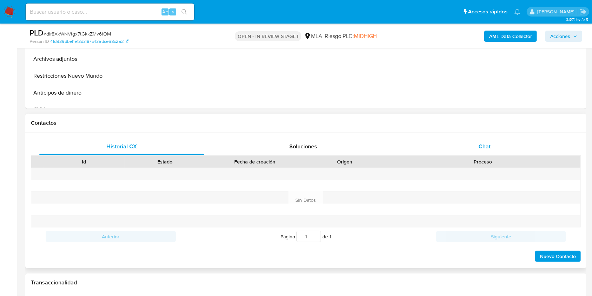
click at [490, 147] on span "Chat" at bounding box center [485, 146] width 12 height 8
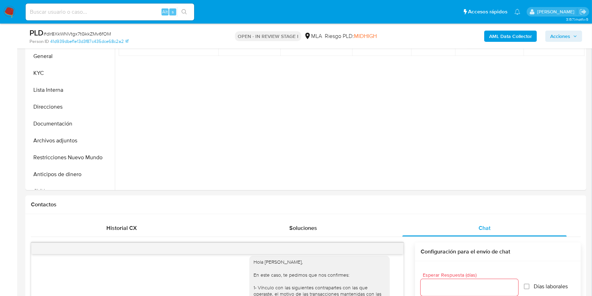
scroll to position [141, 0]
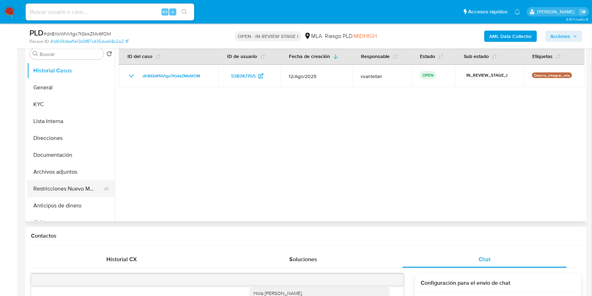
click at [43, 193] on button "Restricciones Nuevo Mundo" at bounding box center [68, 188] width 82 height 17
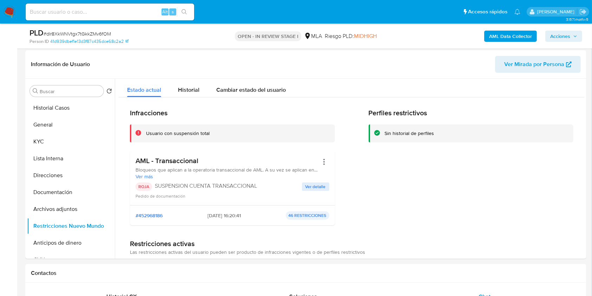
scroll to position [91, 0]
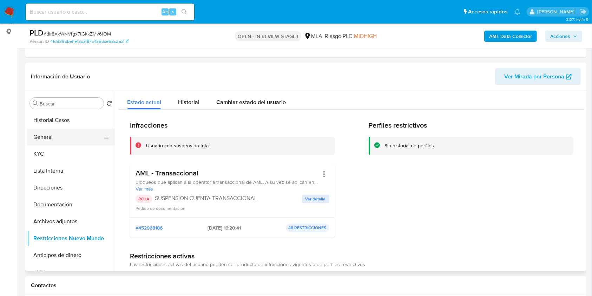
click at [34, 137] on button "General" at bounding box center [68, 137] width 82 height 17
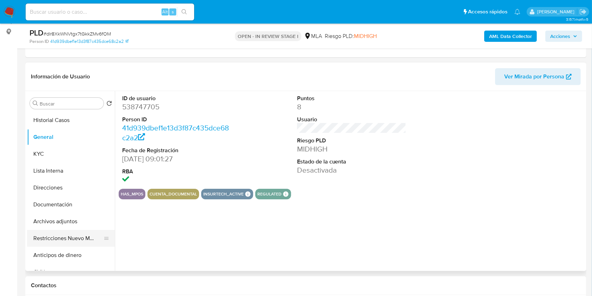
click at [65, 238] on button "Restricciones Nuevo Mundo" at bounding box center [68, 238] width 82 height 17
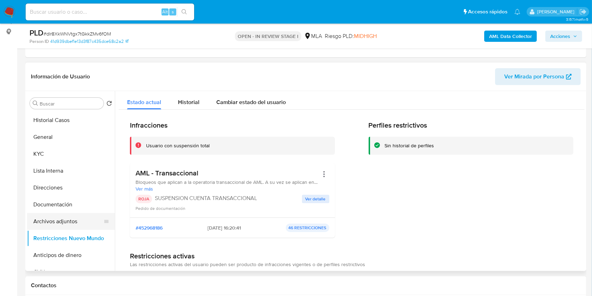
click at [72, 218] on button "Archivos adjuntos" at bounding box center [68, 221] width 82 height 17
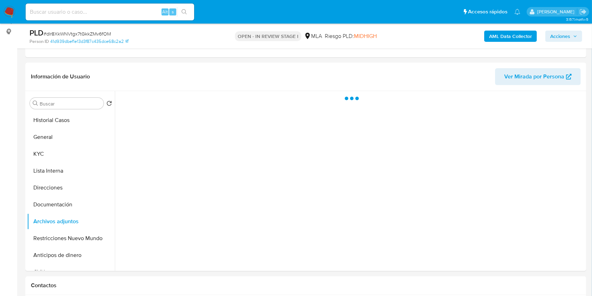
click at [565, 35] on span "Acciones" at bounding box center [561, 36] width 20 height 11
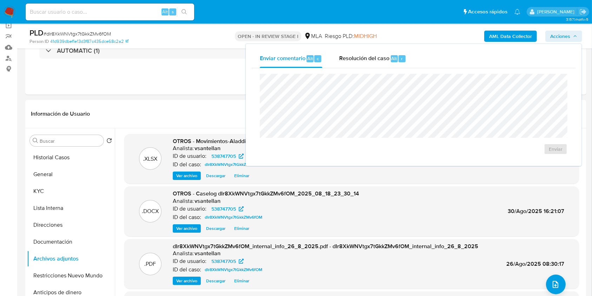
scroll to position [22, 0]
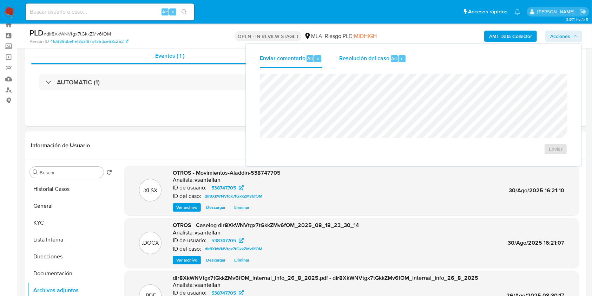
click at [382, 67] on div "Resolución del caso Alt r" at bounding box center [372, 59] width 67 height 18
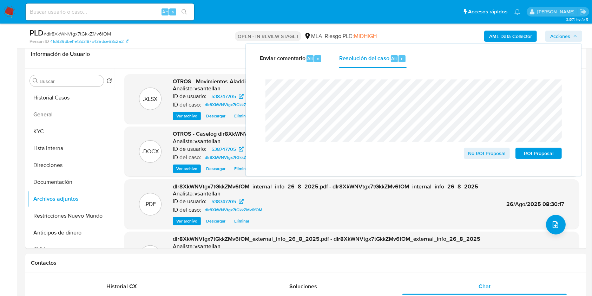
scroll to position [143, 0]
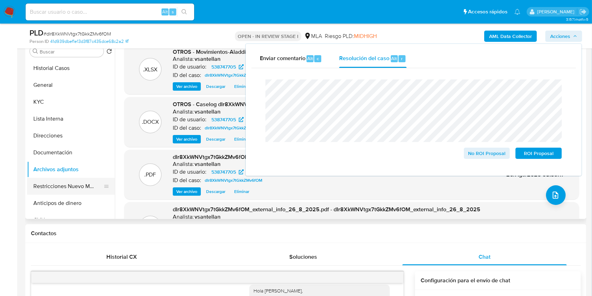
click at [30, 185] on button "Restricciones Nuevo Mundo" at bounding box center [68, 186] width 82 height 17
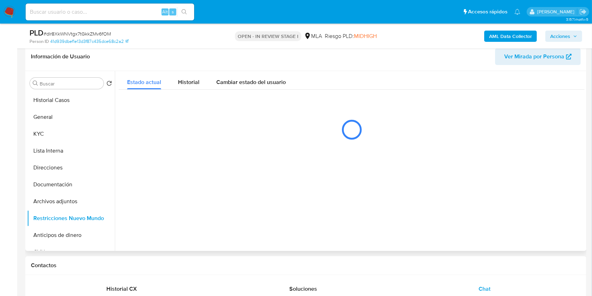
scroll to position [97, 0]
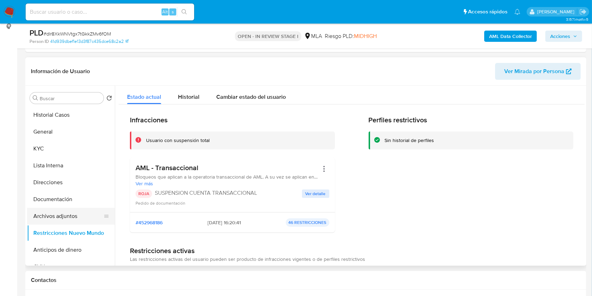
click at [72, 219] on button "Archivos adjuntos" at bounding box center [68, 216] width 82 height 17
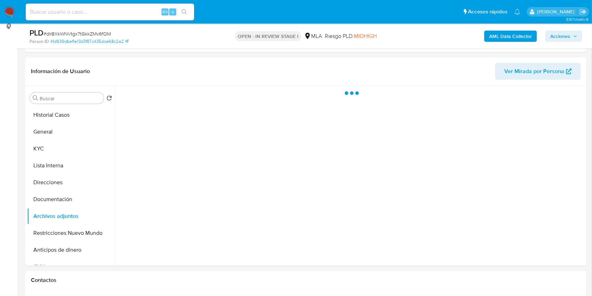
drag, startPoint x: 573, startPoint y: 38, endPoint x: 577, endPoint y: 38, distance: 3.5
click at [573, 38] on span "Acciones" at bounding box center [564, 36] width 27 height 10
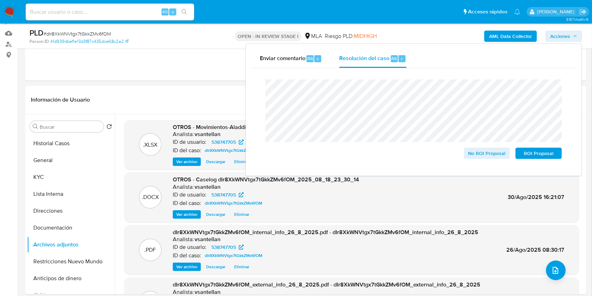
scroll to position [65, 0]
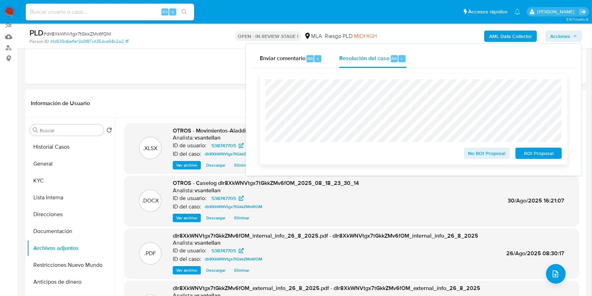
click at [532, 155] on span "ROI Proposal" at bounding box center [539, 153] width 37 height 10
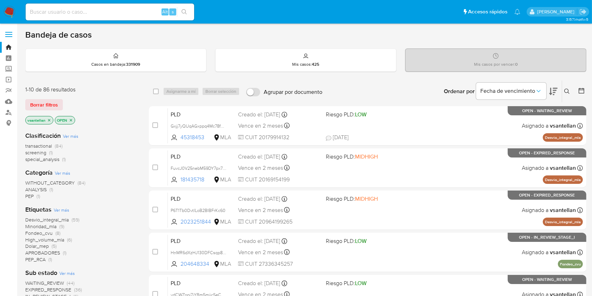
click at [569, 91] on icon at bounding box center [568, 92] width 6 height 6
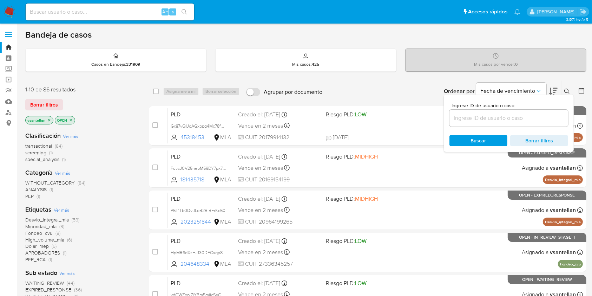
click at [524, 116] on input at bounding box center [509, 117] width 119 height 9
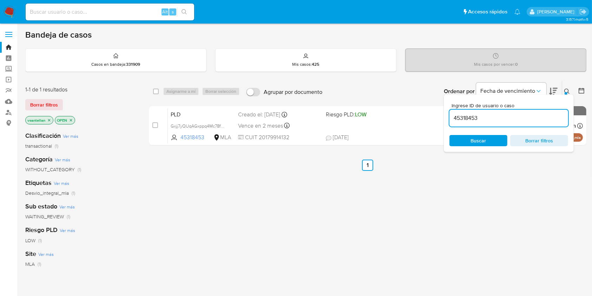
click at [565, 89] on icon at bounding box center [568, 92] width 6 height 6
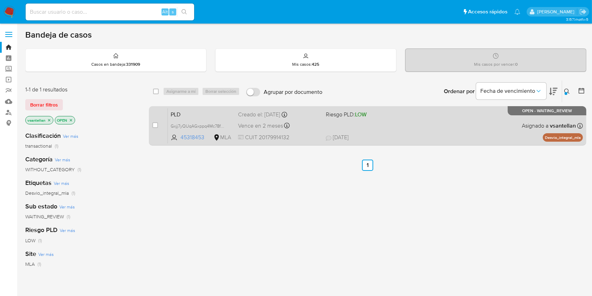
click at [481, 127] on div "PLD Gxjj7yQUqAGxppq4Mc78fNi9 45318453 MLA Riesgo PLD: LOW Creado el: [DATE] Cre…" at bounding box center [375, 125] width 415 height 35
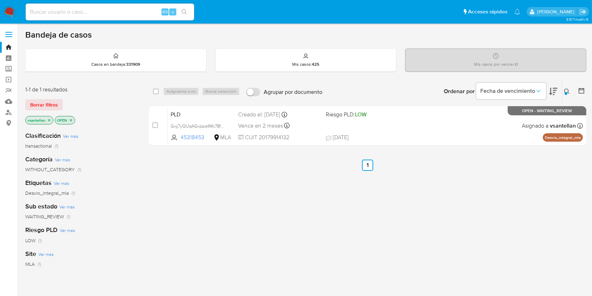
click at [570, 91] on icon at bounding box center [568, 92] width 6 height 6
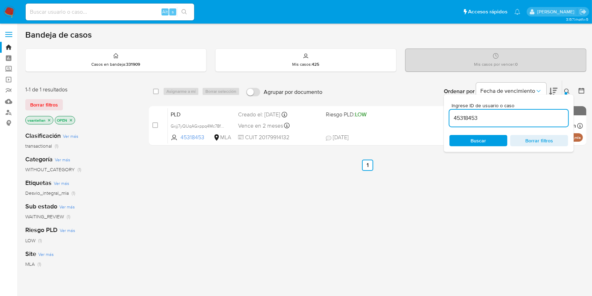
click at [520, 111] on div "45318453" at bounding box center [509, 118] width 119 height 17
click at [521, 116] on input "45318453" at bounding box center [509, 117] width 119 height 9
paste input "545405787"
click at [567, 89] on icon at bounding box center [568, 92] width 6 height 6
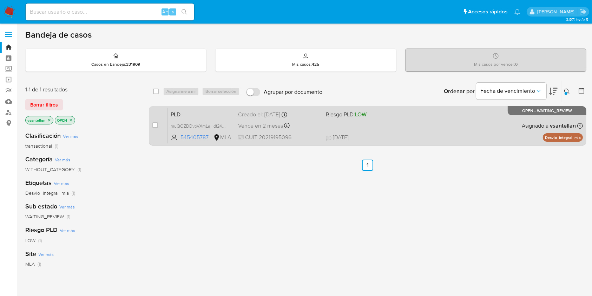
click at [452, 116] on div "PLD muQOZDDvoVXmLaHdf245NbAe 545405787 MLA Riesgo PLD: LOW Creado el: [DATE] Cr…" at bounding box center [375, 125] width 415 height 35
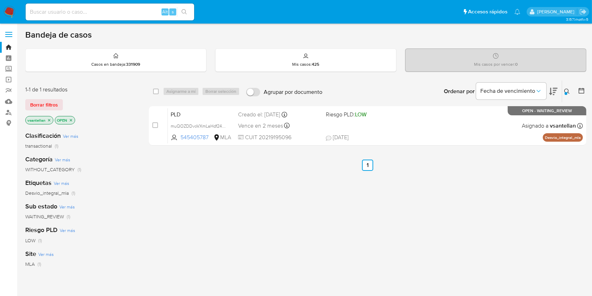
click at [566, 92] on div at bounding box center [566, 93] width 3 height 3
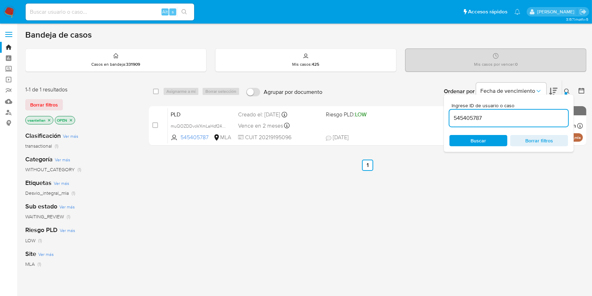
click at [529, 119] on input "545405787" at bounding box center [509, 117] width 119 height 9
click at [566, 91] on icon at bounding box center [568, 92] width 6 height 6
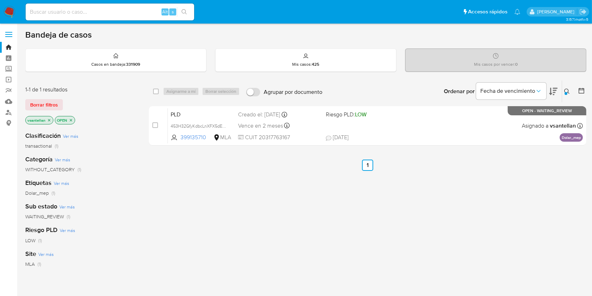
click at [567, 92] on div at bounding box center [566, 93] width 3 height 3
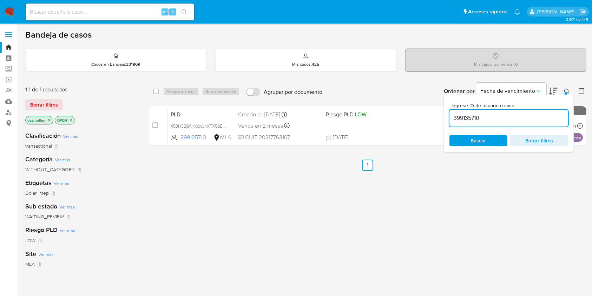
click at [526, 118] on input "399135710" at bounding box center [509, 117] width 119 height 9
type input "223420704"
click at [566, 89] on icon at bounding box center [568, 92] width 6 height 6
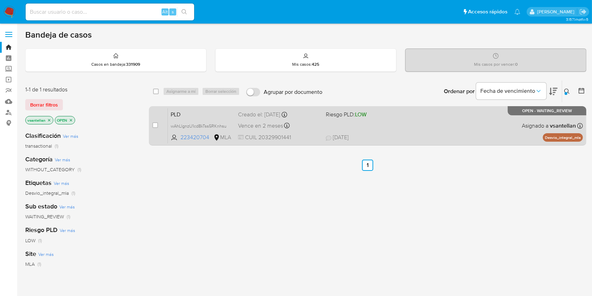
click at [467, 120] on div "PLD wAhLlgnzU1cd8kTss5RKnhsu 223420704 MLA Riesgo PLD: LOW Creado el: [DATE] Cr…" at bounding box center [375, 125] width 415 height 35
click at [155, 124] on input "checkbox" at bounding box center [155, 125] width 6 height 6
checkbox input "true"
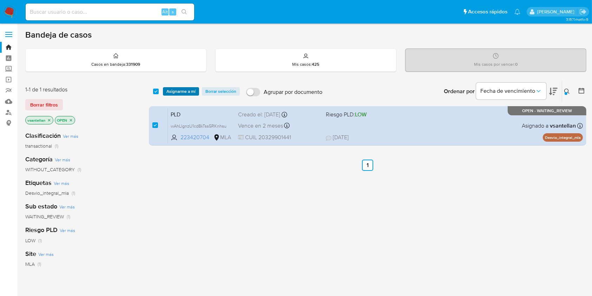
click at [173, 89] on span "Asignarme a mí" at bounding box center [181, 91] width 29 height 7
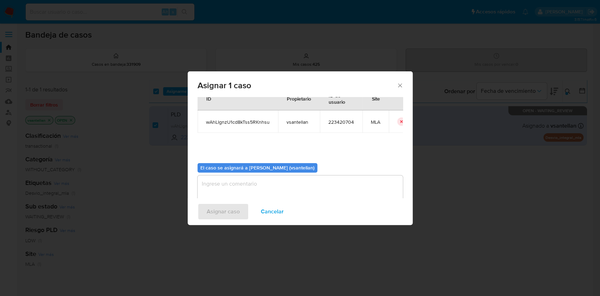
scroll to position [36, 0]
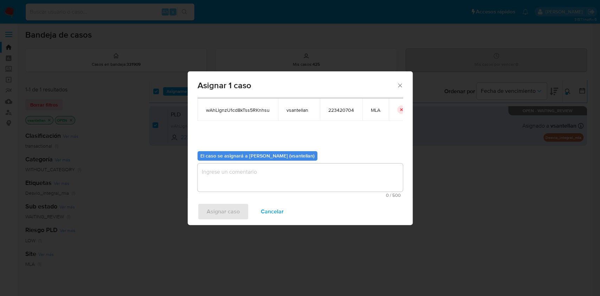
click at [216, 184] on textarea "assign-modal" at bounding box center [299, 177] width 205 height 28
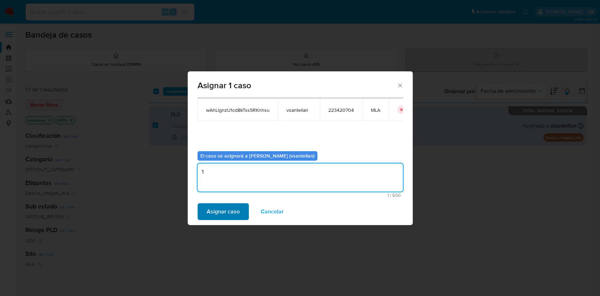
type textarea "1"
click at [221, 208] on span "Asignar caso" at bounding box center [223, 211] width 33 height 15
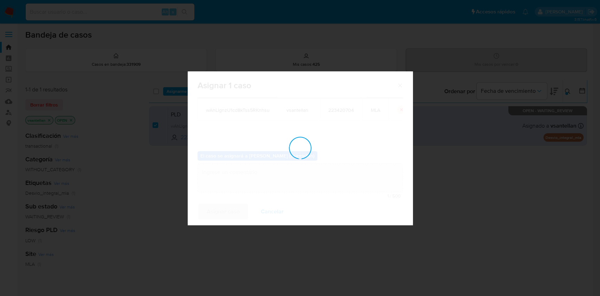
checkbox input "false"
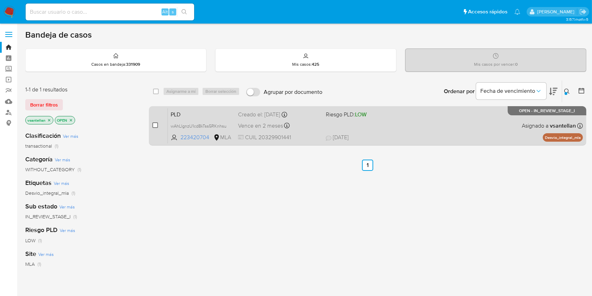
click at [157, 124] on input "checkbox" at bounding box center [155, 125] width 6 height 6
checkbox input "true"
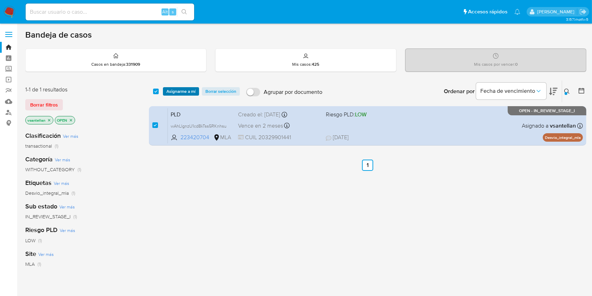
click at [167, 89] on span "Asignarme a mí" at bounding box center [181, 91] width 29 height 7
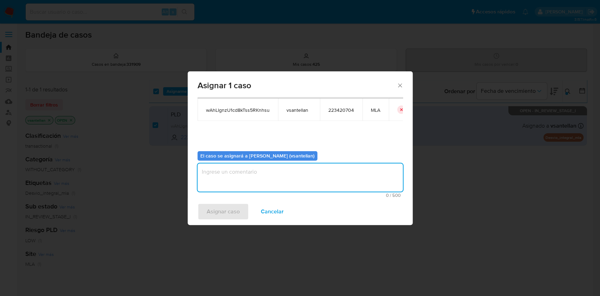
click at [231, 181] on textarea "assign-modal" at bounding box center [299, 177] width 205 height 28
type textarea "1"
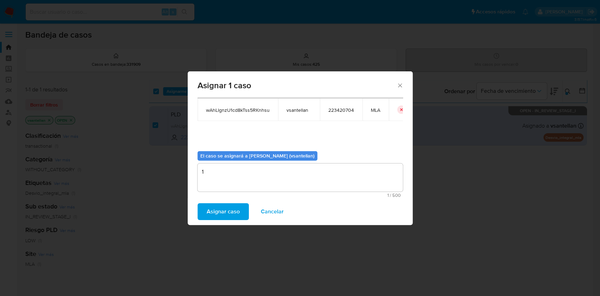
click at [220, 217] on span "Asignar caso" at bounding box center [223, 211] width 33 height 15
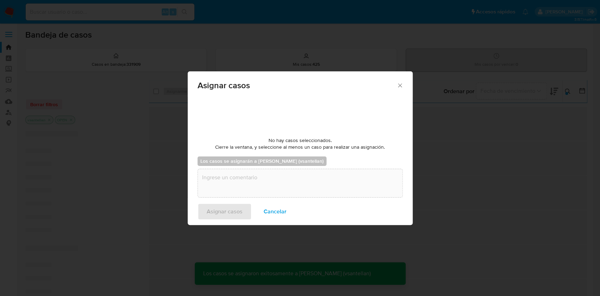
checkbox input "false"
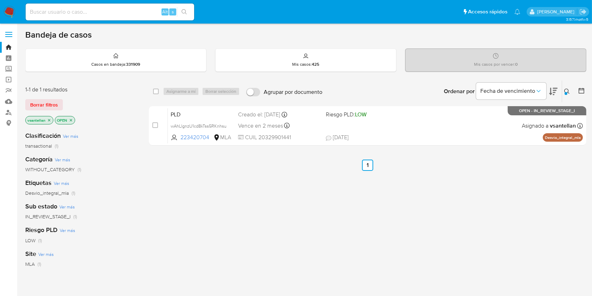
click at [12, 9] on img at bounding box center [10, 12] width 12 height 12
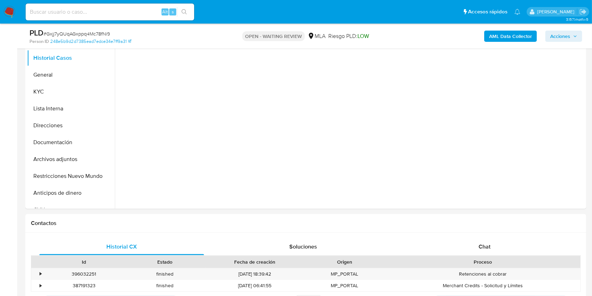
scroll to position [186, 0]
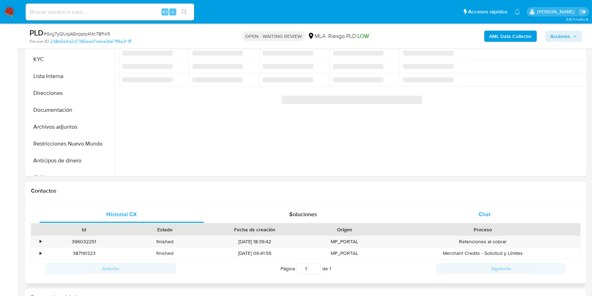
click at [533, 207] on div "Chat" at bounding box center [485, 214] width 165 height 17
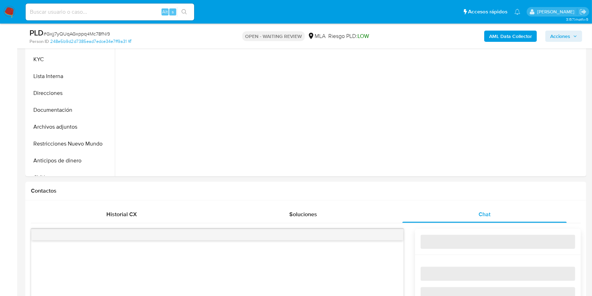
select select "10"
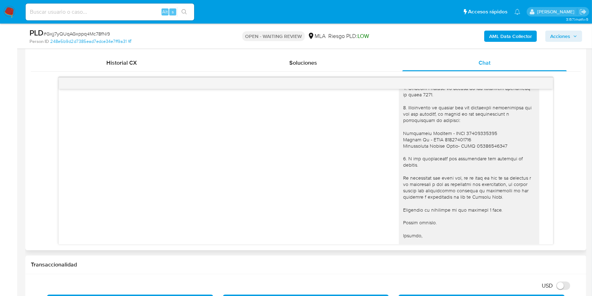
scroll to position [757, 0]
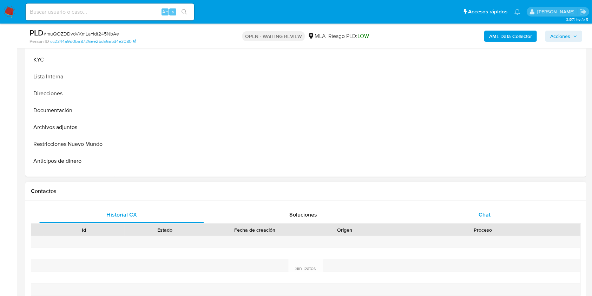
scroll to position [196, 0]
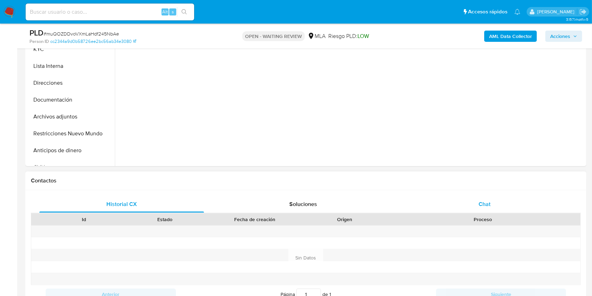
click at [478, 200] on div "Chat" at bounding box center [485, 204] width 165 height 17
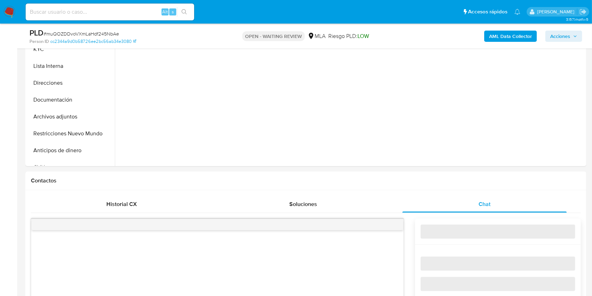
select select "10"
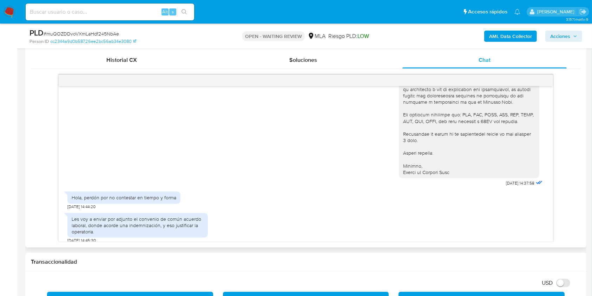
scroll to position [786, 0]
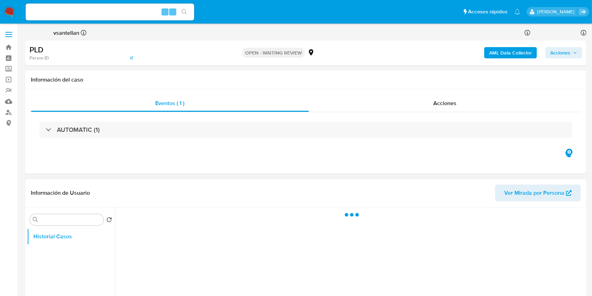
scroll to position [93, 0]
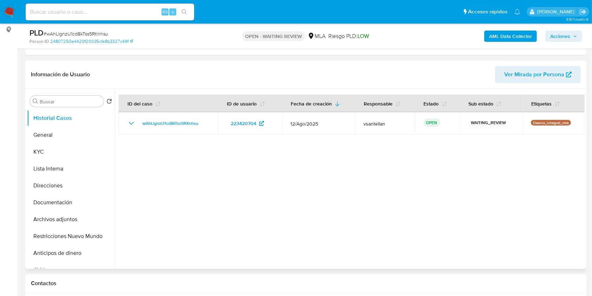
select select "10"
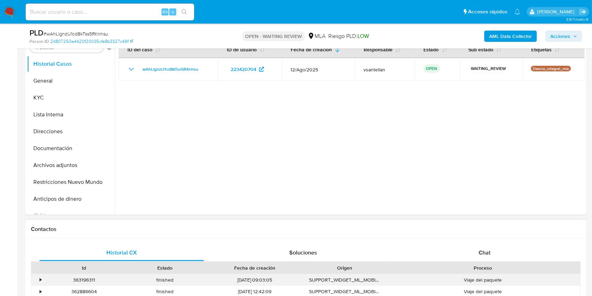
scroll to position [187, 0]
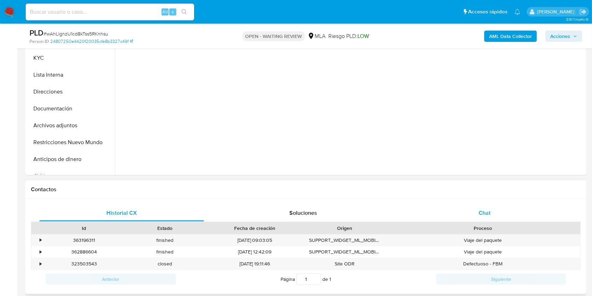
click at [486, 213] on span "Chat" at bounding box center [485, 213] width 12 height 8
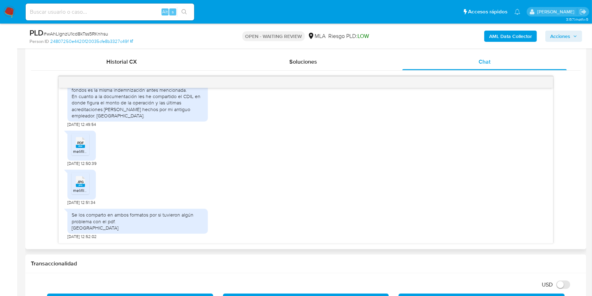
scroll to position [710, 0]
click at [82, 150] on span "melifile5252445294705211249.pdf" at bounding box center [105, 151] width 65 height 6
click at [85, 187] on div "JPG JPG" at bounding box center [80, 181] width 15 height 14
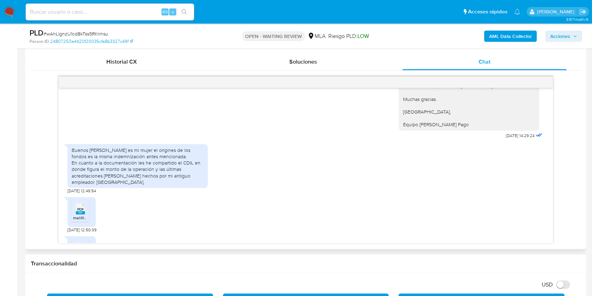
scroll to position [663, 0]
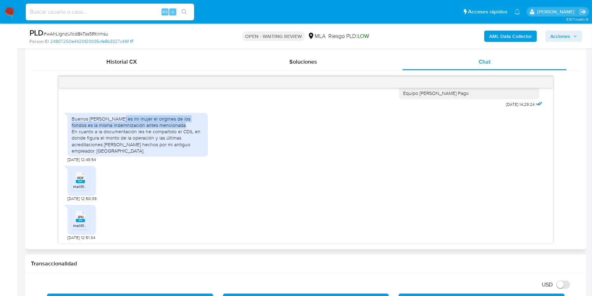
drag, startPoint x: 115, startPoint y: 131, endPoint x: 174, endPoint y: 137, distance: 59.0
click at [174, 137] on div "Buenos [PERSON_NAME] es mi mujer el origines de los fondos es la misma indemniz…" at bounding box center [138, 135] width 132 height 38
copy div "es mi mujer el origines de los fondos es la misma indemnización antes mencionad…"
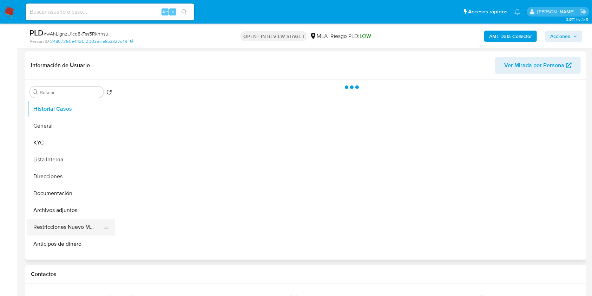
scroll to position [141, 0]
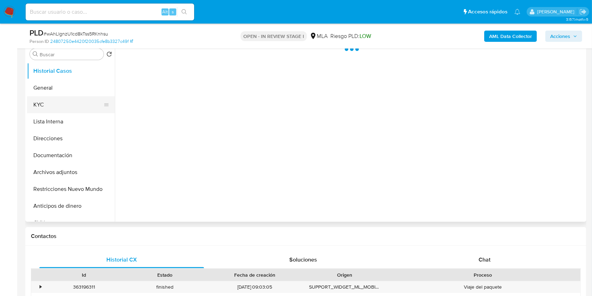
click at [53, 103] on button "KYC" at bounding box center [68, 104] width 82 height 17
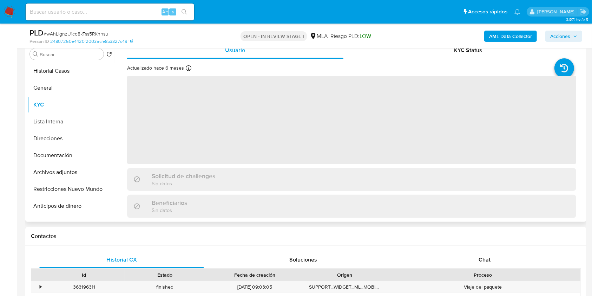
select select "10"
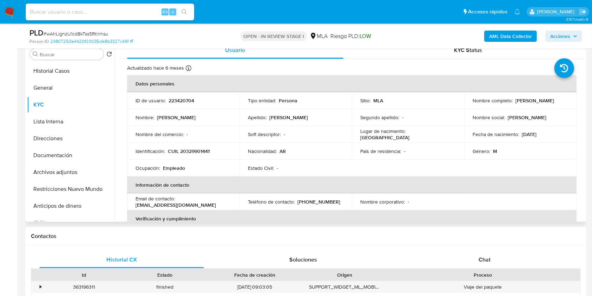
drag, startPoint x: 469, startPoint y: 101, endPoint x: 538, endPoint y: 101, distance: 68.5
click at [538, 101] on td "Nombre completo : [PERSON_NAME]" at bounding box center [521, 100] width 112 height 17
copy p "[PERSON_NAME]"
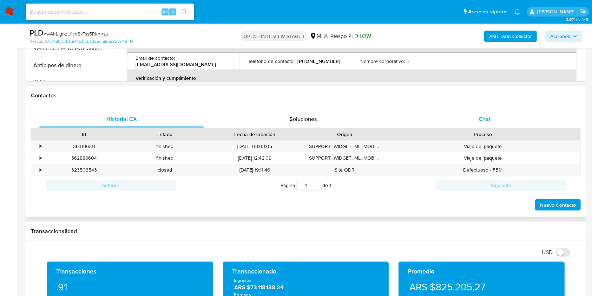
click at [485, 125] on div "Chat" at bounding box center [485, 119] width 165 height 17
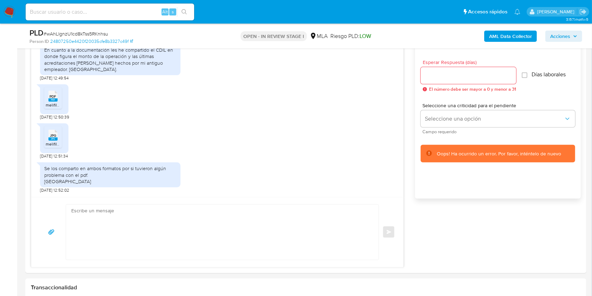
scroll to position [395, 0]
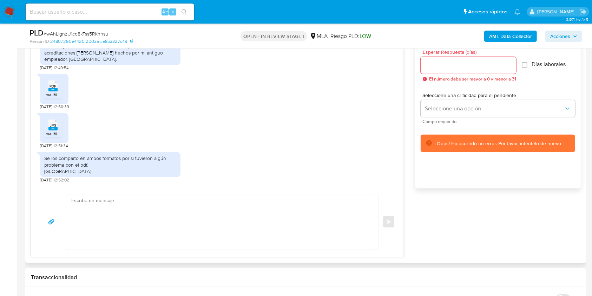
click at [240, 216] on textarea at bounding box center [220, 221] width 299 height 55
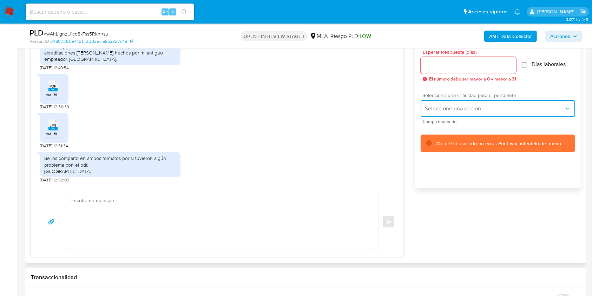
click at [530, 111] on span "Seleccione una opción" at bounding box center [494, 108] width 139 height 7
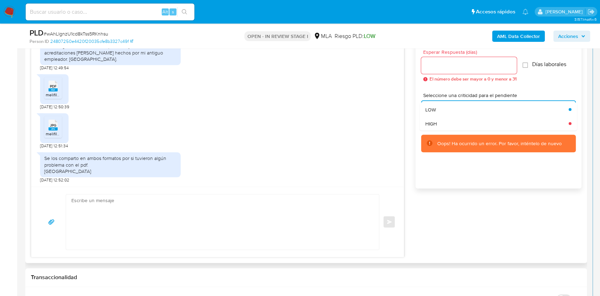
click at [511, 197] on div "Esperar Respuesta (días) El número debe ser mayor a 0 y menor a 31 Días laboral…" at bounding box center [498, 122] width 166 height 169
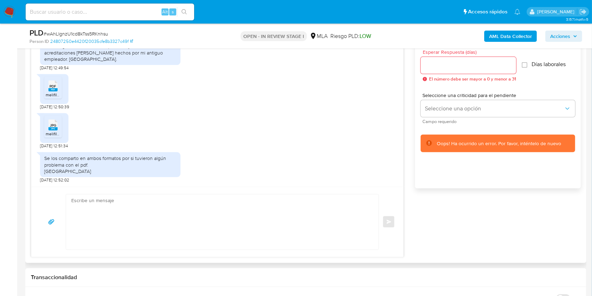
click at [521, 246] on div "18/08/2025 17:31:54 Buenos días, les comparto el CDIL con los últimos ingresos.…" at bounding box center [306, 139] width 550 height 238
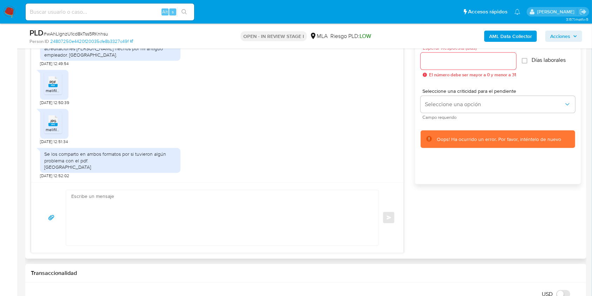
click at [260, 229] on textarea at bounding box center [220, 217] width 299 height 55
paste textarea "Hola Gonzalo Hector Fernandez, Muchas gracias por la respuesta. Te confirmamos …"
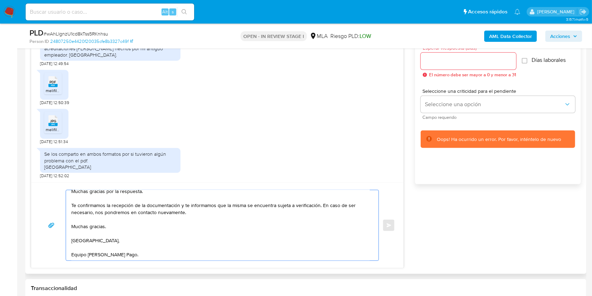
scroll to position [0, 0]
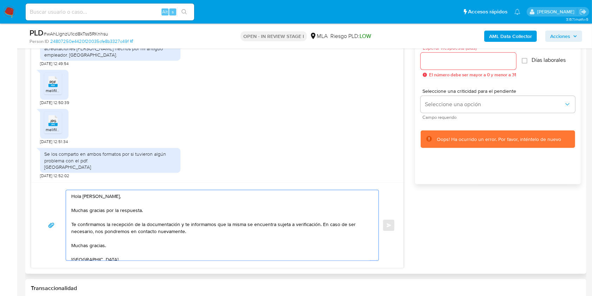
type textarea "Hola Gonzalo Hector Fernandez, Muchas gracias por la respuesta. Te confirmamos …"
click at [432, 66] on div at bounding box center [469, 61] width 96 height 17
click at [433, 63] on input "Esperar Respuesta (días)" at bounding box center [469, 61] width 96 height 9
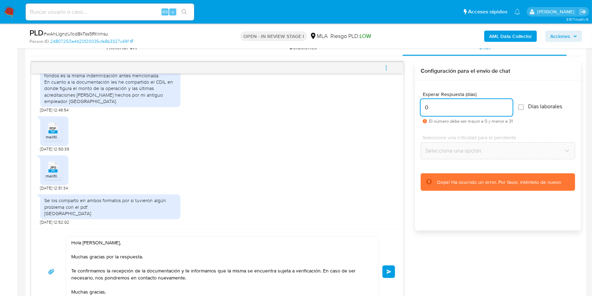
scroll to position [369, 0]
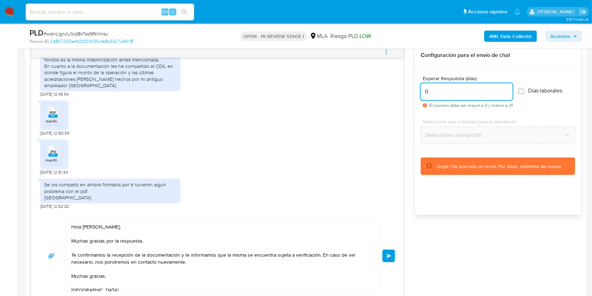
type input "0"
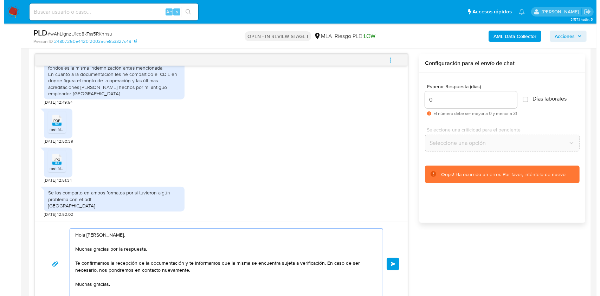
scroll to position [359, 0]
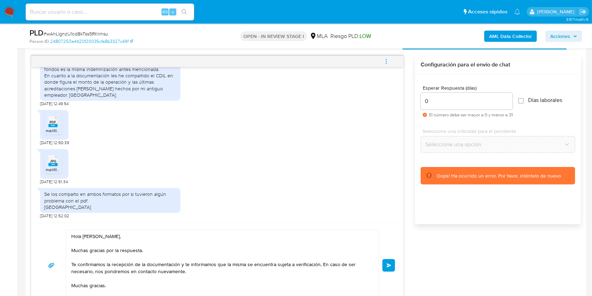
click at [386, 268] on button "Enviar" at bounding box center [389, 265] width 13 height 13
click at [384, 61] on icon "menu-action" at bounding box center [386, 61] width 6 height 6
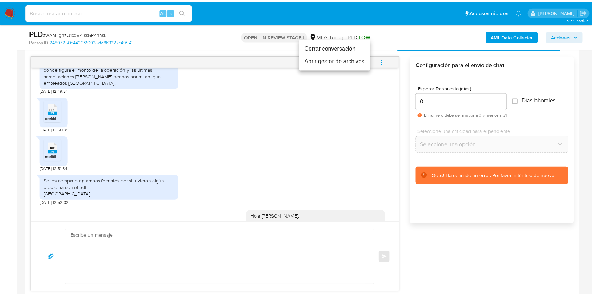
scroll to position [820, 0]
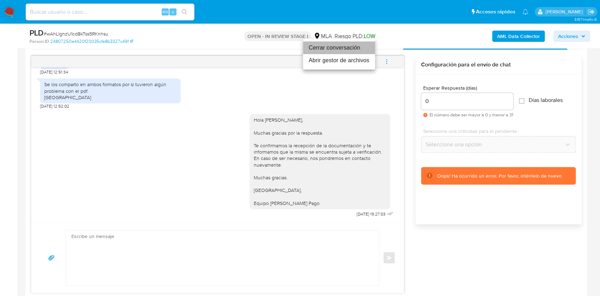
click at [351, 48] on li "Cerrar conversación" at bounding box center [339, 47] width 72 height 13
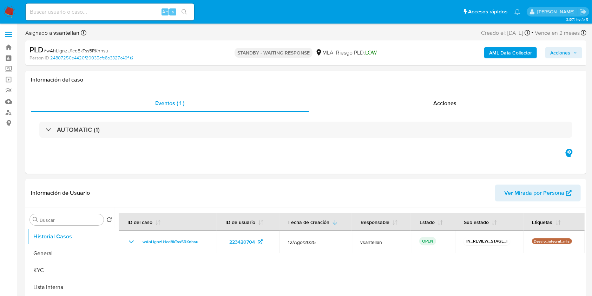
select select "10"
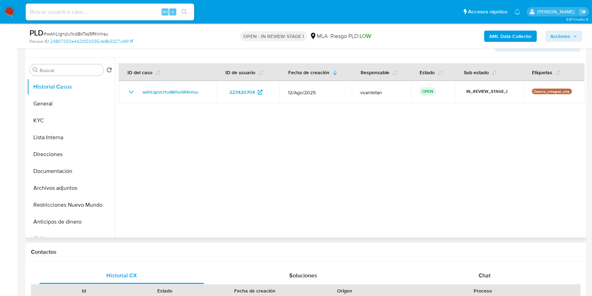
scroll to position [141, 0]
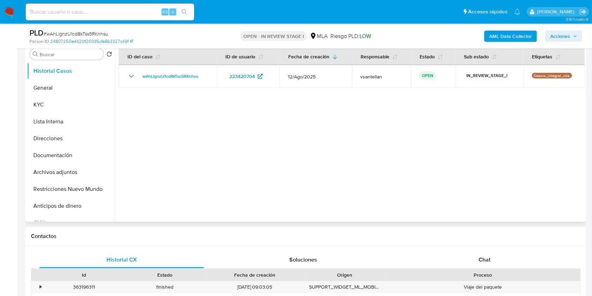
drag, startPoint x: 478, startPoint y: 254, endPoint x: 541, endPoint y: 136, distance: 133.5
click at [478, 254] on div "Chat" at bounding box center [485, 259] width 165 height 17
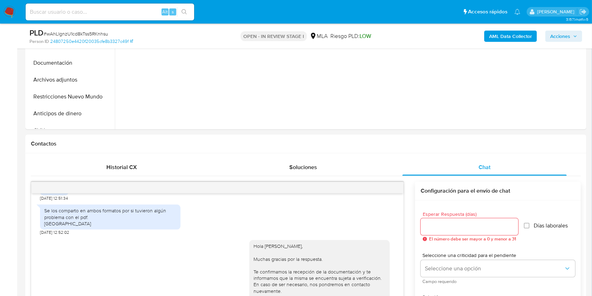
scroll to position [163, 0]
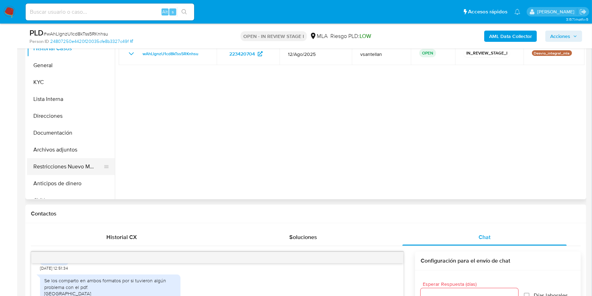
click at [82, 164] on button "Restricciones Nuevo Mundo" at bounding box center [68, 166] width 82 height 17
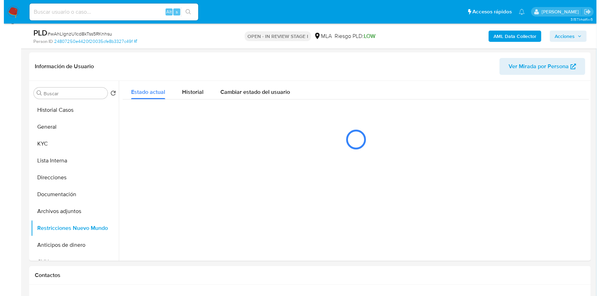
scroll to position [84, 0]
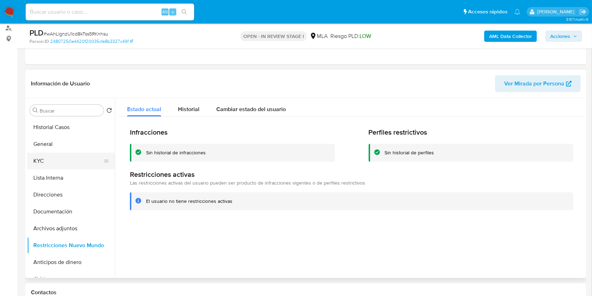
click at [78, 160] on button "KYC" at bounding box center [68, 160] width 82 height 17
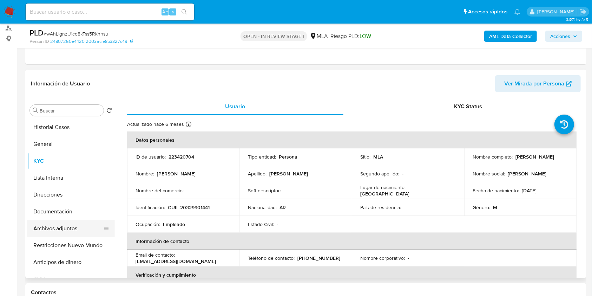
click at [77, 233] on button "Archivos adjuntos" at bounding box center [68, 228] width 82 height 17
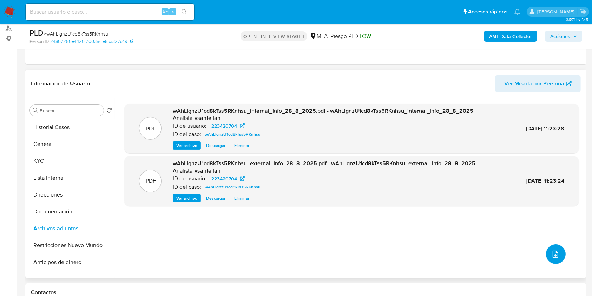
click at [552, 256] on icon "upload-file" at bounding box center [556, 254] width 8 height 8
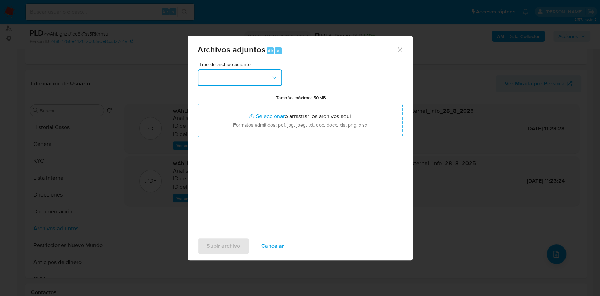
click at [212, 74] on button "button" at bounding box center [239, 77] width 84 height 17
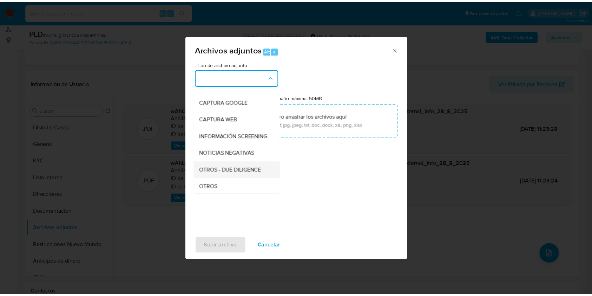
scroll to position [93, 0]
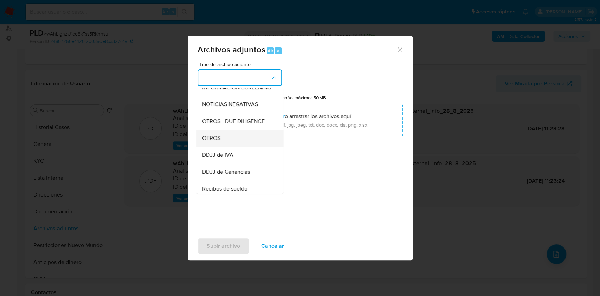
click at [231, 147] on div "OTROS" at bounding box center [238, 138] width 72 height 17
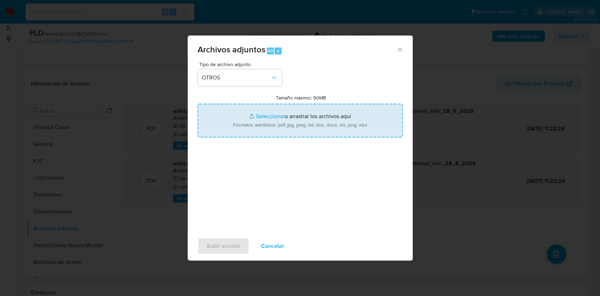
click at [244, 117] on input "Tamaño máximo: 50MB Seleccionar archivos" at bounding box center [299, 121] width 205 height 34
type input "C:\fakepath\Caselog-223420704- NO ROI.docx"
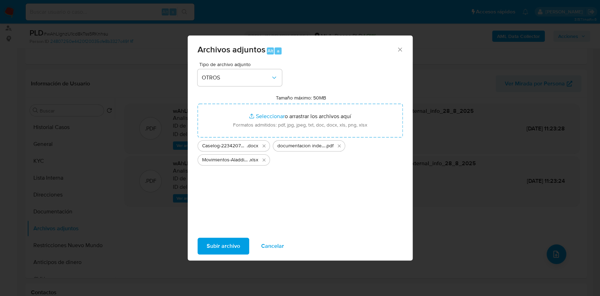
click at [236, 246] on span "Subir archivo" at bounding box center [223, 245] width 33 height 15
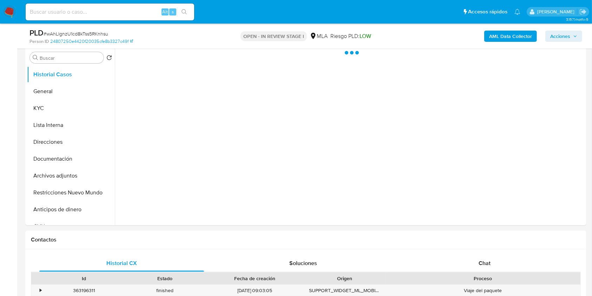
scroll to position [163, 0]
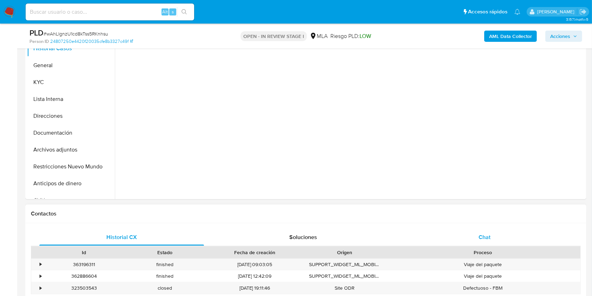
click at [506, 242] on div "Chat" at bounding box center [485, 237] width 165 height 17
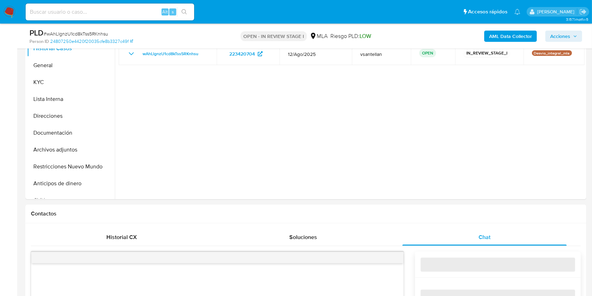
select select "10"
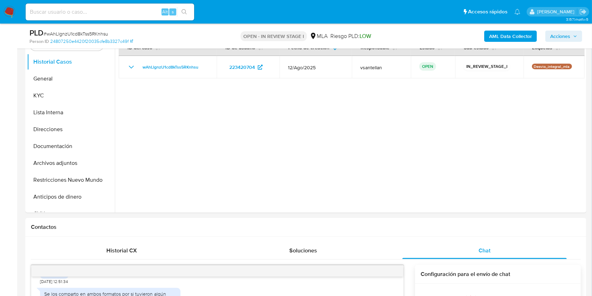
scroll to position [134, 0]
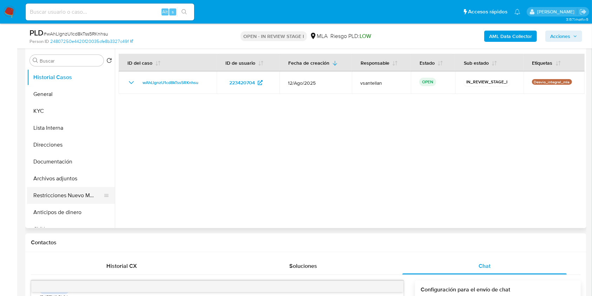
click at [56, 196] on button "Restricciones Nuevo Mundo" at bounding box center [68, 195] width 82 height 17
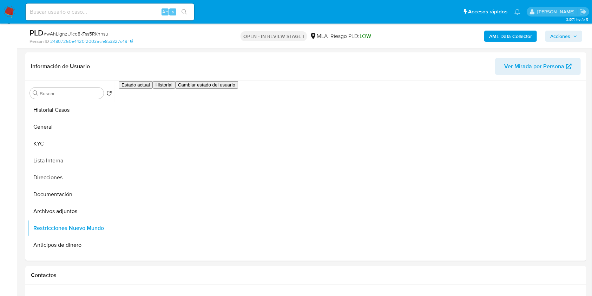
scroll to position [88, 0]
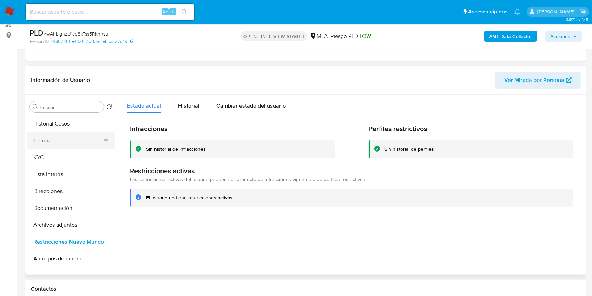
click at [53, 142] on button "General" at bounding box center [68, 140] width 82 height 17
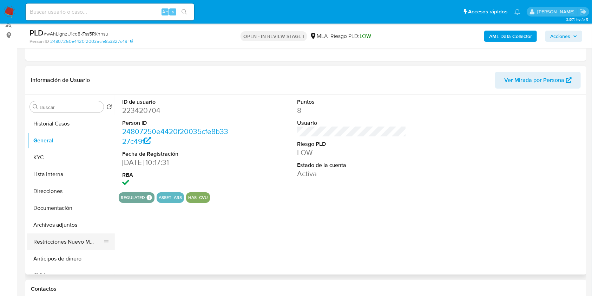
click at [80, 241] on button "Restricciones Nuevo Mundo" at bounding box center [68, 241] width 82 height 17
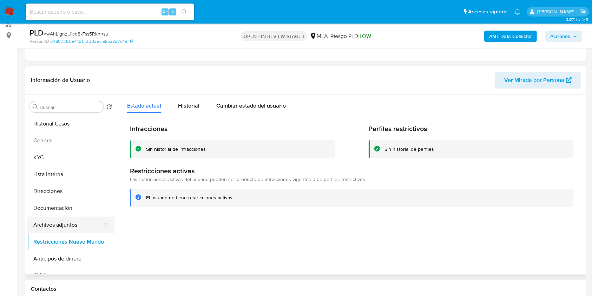
click at [79, 225] on button "Archivos adjuntos" at bounding box center [68, 224] width 82 height 17
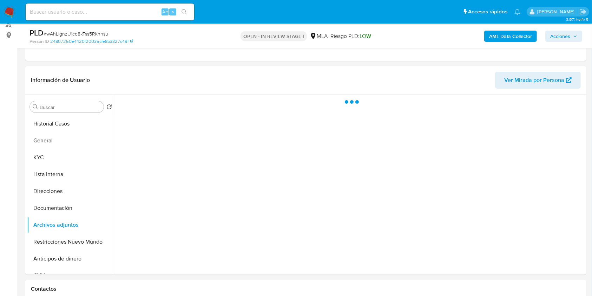
drag, startPoint x: 569, startPoint y: 36, endPoint x: 553, endPoint y: 40, distance: 16.9
click at [568, 36] on span "Acciones" at bounding box center [561, 36] width 20 height 11
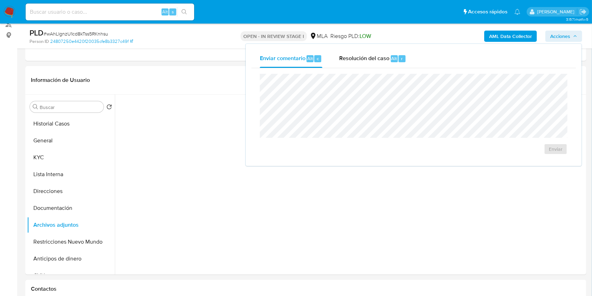
click at [384, 58] on span "Resolución del caso" at bounding box center [364, 58] width 50 height 8
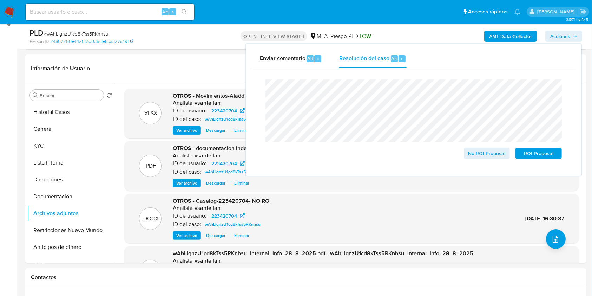
scroll to position [101, 0]
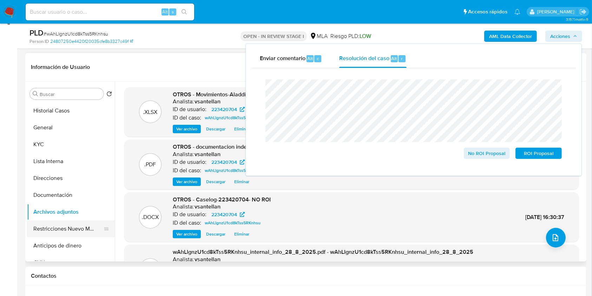
click at [67, 227] on button "Restricciones Nuevo Mundo" at bounding box center [68, 228] width 82 height 17
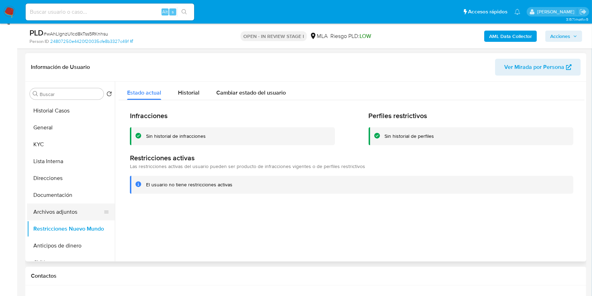
click at [69, 212] on button "Archivos adjuntos" at bounding box center [68, 211] width 82 height 17
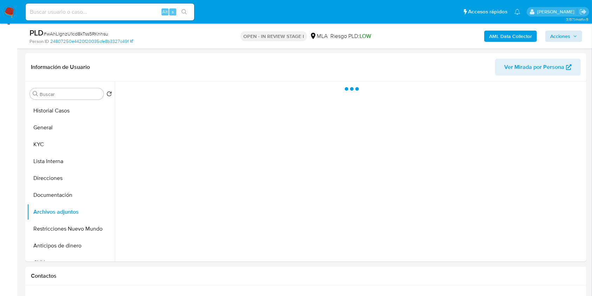
drag, startPoint x: 571, startPoint y: 30, endPoint x: 573, endPoint y: 38, distance: 8.3
click at [571, 31] on div "AML Data Collector Acciones" at bounding box center [491, 36] width 182 height 17
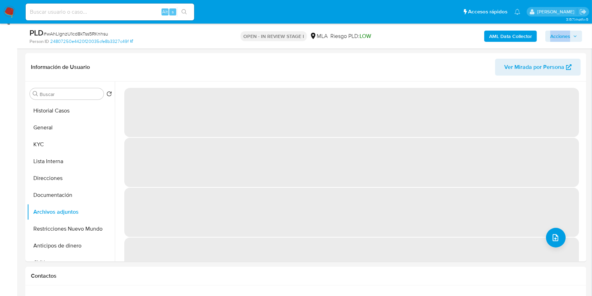
click at [573, 38] on span "Acciones" at bounding box center [564, 36] width 27 height 10
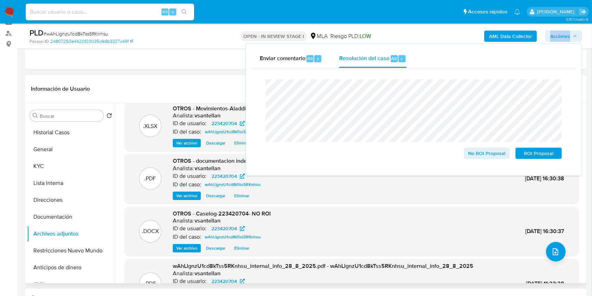
scroll to position [0, 0]
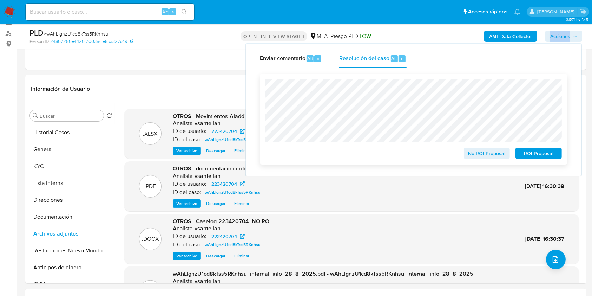
click at [492, 155] on span "No ROI Proposal" at bounding box center [487, 153] width 37 height 10
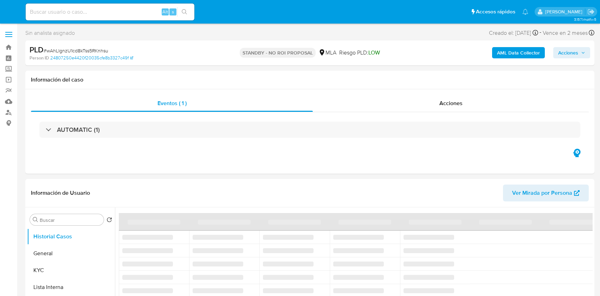
select select "10"
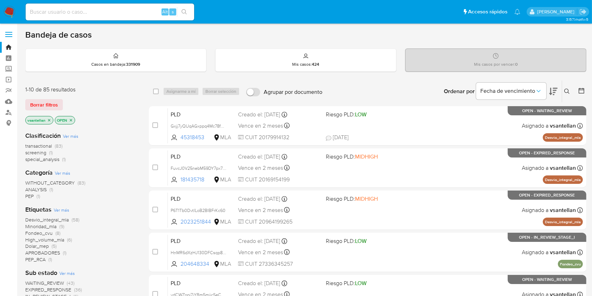
click at [365, 89] on div "Ordenar por Fecha de vencimiento No es posible ordenar los resultados mientras …" at bounding box center [456, 91] width 261 height 22
